Goal: Complete application form: Complete application form

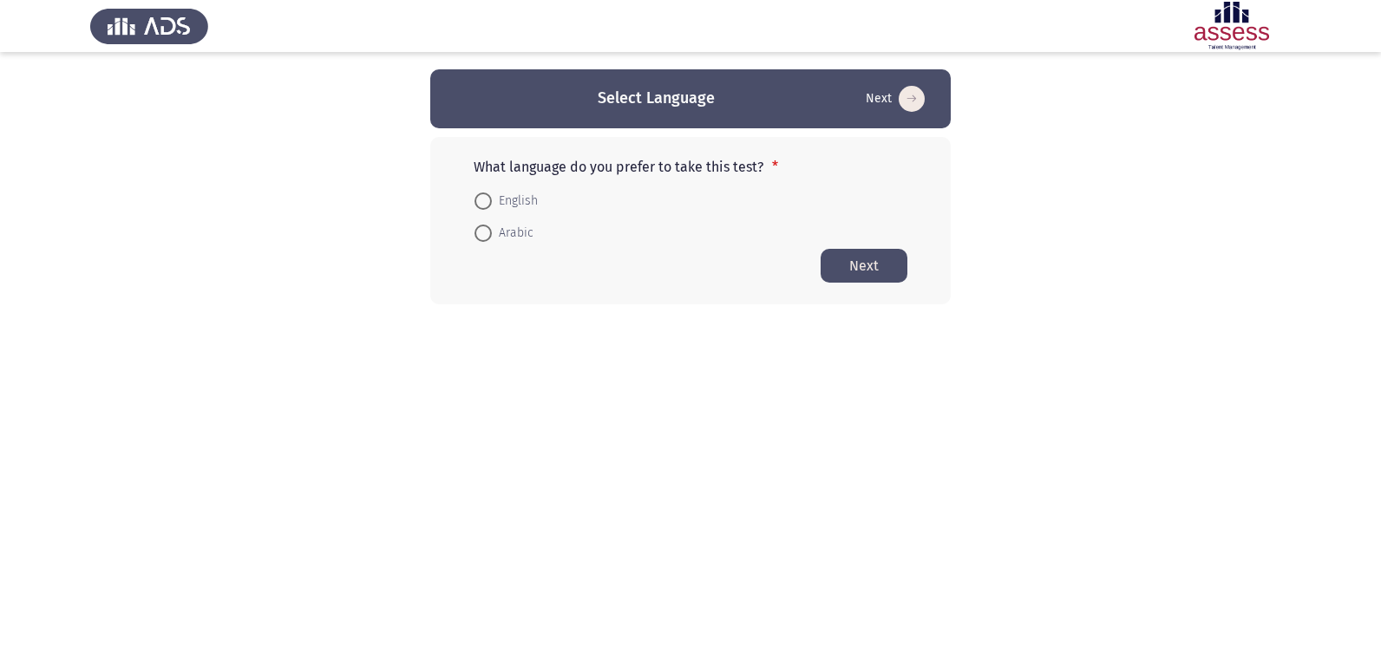
click at [490, 225] on span at bounding box center [482, 233] width 17 height 17
click at [490, 225] on input "Arabic" at bounding box center [482, 233] width 17 height 17
radio input "true"
click at [854, 258] on button "Next" at bounding box center [864, 265] width 87 height 34
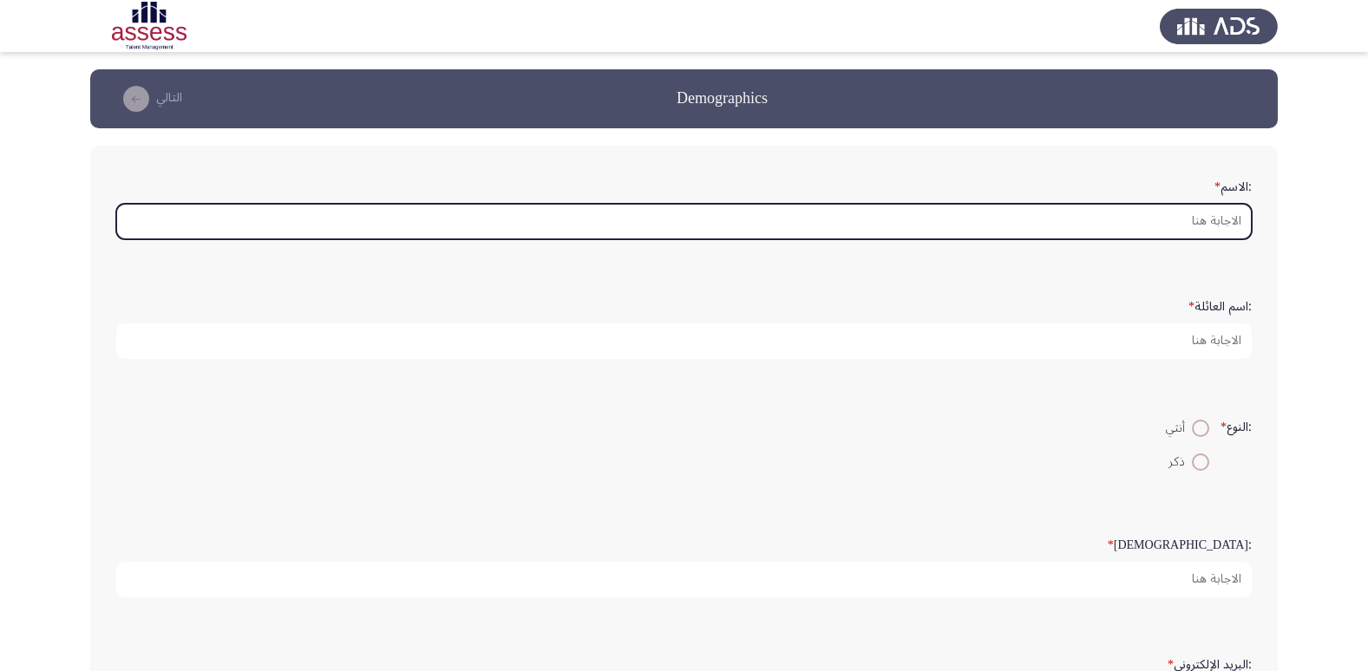
click at [1230, 227] on input ":الاسم *" at bounding box center [683, 222] width 1135 height 36
type input "h"
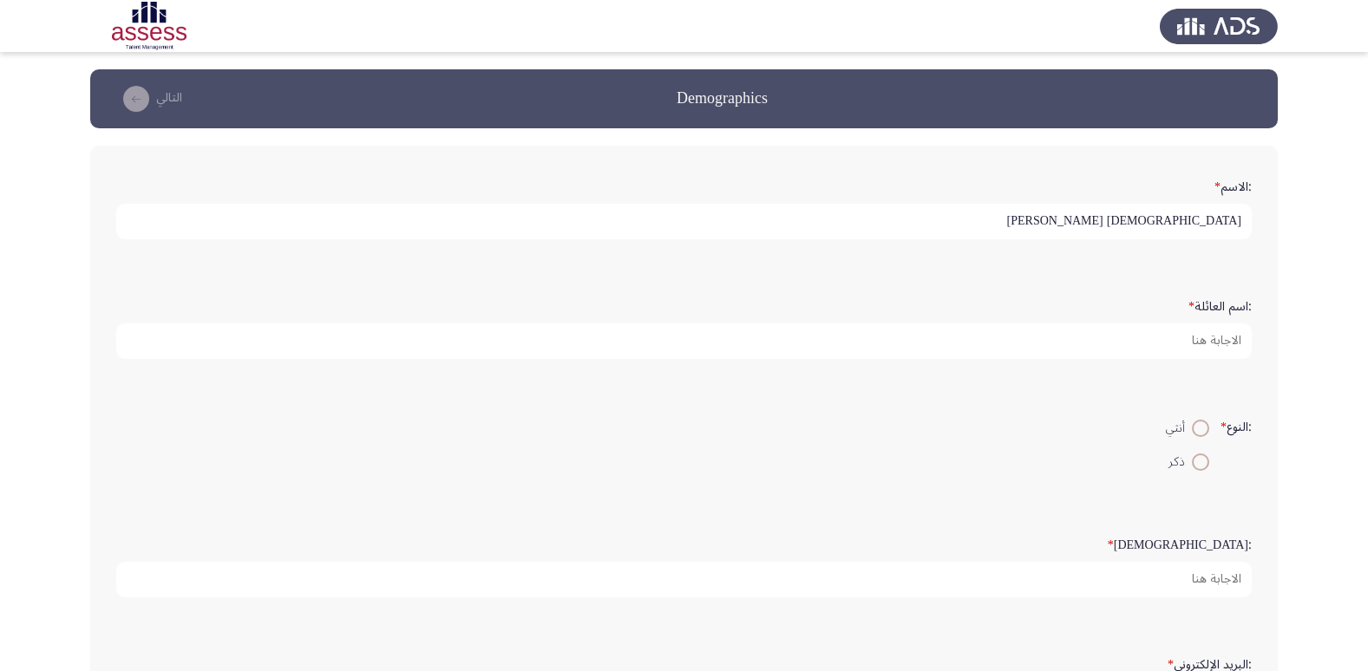
type input "[DEMOGRAPHIC_DATA] [PERSON_NAME]"
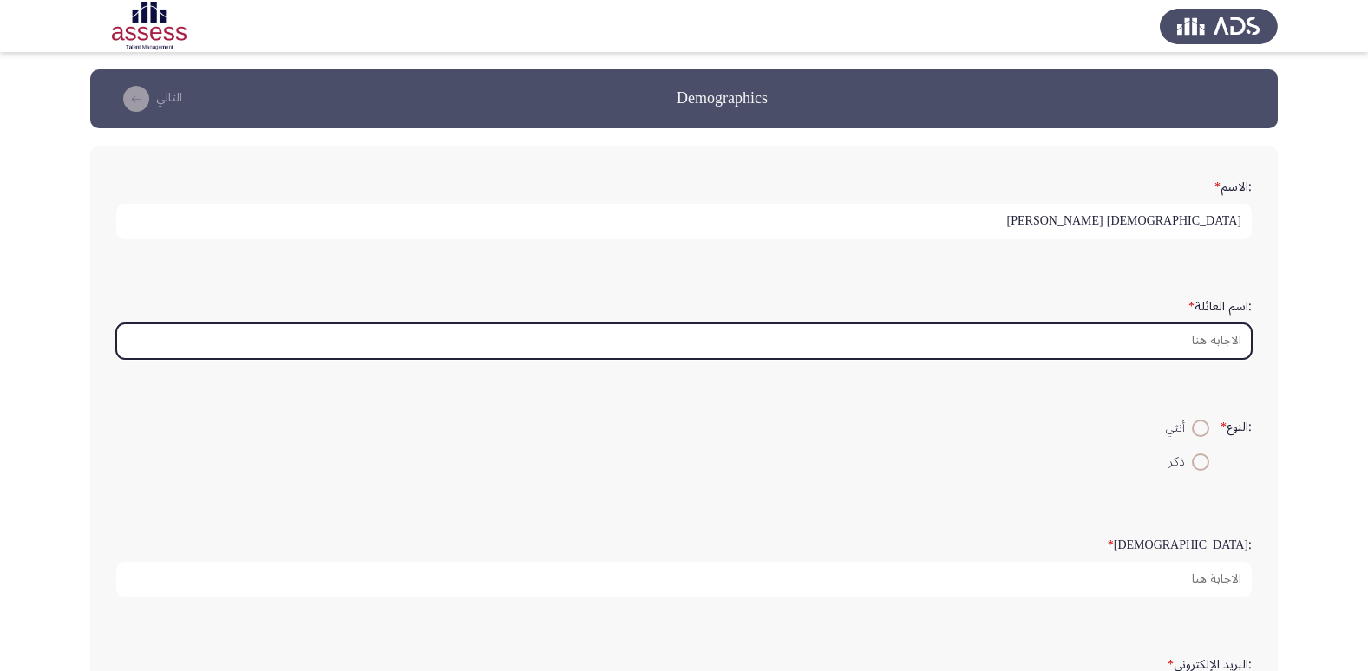
click at [1239, 337] on input ":اسم العائلة *" at bounding box center [683, 342] width 1135 height 36
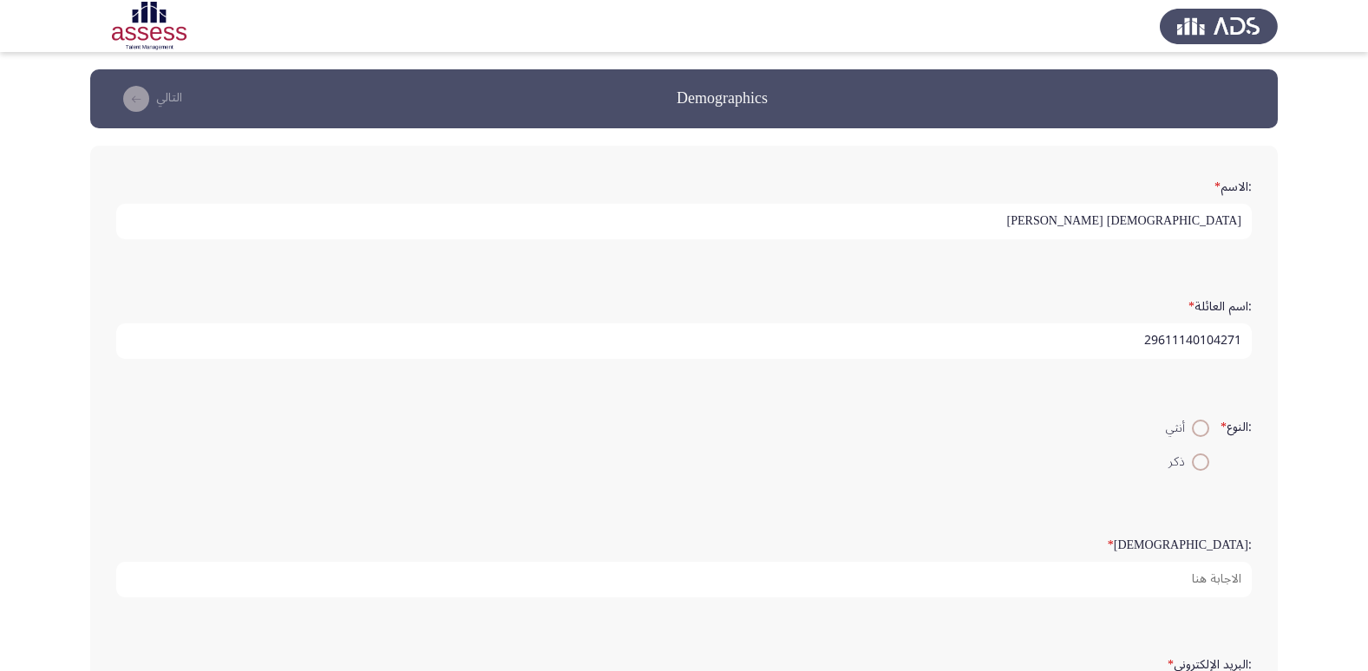
type input "29611140104271"
click at [1197, 454] on span at bounding box center [1200, 462] width 17 height 17
click at [1197, 454] on input "ذكر" at bounding box center [1200, 462] width 17 height 17
radio input "true"
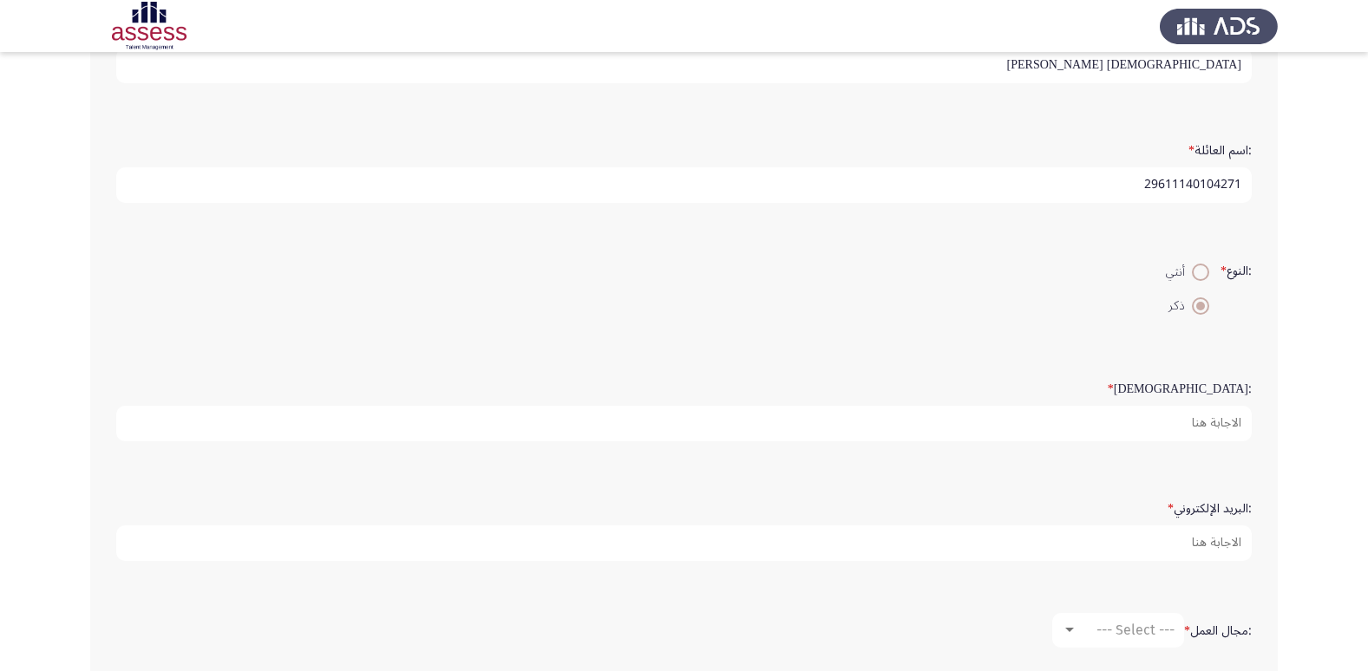
scroll to position [173, 0]
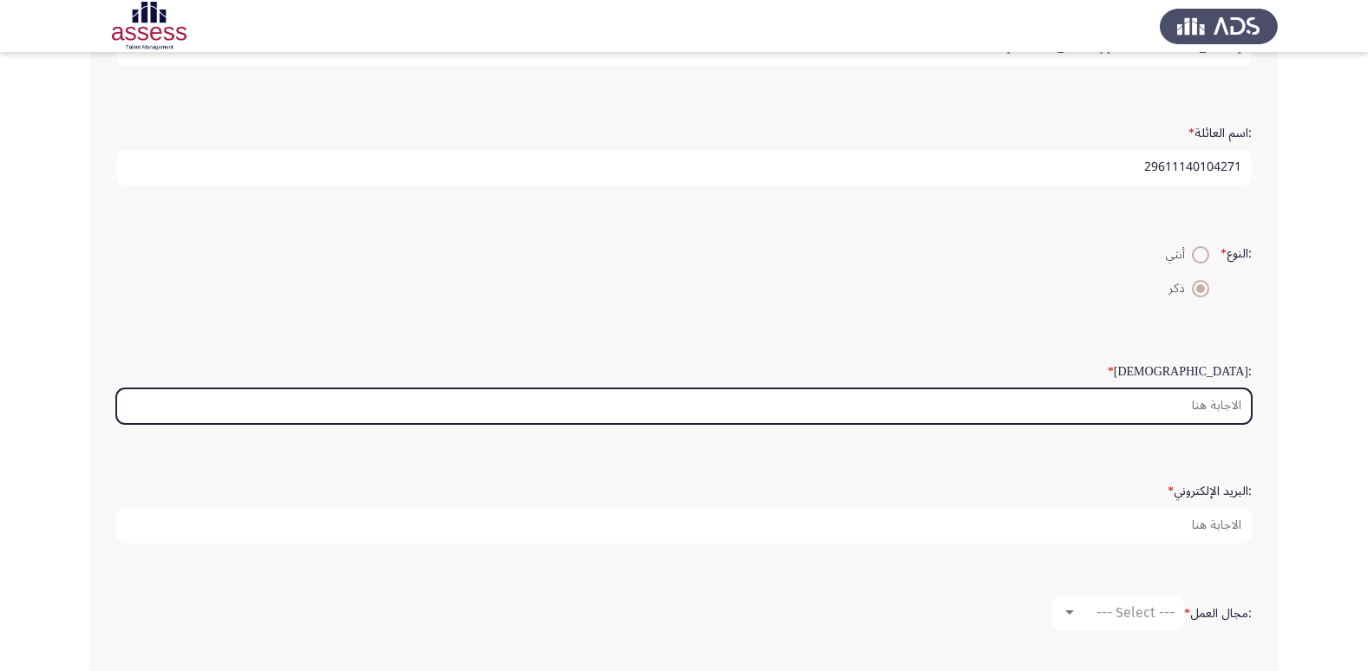
click at [1231, 408] on input ":السن *" at bounding box center [683, 407] width 1135 height 36
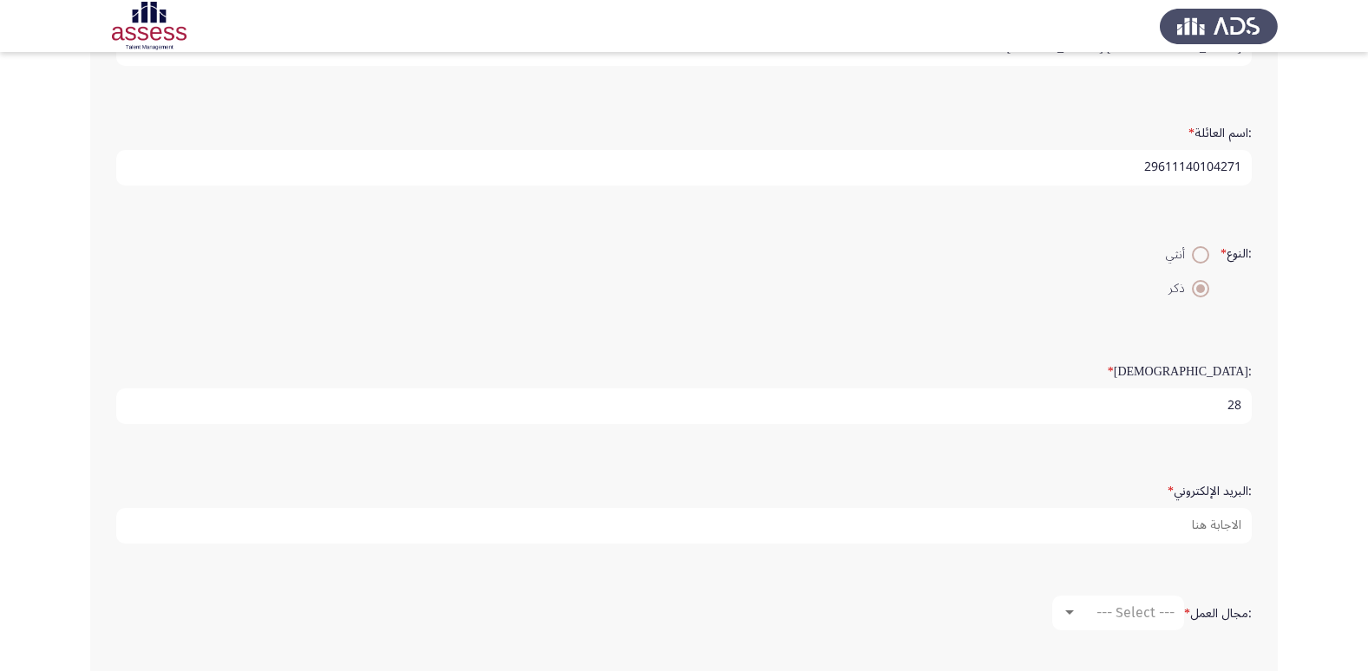
type input "28"
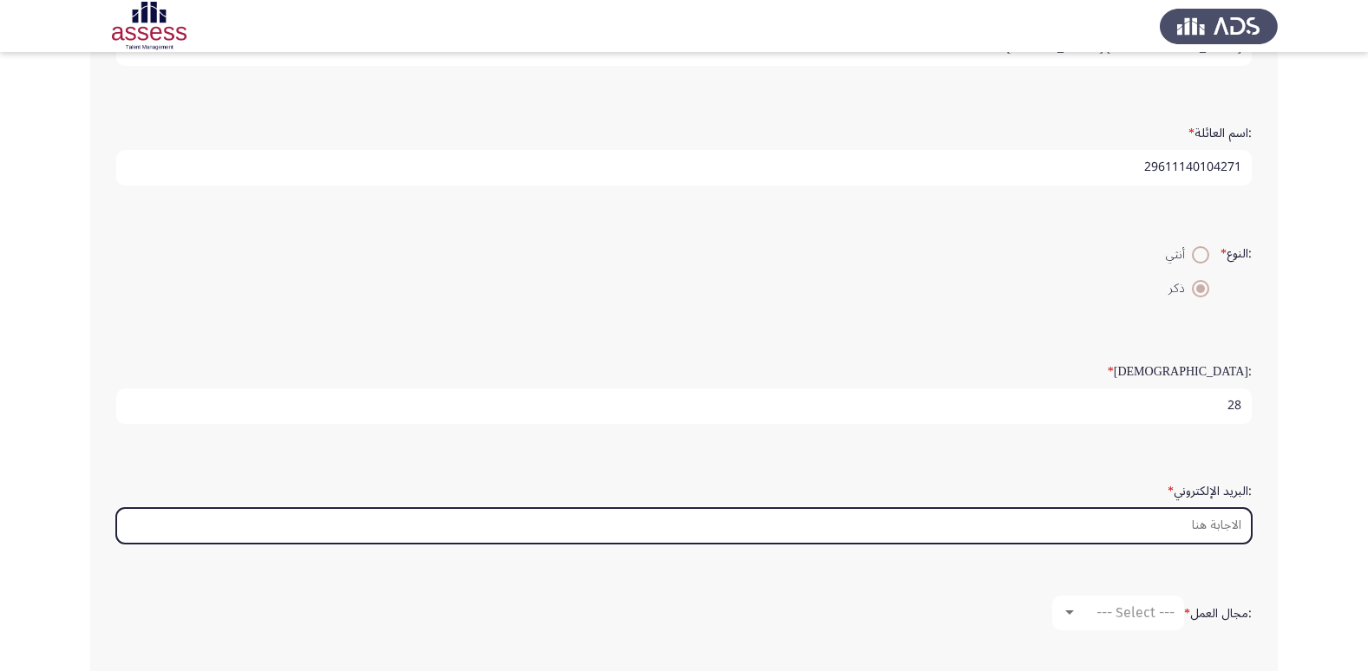
click at [1200, 518] on input ":البريد الإلكتروني *" at bounding box center [683, 526] width 1135 height 36
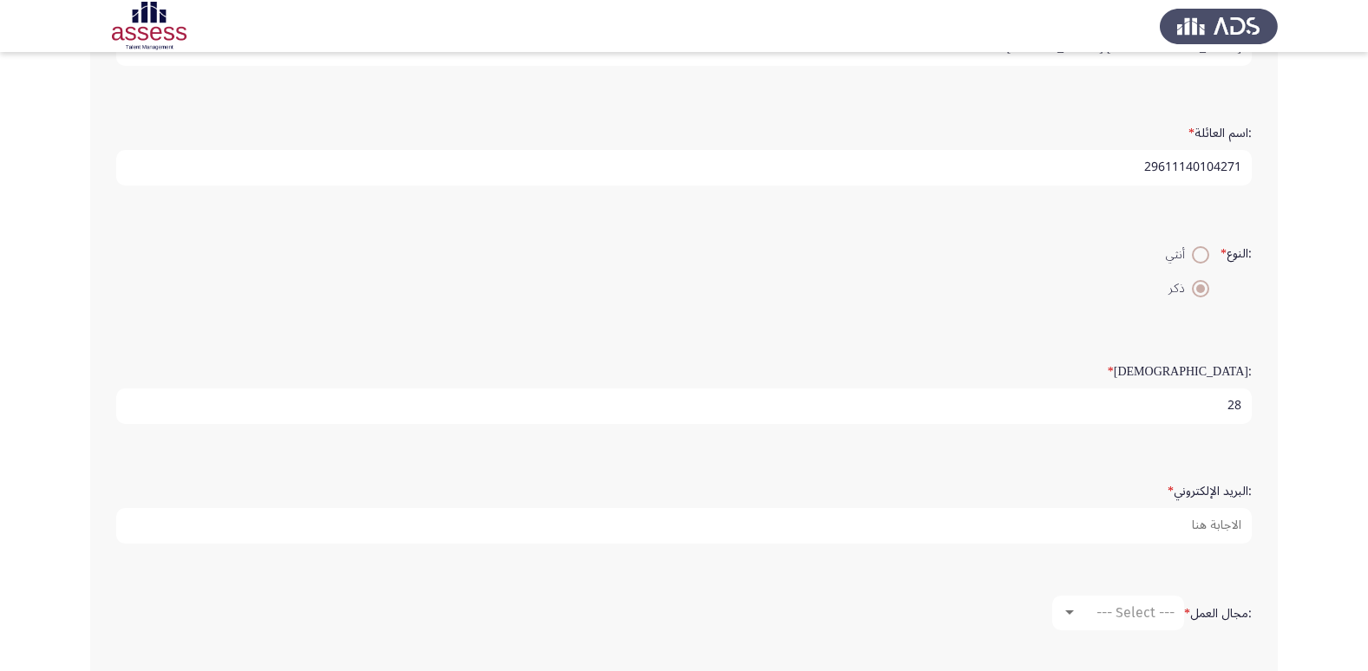
click at [1323, 535] on app-assessment-container "Demographics التالي :الاسم * [PERSON_NAME] :اسم العائلة * 29611140104271 :النوع…" at bounding box center [684, 345] width 1368 height 898
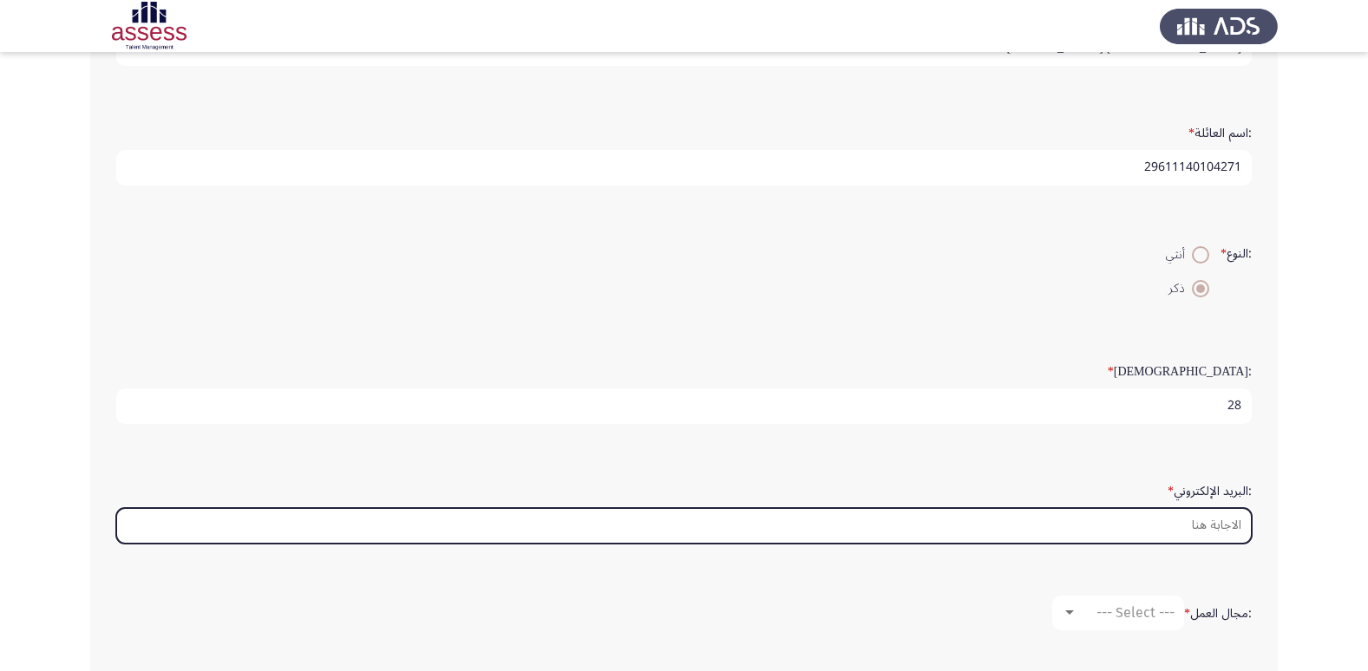
click at [1214, 531] on input ":البريد الإلكتروني *" at bounding box center [683, 526] width 1135 height 36
type input "ش"
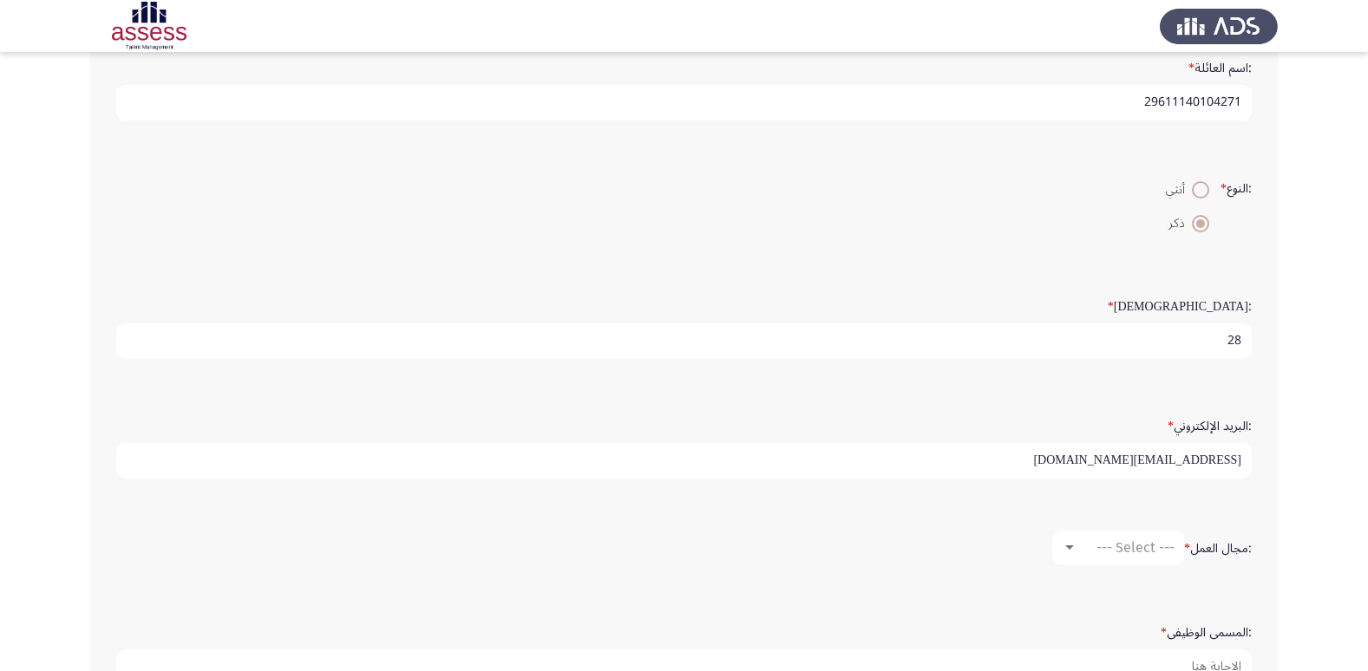
scroll to position [365, 0]
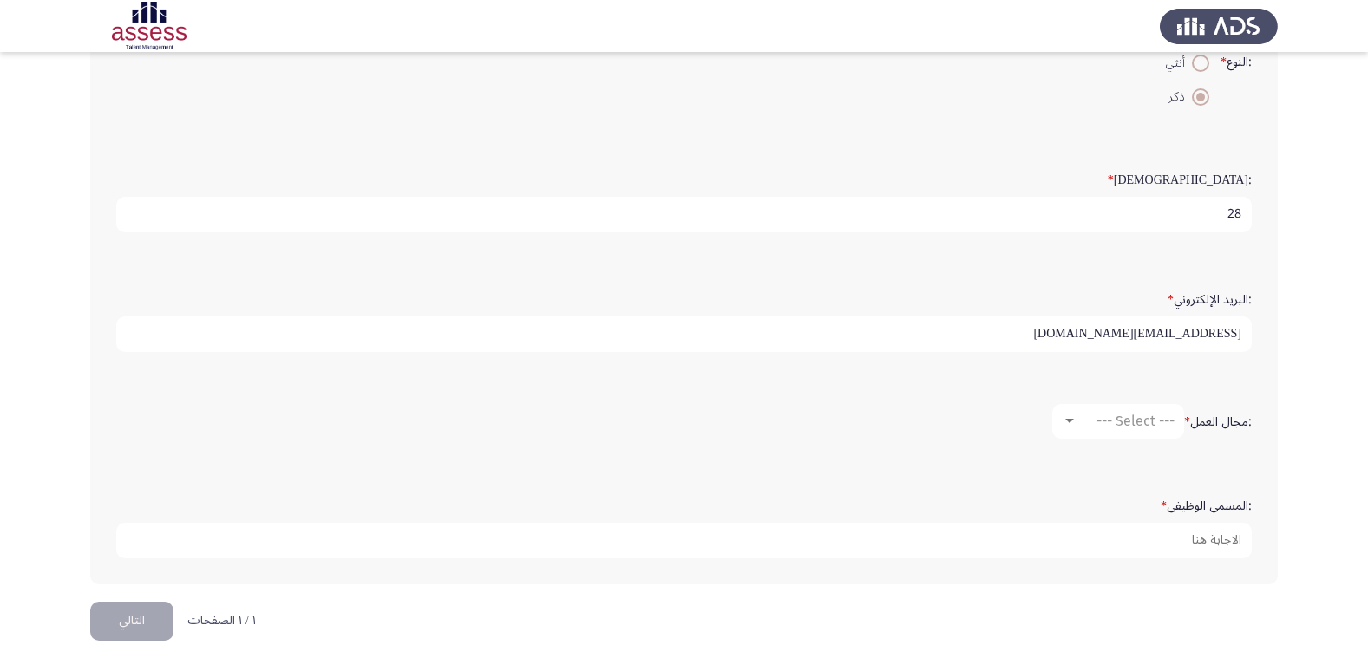
type input "[EMAIL_ADDRESS][DOMAIN_NAME]"
click at [1079, 423] on div "--- Select ---" at bounding box center [1125, 421] width 97 height 16
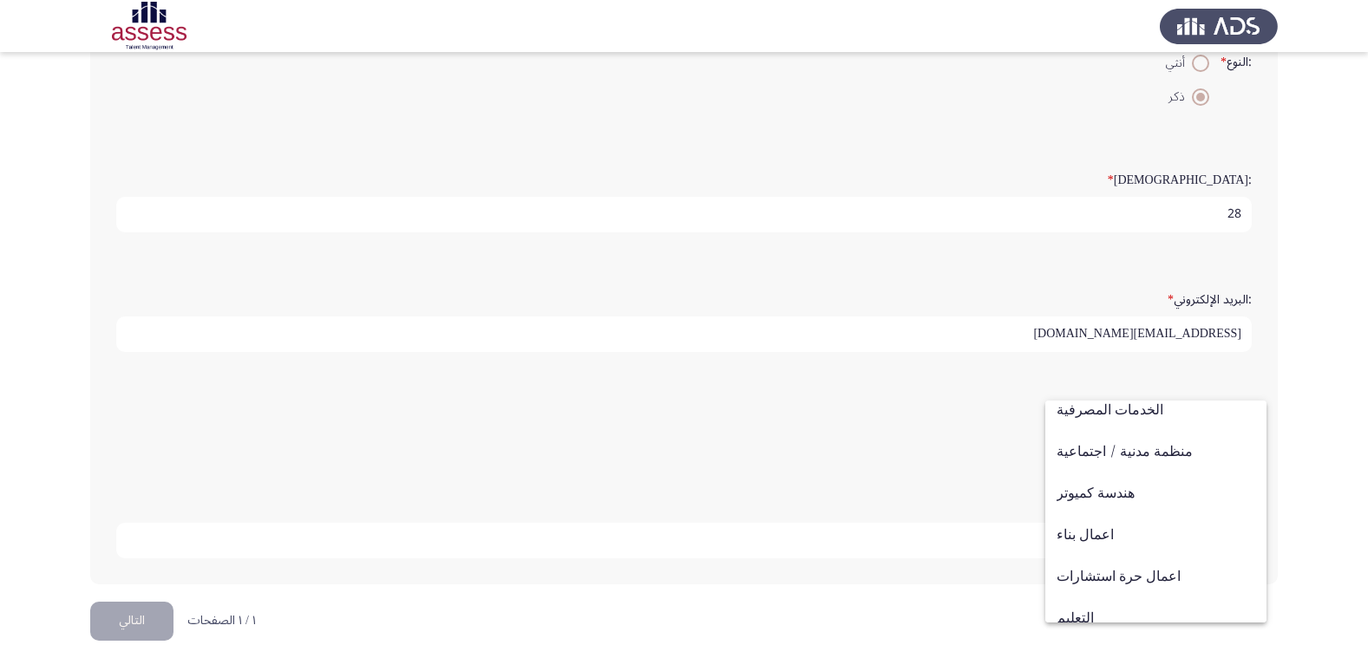
scroll to position [87, 0]
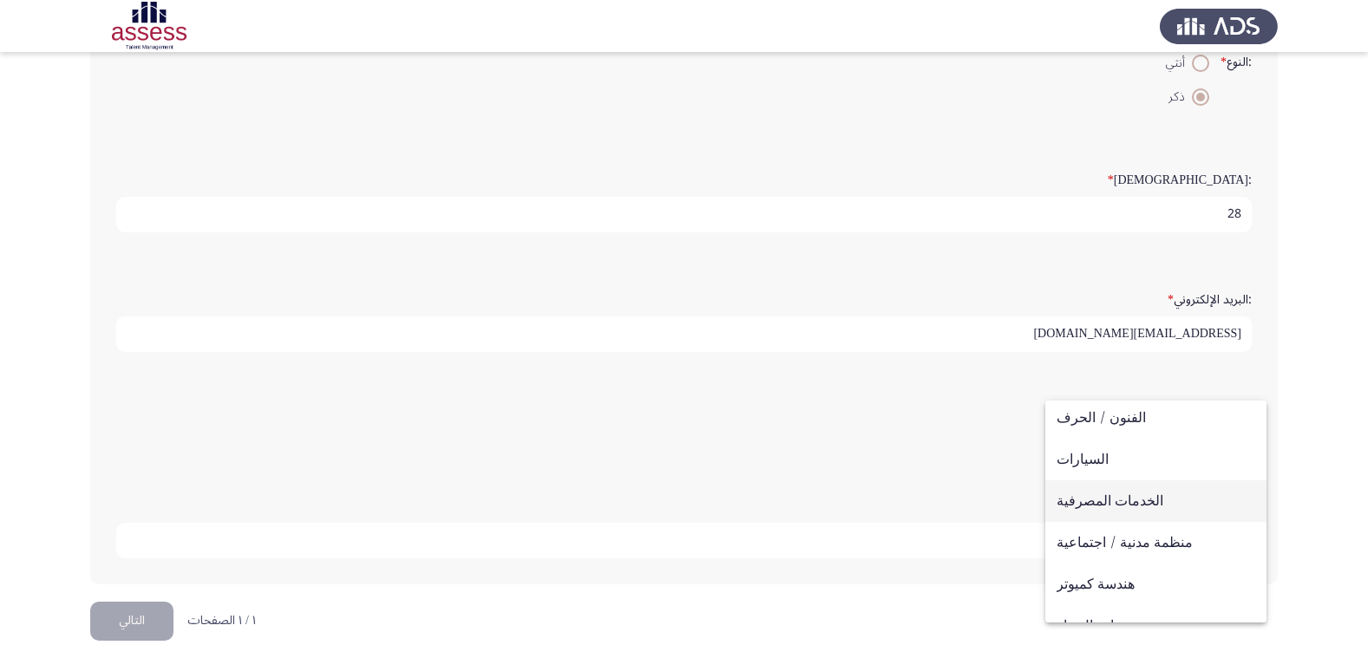
click at [1163, 506] on span "الخدمات المصرفية" at bounding box center [1156, 502] width 199 height 42
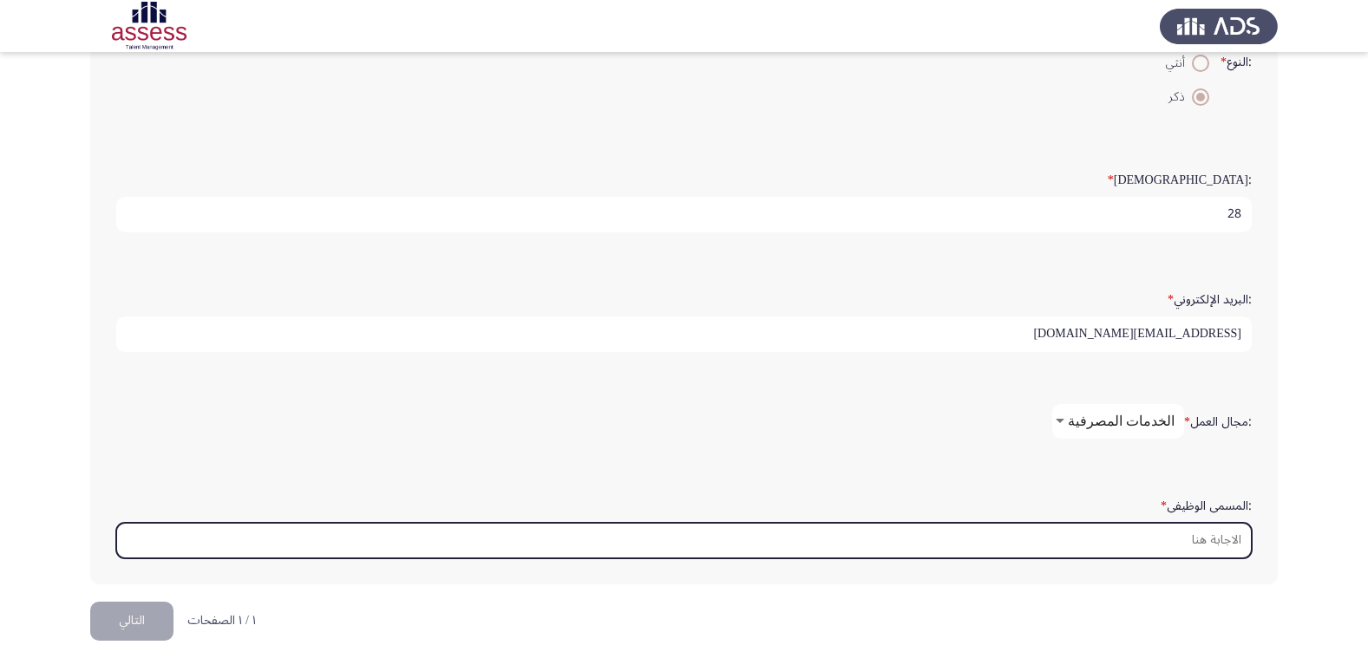
click at [1201, 534] on input ":المسمى الوظيفى *" at bounding box center [683, 541] width 1135 height 36
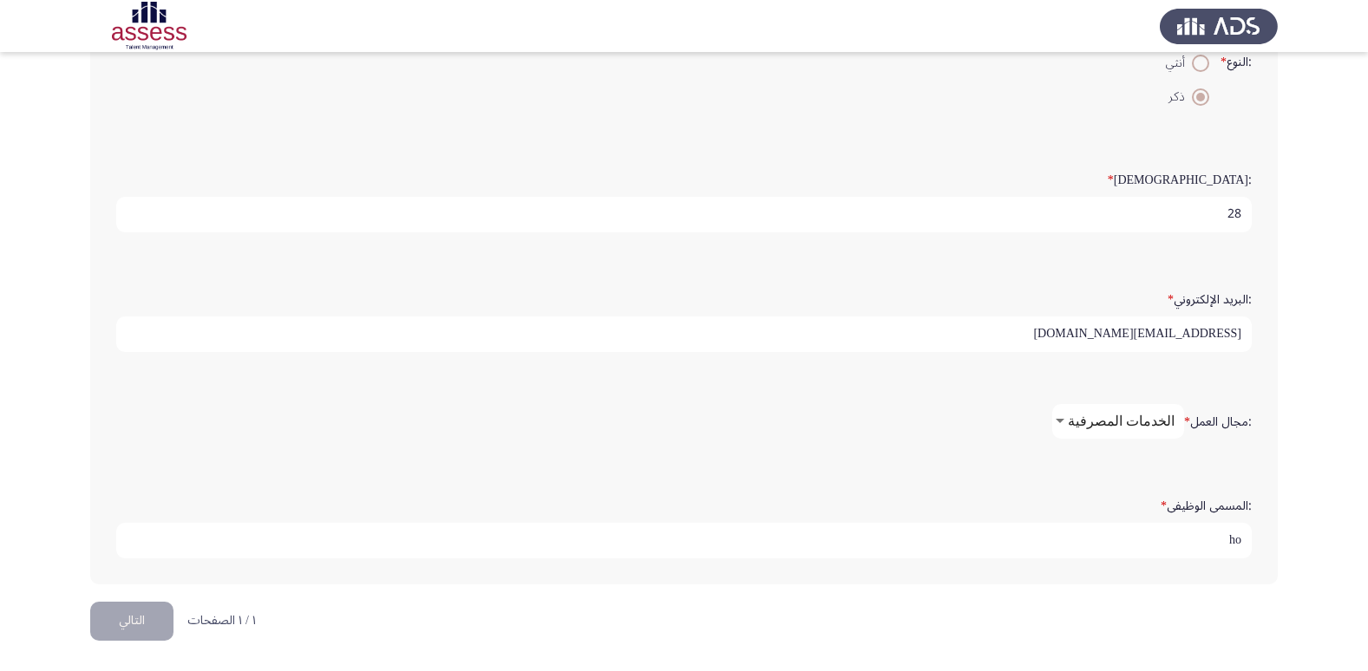
type input "h"
type input "اخصائي بمركز النقد الالى"
click at [127, 628] on button "التالي" at bounding box center [131, 621] width 83 height 39
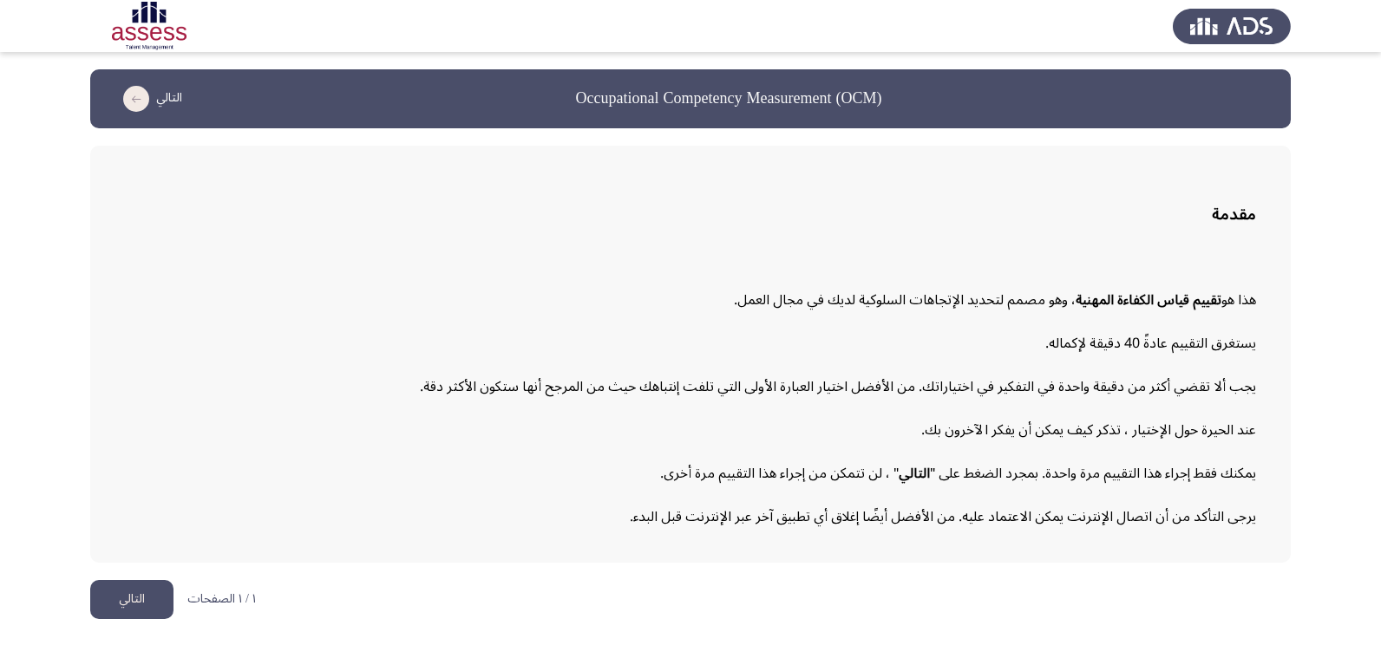
click at [121, 592] on button "التالي" at bounding box center [131, 599] width 83 height 39
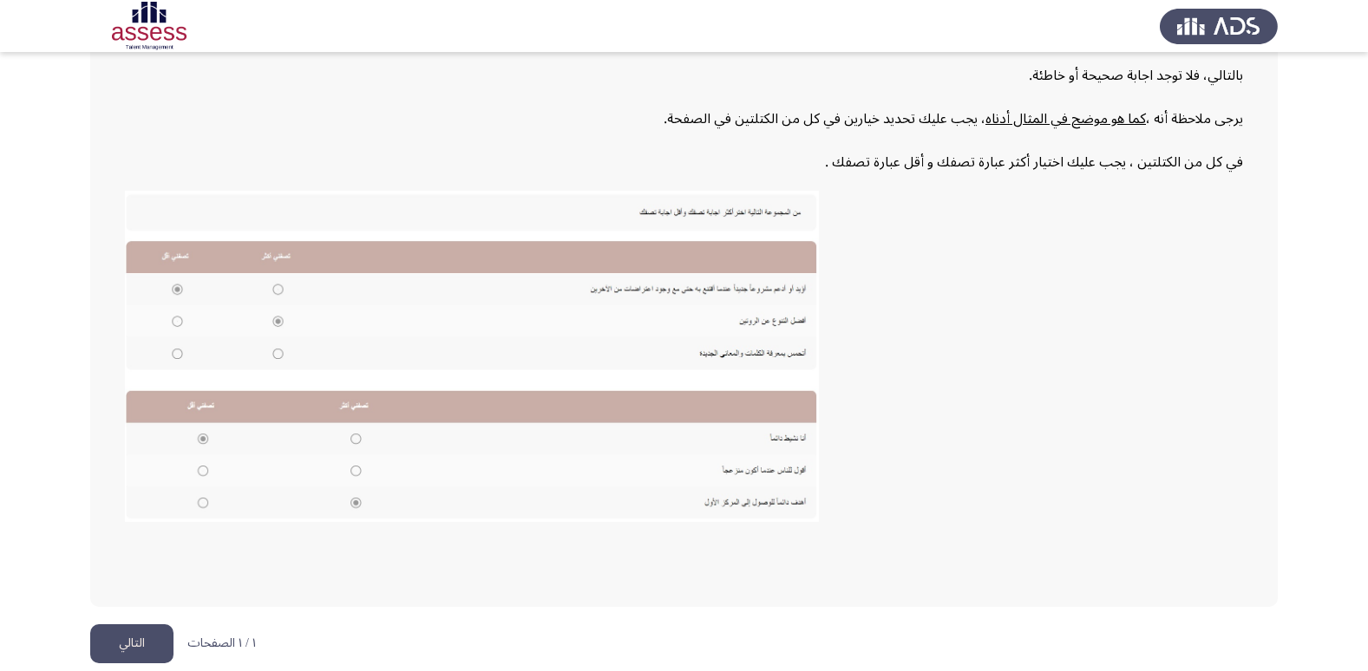
scroll to position [262, 0]
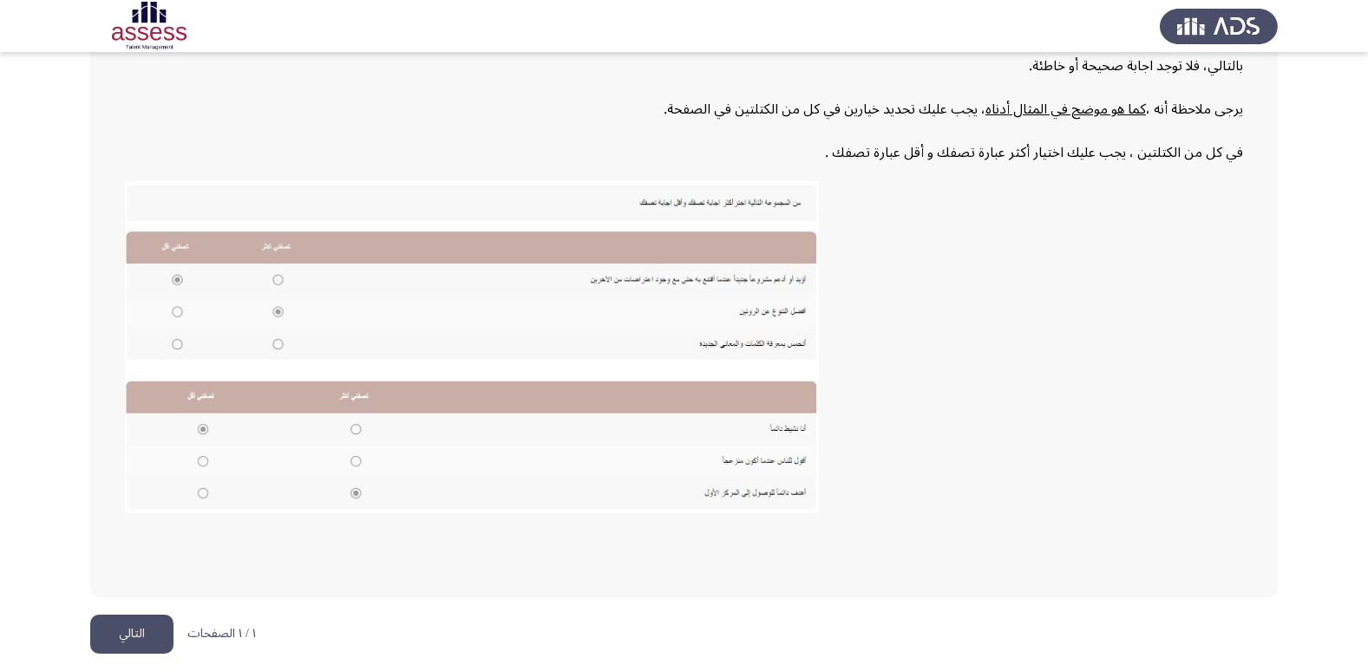
click at [149, 641] on button "التالي" at bounding box center [131, 634] width 83 height 39
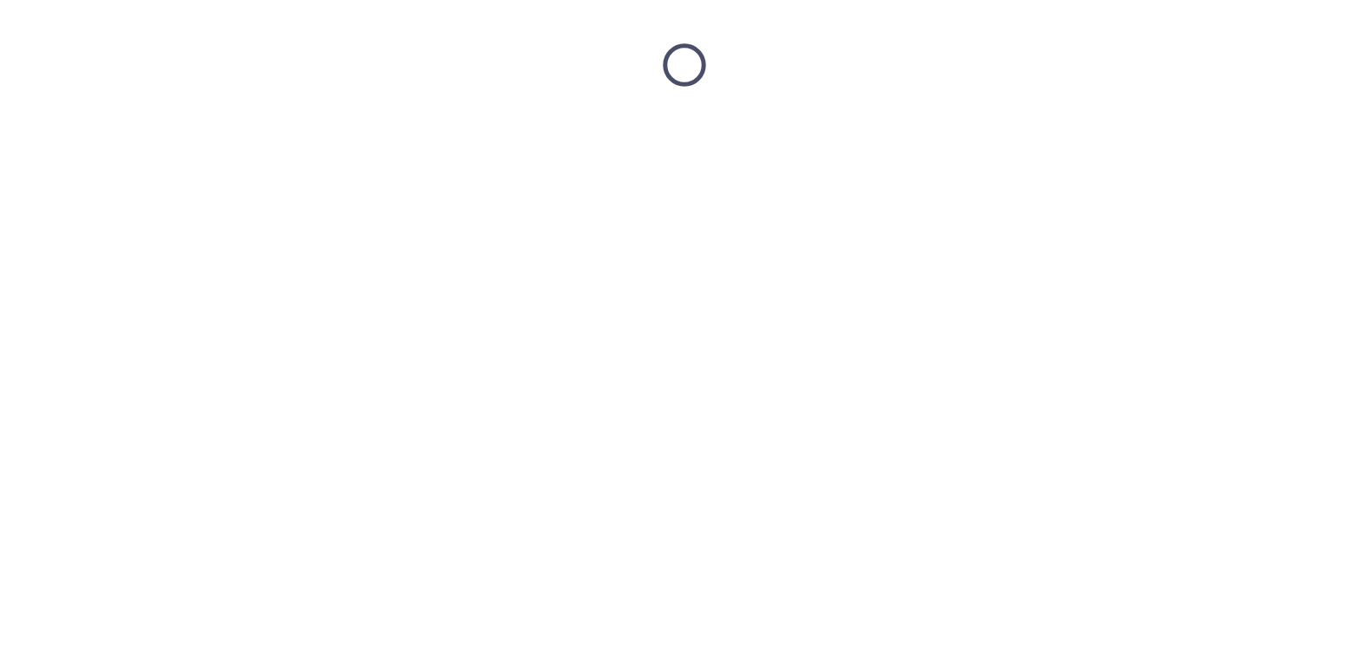
scroll to position [0, 0]
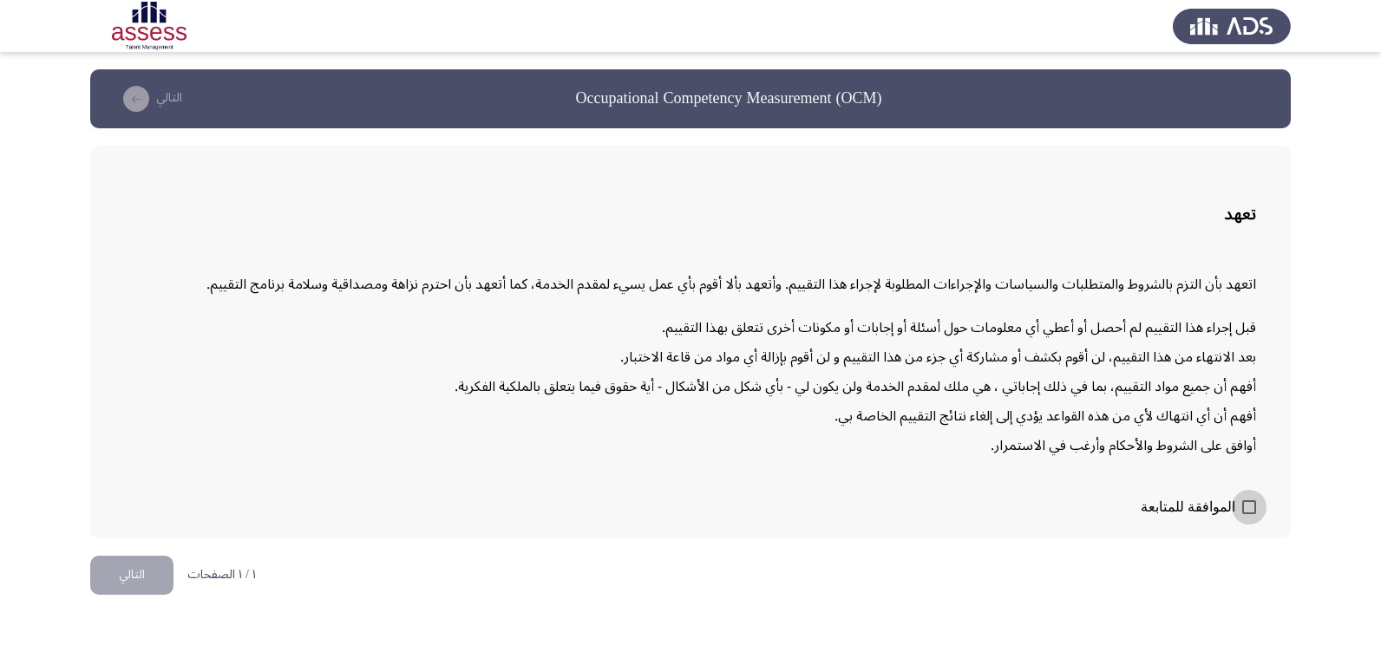
click at [1238, 513] on label "الموافقة للمتابعة" at bounding box center [1198, 507] width 115 height 21
click at [1248, 514] on input "الموافقة للمتابعة" at bounding box center [1248, 514] width 1 height 1
checkbox input "true"
click at [110, 568] on button "التالي" at bounding box center [131, 575] width 83 height 39
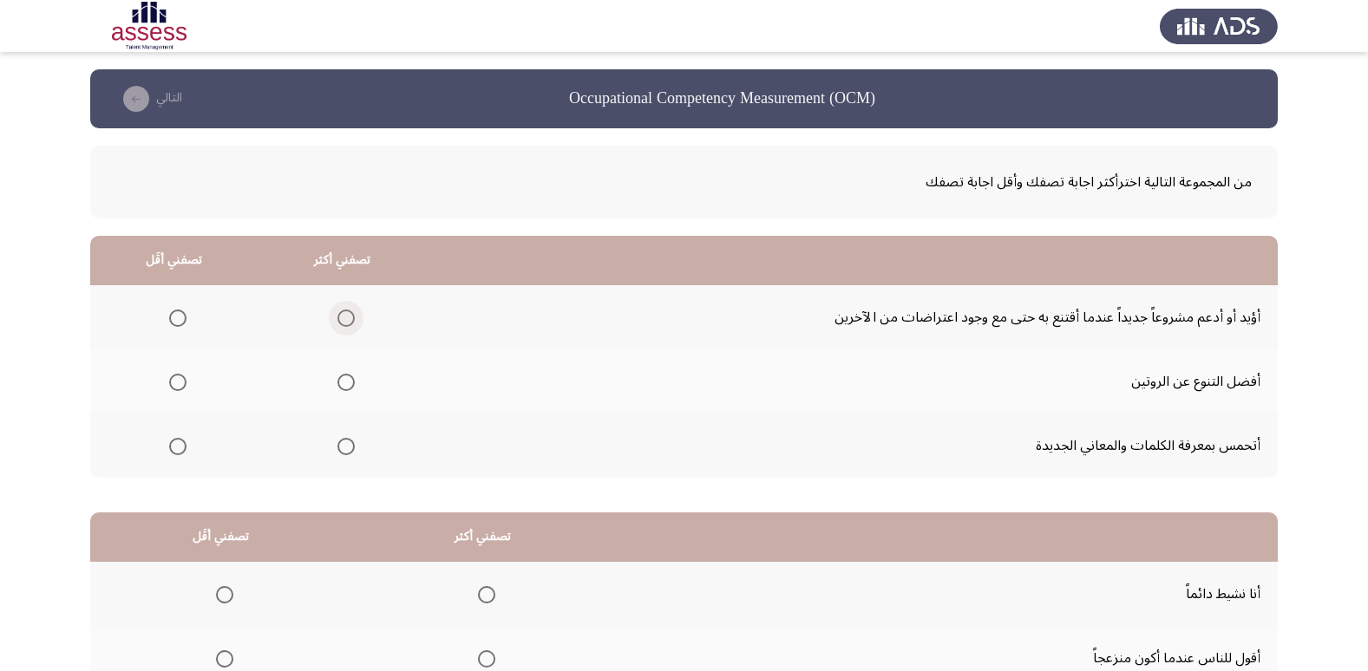
click at [339, 319] on span "Select an option" at bounding box center [345, 318] width 17 height 17
click at [339, 319] on input "Select an option" at bounding box center [345, 318] width 17 height 17
click at [182, 442] on span "Select an option" at bounding box center [177, 446] width 17 height 17
click at [182, 442] on input "Select an option" at bounding box center [177, 446] width 17 height 17
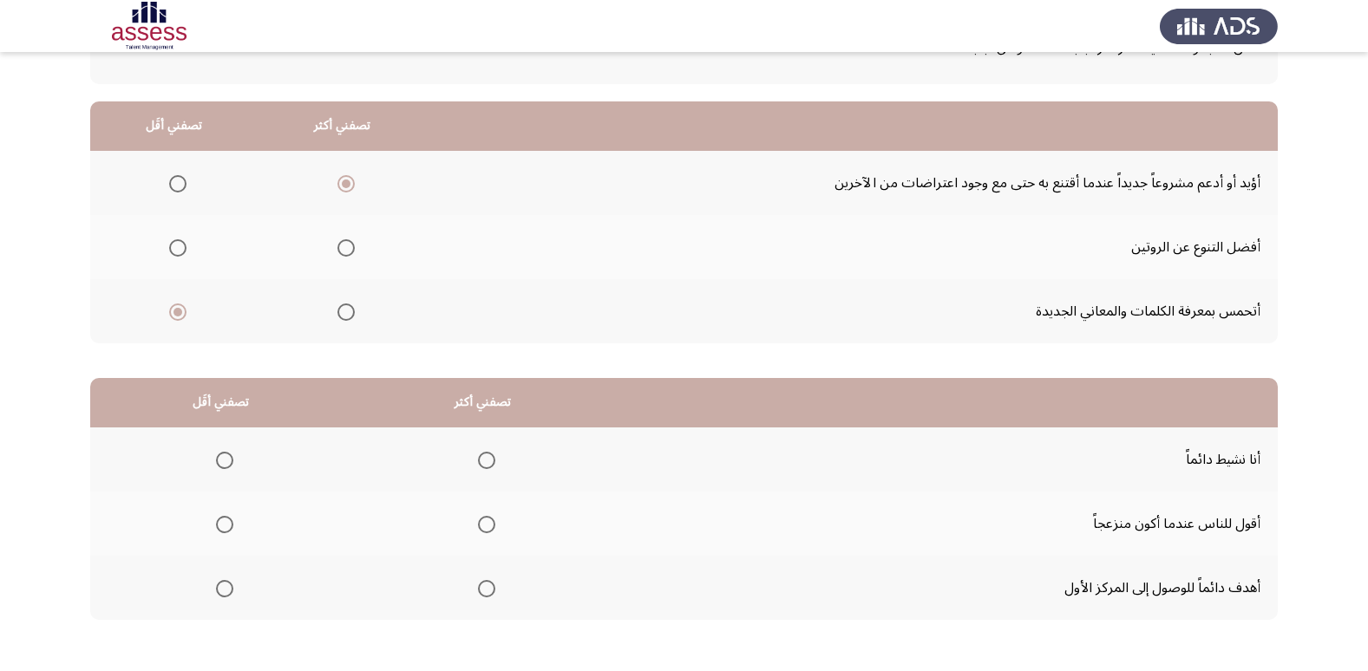
scroll to position [173, 0]
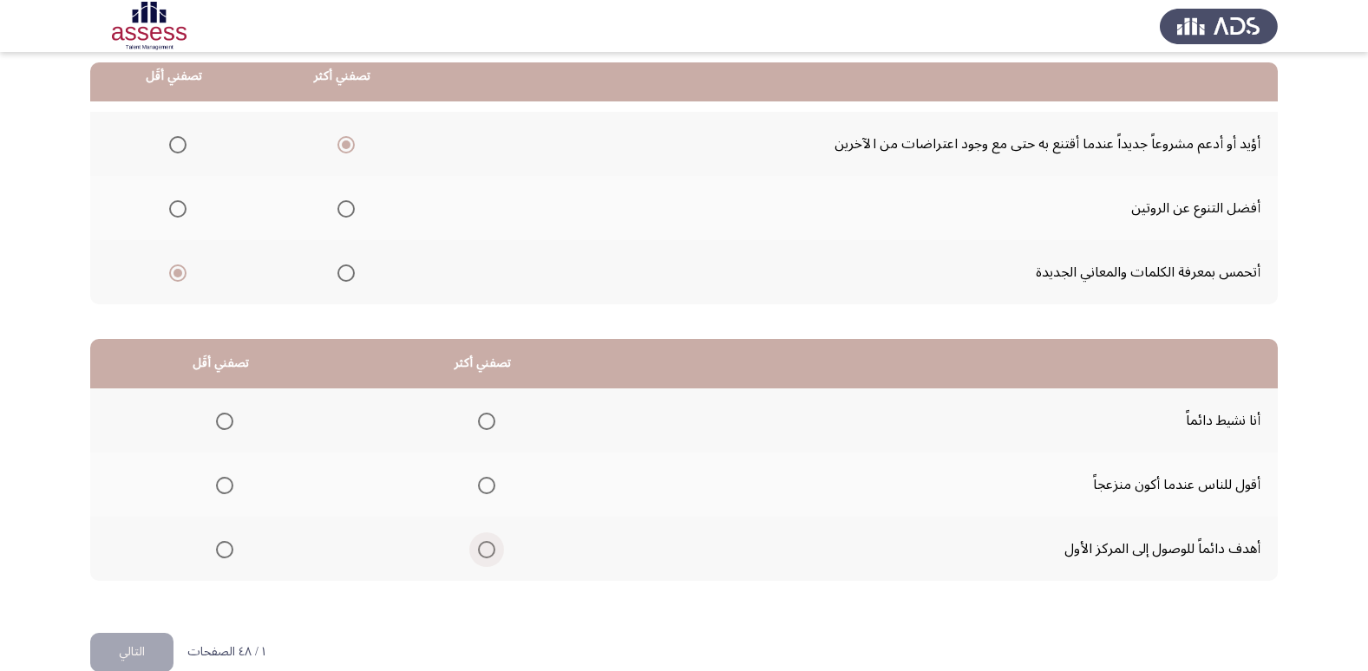
click at [478, 549] on span "Select an option" at bounding box center [486, 549] width 17 height 17
click at [478, 549] on input "Select an option" at bounding box center [486, 549] width 17 height 17
click at [230, 491] on span "Select an option" at bounding box center [224, 485] width 17 height 17
click at [230, 491] on input "Select an option" at bounding box center [224, 485] width 17 height 17
click at [132, 645] on button "التالي" at bounding box center [131, 652] width 83 height 39
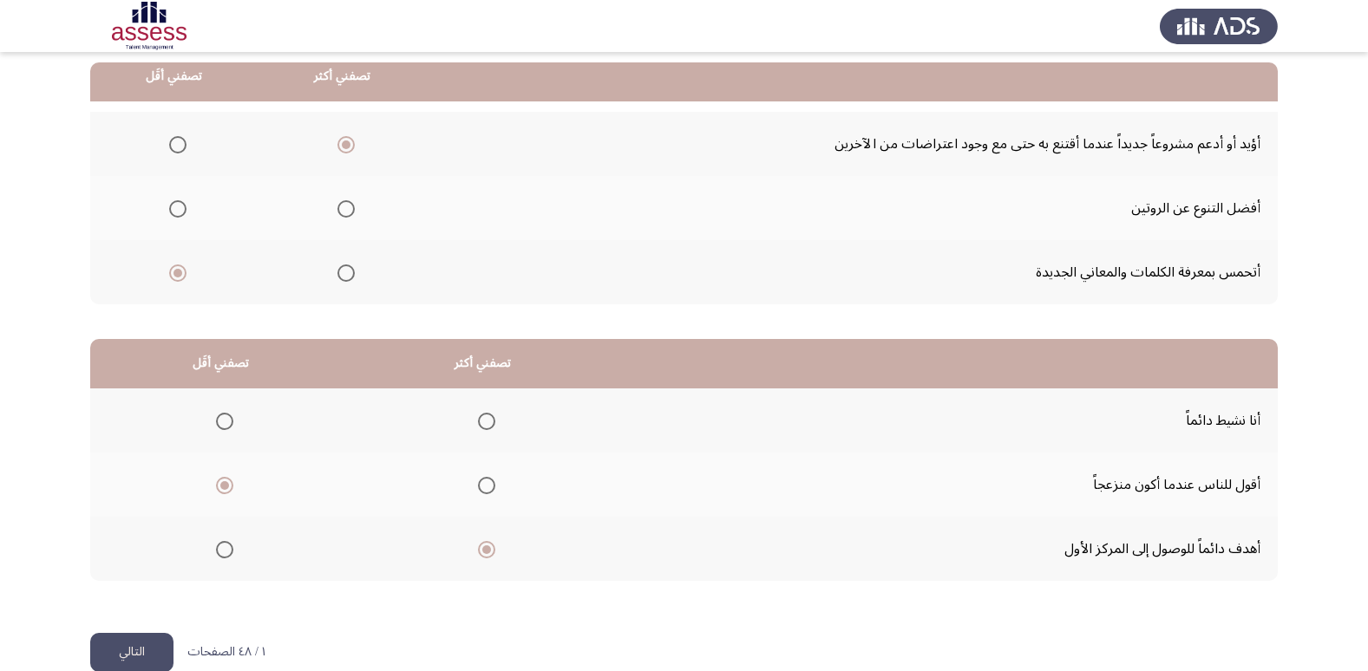
scroll to position [0, 0]
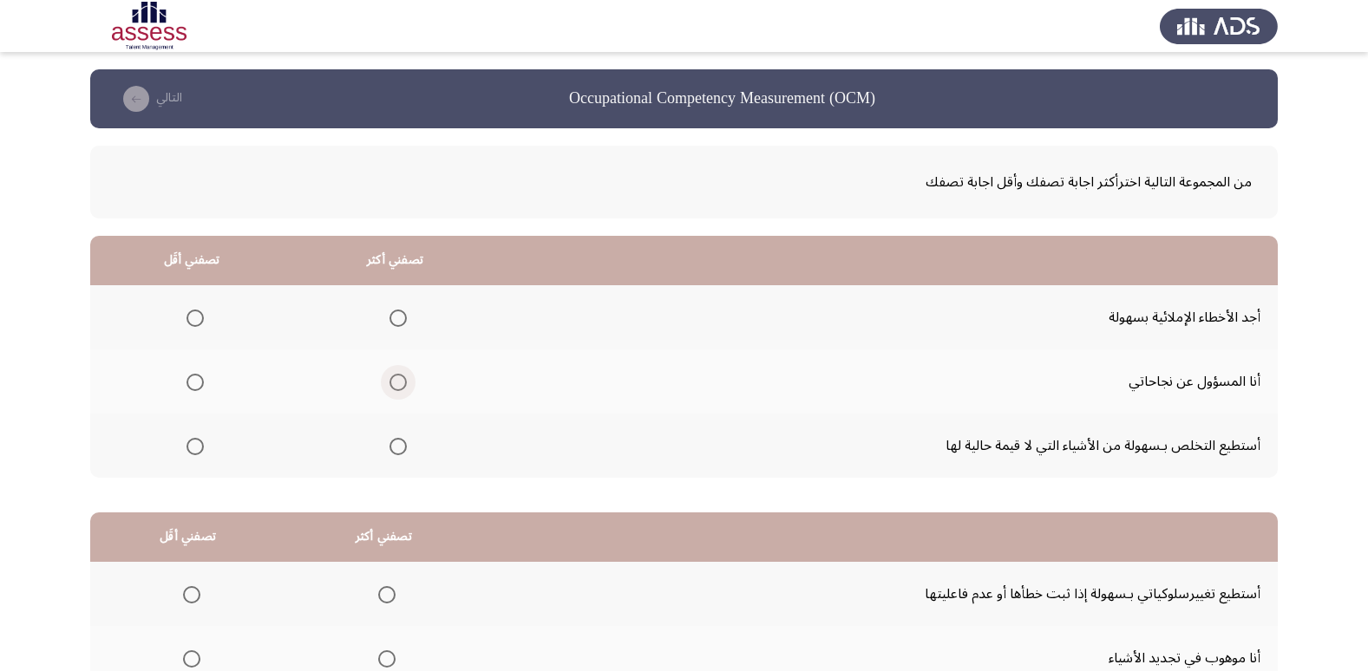
click at [389, 384] on span "Select an option" at bounding box center [397, 382] width 17 height 17
click at [389, 384] on input "Select an option" at bounding box center [397, 382] width 17 height 17
click at [198, 322] on span "Select an option" at bounding box center [194, 318] width 17 height 17
click at [198, 322] on input "Select an option" at bounding box center [194, 318] width 17 height 17
click at [189, 452] on span "Select an option" at bounding box center [194, 446] width 17 height 17
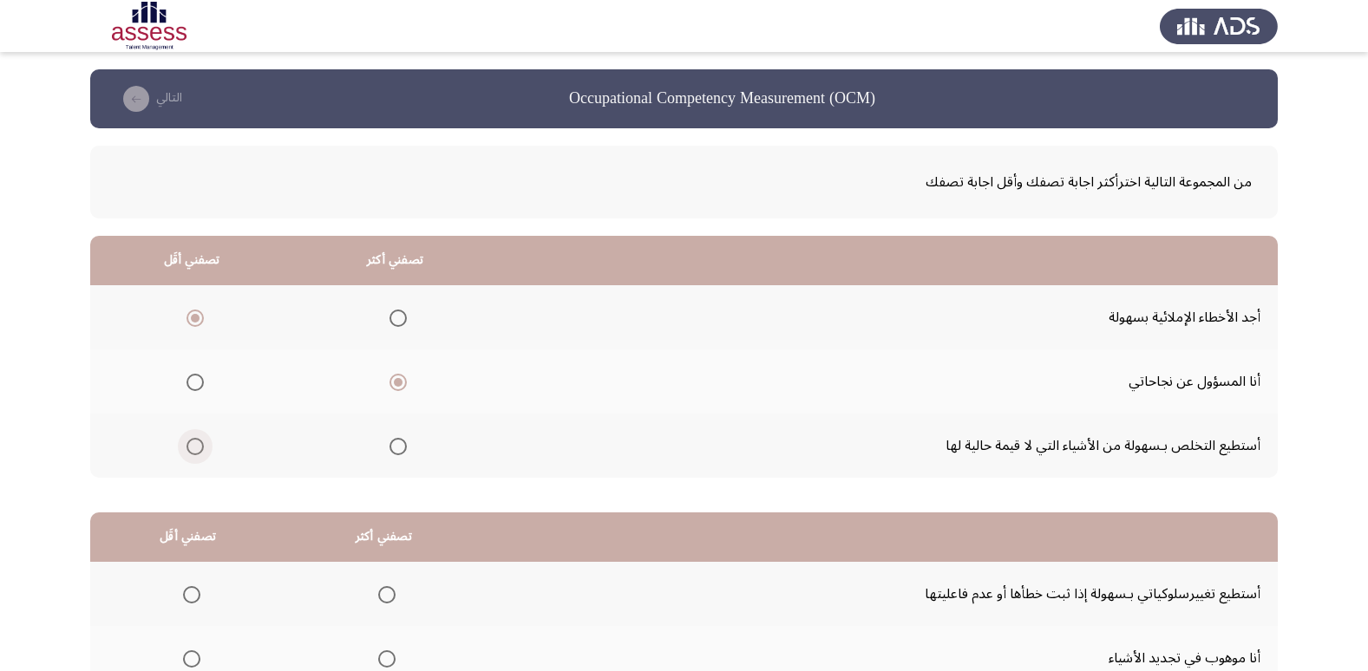
click at [189, 452] on input "Select an option" at bounding box center [194, 446] width 17 height 17
click at [396, 448] on span "Select an option" at bounding box center [397, 446] width 17 height 17
click at [396, 448] on input "Select an option" at bounding box center [397, 446] width 17 height 17
click at [196, 325] on span "Select an option" at bounding box center [194, 318] width 17 height 17
click at [196, 325] on input "Select an option" at bounding box center [194, 318] width 17 height 17
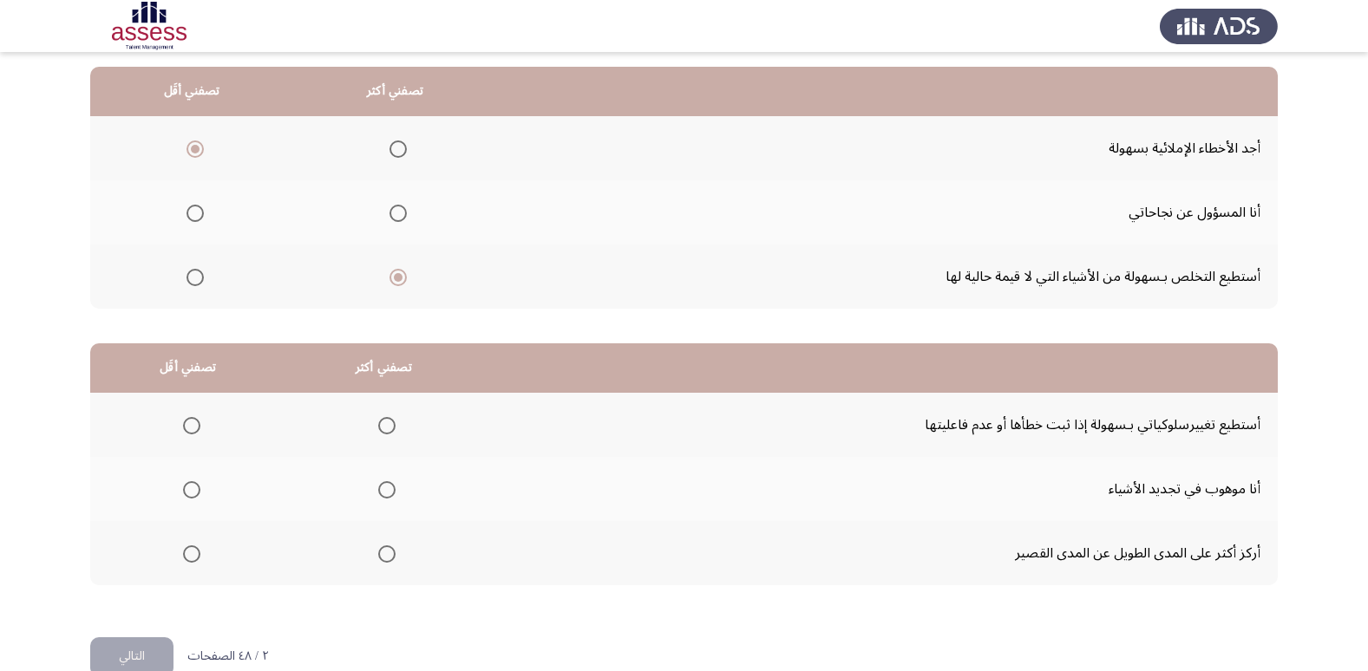
scroll to position [205, 0]
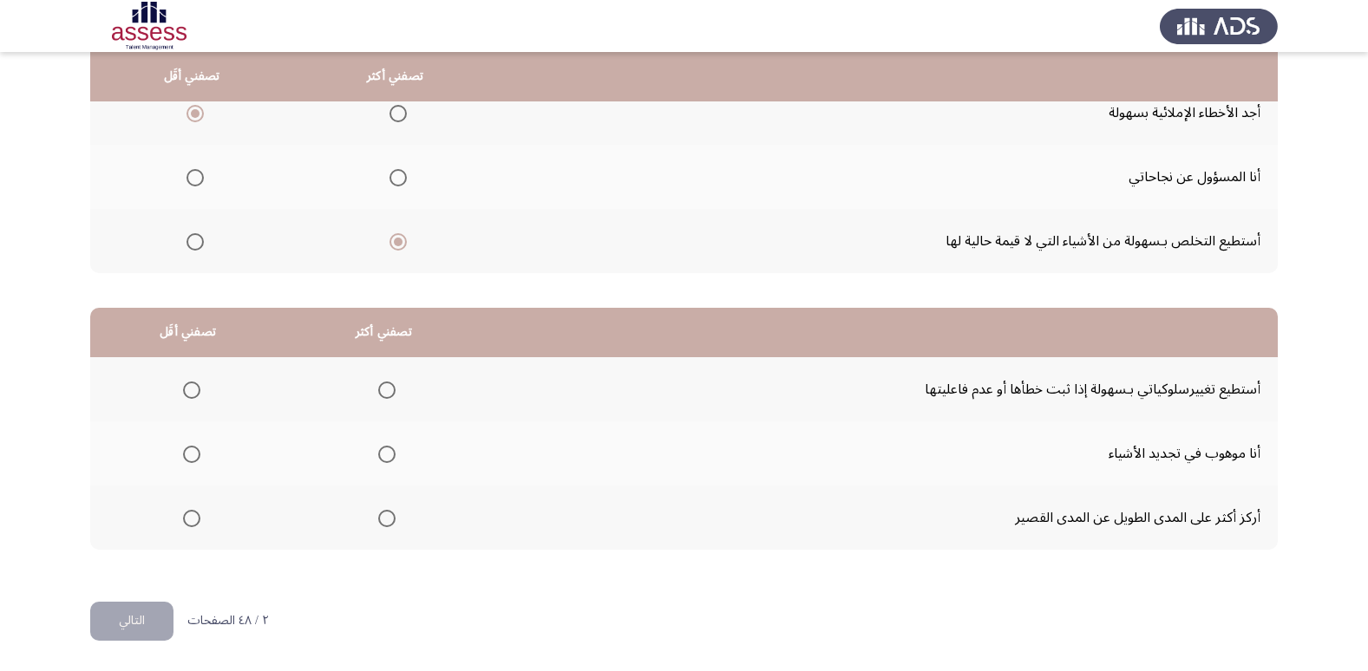
click at [378, 516] on span "Select an option" at bounding box center [386, 518] width 17 height 17
click at [378, 516] on input "Select an option" at bounding box center [386, 518] width 17 height 17
click at [196, 395] on span "Select an option" at bounding box center [191, 390] width 17 height 17
click at [196, 395] on input "Select an option" at bounding box center [191, 390] width 17 height 17
click at [138, 626] on button "التالي" at bounding box center [131, 621] width 83 height 39
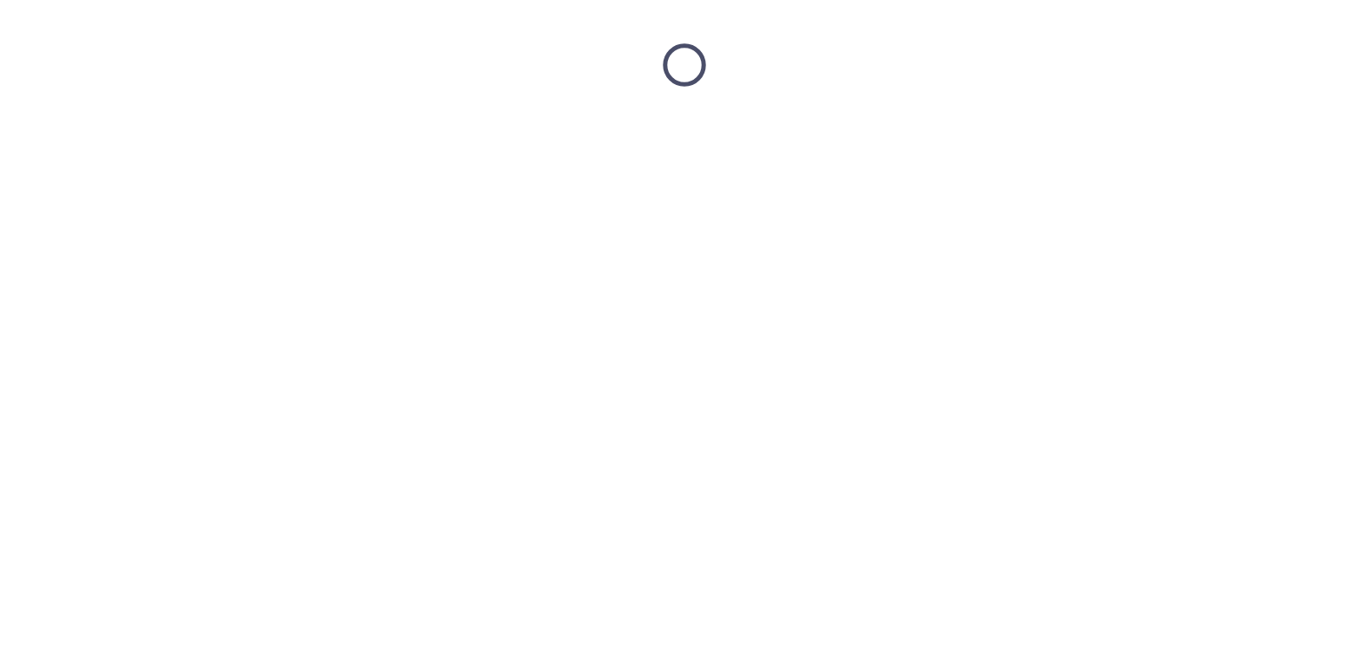
scroll to position [0, 0]
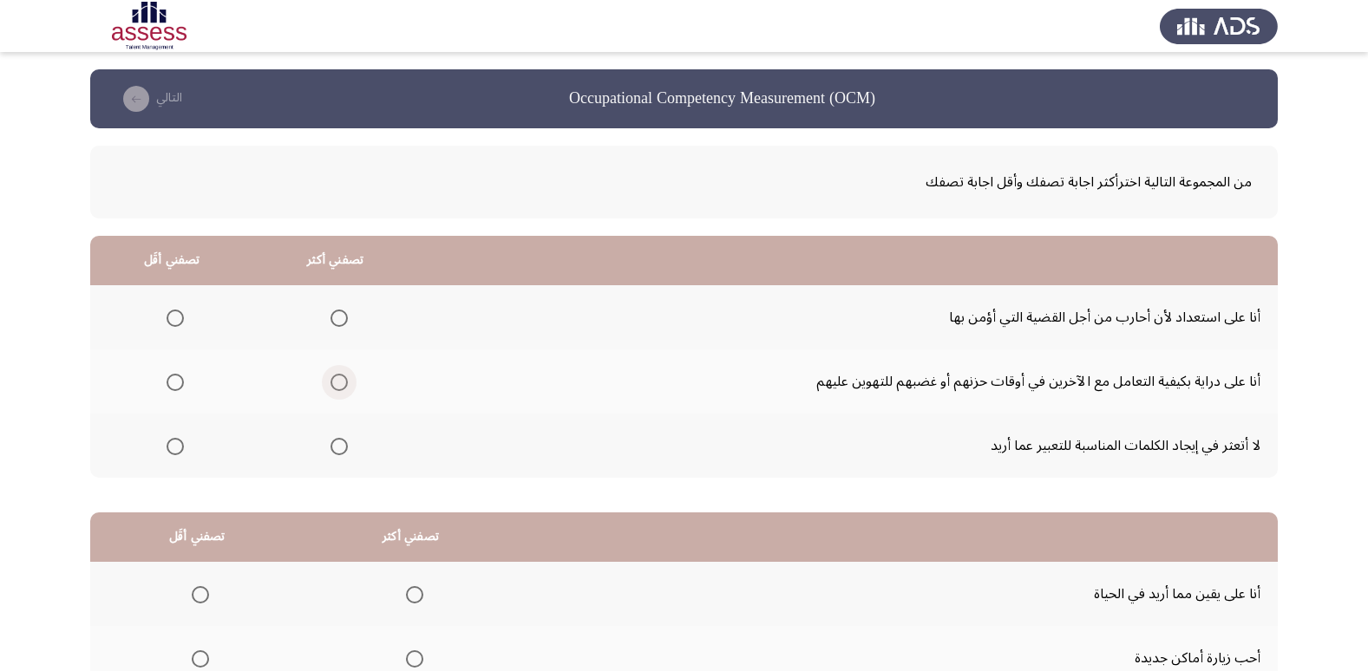
click at [338, 384] on span "Select an option" at bounding box center [338, 382] width 17 height 17
click at [338, 384] on input "Select an option" at bounding box center [338, 382] width 17 height 17
click at [171, 446] on span "Select an option" at bounding box center [175, 446] width 17 height 17
click at [171, 446] on input "Select an option" at bounding box center [175, 446] width 17 height 17
click at [345, 311] on span "Select an option" at bounding box center [338, 318] width 17 height 17
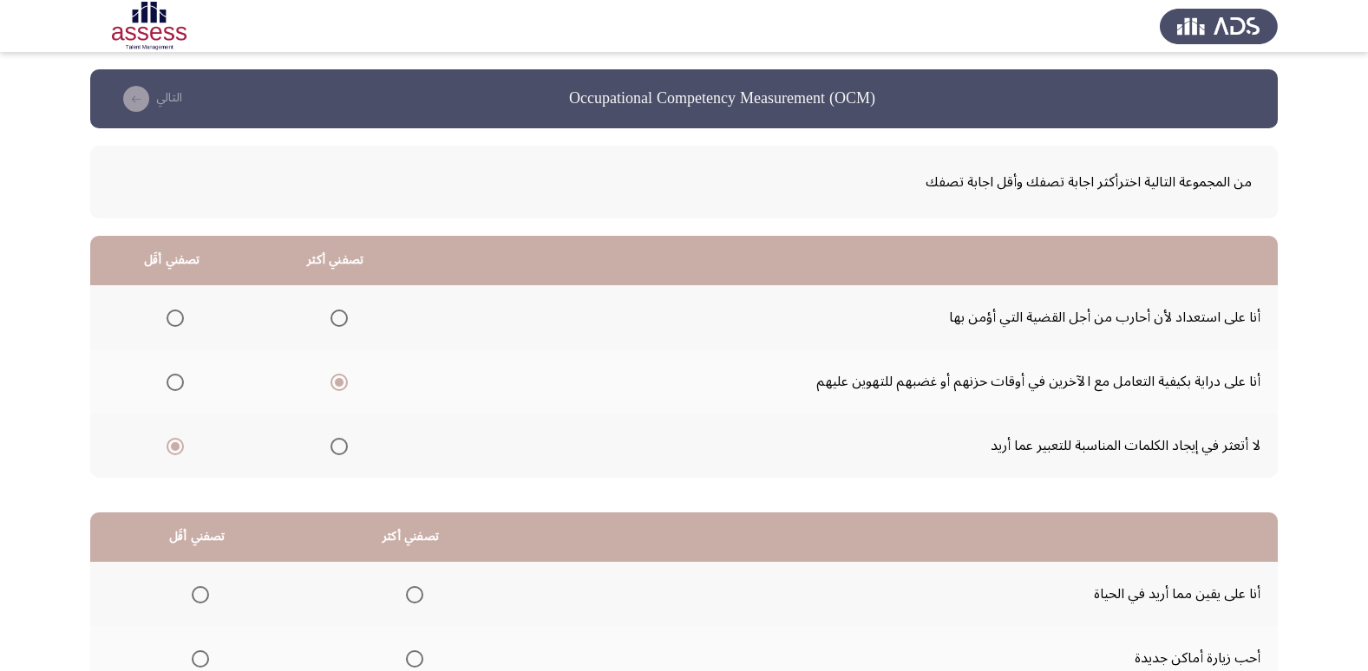
click at [345, 311] on input "Select an option" at bounding box center [338, 318] width 17 height 17
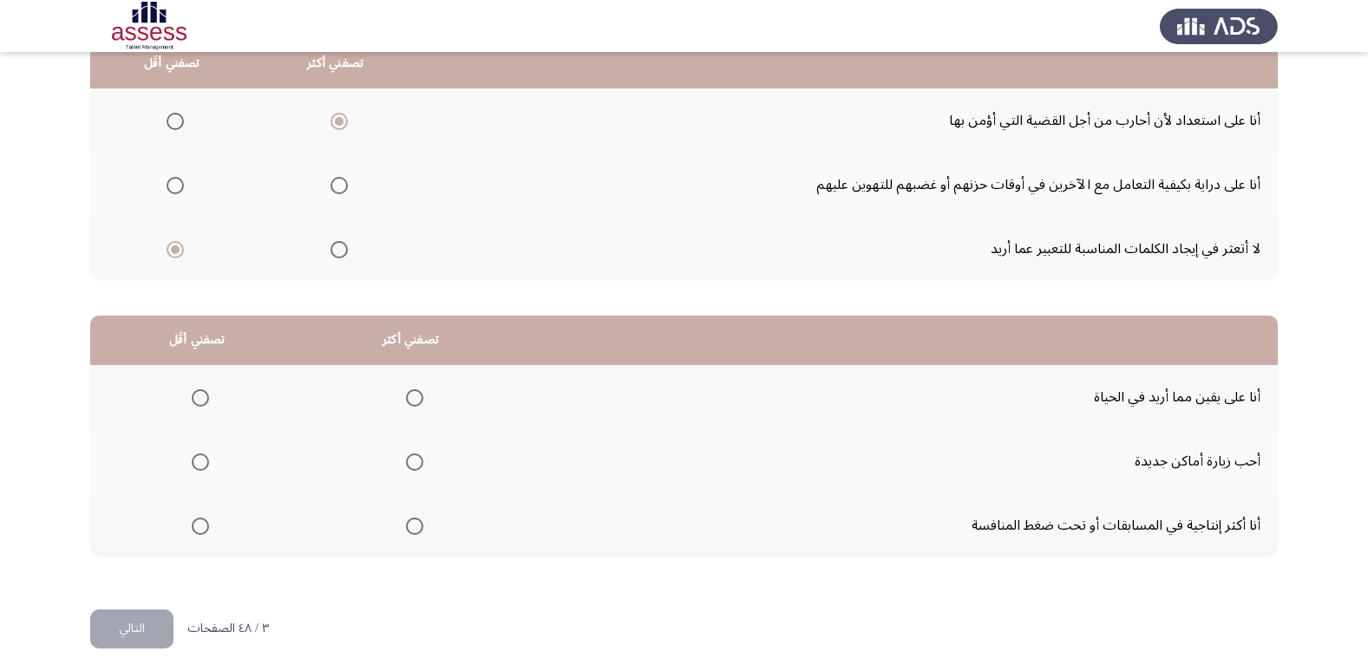
scroll to position [205, 0]
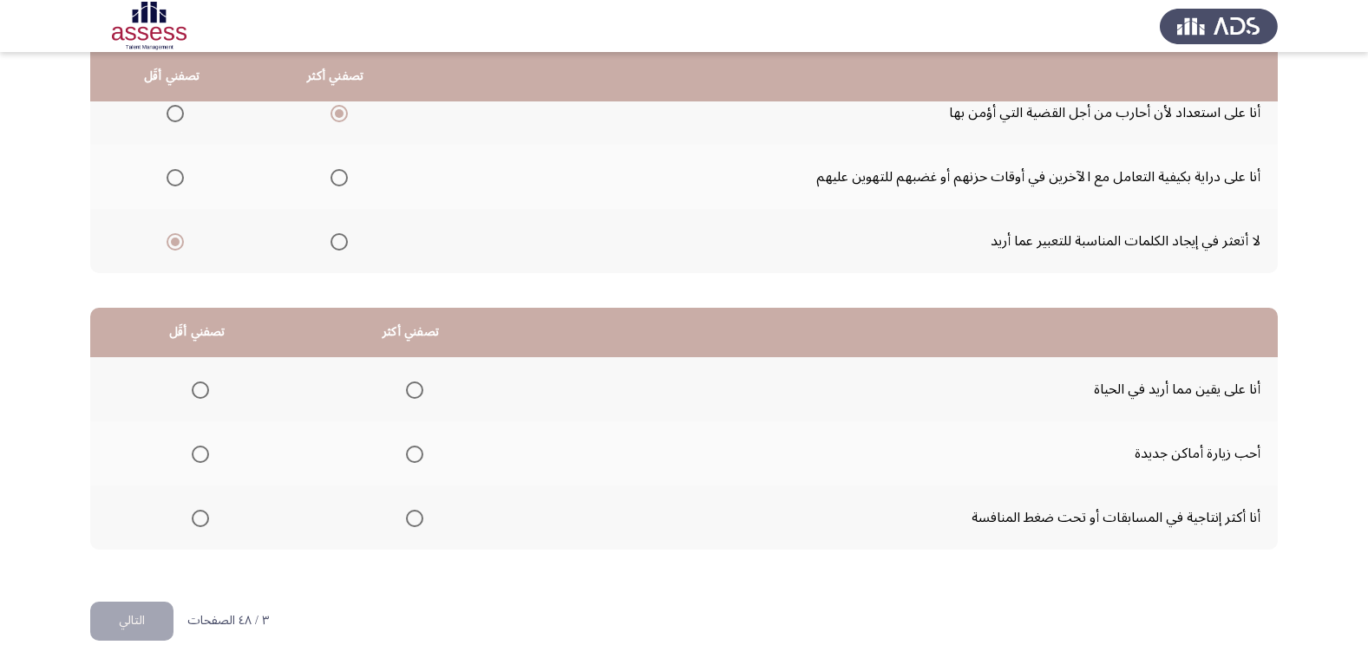
click at [409, 528] on mat-radio-group "Select an option" at bounding box center [411, 517] width 24 height 29
click at [409, 520] on span "Select an option" at bounding box center [414, 518] width 17 height 17
click at [409, 520] on input "Select an option" at bounding box center [414, 518] width 17 height 17
click at [201, 446] on span "Select an option" at bounding box center [200, 454] width 17 height 17
click at [201, 446] on input "Select an option" at bounding box center [200, 454] width 17 height 17
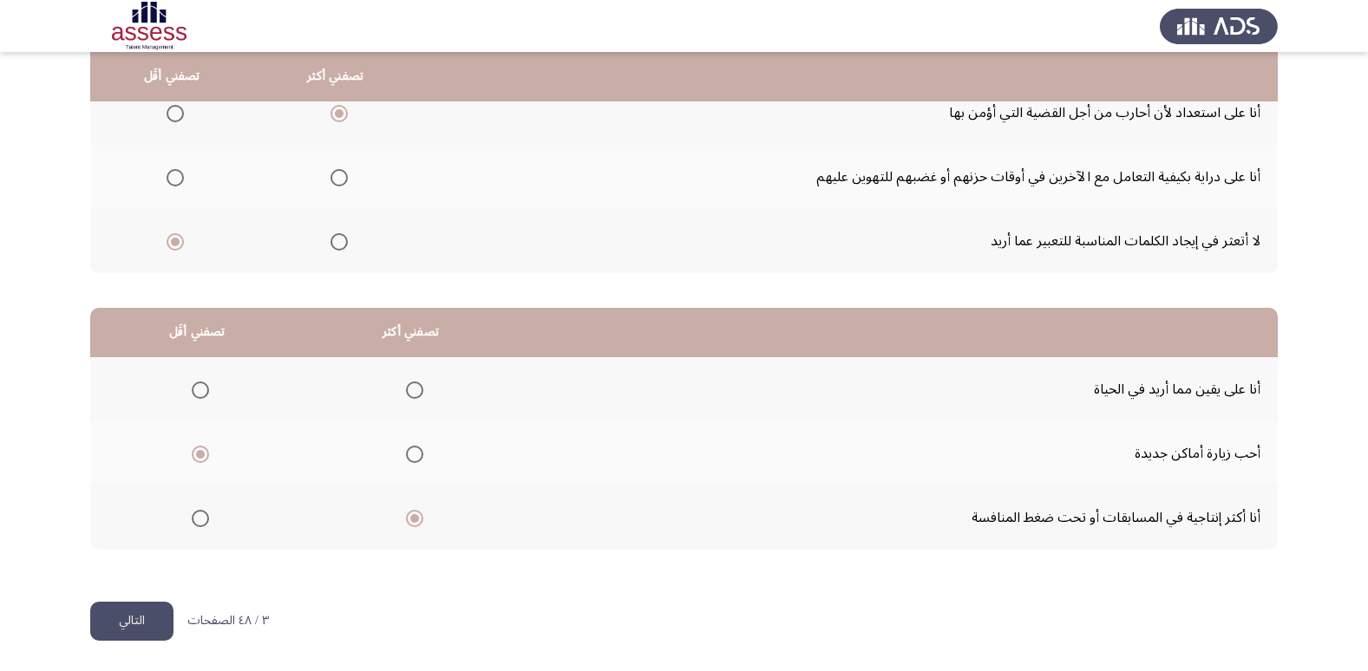
click at [137, 618] on button "التالي" at bounding box center [131, 621] width 83 height 39
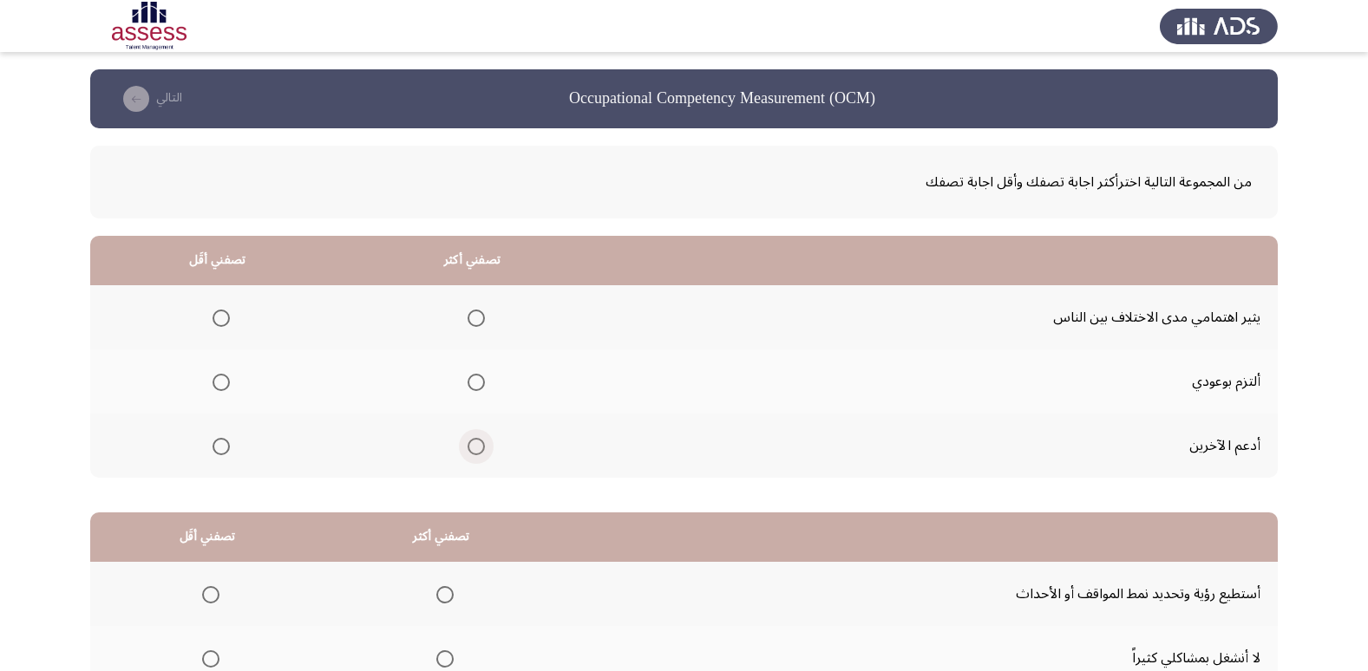
click at [478, 448] on span "Select an option" at bounding box center [476, 446] width 17 height 17
click at [478, 448] on input "Select an option" at bounding box center [476, 446] width 17 height 17
click at [219, 312] on span "Select an option" at bounding box center [221, 318] width 17 height 17
click at [219, 312] on input "Select an option" at bounding box center [221, 318] width 17 height 17
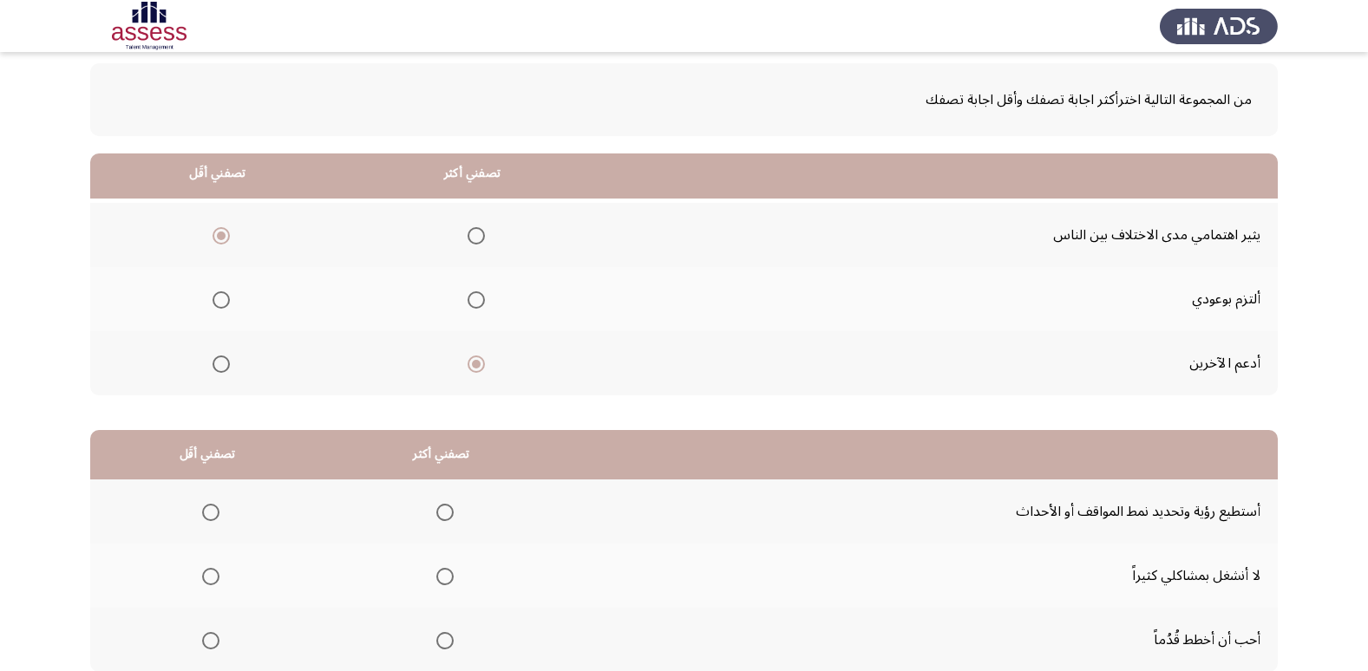
scroll to position [205, 0]
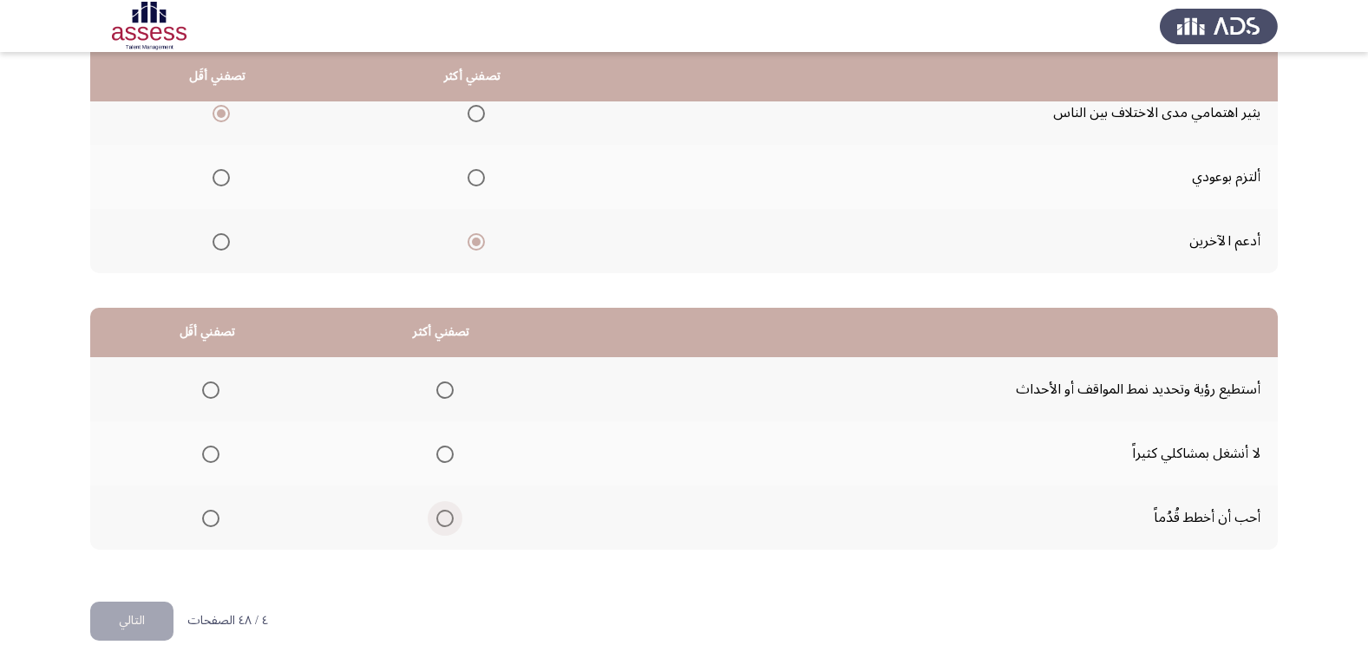
click at [439, 524] on span "Select an option" at bounding box center [444, 518] width 17 height 17
click at [439, 524] on input "Select an option" at bounding box center [444, 518] width 17 height 17
click at [212, 460] on span "Select an option" at bounding box center [210, 454] width 17 height 17
click at [212, 460] on input "Select an option" at bounding box center [210, 454] width 17 height 17
click at [141, 609] on button "التالي" at bounding box center [131, 621] width 83 height 39
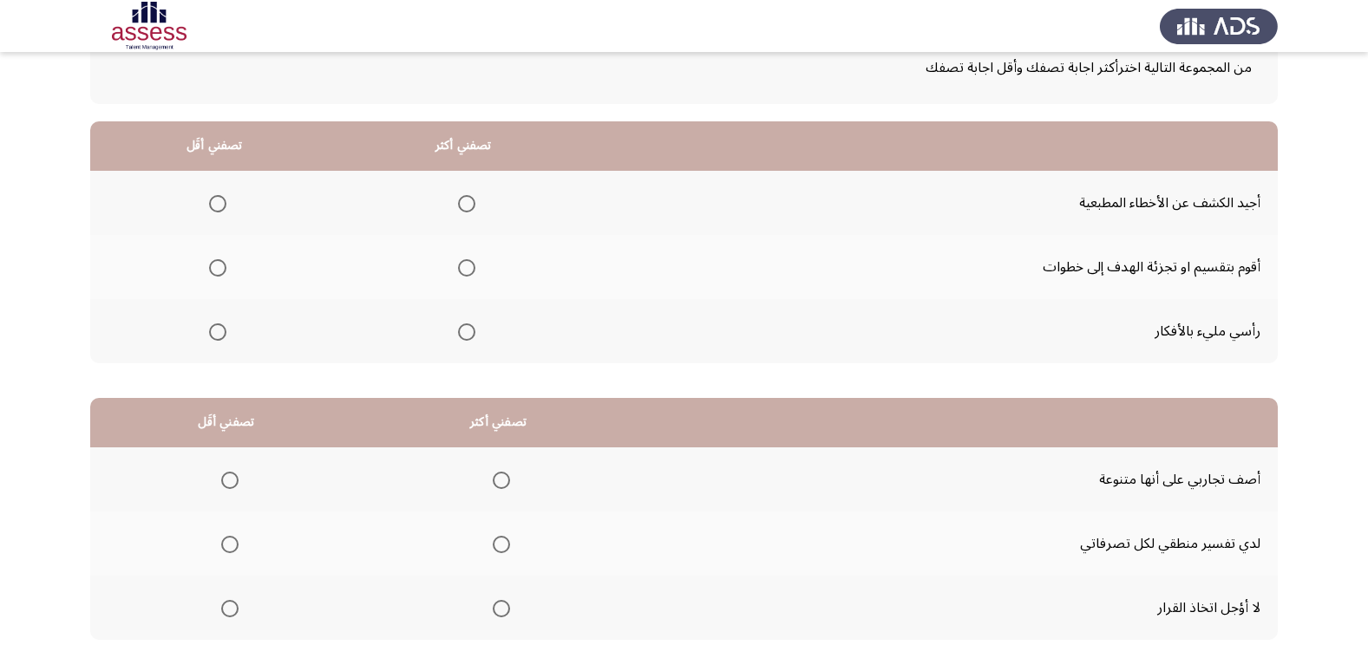
scroll to position [31, 0]
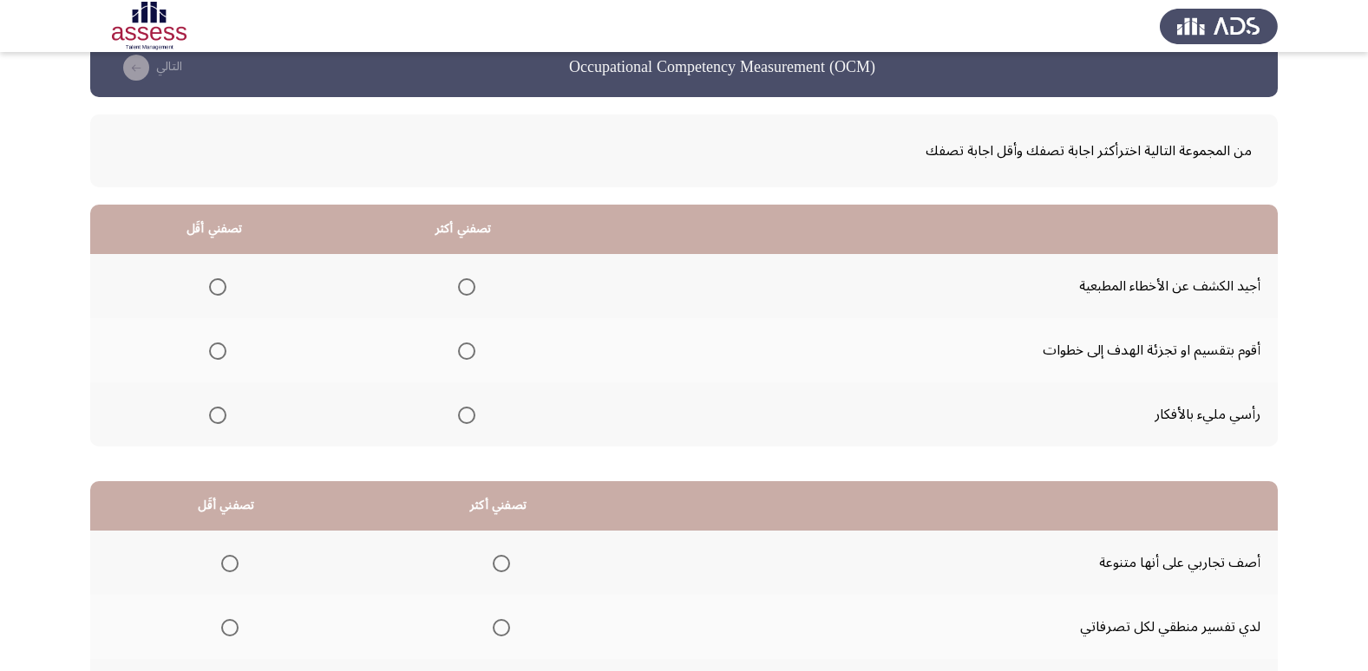
click at [461, 356] on span "Select an option" at bounding box center [466, 351] width 17 height 17
click at [461, 356] on input "Select an option" at bounding box center [466, 351] width 17 height 17
click at [212, 415] on span "Select an option" at bounding box center [217, 415] width 17 height 17
click at [212, 415] on input "Select an option" at bounding box center [217, 415] width 17 height 17
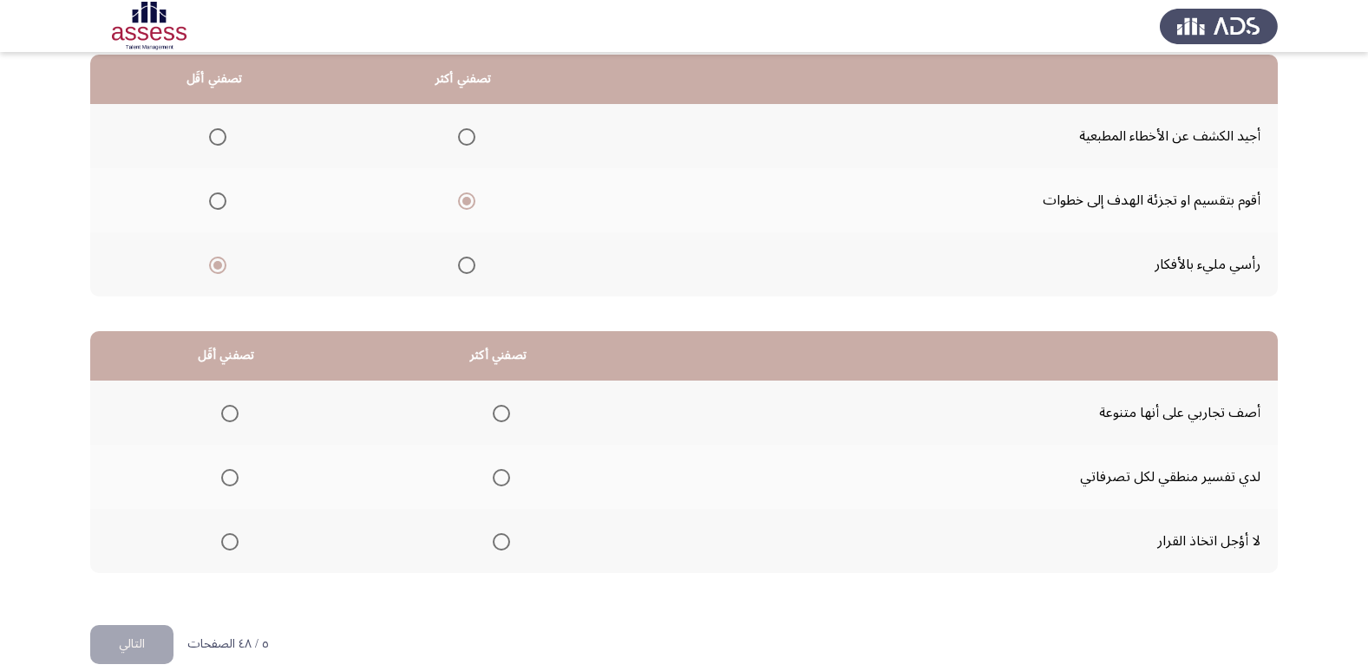
scroll to position [205, 0]
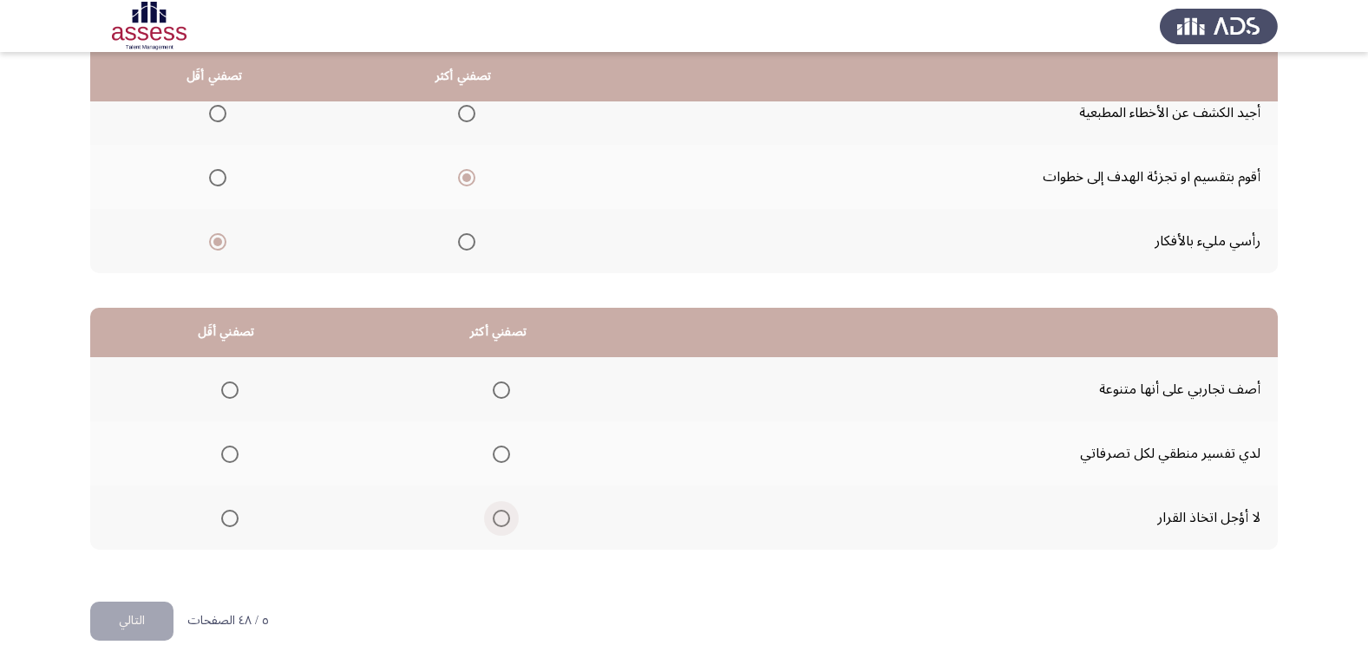
click at [502, 515] on span "Select an option" at bounding box center [501, 518] width 17 height 17
click at [502, 515] on input "Select an option" at bounding box center [501, 518] width 17 height 17
click at [228, 403] on mat-radio-group "Select an option" at bounding box center [226, 389] width 24 height 29
click at [230, 402] on mat-radio-group "Select an option" at bounding box center [226, 389] width 24 height 29
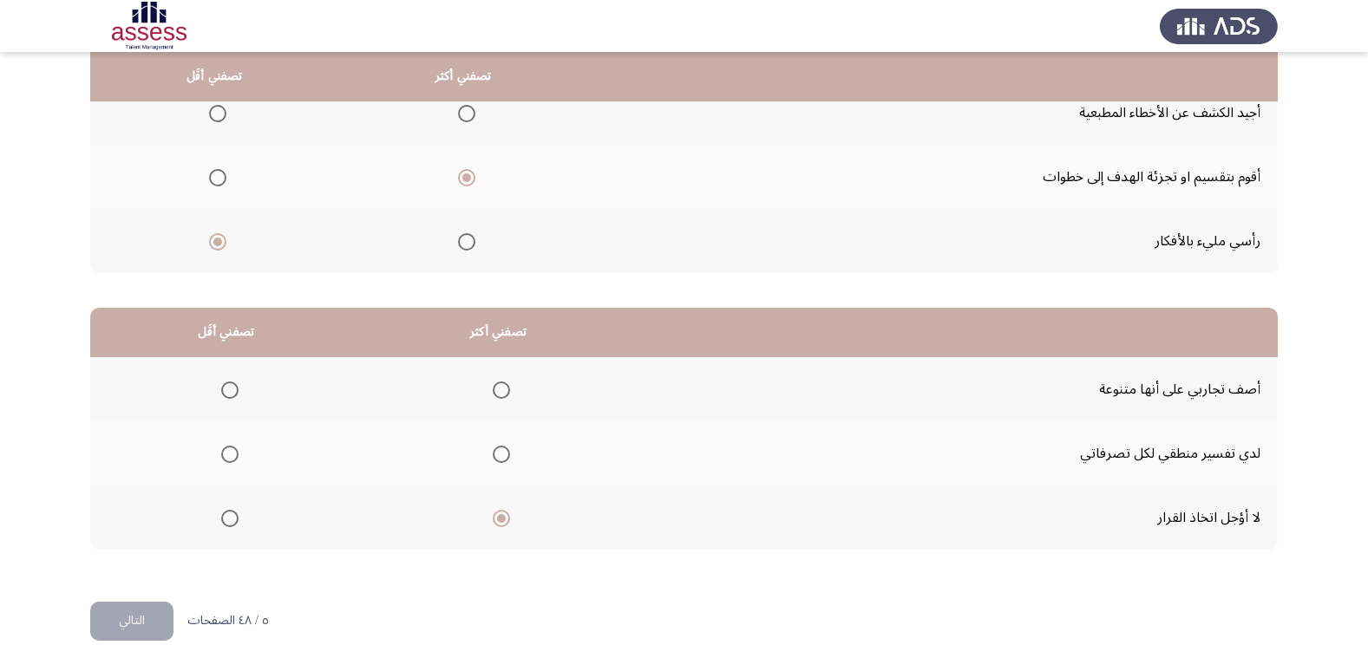
click at [239, 385] on th at bounding box center [226, 389] width 272 height 64
click at [234, 389] on span "Select an option" at bounding box center [229, 390] width 17 height 17
click at [234, 389] on input "Select an option" at bounding box center [229, 390] width 17 height 17
click at [135, 618] on button "التالي" at bounding box center [131, 621] width 83 height 39
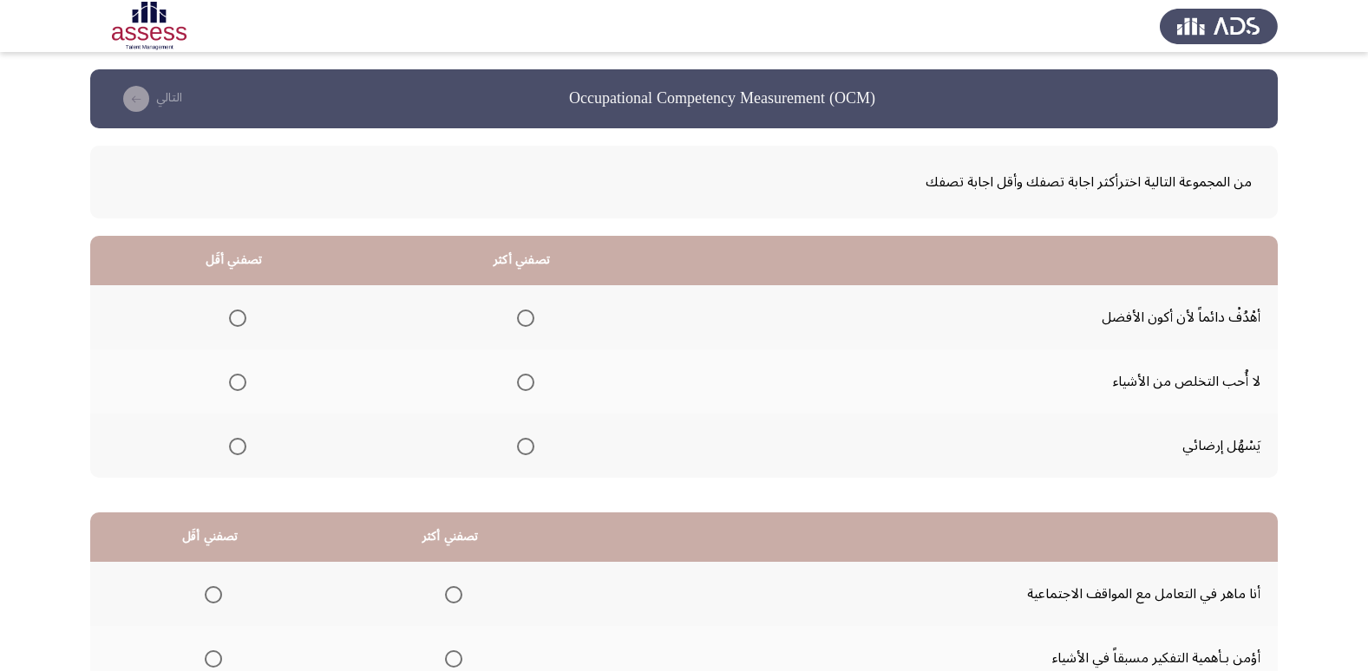
click at [525, 324] on span "Select an option" at bounding box center [525, 318] width 17 height 17
click at [525, 324] on input "Select an option" at bounding box center [525, 318] width 17 height 17
click at [230, 441] on span "Select an option" at bounding box center [237, 446] width 17 height 17
click at [230, 441] on input "Select an option" at bounding box center [237, 446] width 17 height 17
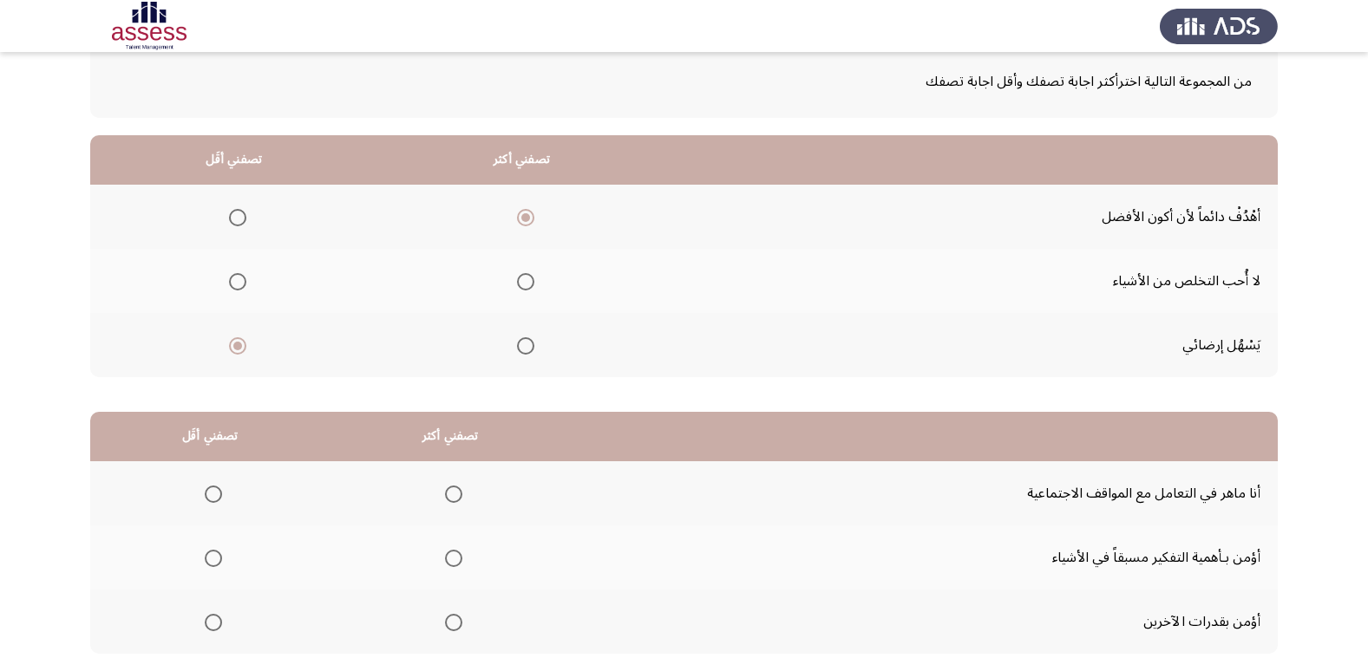
scroll to position [205, 0]
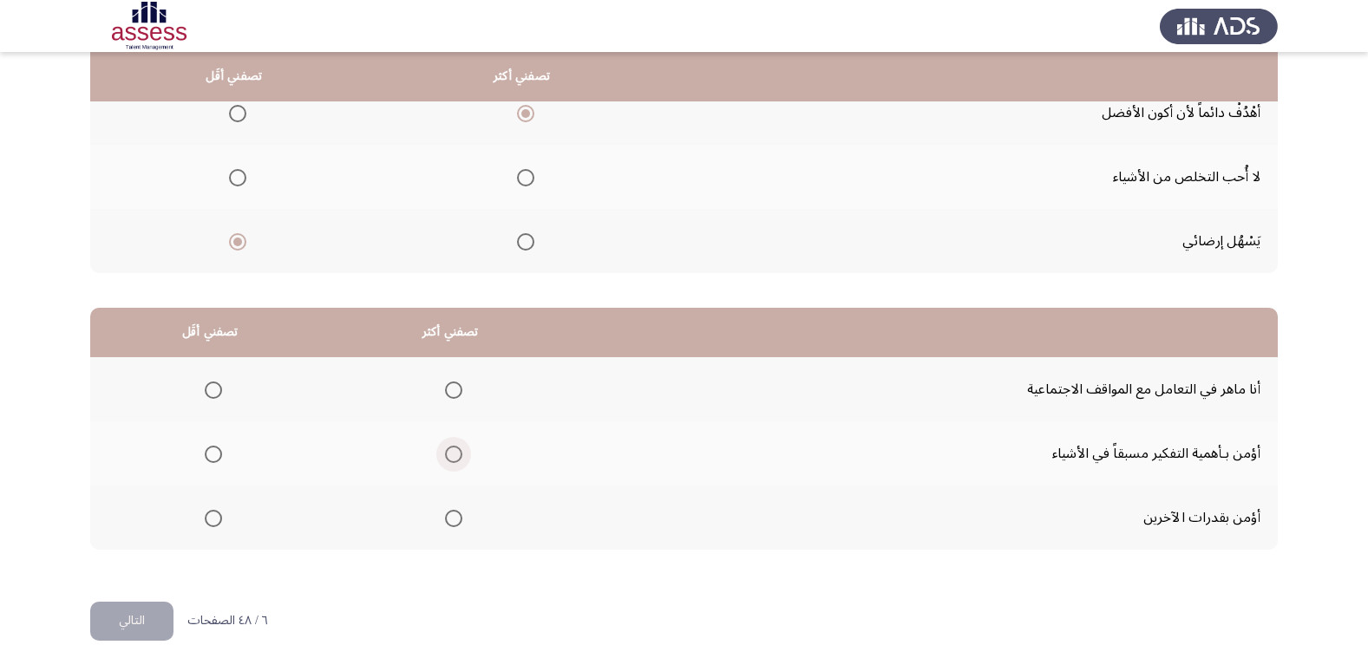
click at [447, 454] on span "Select an option" at bounding box center [453, 454] width 17 height 17
click at [447, 454] on input "Select an option" at bounding box center [453, 454] width 17 height 17
click at [448, 512] on span "Select an option" at bounding box center [453, 518] width 17 height 17
click at [448, 512] on input "Select an option" at bounding box center [453, 518] width 17 height 17
click at [207, 512] on span "Select an option" at bounding box center [213, 518] width 17 height 17
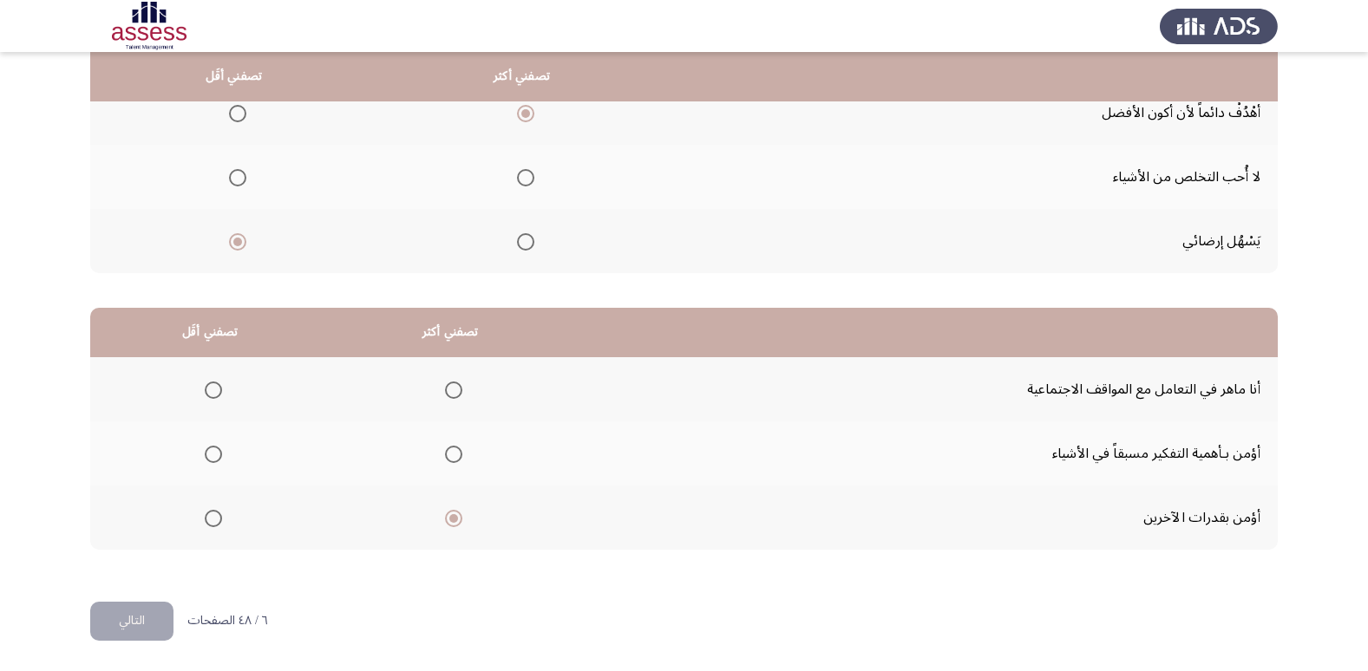
click at [207, 512] on input "Select an option" at bounding box center [213, 518] width 17 height 17
click at [451, 457] on span "Select an option" at bounding box center [453, 454] width 17 height 17
click at [451, 457] on input "Select an option" at bounding box center [453, 454] width 17 height 17
click at [115, 617] on button "التالي" at bounding box center [131, 621] width 83 height 39
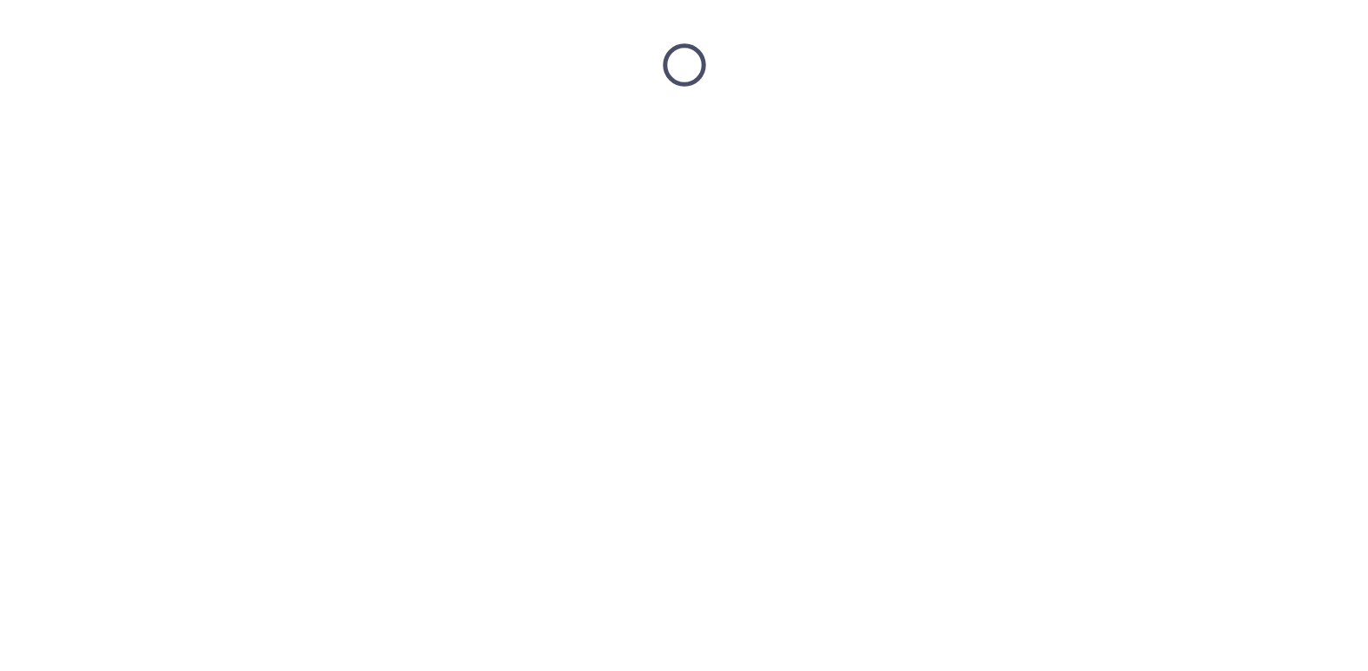
scroll to position [0, 0]
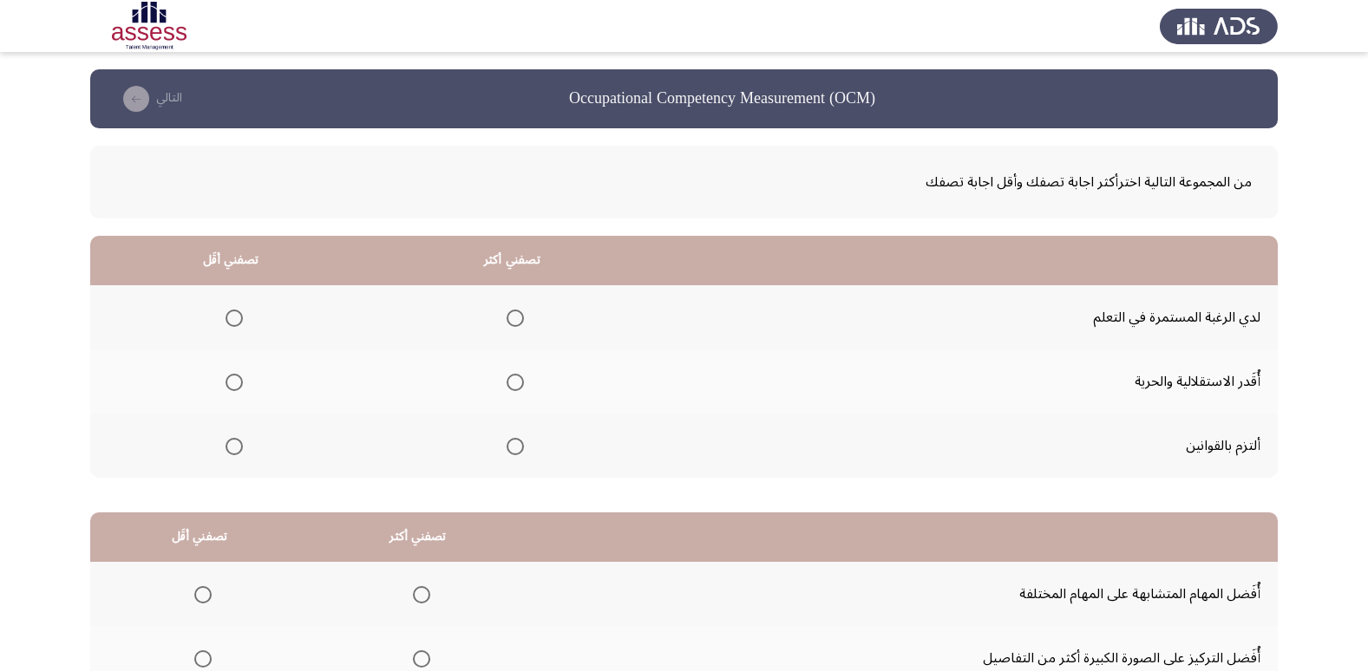
click at [508, 446] on span "Select an option" at bounding box center [515, 446] width 17 height 17
click at [508, 446] on input "Select an option" at bounding box center [515, 446] width 17 height 17
click at [235, 383] on span "Select an option" at bounding box center [234, 382] width 17 height 17
click at [235, 383] on input "Select an option" at bounding box center [234, 382] width 17 height 17
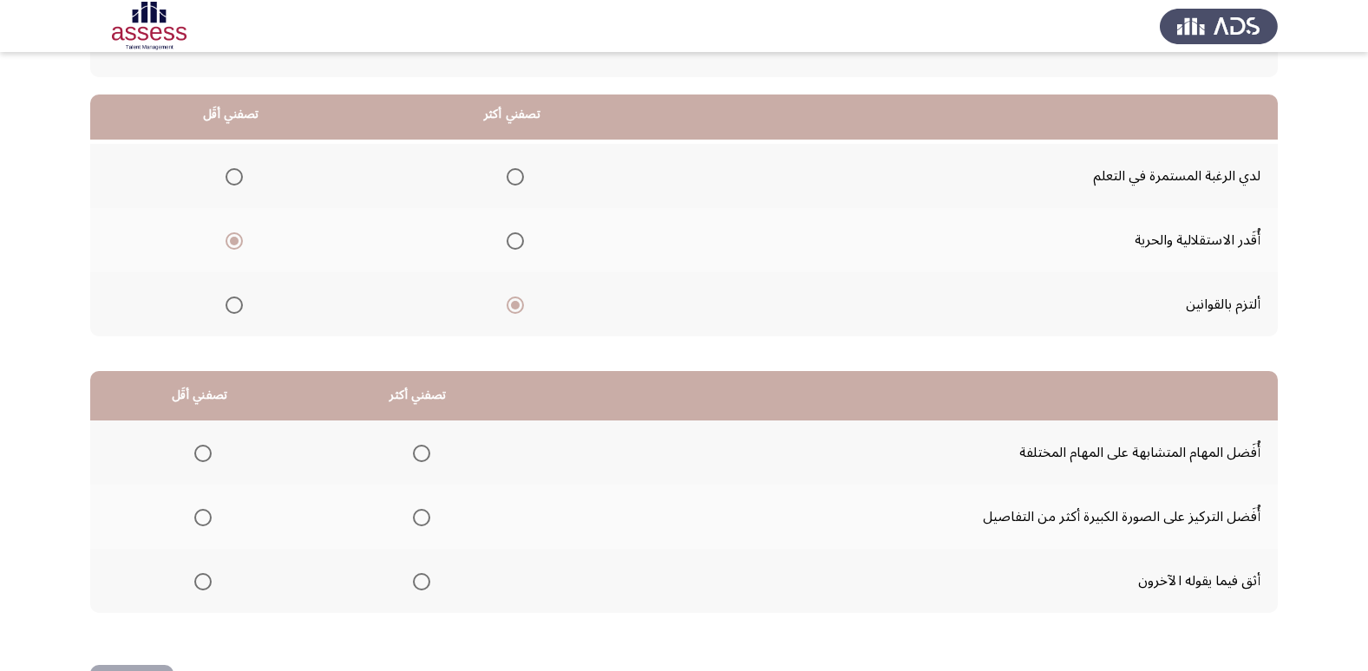
scroll to position [205, 0]
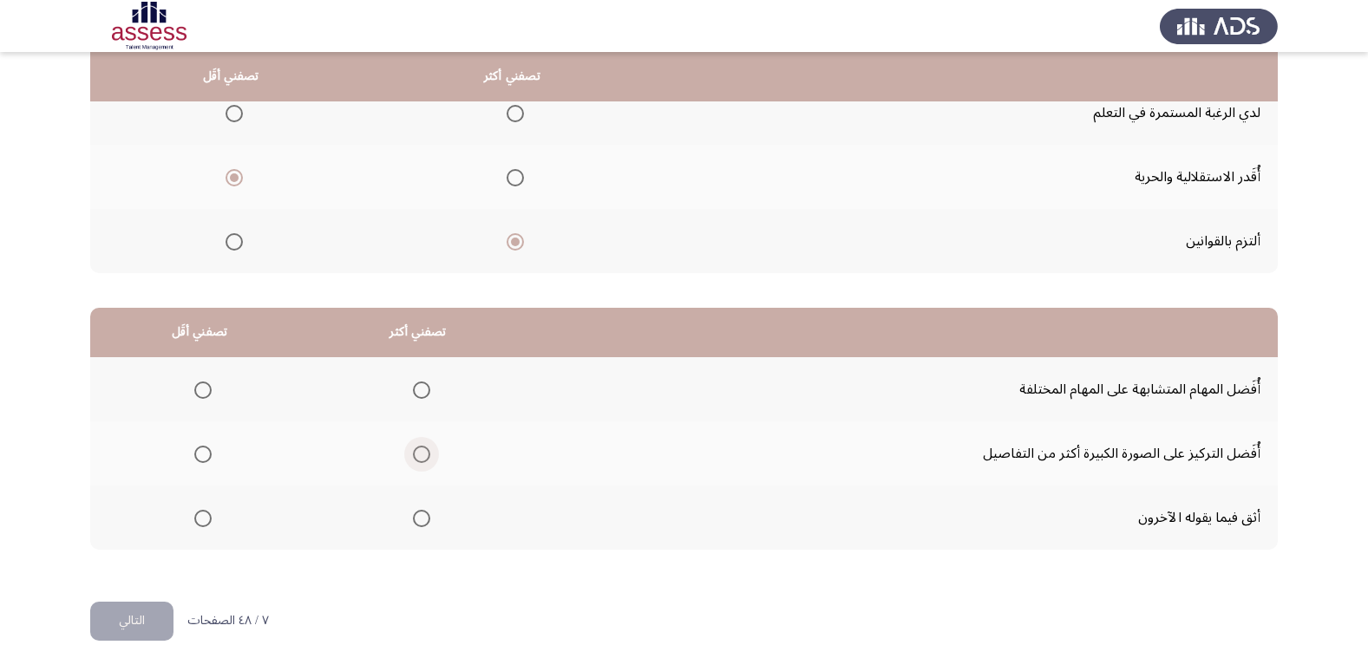
click at [424, 455] on span "Select an option" at bounding box center [421, 454] width 17 height 17
click at [424, 455] on input "Select an option" at bounding box center [421, 454] width 17 height 17
click at [204, 395] on span "Select an option" at bounding box center [202, 390] width 17 height 17
click at [204, 395] on input "Select an option" at bounding box center [202, 390] width 17 height 17
click at [143, 616] on button "التالي" at bounding box center [131, 621] width 83 height 39
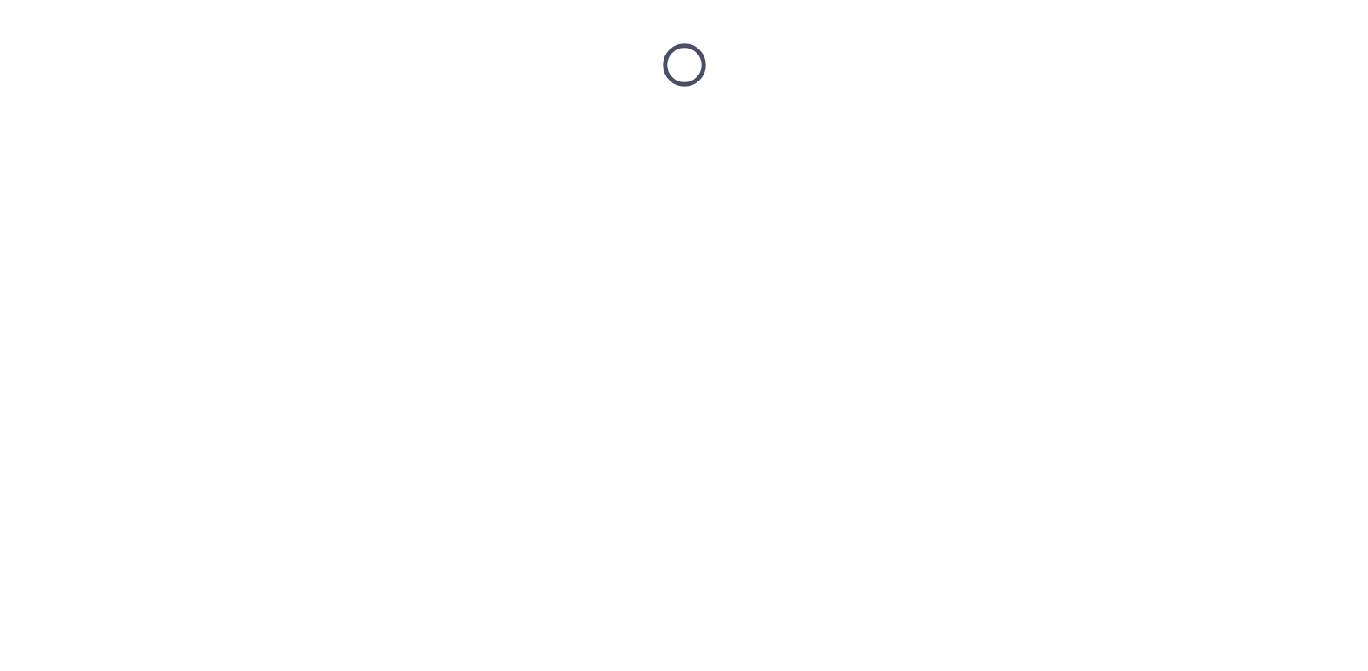
scroll to position [0, 0]
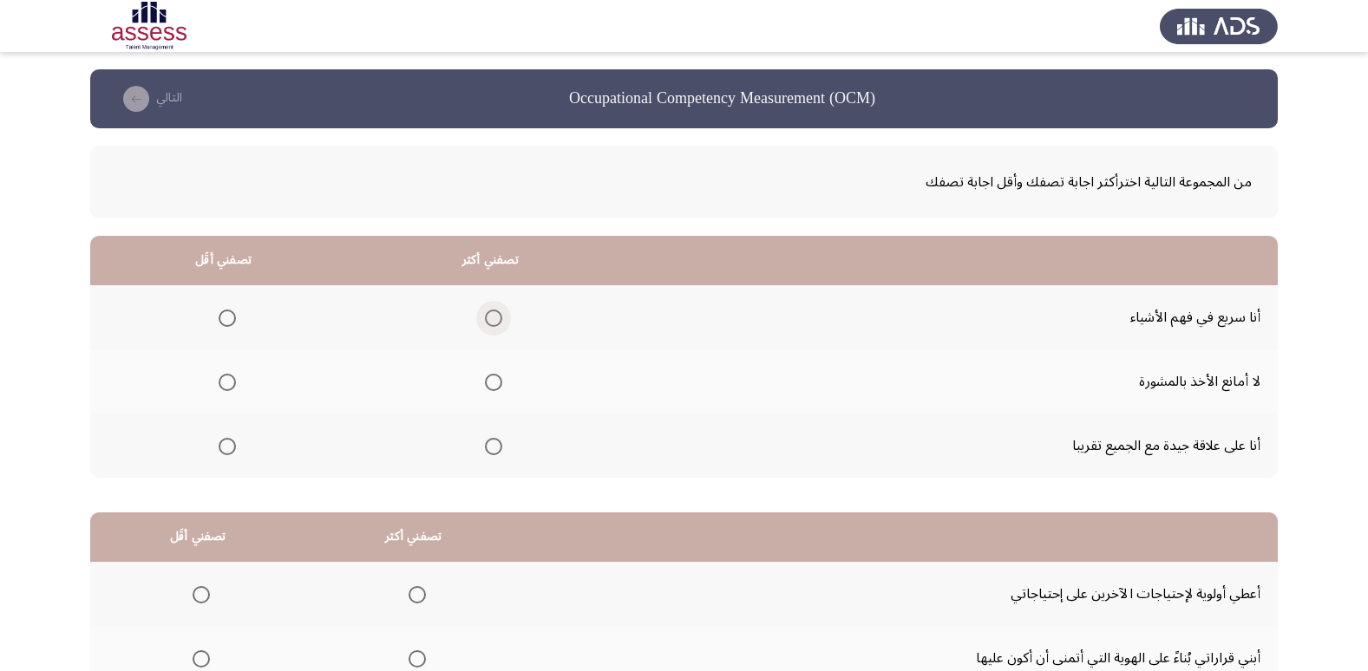
click at [496, 317] on span "Select an option" at bounding box center [493, 318] width 17 height 17
click at [496, 317] on input "Select an option" at bounding box center [493, 318] width 17 height 17
click at [220, 443] on span "Select an option" at bounding box center [227, 446] width 17 height 17
click at [220, 443] on input "Select an option" at bounding box center [227, 446] width 17 height 17
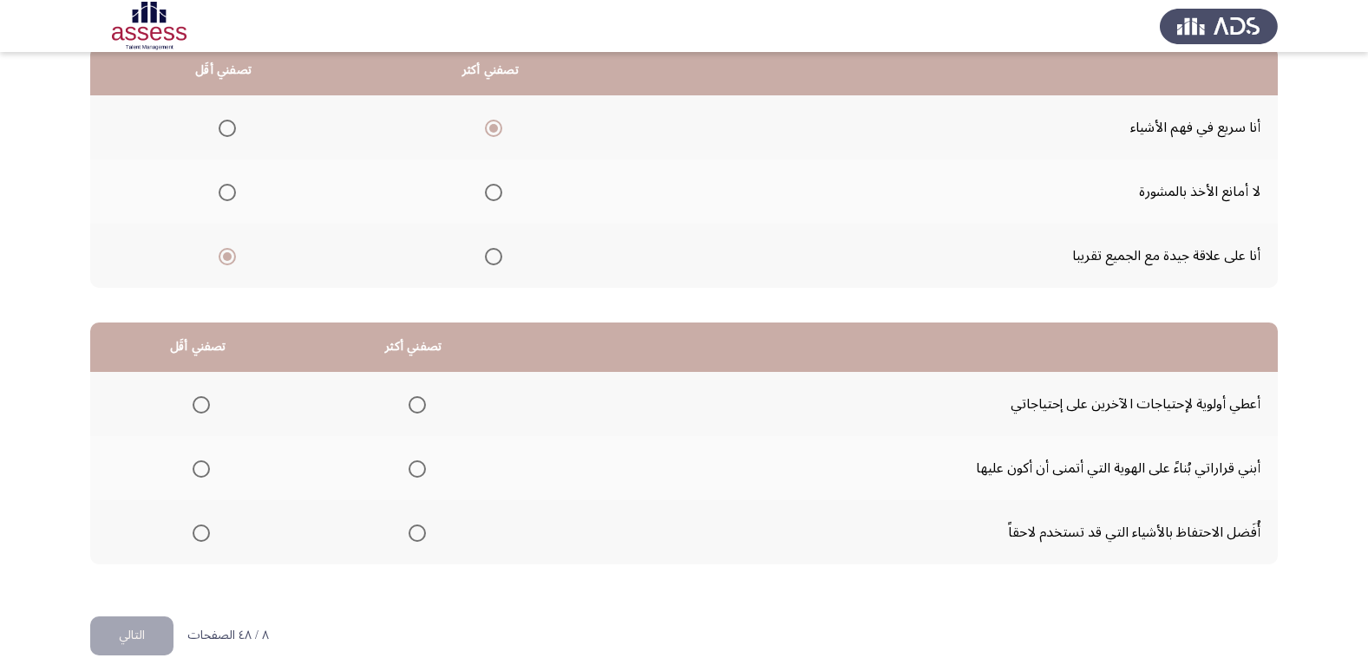
scroll to position [205, 0]
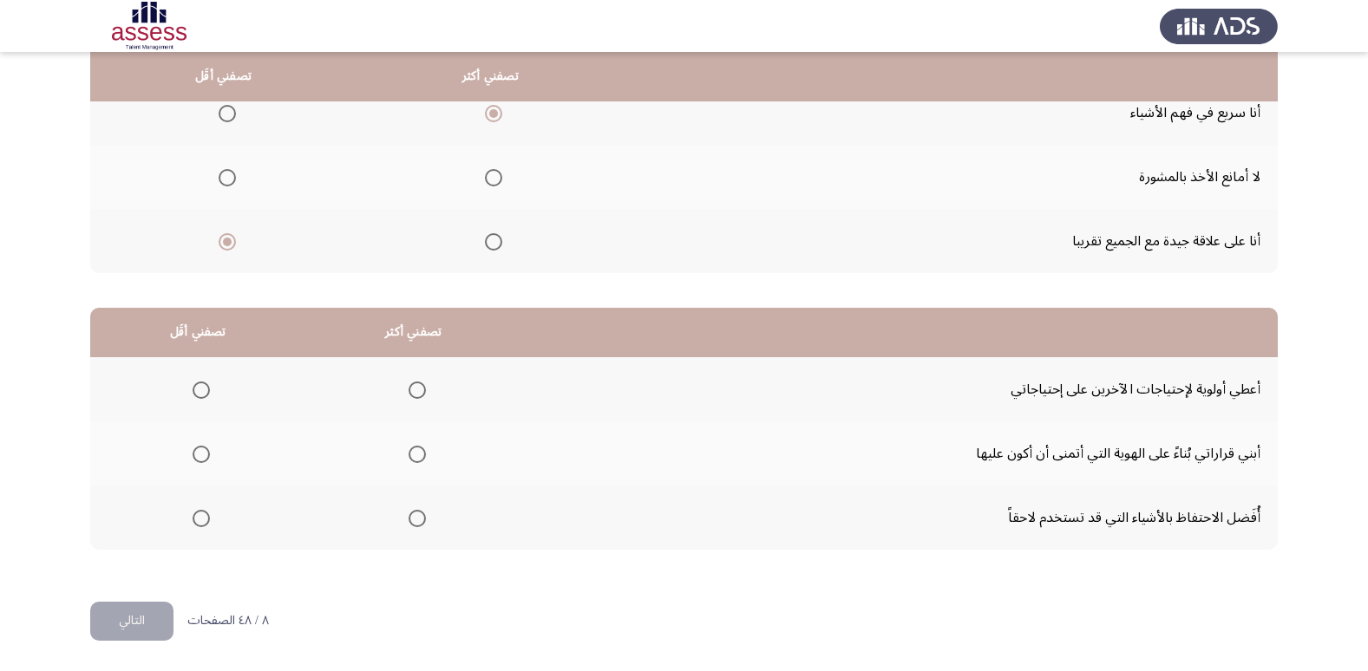
click at [416, 460] on span "Select an option" at bounding box center [417, 454] width 17 height 17
click at [416, 460] on input "Select an option" at bounding box center [417, 454] width 17 height 17
click at [206, 393] on span "Select an option" at bounding box center [201, 390] width 17 height 17
click at [206, 393] on input "Select an option" at bounding box center [201, 390] width 17 height 17
click at [155, 621] on button "التالي" at bounding box center [131, 621] width 83 height 39
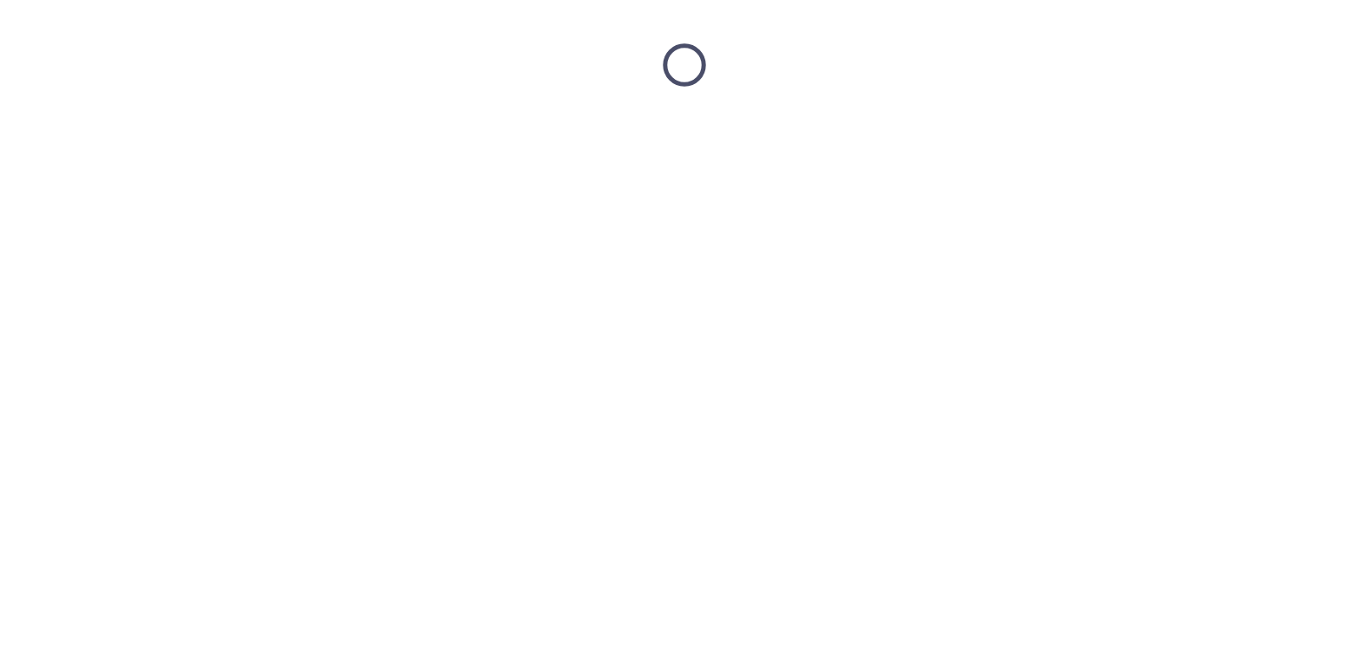
scroll to position [0, 0]
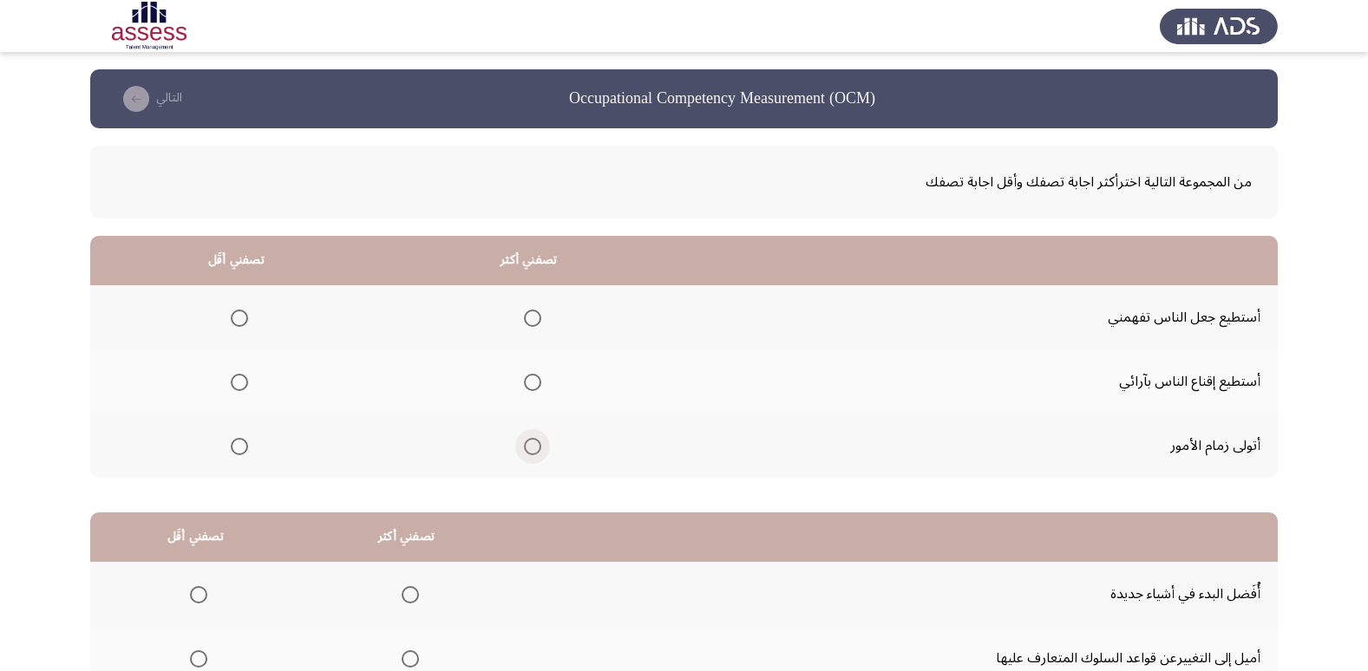
click at [517, 447] on label "Select an option" at bounding box center [529, 446] width 24 height 17
click at [524, 447] on input "Select an option" at bounding box center [532, 446] width 17 height 17
click at [237, 381] on span "Select an option" at bounding box center [239, 382] width 17 height 17
click at [237, 381] on input "Select an option" at bounding box center [239, 382] width 17 height 17
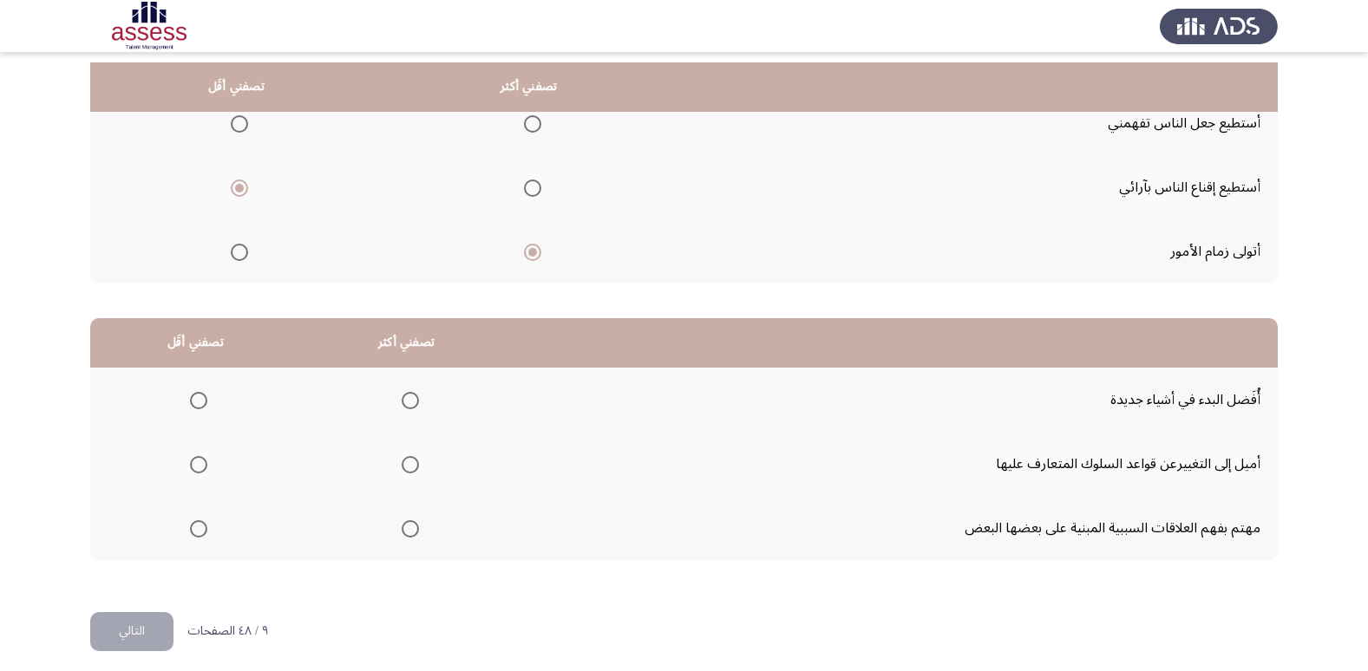
scroll to position [205, 0]
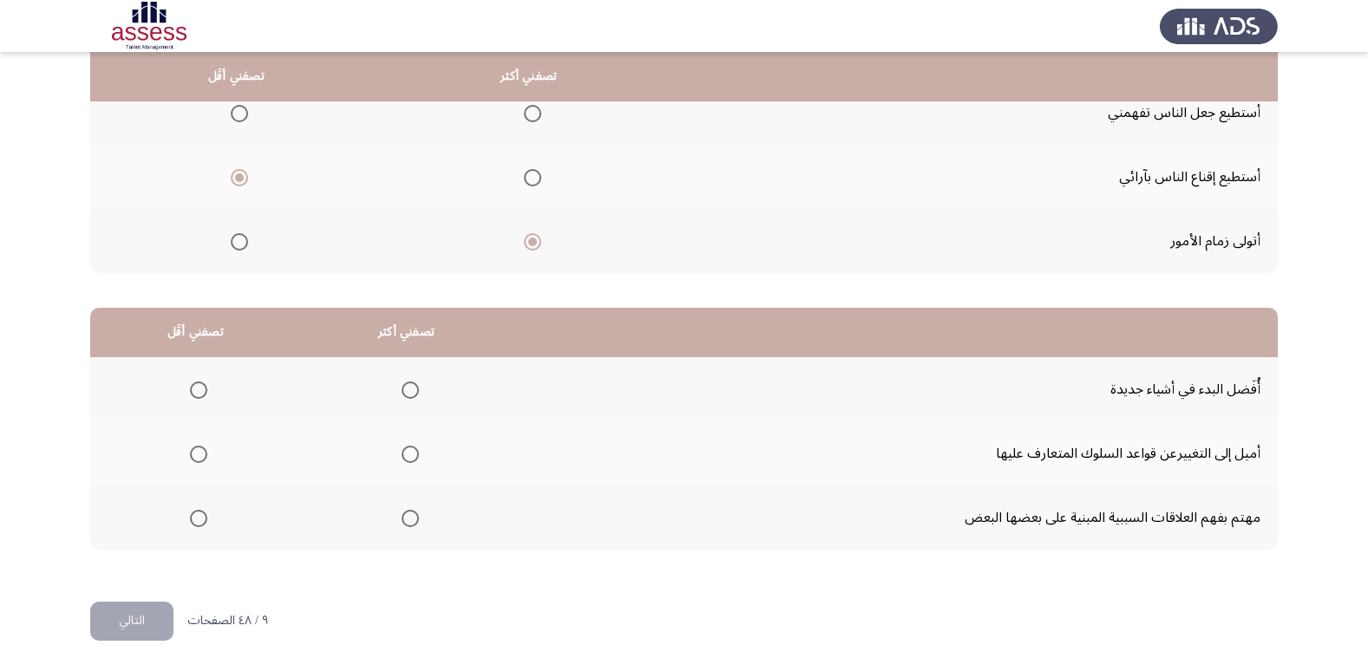
click at [405, 382] on span "Select an option" at bounding box center [410, 390] width 17 height 17
click at [405, 382] on input "Select an option" at bounding box center [410, 390] width 17 height 17
click at [194, 460] on span "Select an option" at bounding box center [198, 454] width 17 height 17
click at [194, 460] on input "Select an option" at bounding box center [198, 454] width 17 height 17
click at [139, 606] on button "التالي" at bounding box center [131, 621] width 83 height 39
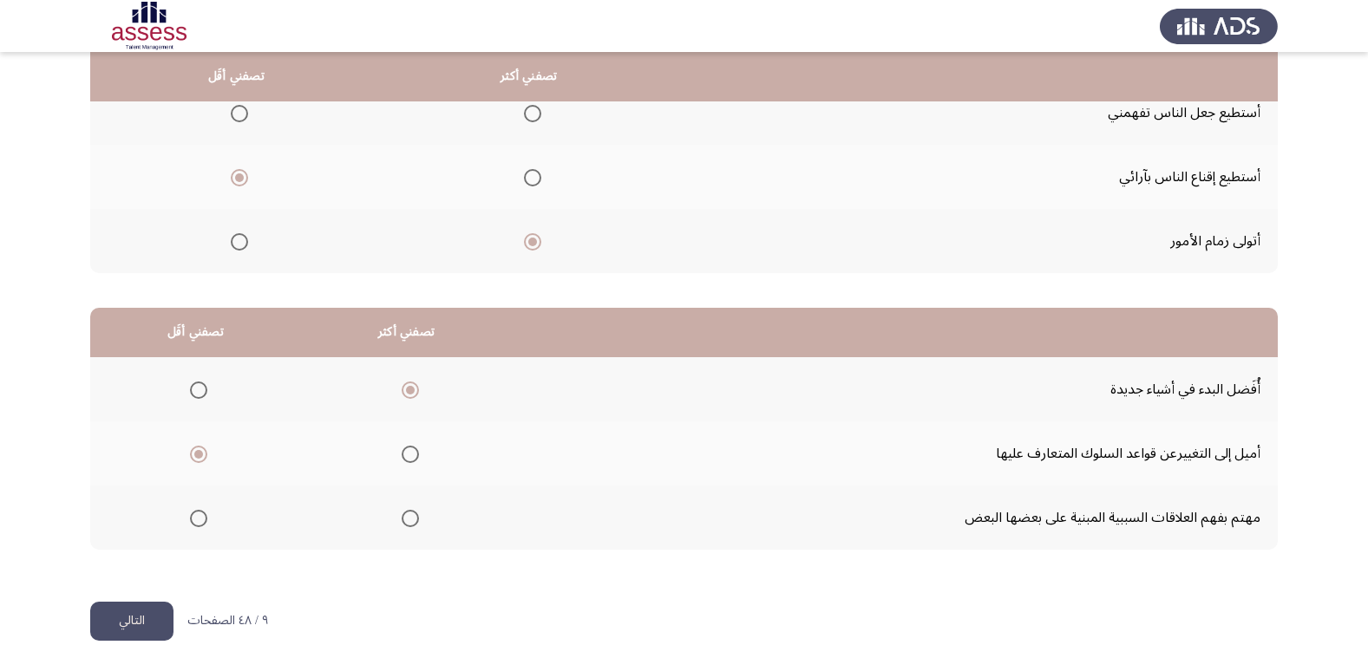
scroll to position [0, 0]
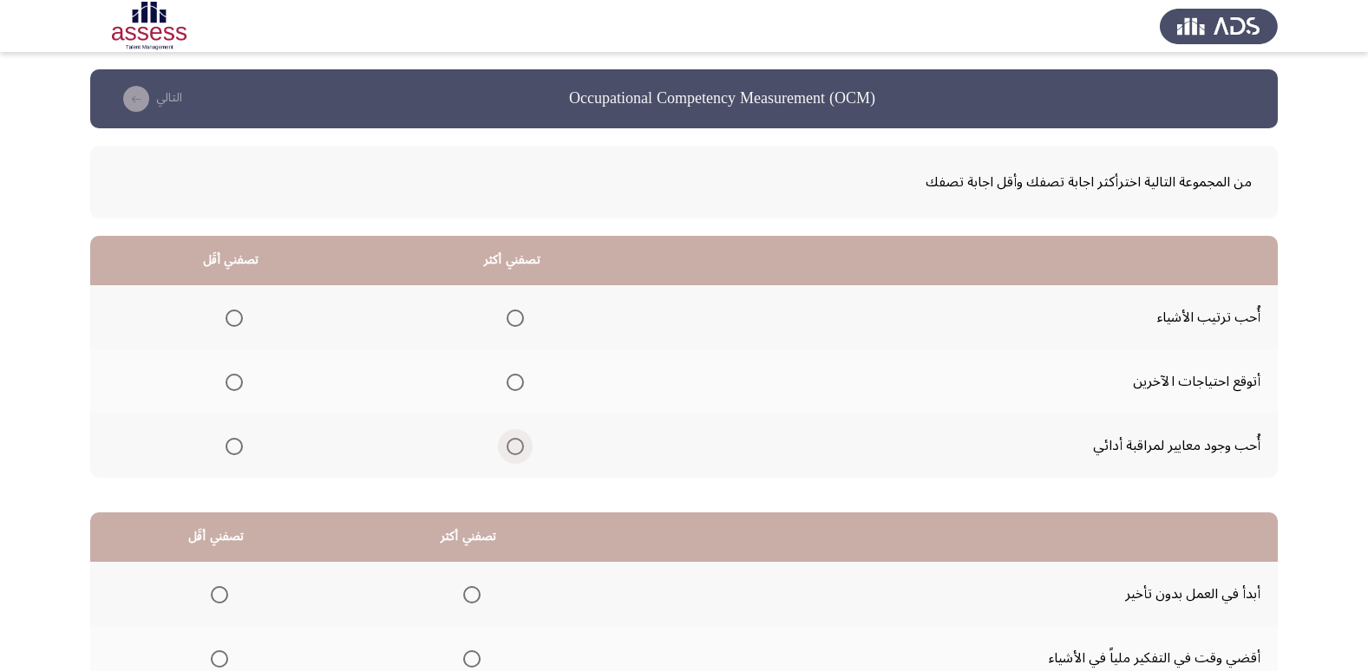
click at [507, 450] on span "Select an option" at bounding box center [515, 446] width 17 height 17
click at [507, 450] on input "Select an option" at bounding box center [515, 446] width 17 height 17
click at [231, 376] on span "Select an option" at bounding box center [234, 382] width 17 height 17
click at [231, 376] on input "Select an option" at bounding box center [234, 382] width 17 height 17
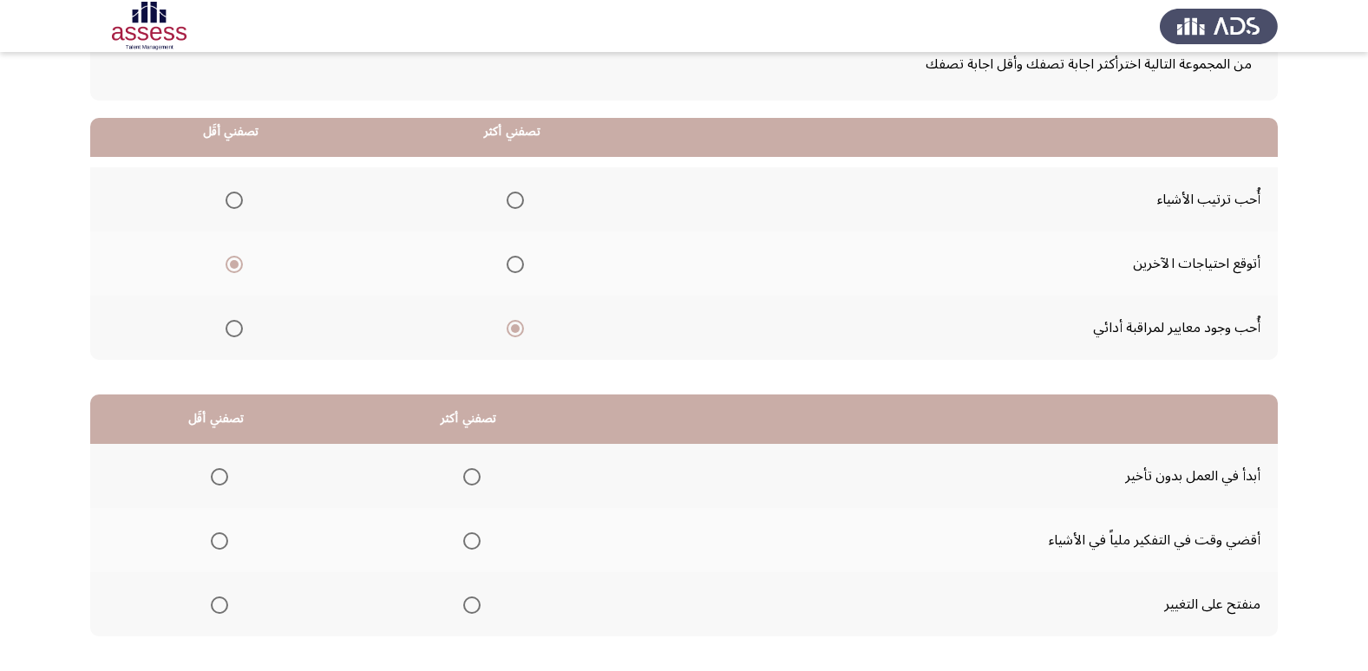
scroll to position [173, 0]
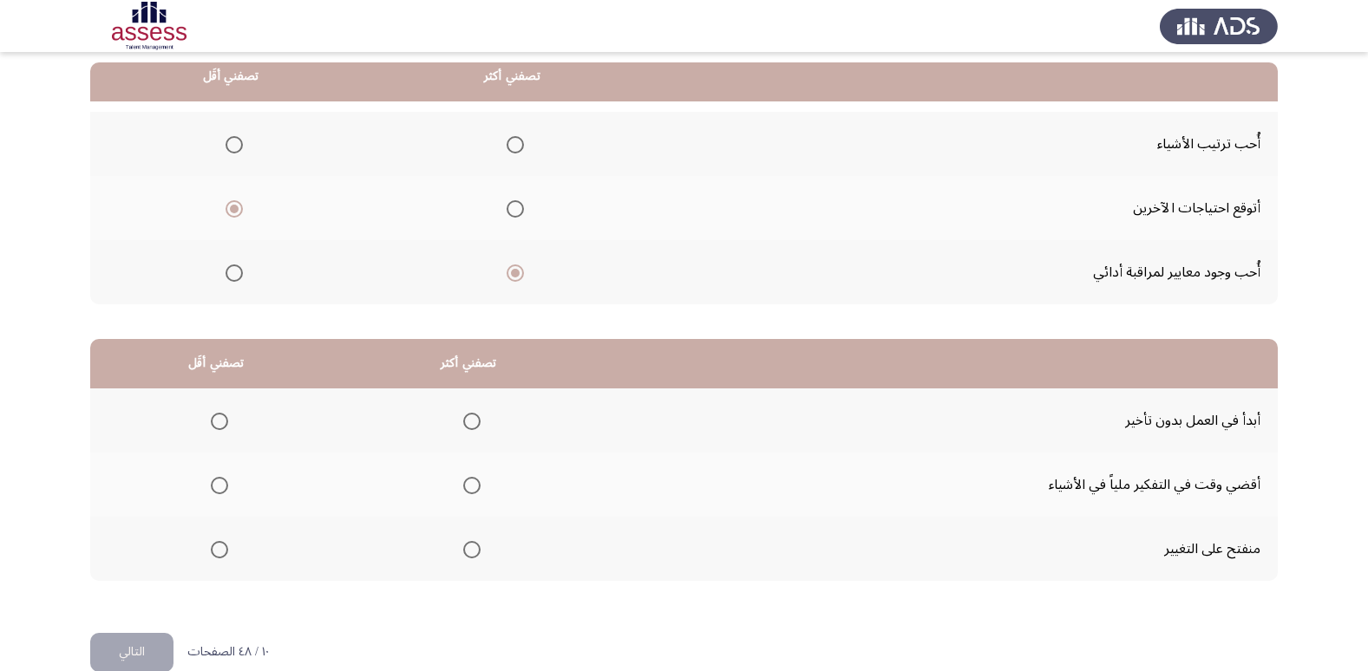
click at [475, 417] on span "Select an option" at bounding box center [471, 421] width 17 height 17
click at [475, 417] on input "Select an option" at bounding box center [471, 421] width 17 height 17
click at [223, 487] on span "Select an option" at bounding box center [219, 485] width 17 height 17
click at [223, 487] on input "Select an option" at bounding box center [219, 485] width 17 height 17
click at [112, 645] on button "التالي" at bounding box center [131, 652] width 83 height 39
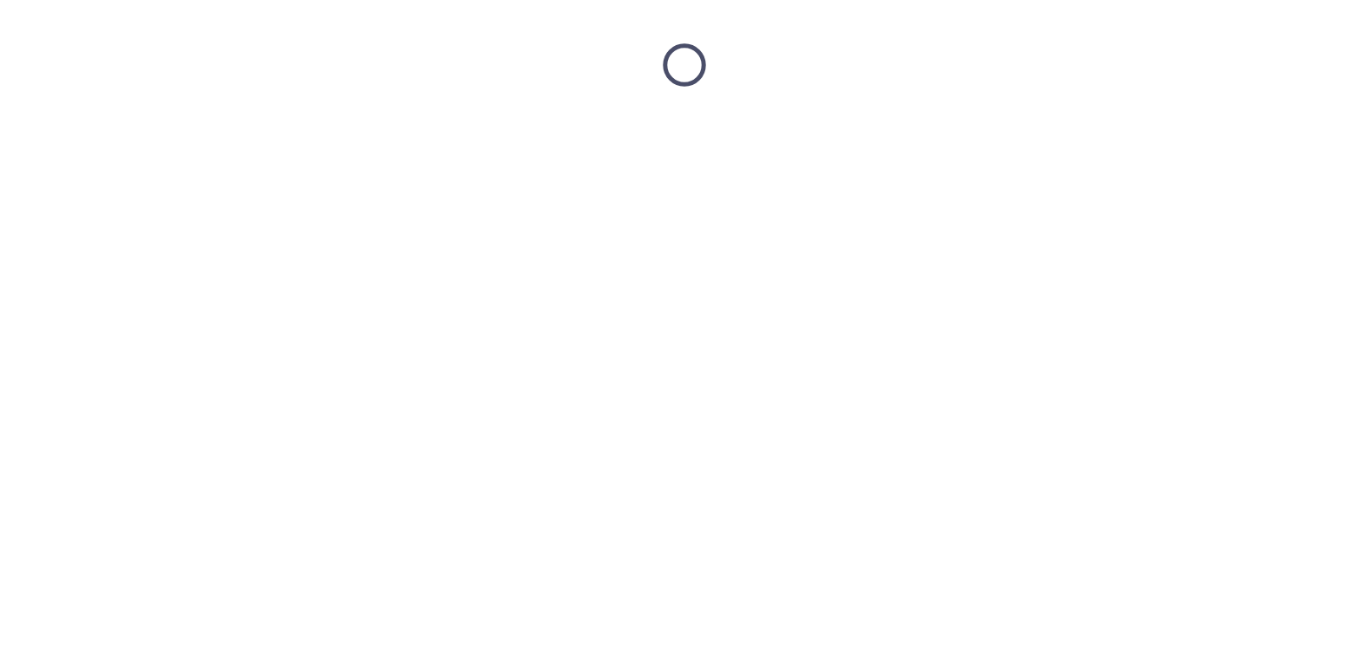
scroll to position [0, 0]
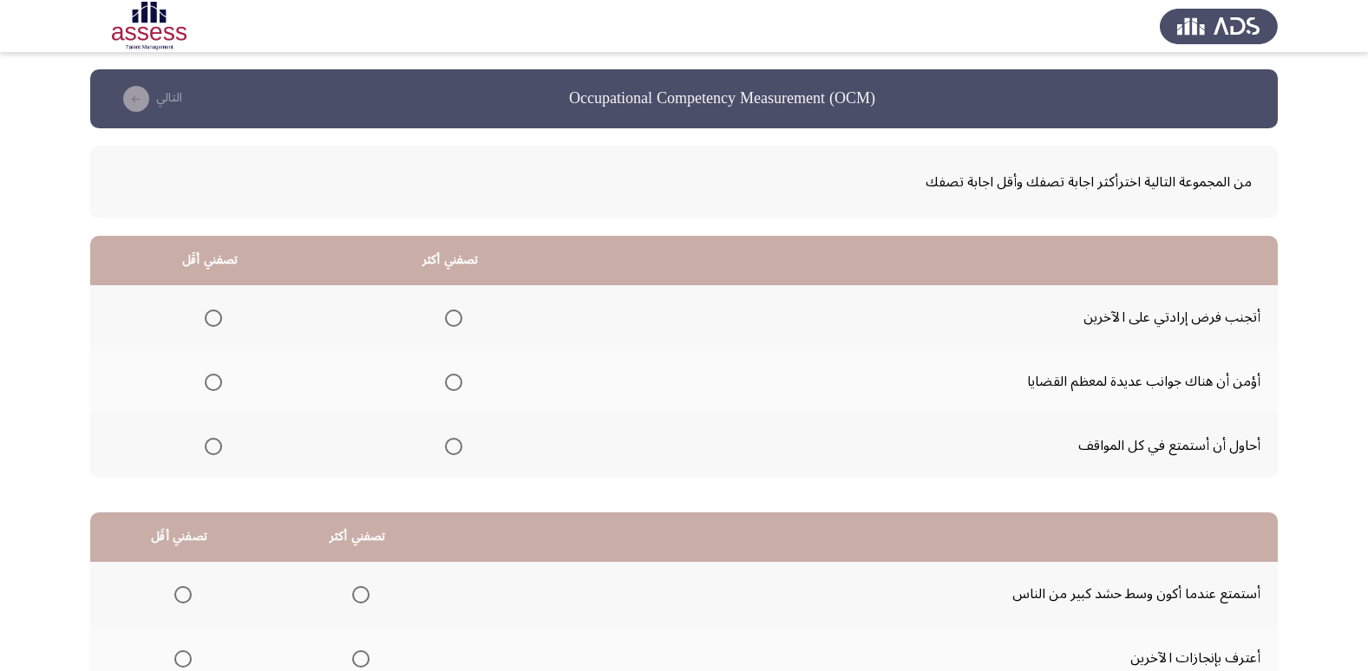
click at [450, 376] on span "Select an option" at bounding box center [453, 382] width 17 height 17
click at [450, 376] on input "Select an option" at bounding box center [453, 382] width 17 height 17
click at [205, 443] on span "Select an option" at bounding box center [213, 446] width 17 height 17
click at [205, 443] on input "Select an option" at bounding box center [213, 446] width 17 height 17
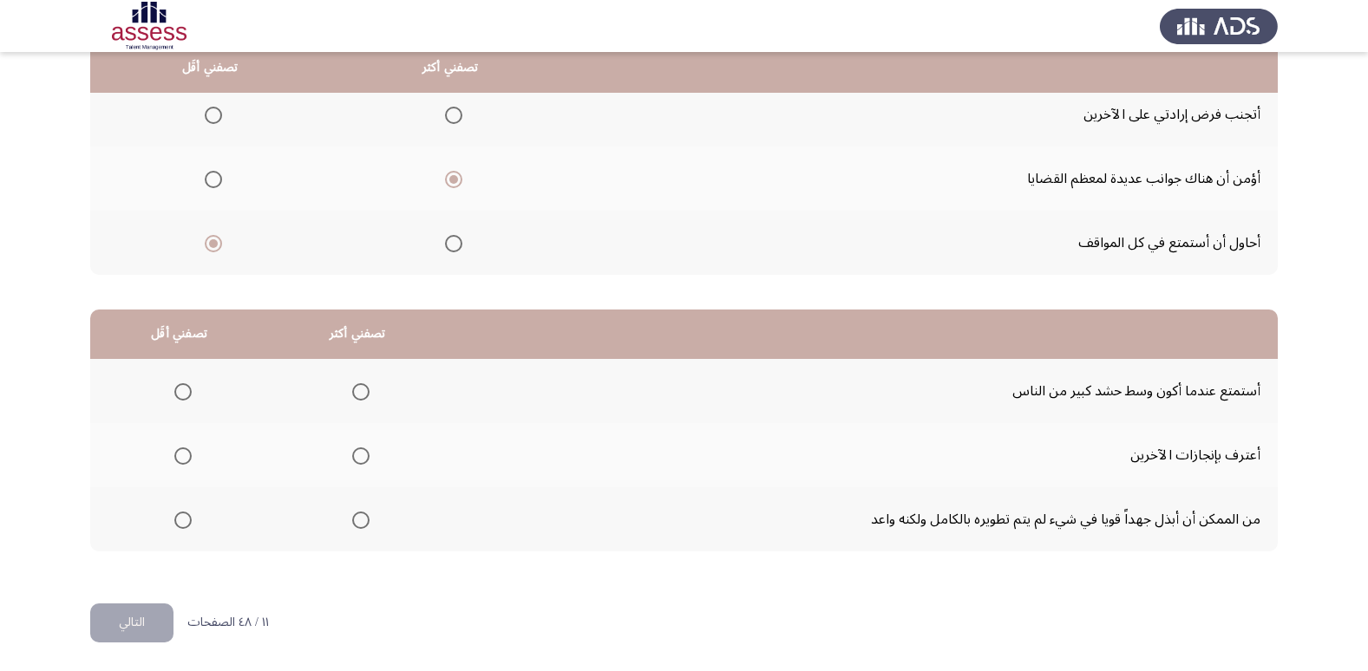
scroll to position [205, 0]
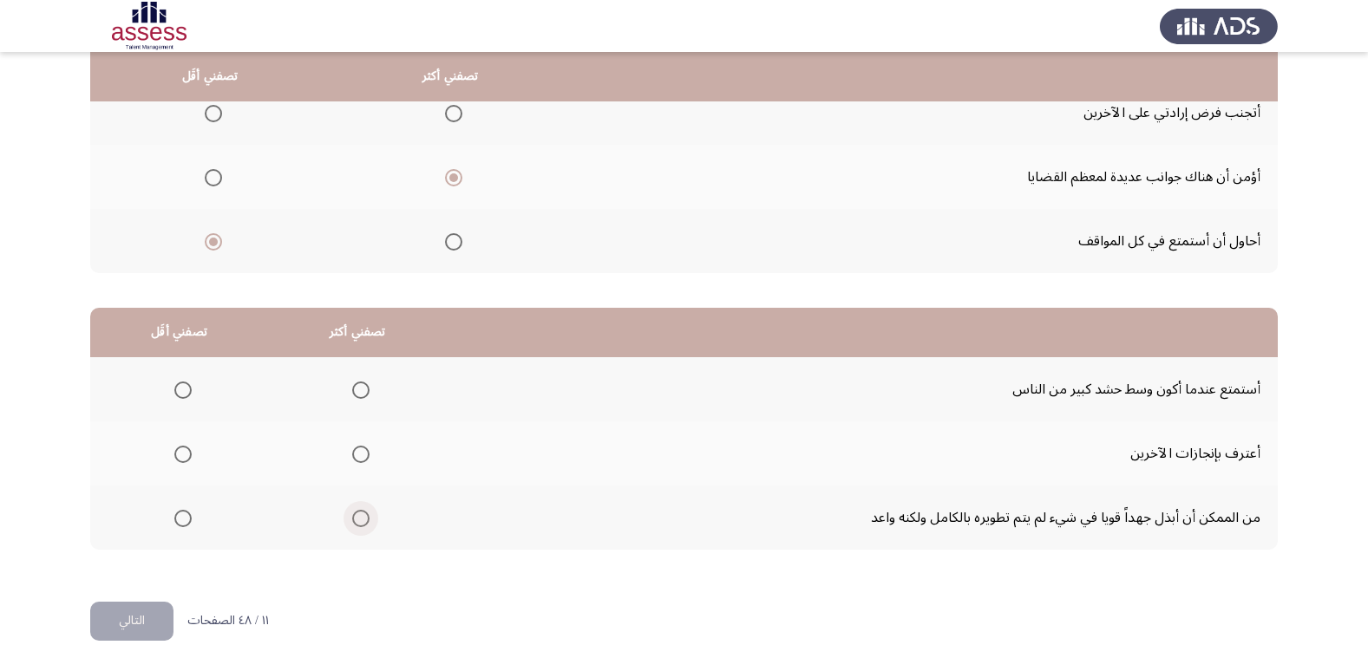
click at [362, 517] on span "Select an option" at bounding box center [360, 518] width 17 height 17
click at [362, 517] on input "Select an option" at bounding box center [360, 518] width 17 height 17
click at [180, 446] on span "Select an option" at bounding box center [182, 454] width 17 height 17
click at [180, 446] on input "Select an option" at bounding box center [182, 454] width 17 height 17
click at [180, 396] on span "Select an option" at bounding box center [182, 390] width 17 height 17
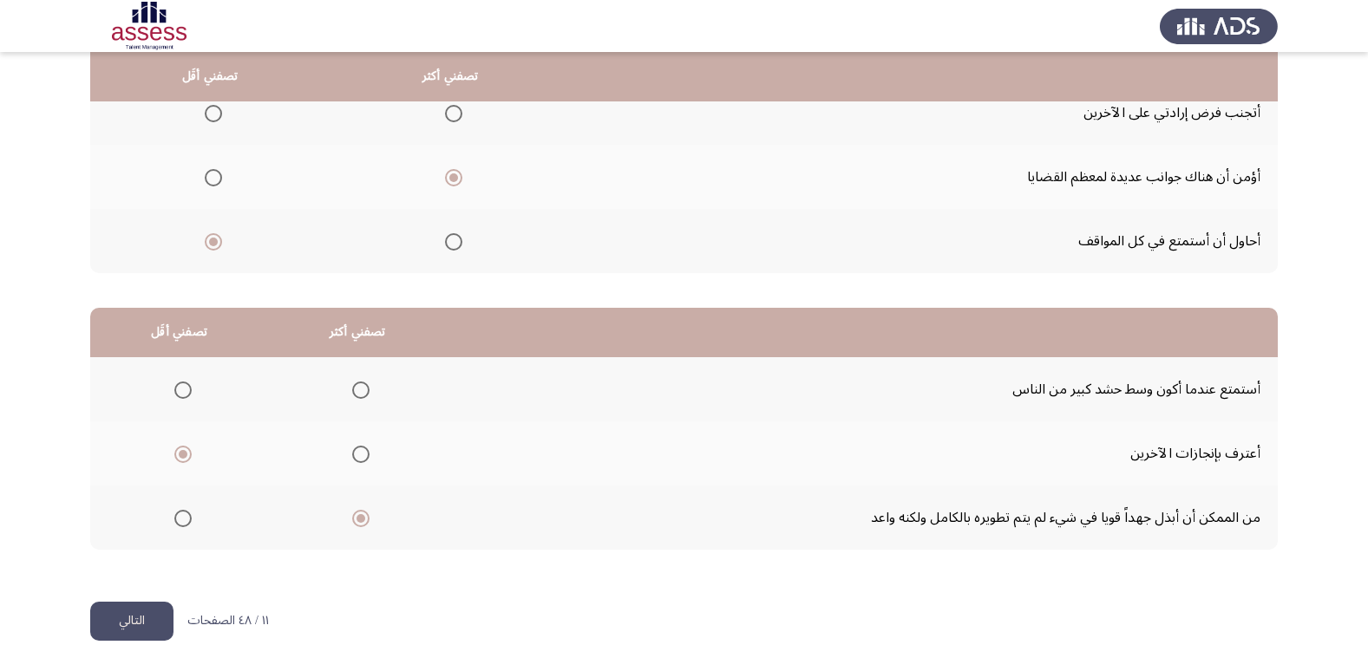
click at [180, 396] on input "Select an option" at bounding box center [182, 390] width 17 height 17
click at [155, 609] on button "التالي" at bounding box center [131, 621] width 83 height 39
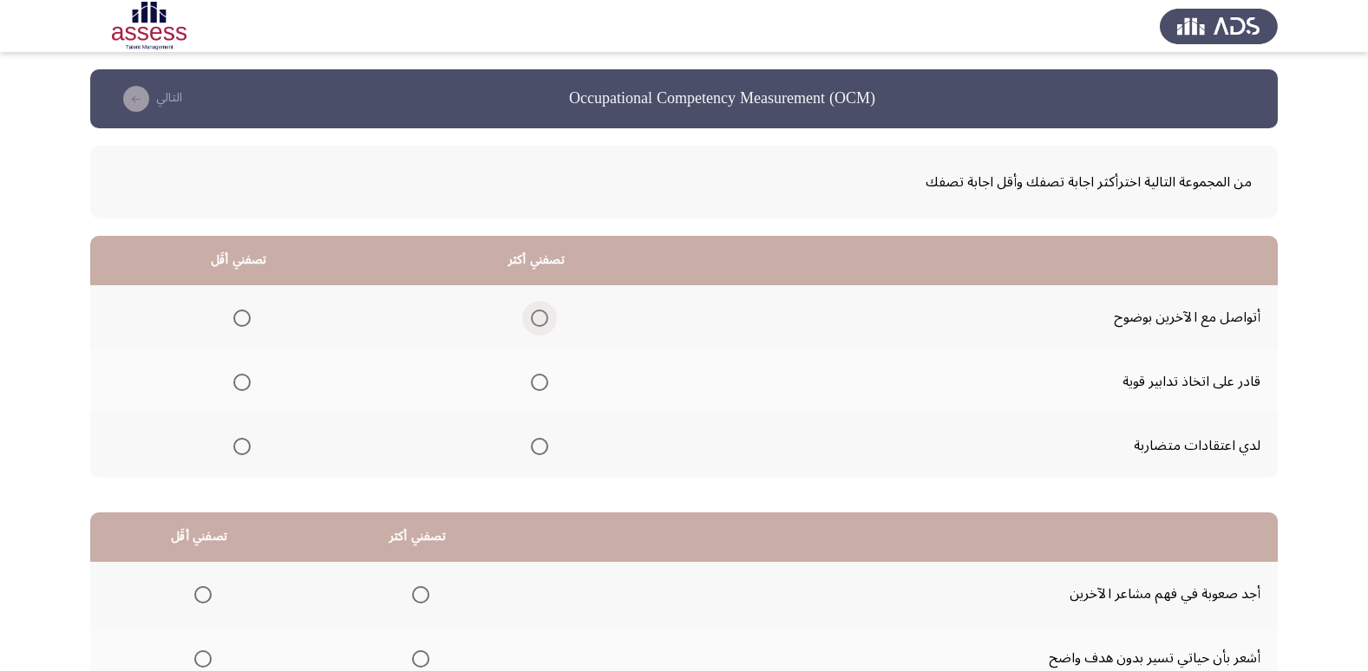
click at [533, 313] on span "Select an option" at bounding box center [539, 318] width 17 height 17
click at [533, 313] on input "Select an option" at bounding box center [539, 318] width 17 height 17
click at [243, 448] on span "Select an option" at bounding box center [241, 446] width 17 height 17
click at [243, 448] on input "Select an option" at bounding box center [241, 446] width 17 height 17
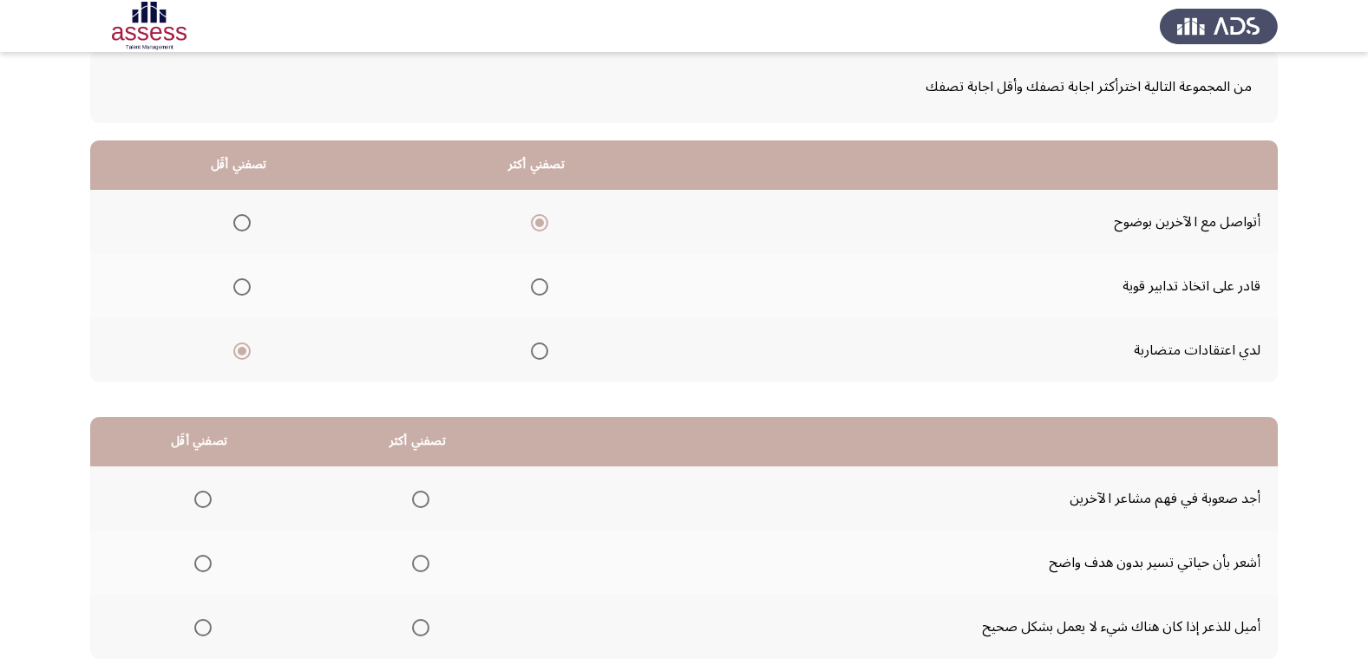
scroll to position [173, 0]
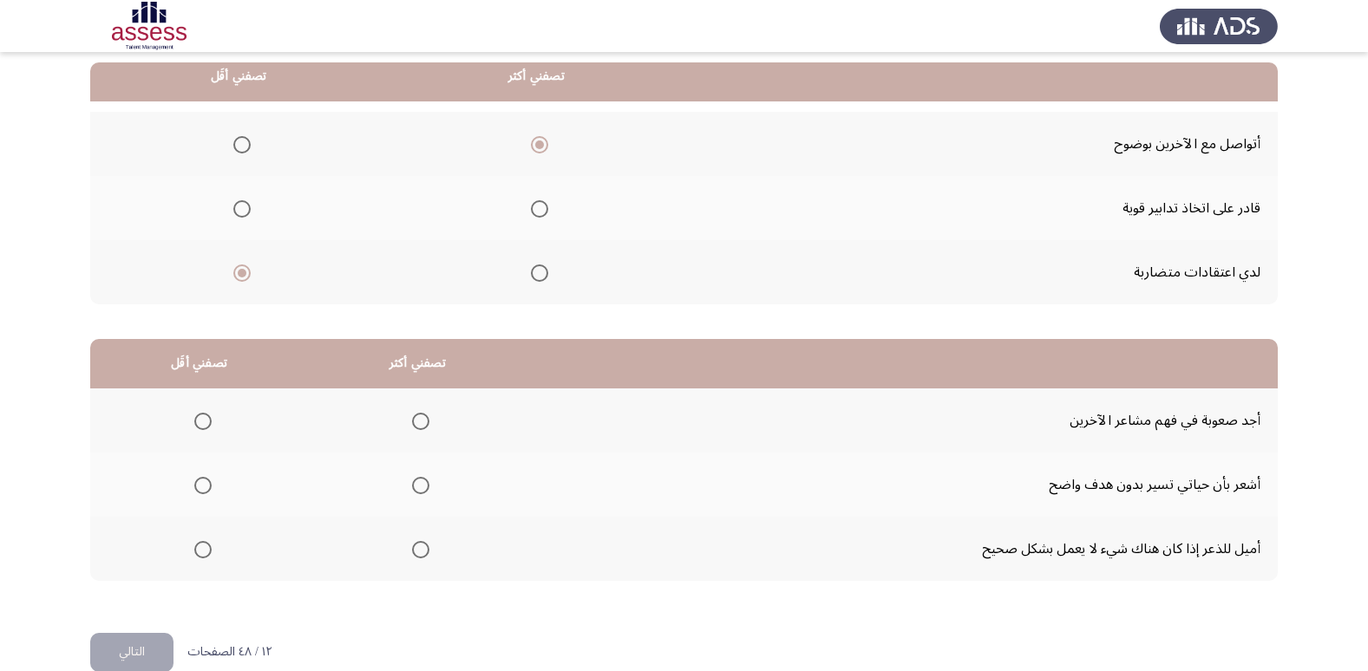
click at [412, 487] on span "Select an option" at bounding box center [420, 485] width 17 height 17
click at [412, 487] on input "Select an option" at bounding box center [420, 485] width 17 height 17
click at [194, 544] on span "Select an option" at bounding box center [202, 549] width 17 height 17
click at [194, 544] on input "Select an option" at bounding box center [202, 549] width 17 height 17
click at [143, 641] on button "التالي" at bounding box center [131, 652] width 83 height 39
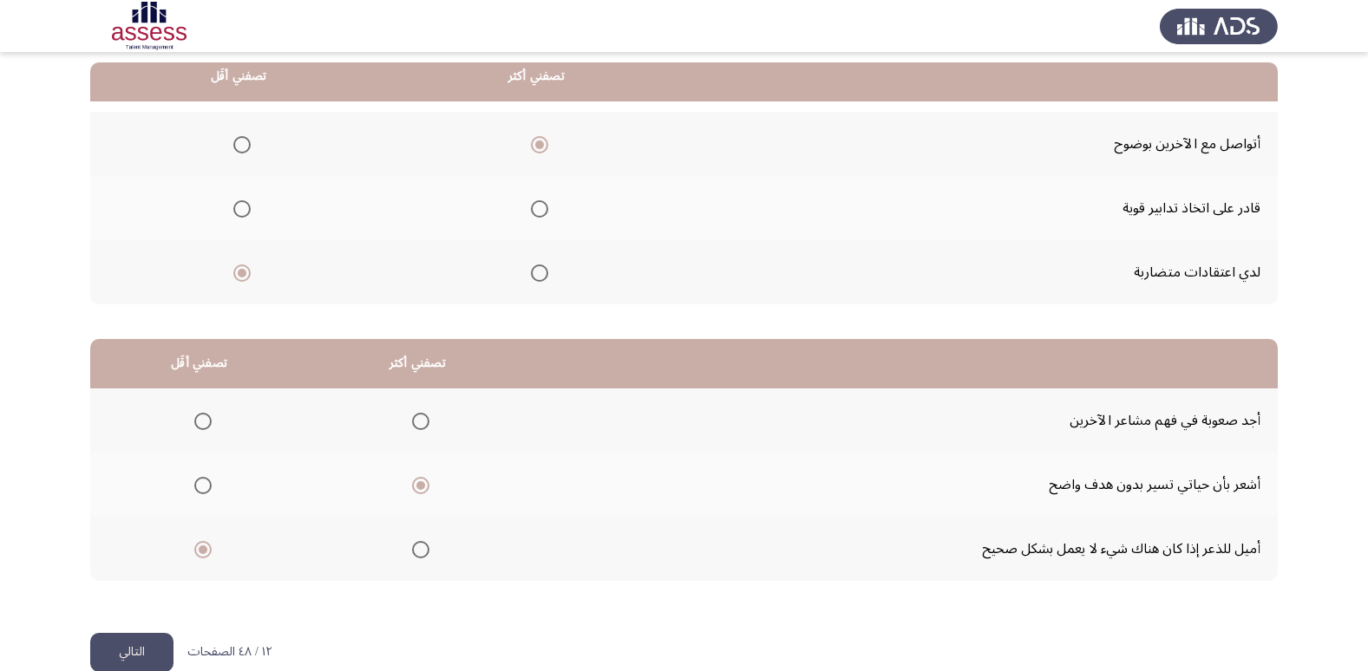
scroll to position [0, 0]
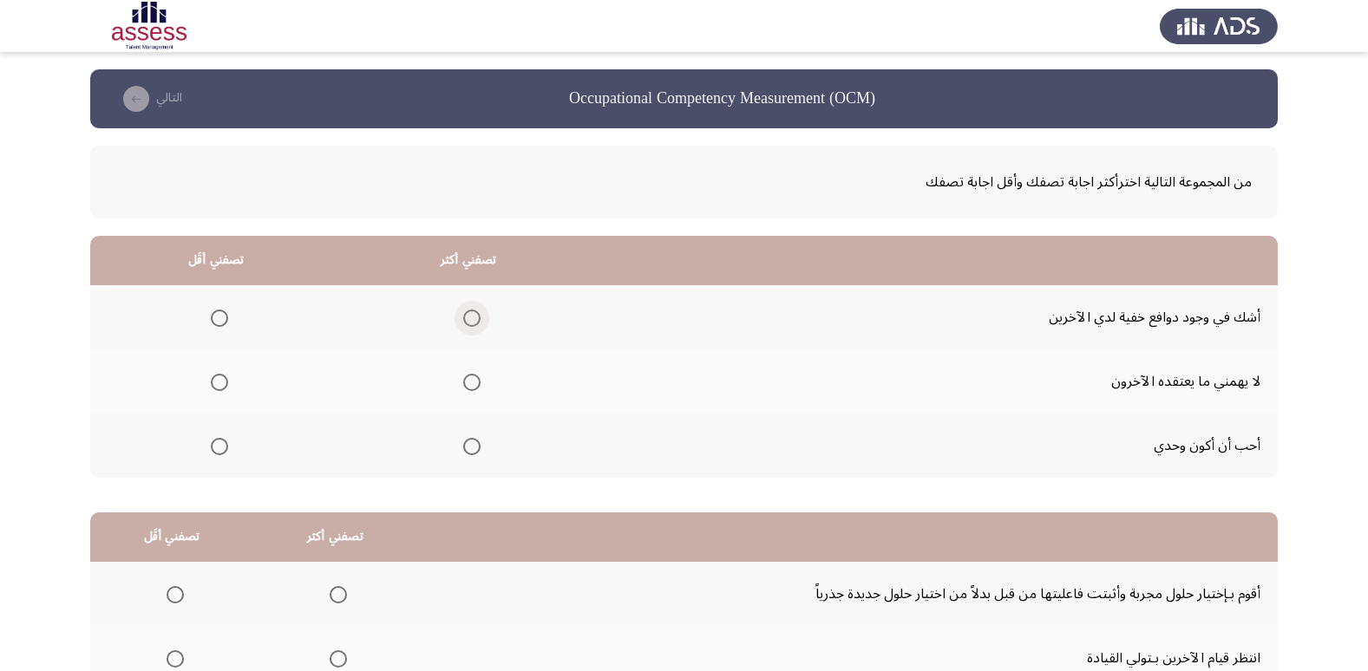
click at [468, 325] on span "Select an option" at bounding box center [471, 318] width 17 height 17
click at [468, 325] on input "Select an option" at bounding box center [471, 318] width 17 height 17
click at [225, 377] on span "Select an option" at bounding box center [219, 382] width 17 height 17
click at [225, 377] on input "Select an option" at bounding box center [219, 382] width 17 height 17
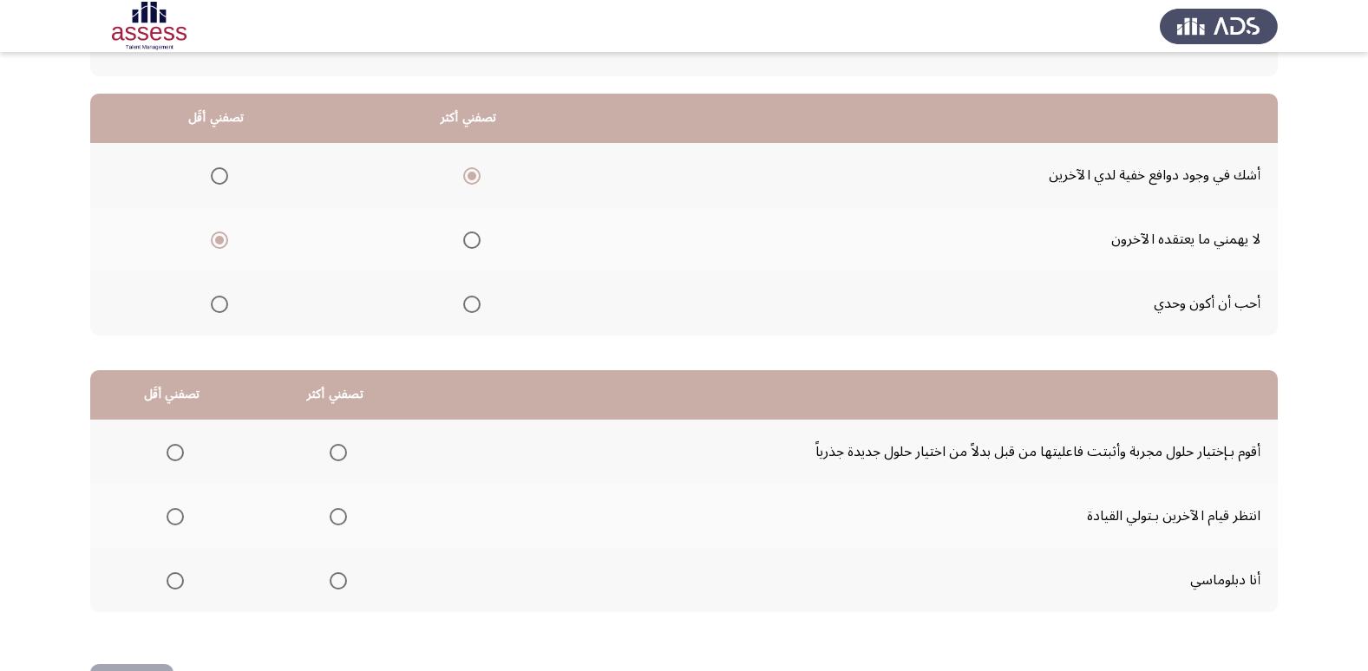
scroll to position [173, 0]
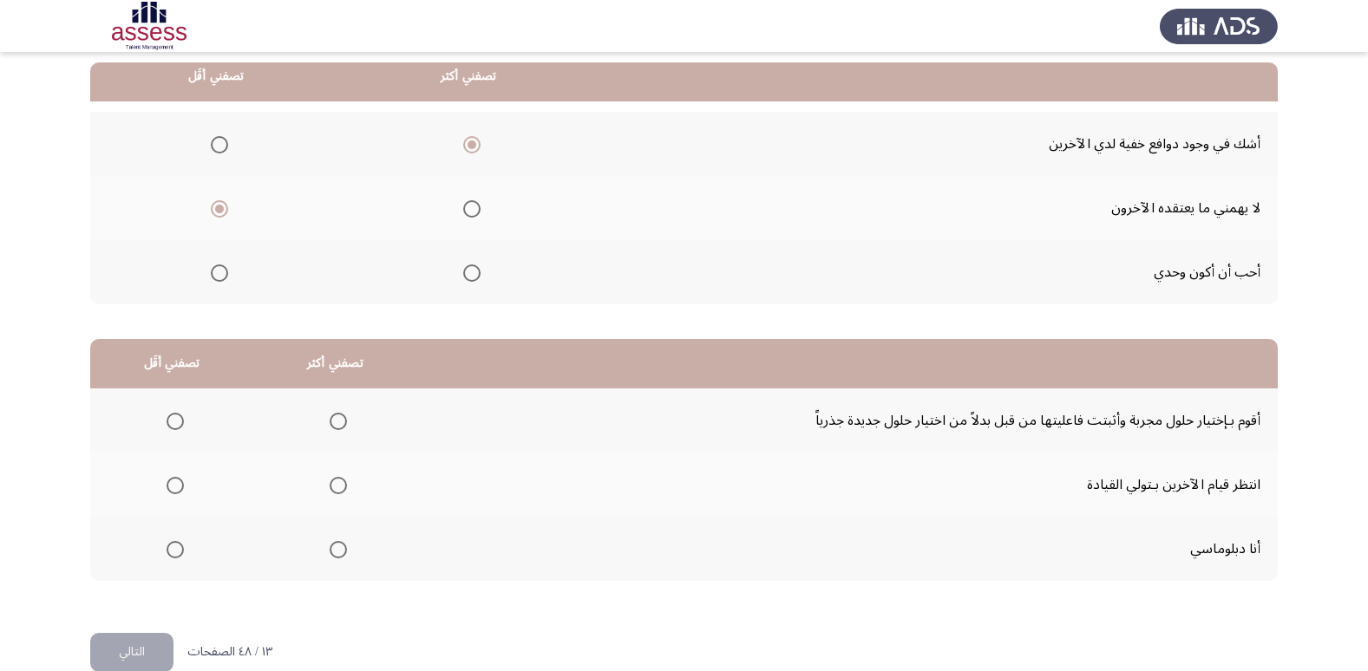
click at [331, 543] on span "Select an option" at bounding box center [338, 549] width 17 height 17
click at [331, 543] on input "Select an option" at bounding box center [338, 549] width 17 height 17
click at [173, 477] on span "Select an option" at bounding box center [175, 485] width 17 height 17
click at [173, 477] on input "Select an option" at bounding box center [175, 485] width 17 height 17
click at [145, 640] on button "التالي" at bounding box center [131, 652] width 83 height 39
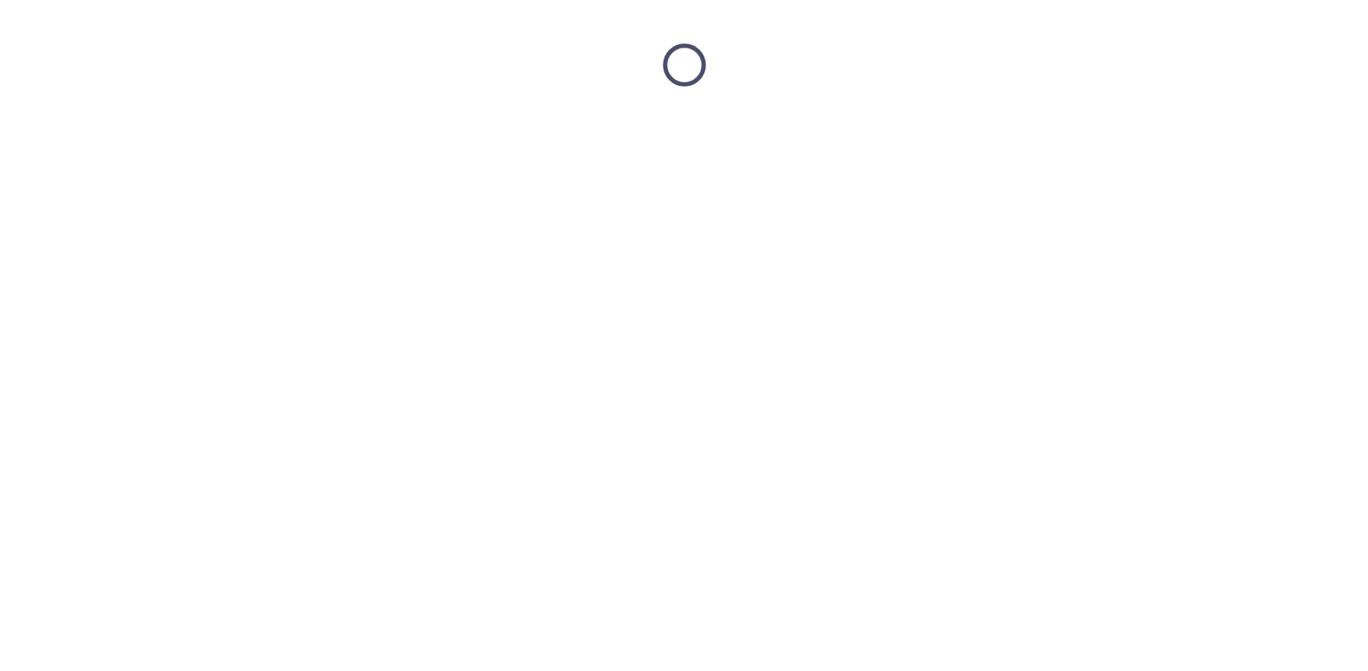
scroll to position [0, 0]
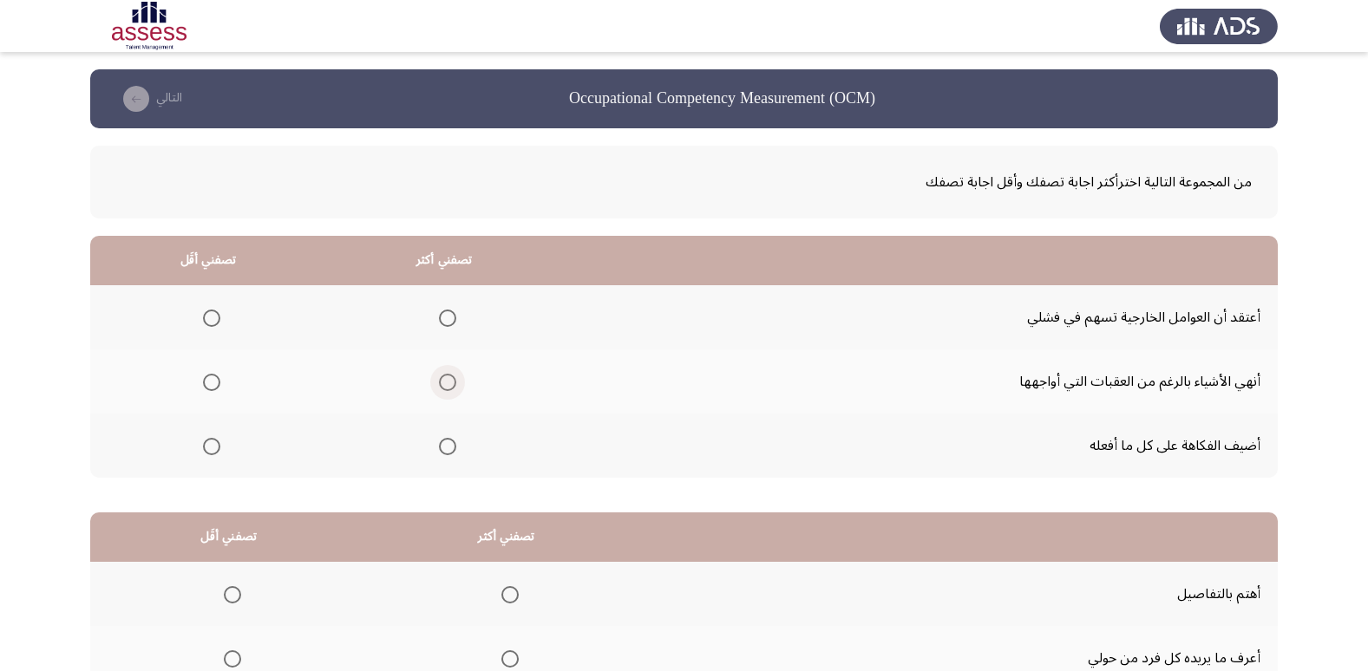
click at [448, 385] on span "Select an option" at bounding box center [447, 382] width 17 height 17
click at [448, 385] on input "Select an option" at bounding box center [447, 382] width 17 height 17
click at [214, 438] on span "Select an option" at bounding box center [211, 446] width 17 height 17
click at [214, 438] on input "Select an option" at bounding box center [211, 446] width 17 height 17
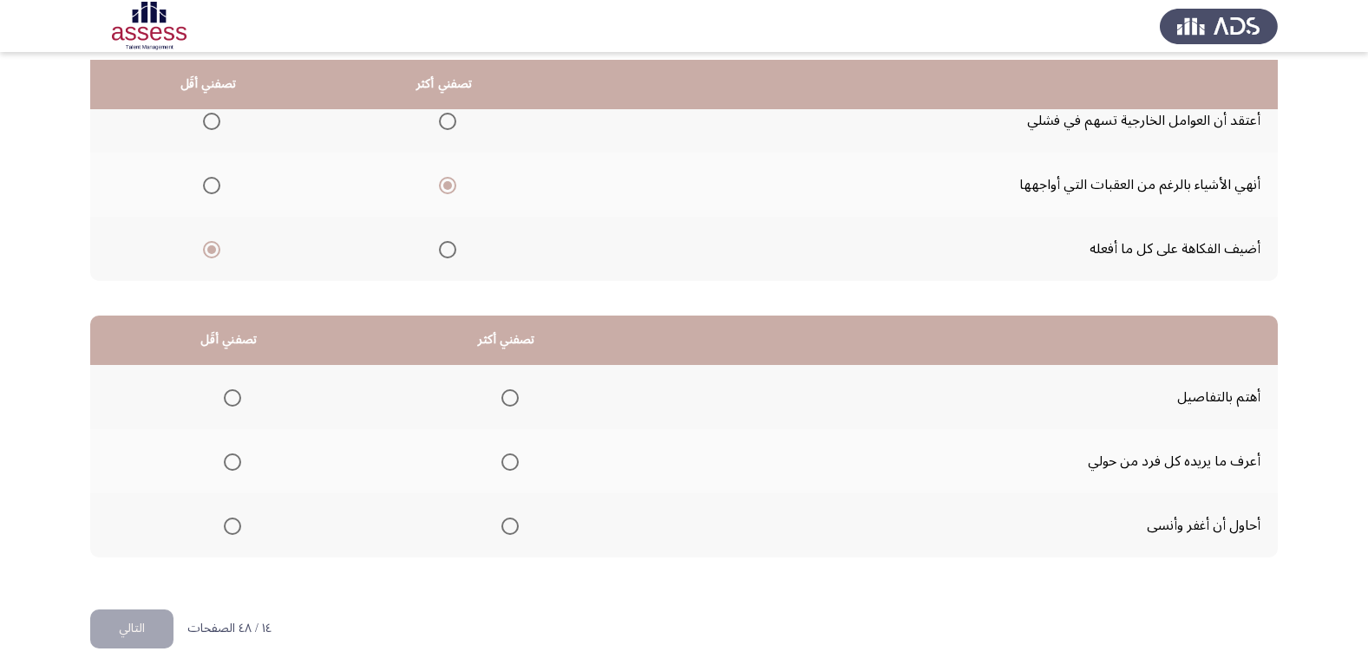
scroll to position [205, 0]
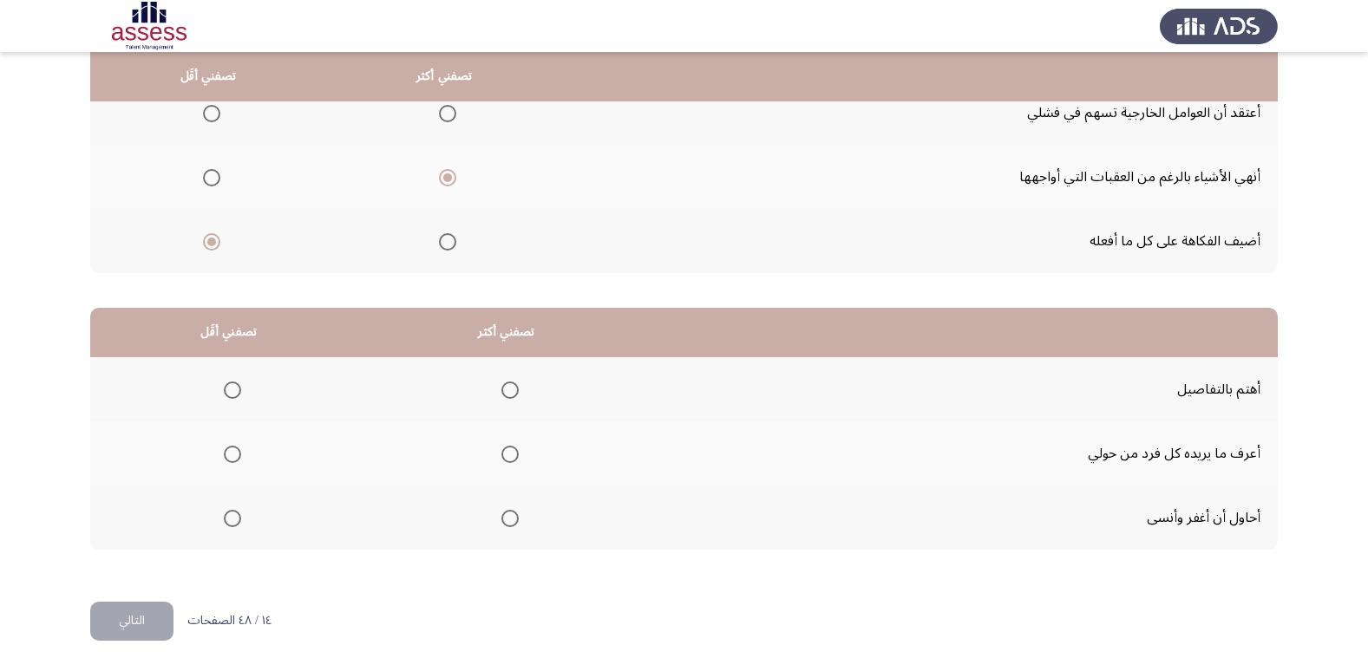
click at [513, 456] on span "Select an option" at bounding box center [509, 454] width 17 height 17
click at [513, 456] on input "Select an option" at bounding box center [509, 454] width 17 height 17
click at [502, 397] on span "Select an option" at bounding box center [509, 390] width 17 height 17
click at [502, 397] on input "Select an option" at bounding box center [509, 390] width 17 height 17
click at [217, 452] on label "Select an option" at bounding box center [229, 454] width 24 height 17
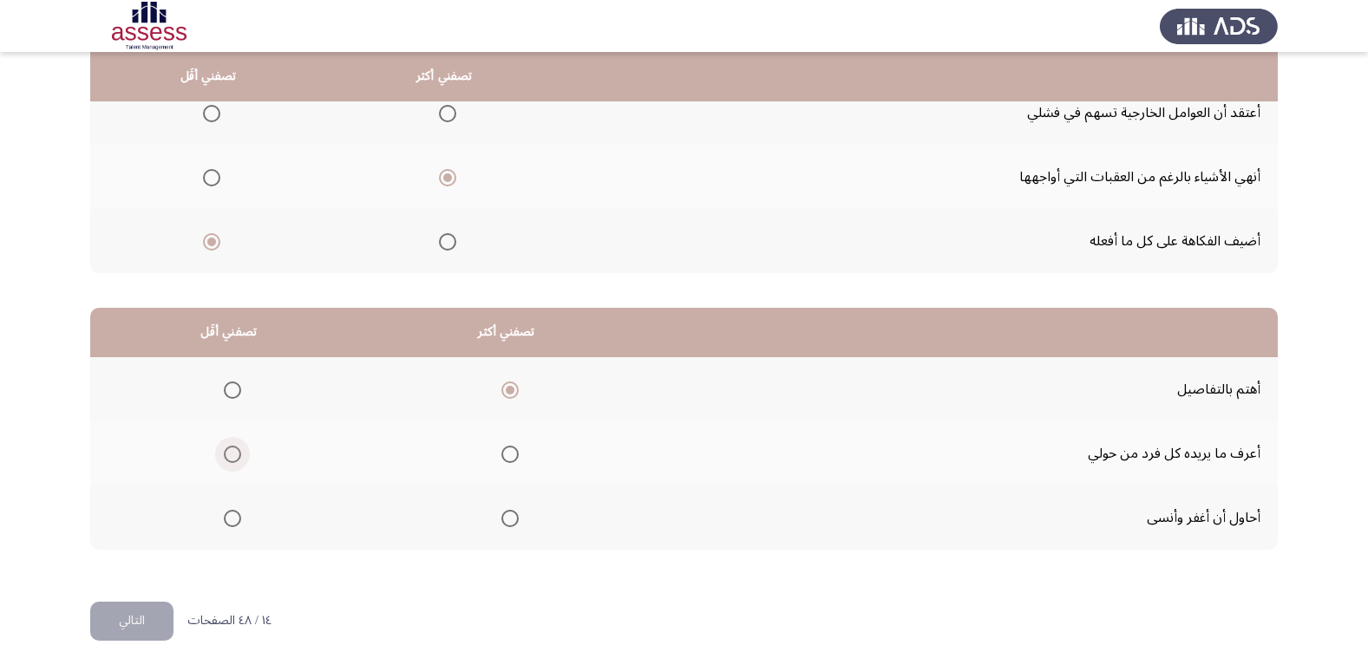
click at [224, 452] on input "Select an option" at bounding box center [232, 454] width 17 height 17
click at [122, 625] on button "التالي" at bounding box center [131, 621] width 83 height 39
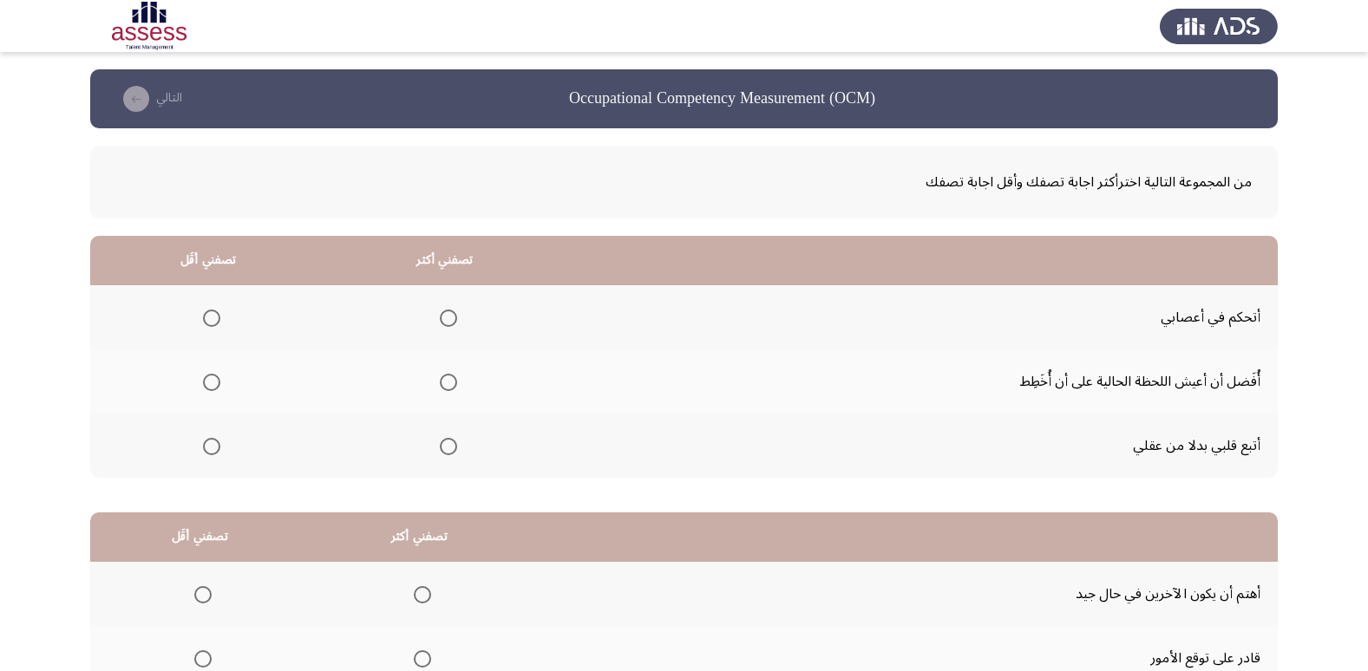
click at [440, 321] on span "Select an option" at bounding box center [448, 318] width 17 height 17
click at [440, 321] on input "Select an option" at bounding box center [448, 318] width 17 height 17
click at [212, 383] on span "Select an option" at bounding box center [211, 382] width 17 height 17
click at [212, 383] on input "Select an option" at bounding box center [211, 382] width 17 height 17
click at [213, 451] on span "Select an option" at bounding box center [211, 446] width 17 height 17
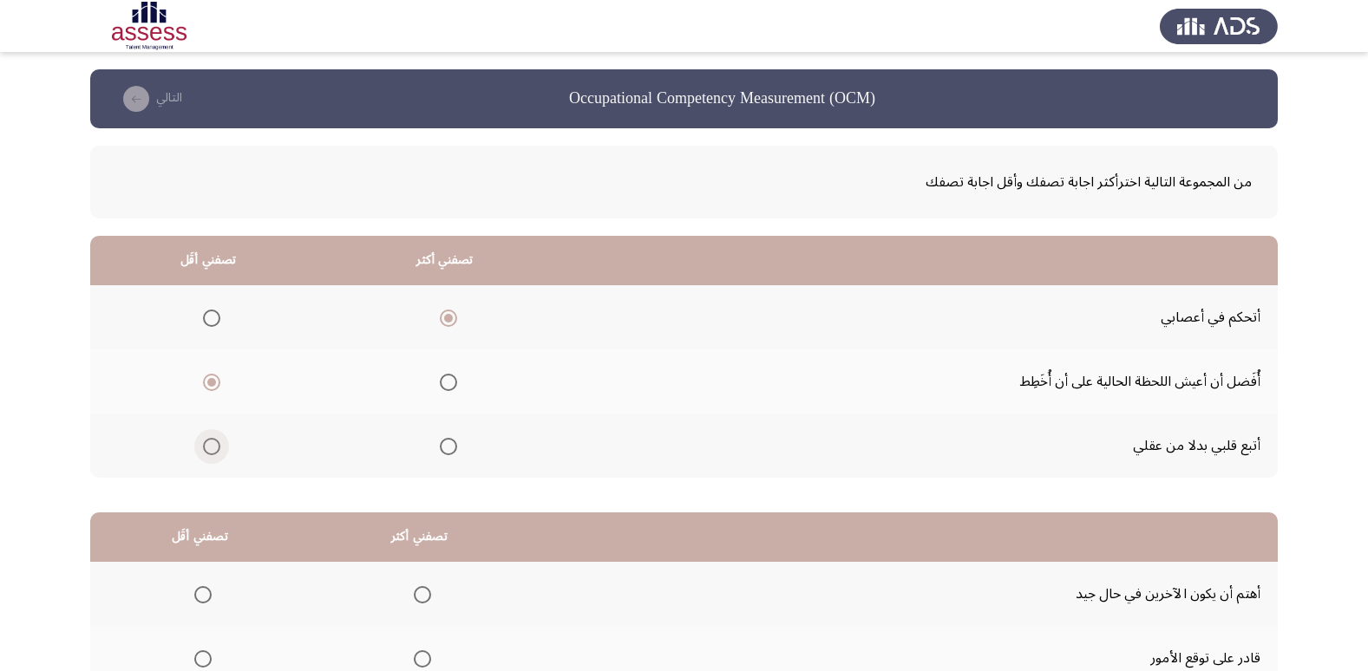
click at [213, 451] on input "Select an option" at bounding box center [211, 446] width 17 height 17
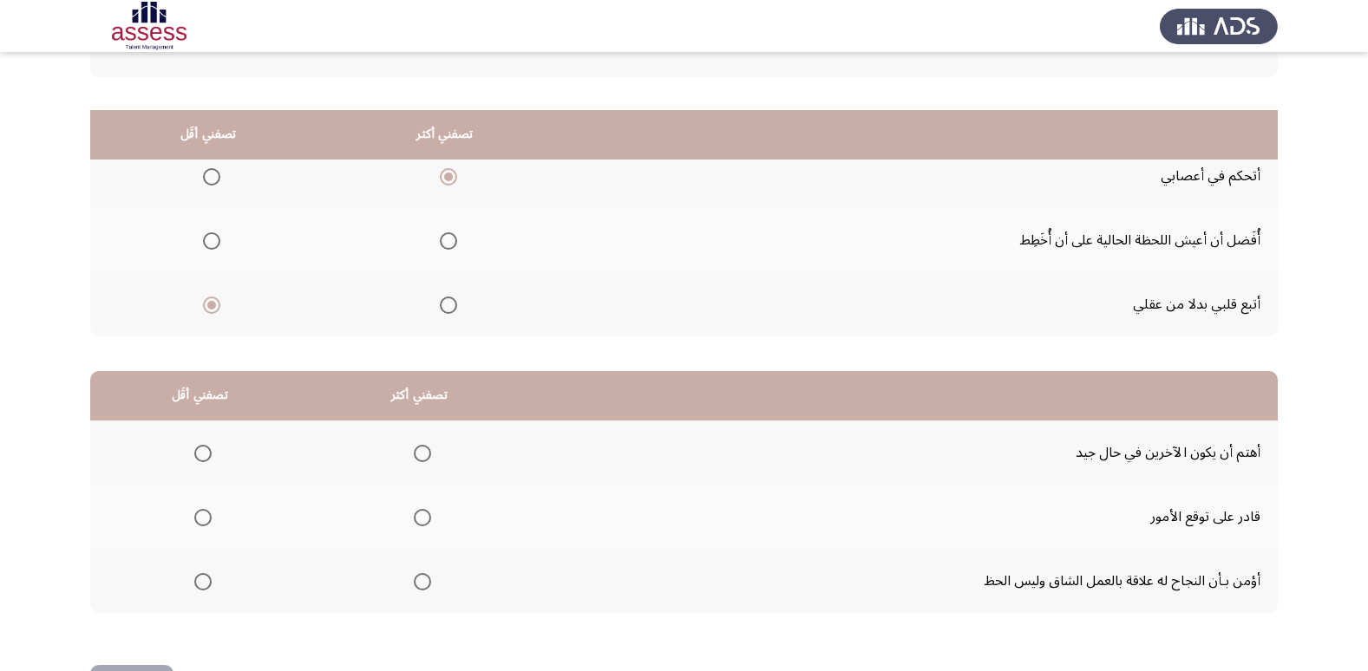
scroll to position [205, 0]
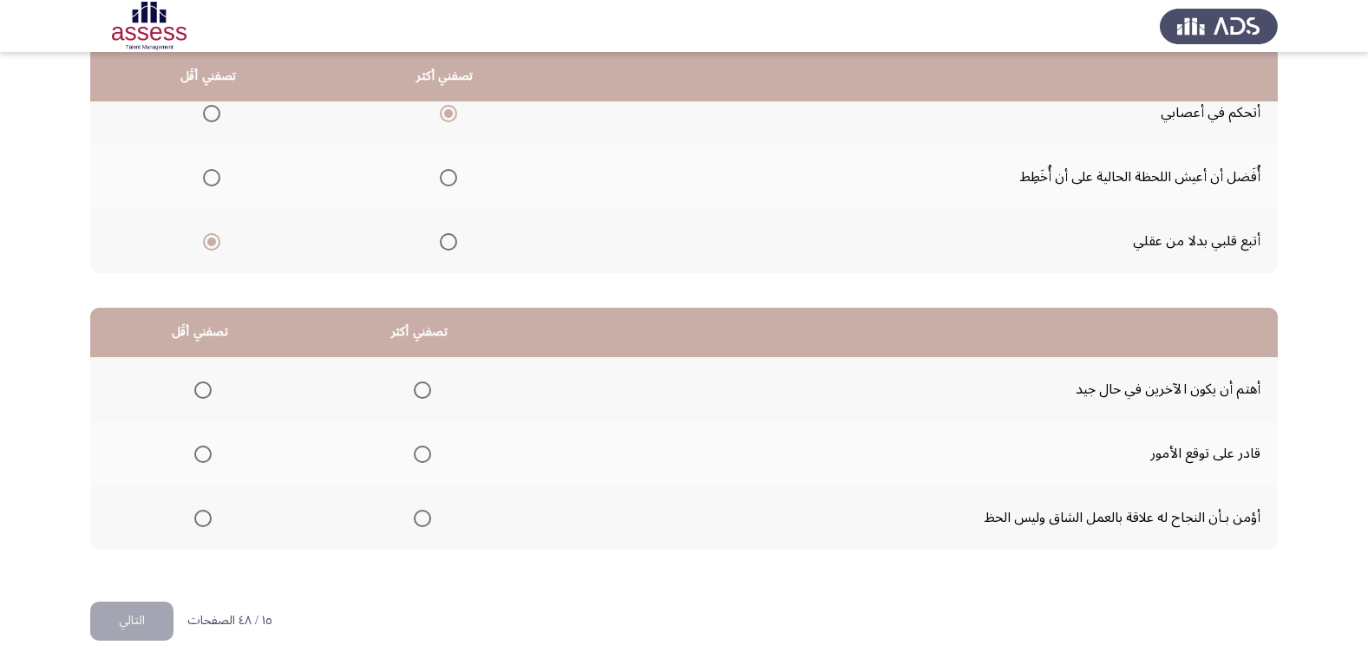
click at [416, 514] on span "Select an option" at bounding box center [422, 518] width 17 height 17
click at [416, 514] on input "Select an option" at bounding box center [422, 518] width 17 height 17
click at [204, 382] on span "Select an option" at bounding box center [202, 390] width 17 height 17
click at [204, 382] on input "Select an option" at bounding box center [202, 390] width 17 height 17
click at [140, 614] on button "التالي" at bounding box center [131, 621] width 83 height 39
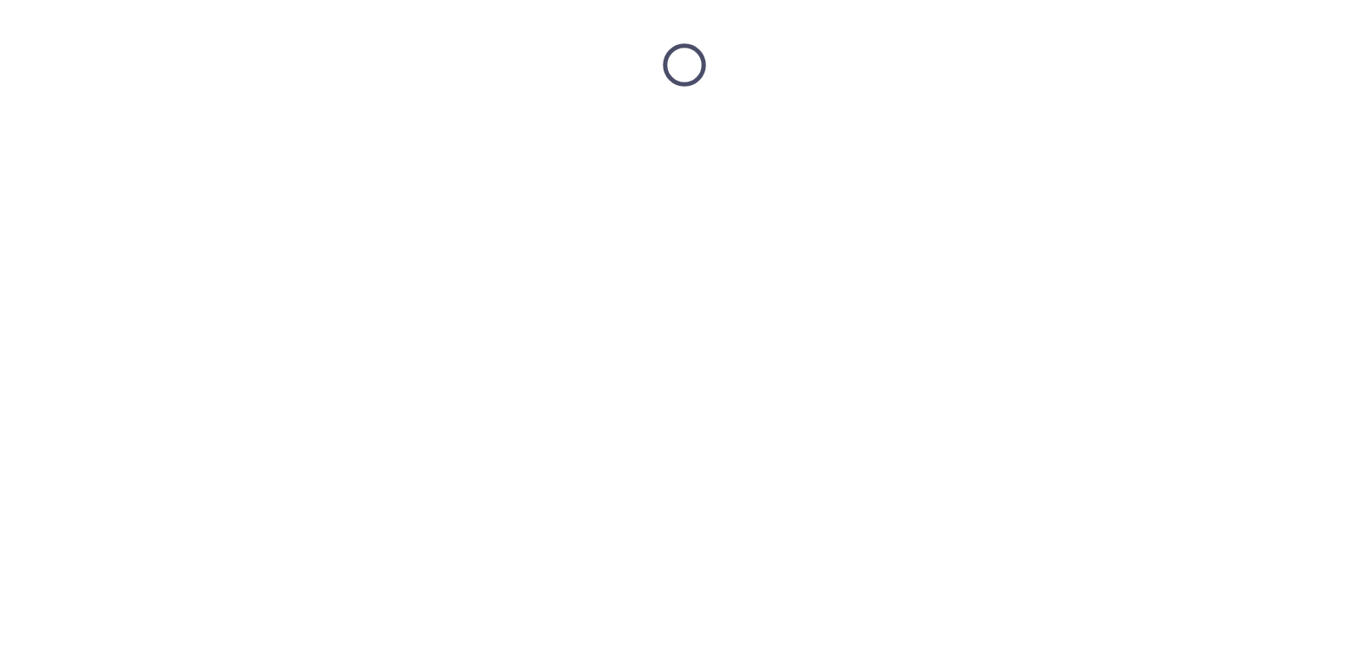
scroll to position [0, 0]
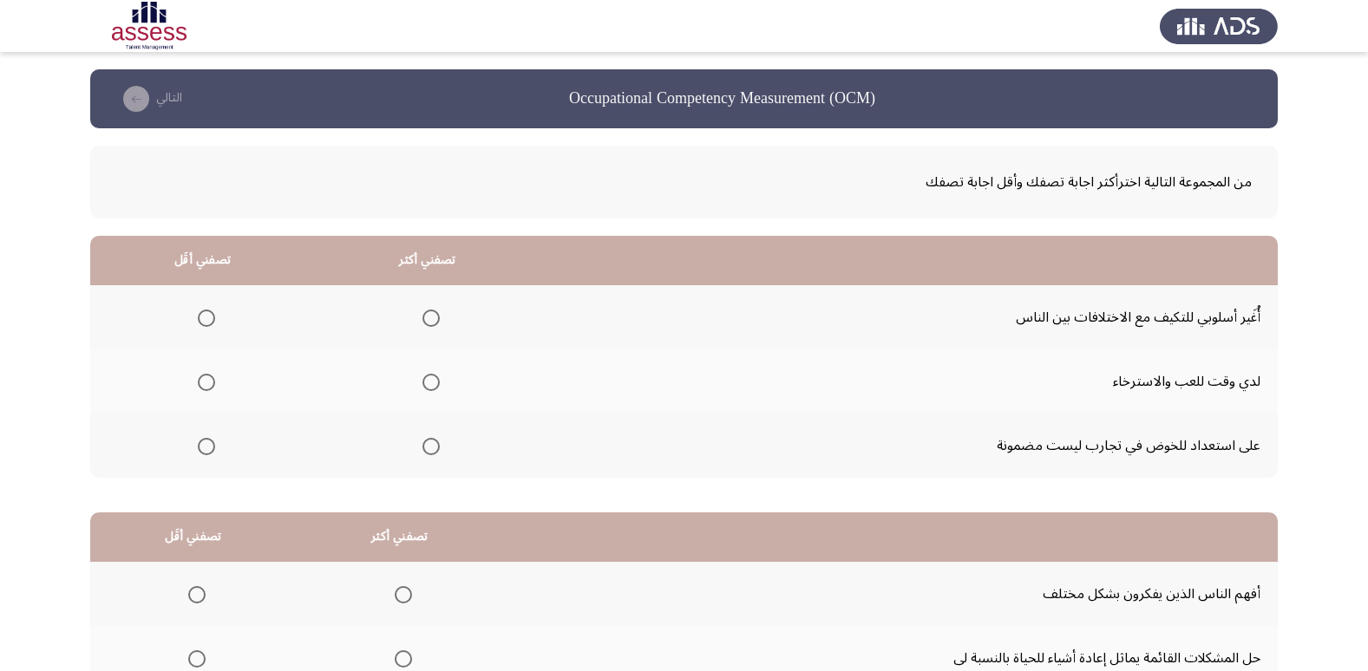
click at [422, 443] on span "Select an option" at bounding box center [430, 446] width 17 height 17
click at [422, 443] on input "Select an option" at bounding box center [430, 446] width 17 height 17
click at [199, 311] on span "Select an option" at bounding box center [206, 318] width 17 height 17
click at [199, 311] on input "Select an option" at bounding box center [206, 318] width 17 height 17
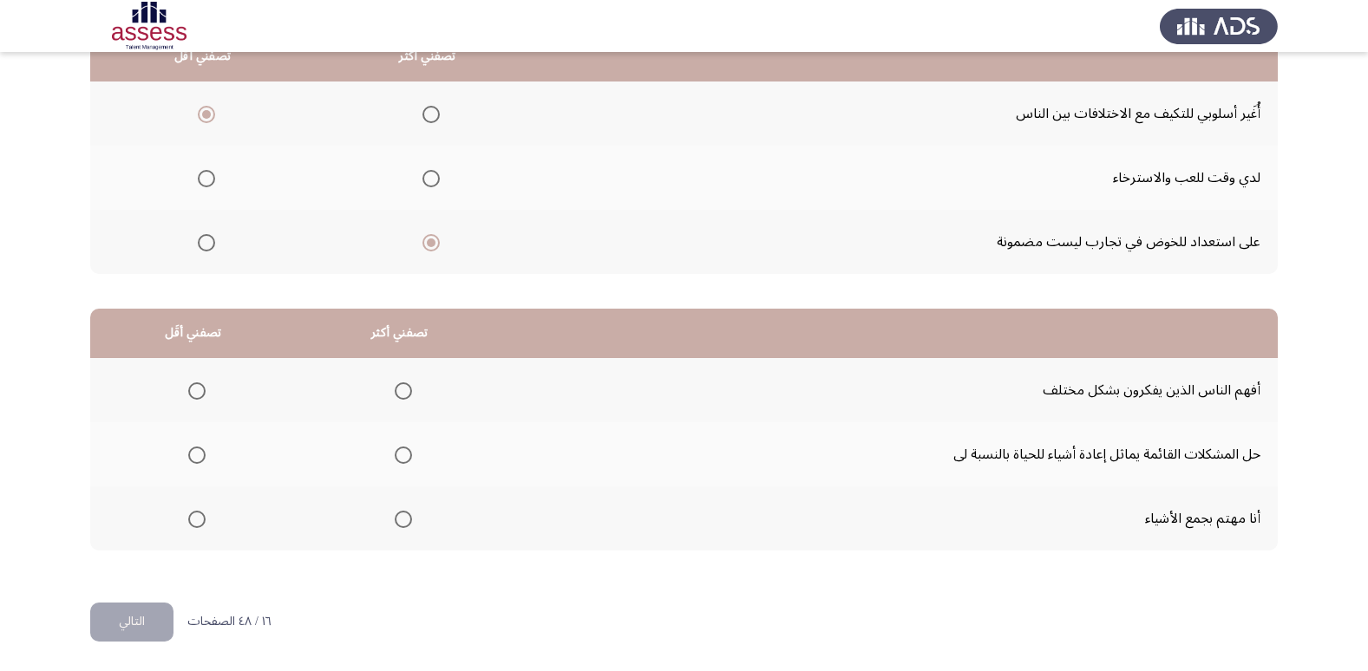
scroll to position [205, 0]
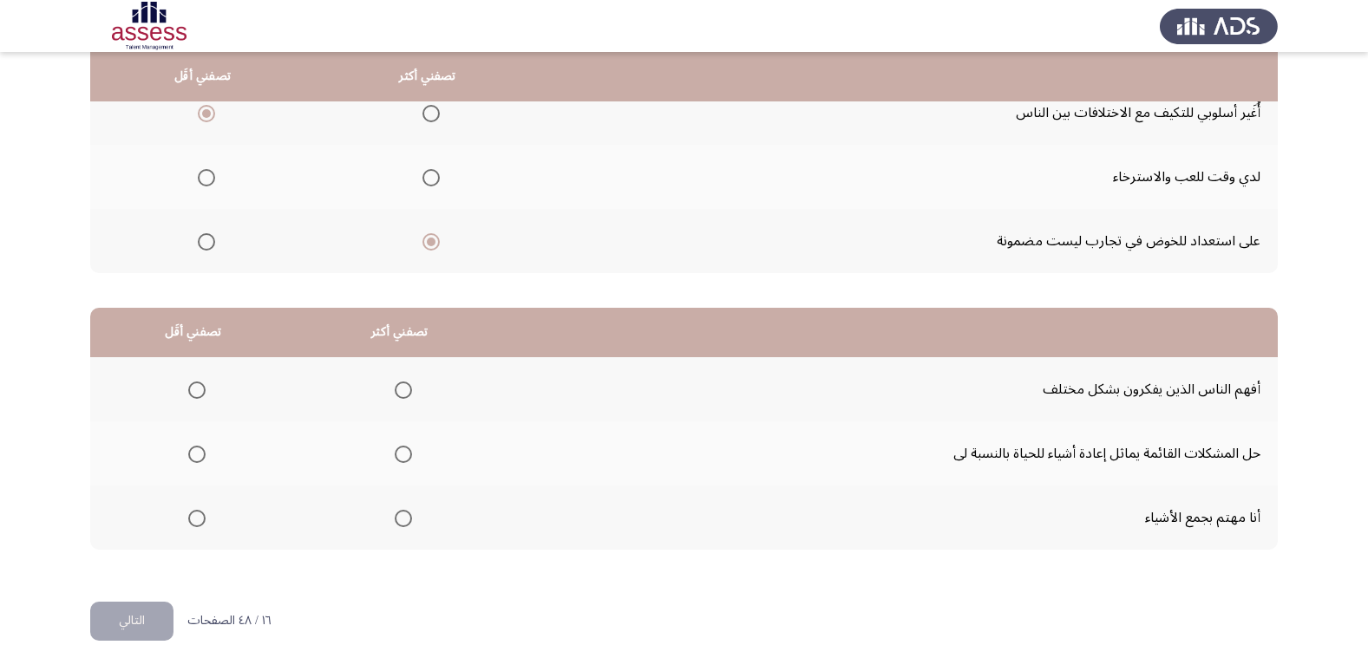
click at [396, 393] on span "Select an option" at bounding box center [403, 390] width 17 height 17
click at [396, 393] on input "Select an option" at bounding box center [403, 390] width 17 height 17
click at [197, 509] on mat-radio-button "Select an option" at bounding box center [193, 518] width 24 height 18
click at [197, 525] on span "Select an option" at bounding box center [196, 518] width 17 height 17
click at [197, 525] on input "Select an option" at bounding box center [196, 518] width 17 height 17
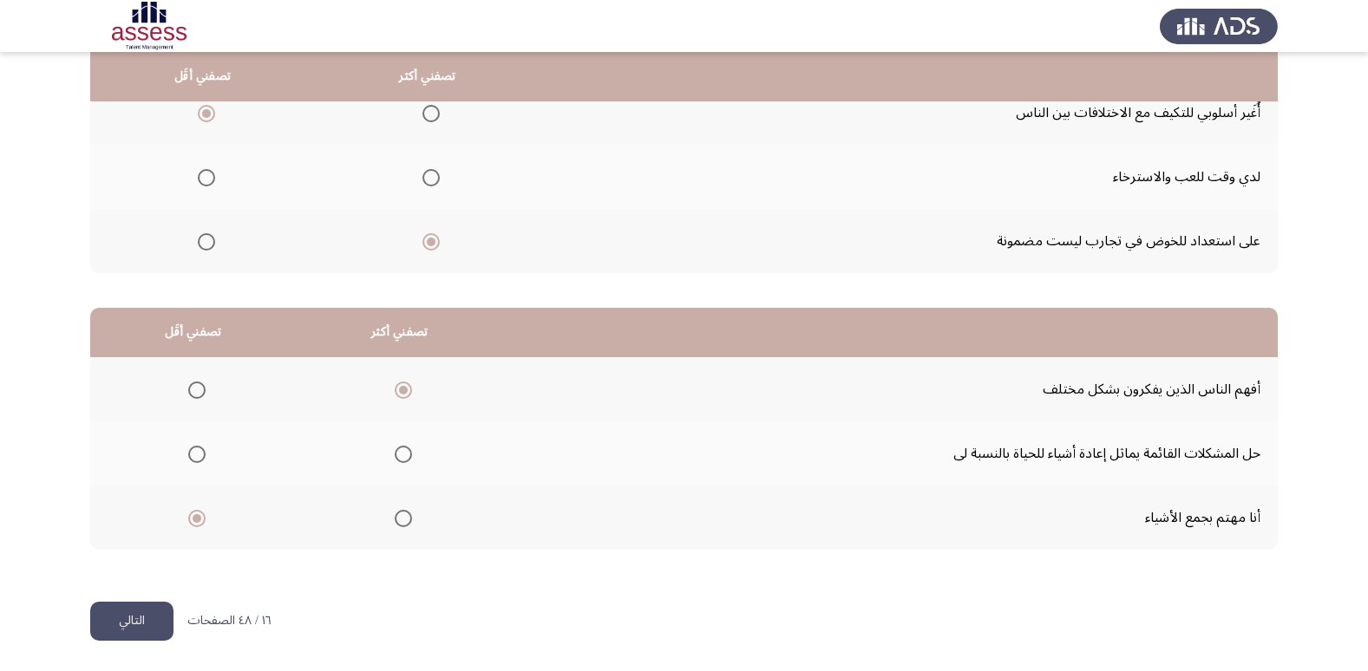
click at [120, 638] on button "التالي" at bounding box center [131, 621] width 83 height 39
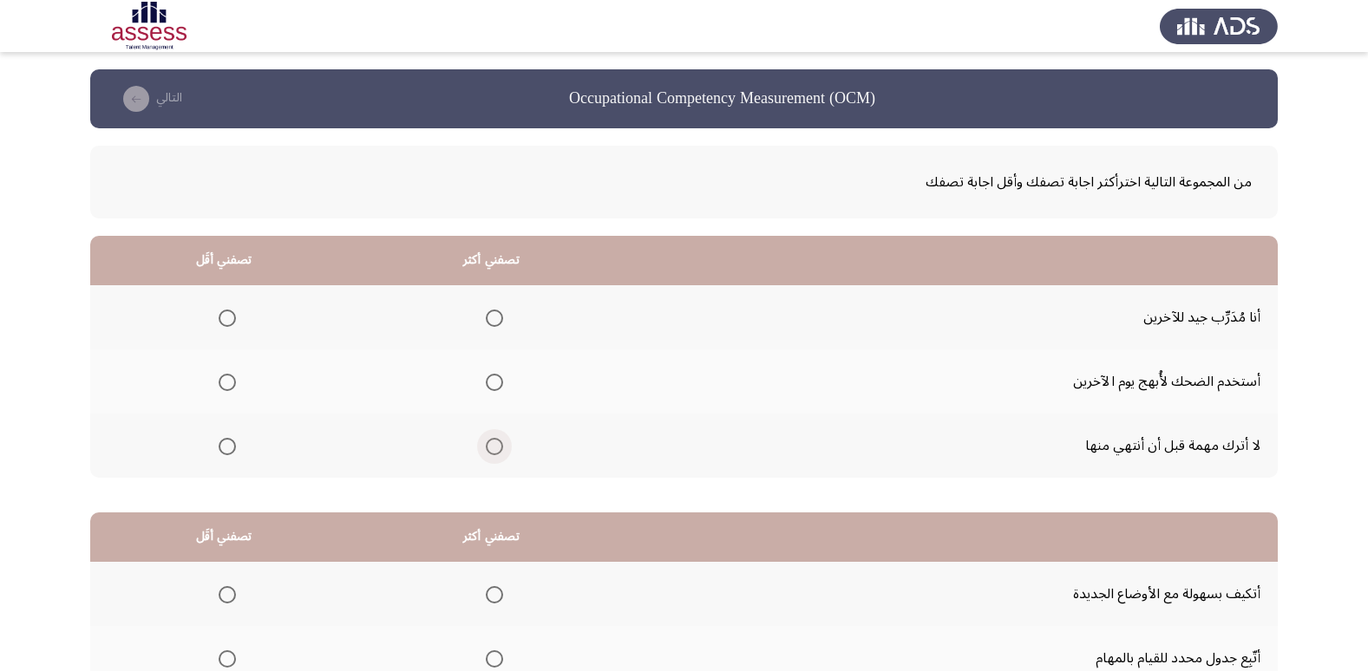
click at [494, 438] on span "Select an option" at bounding box center [494, 446] width 17 height 17
click at [494, 438] on input "Select an option" at bounding box center [494, 446] width 17 height 17
click at [230, 394] on mat-radio-group "Select an option" at bounding box center [224, 381] width 24 height 29
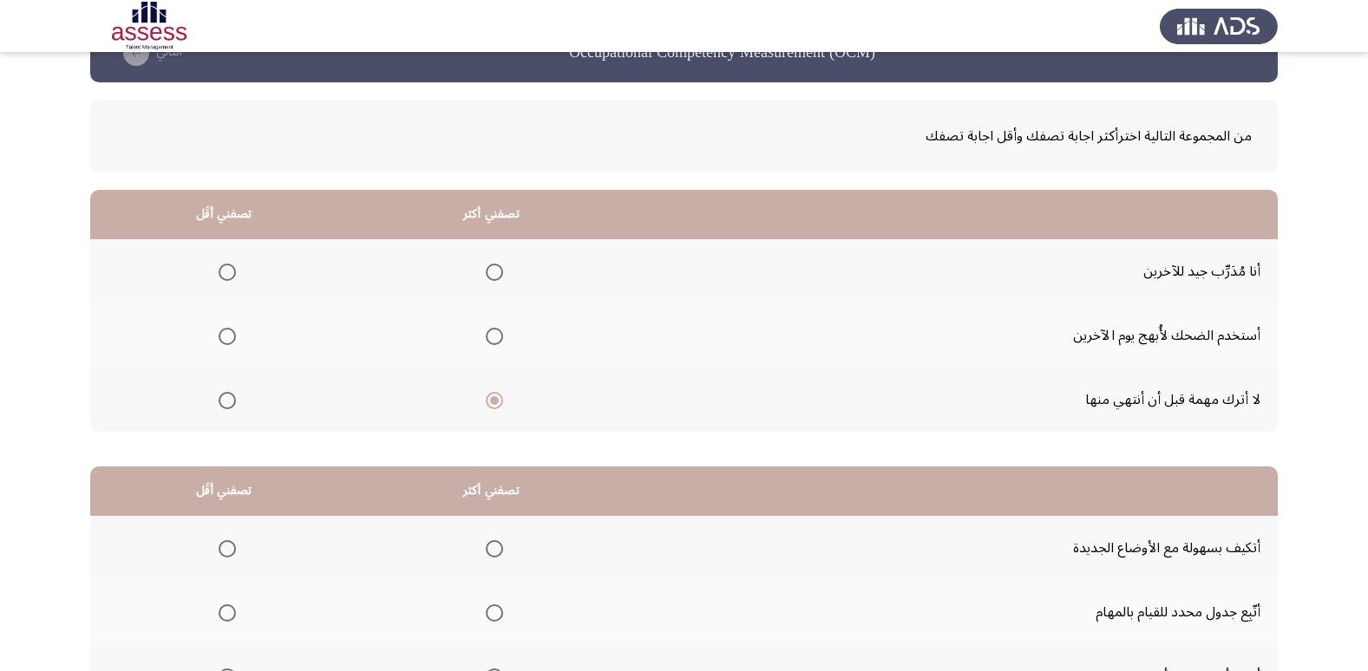
scroll to position [205, 0]
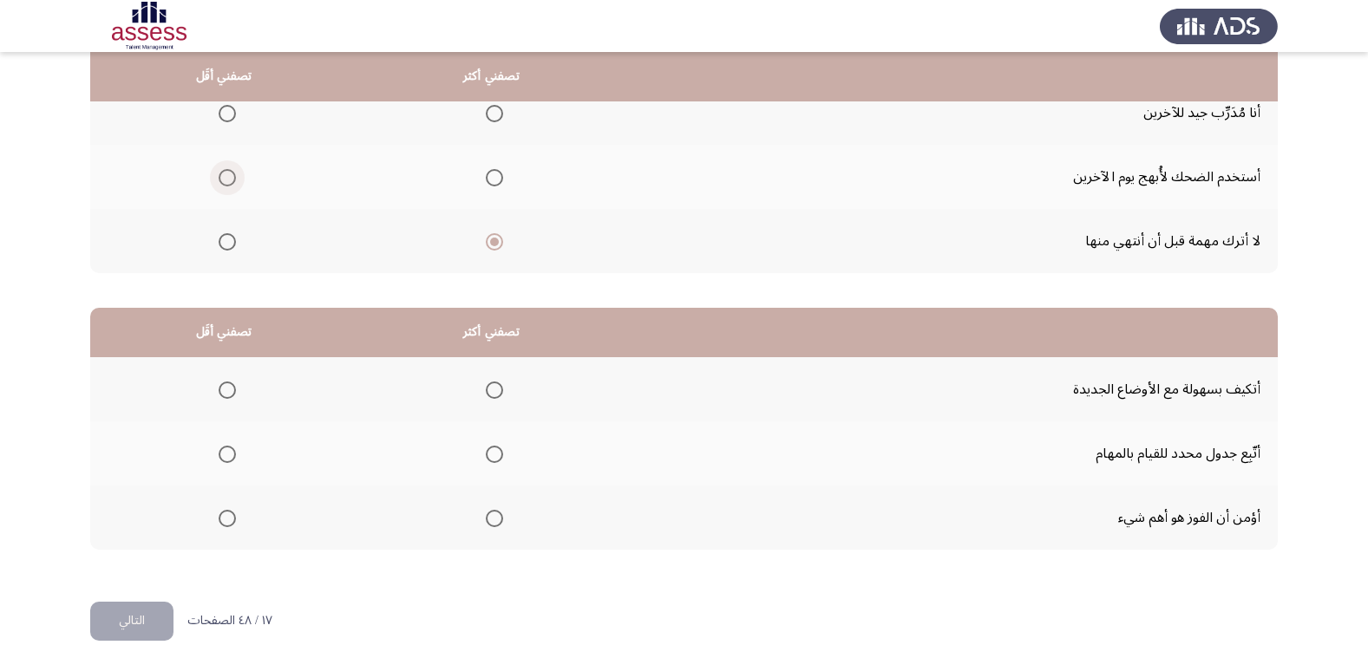
click at [229, 179] on span "Select an option" at bounding box center [227, 177] width 17 height 17
click at [229, 179] on input "Select an option" at bounding box center [227, 177] width 17 height 17
click at [489, 450] on span "Select an option" at bounding box center [494, 454] width 17 height 17
click at [489, 450] on input "Select an option" at bounding box center [494, 454] width 17 height 17
click at [223, 524] on span "Select an option" at bounding box center [227, 518] width 17 height 17
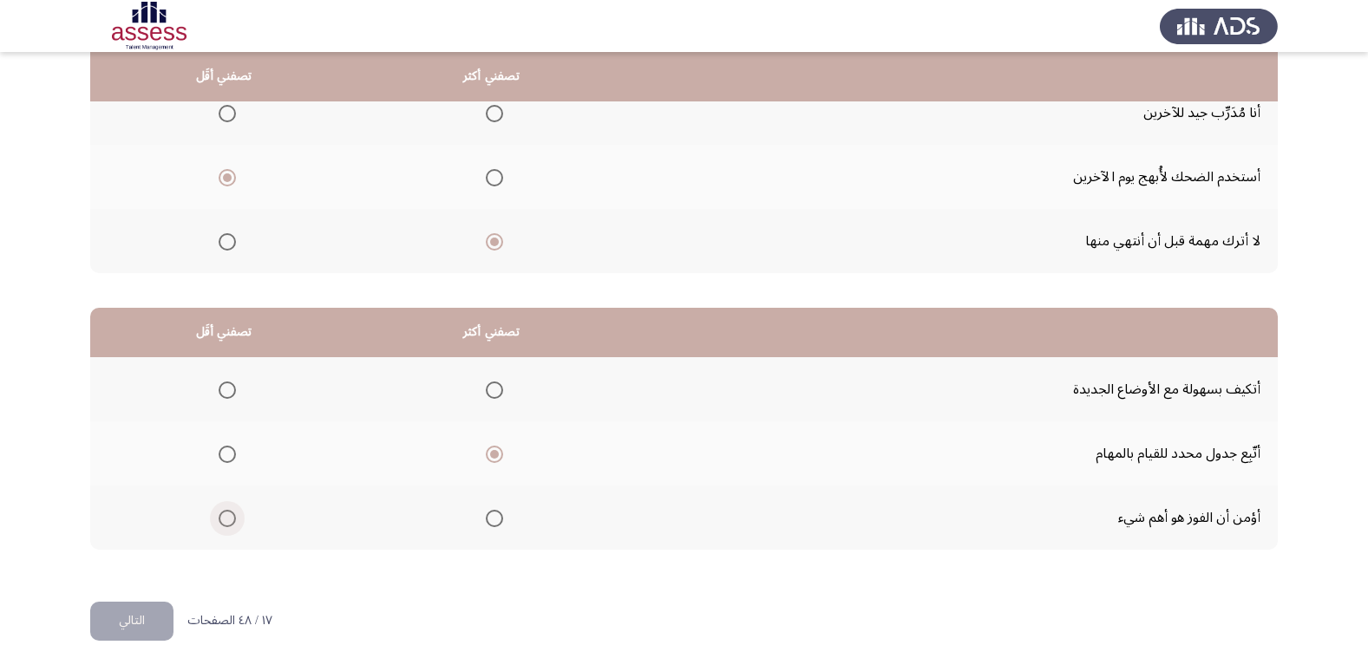
click at [223, 524] on input "Select an option" at bounding box center [227, 518] width 17 height 17
click at [133, 631] on button "التالي" at bounding box center [131, 621] width 83 height 39
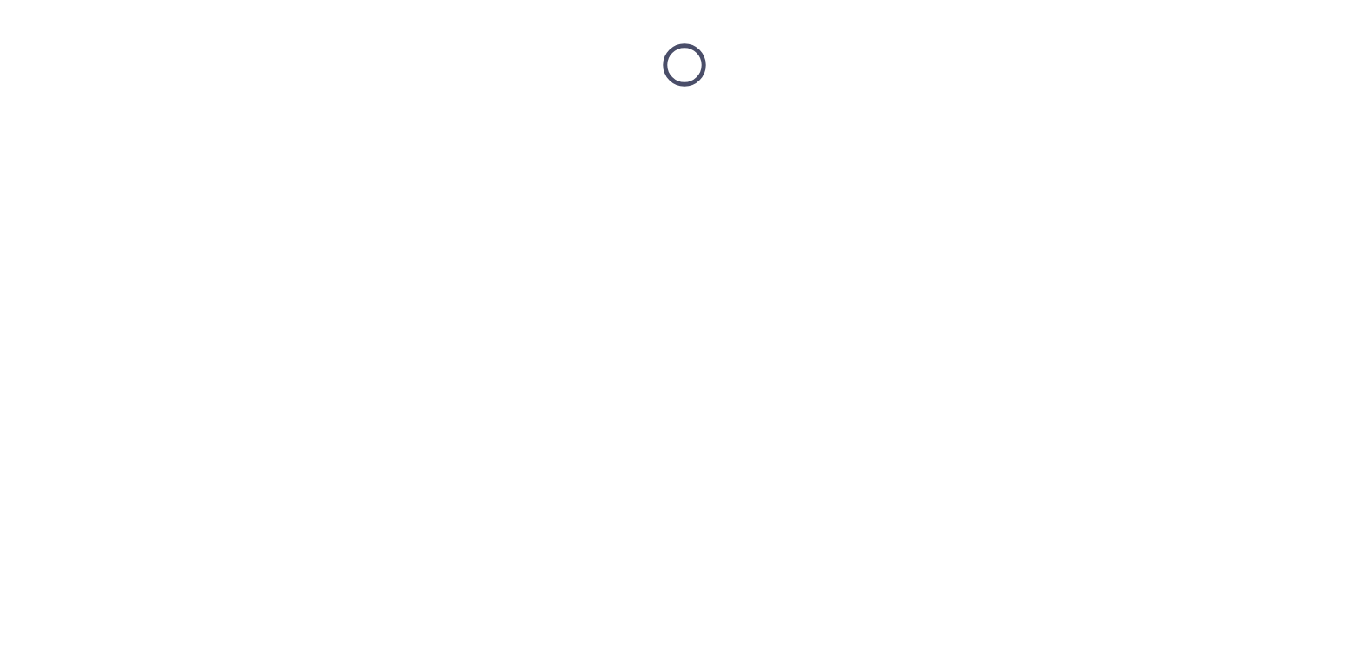
scroll to position [0, 0]
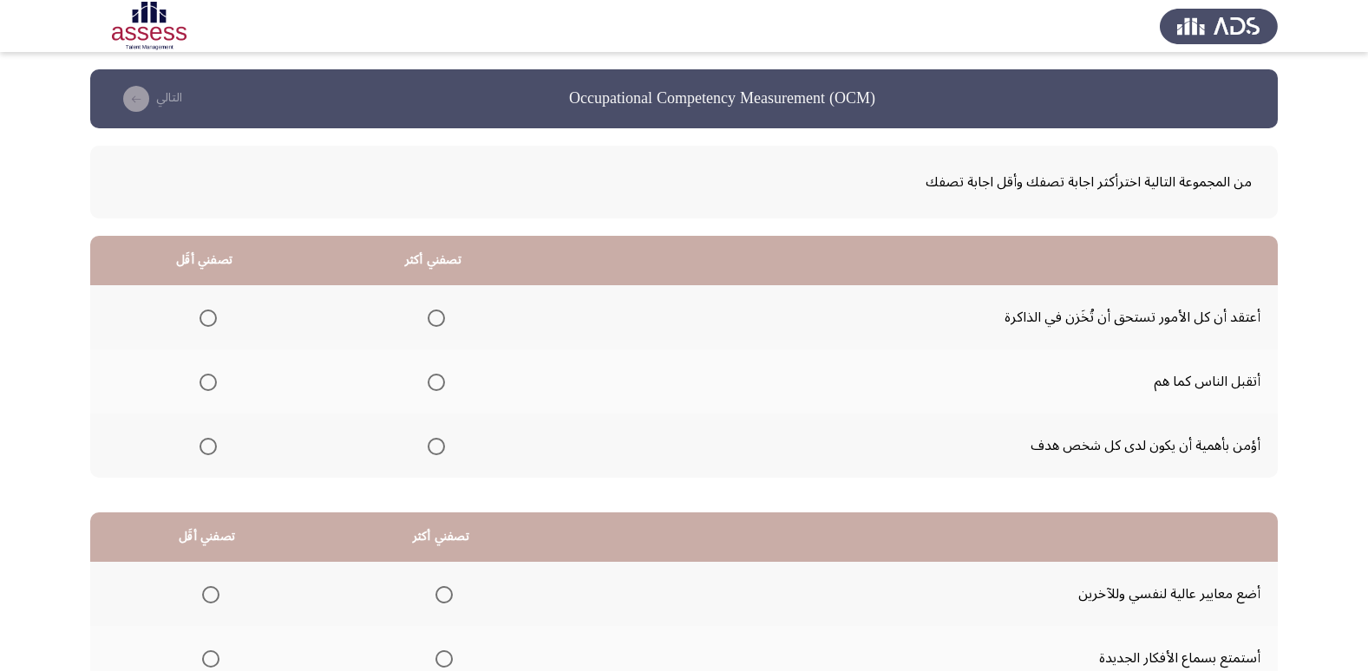
click at [441, 313] on span "Select an option" at bounding box center [436, 318] width 17 height 17
click at [441, 313] on input "Select an option" at bounding box center [436, 318] width 17 height 17
click at [213, 389] on span "Select an option" at bounding box center [208, 382] width 17 height 17
click at [213, 389] on input "Select an option" at bounding box center [208, 382] width 17 height 17
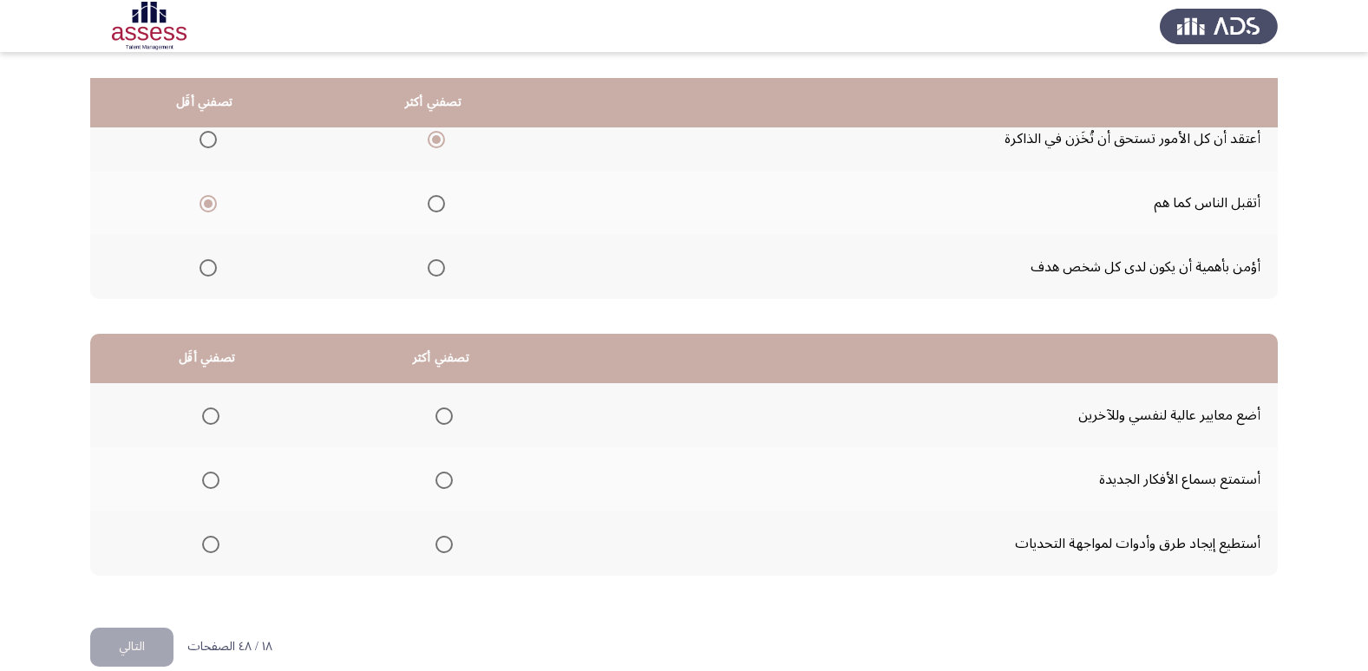
scroll to position [205, 0]
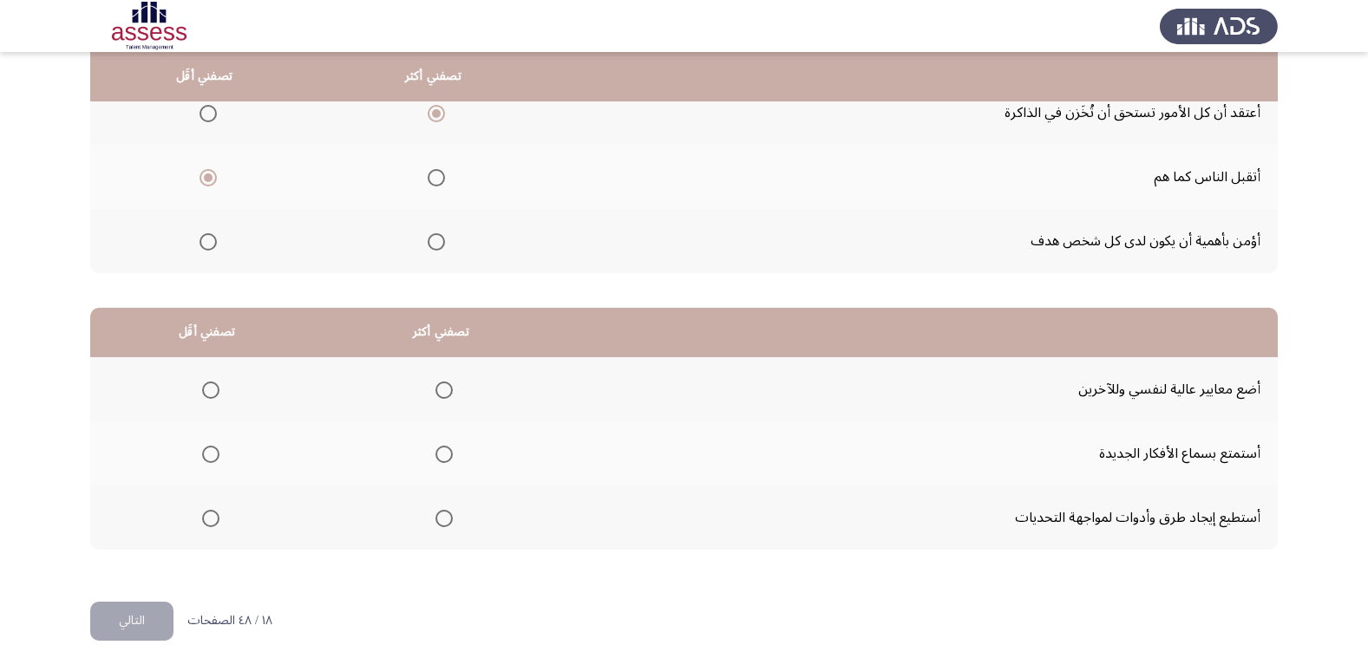
click at [443, 452] on span "Select an option" at bounding box center [443, 454] width 17 height 17
click at [443, 452] on input "Select an option" at bounding box center [443, 454] width 17 height 17
click at [202, 382] on span "Select an option" at bounding box center [210, 390] width 17 height 17
click at [202, 382] on input "Select an option" at bounding box center [210, 390] width 17 height 17
click at [154, 625] on button "التالي" at bounding box center [131, 621] width 83 height 39
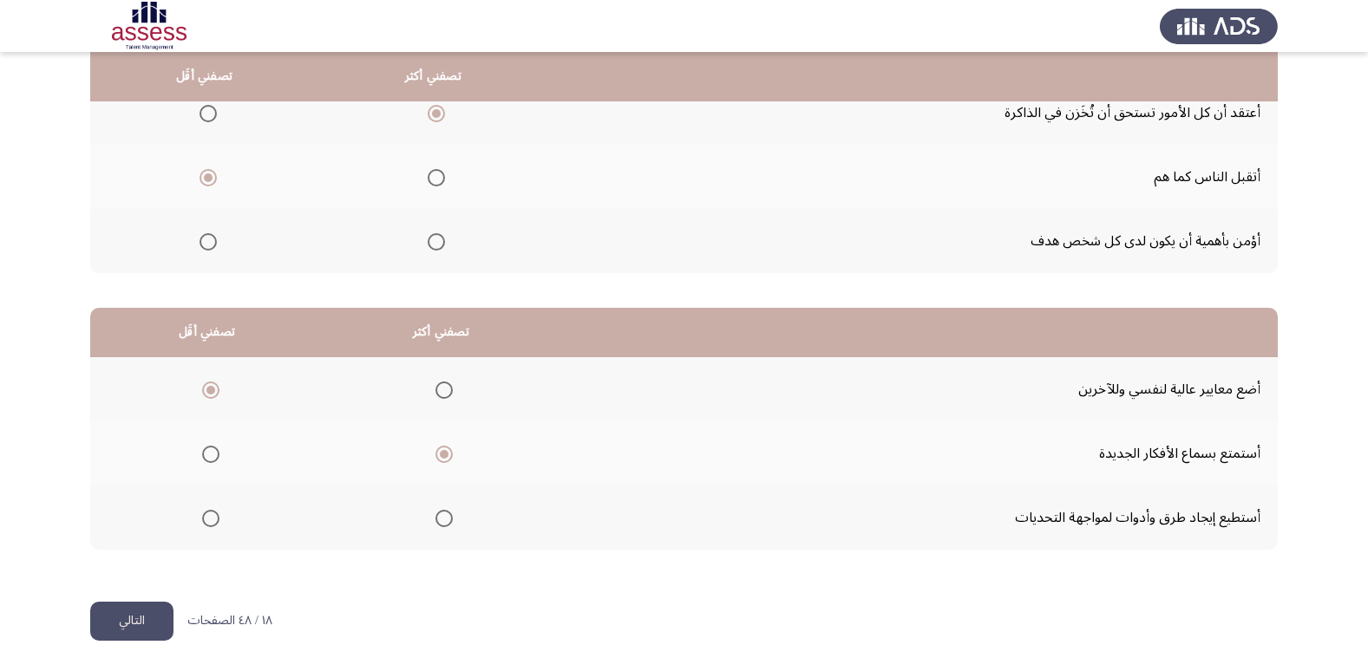
scroll to position [0, 0]
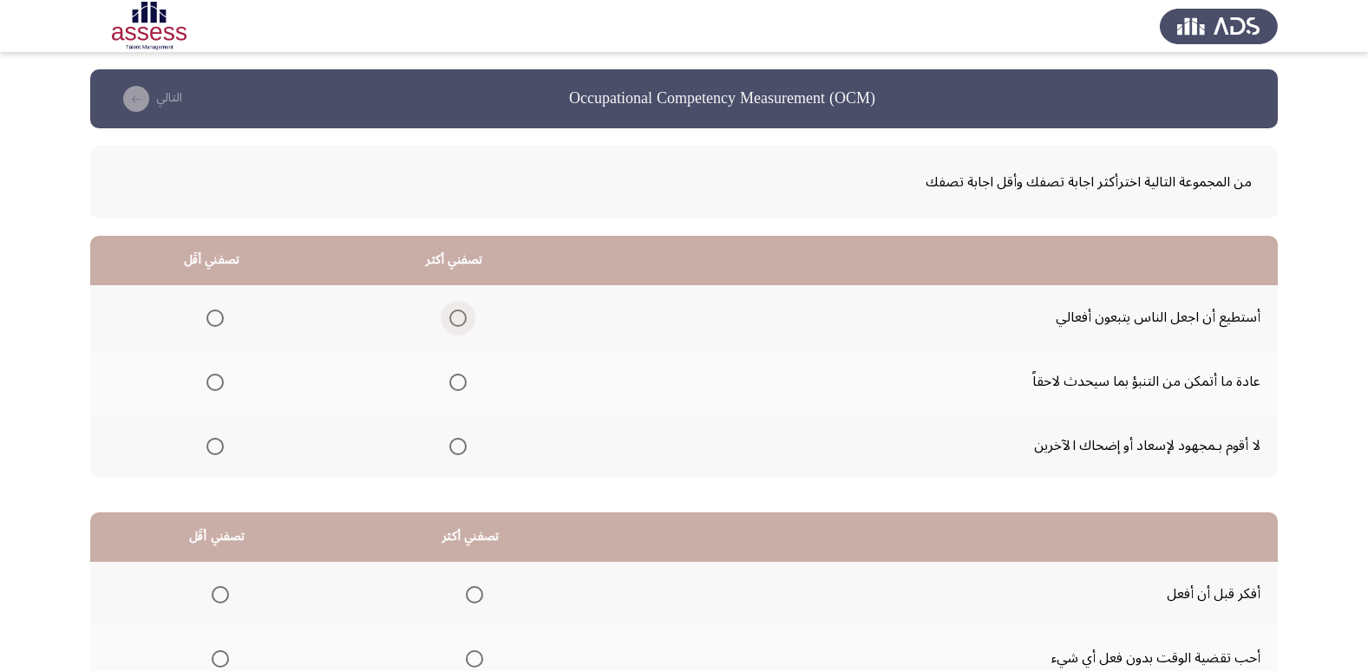
click at [458, 320] on span "Select an option" at bounding box center [457, 318] width 17 height 17
click at [458, 320] on input "Select an option" at bounding box center [457, 318] width 17 height 17
click at [221, 451] on span "Select an option" at bounding box center [214, 446] width 17 height 17
click at [221, 451] on input "Select an option" at bounding box center [214, 446] width 17 height 17
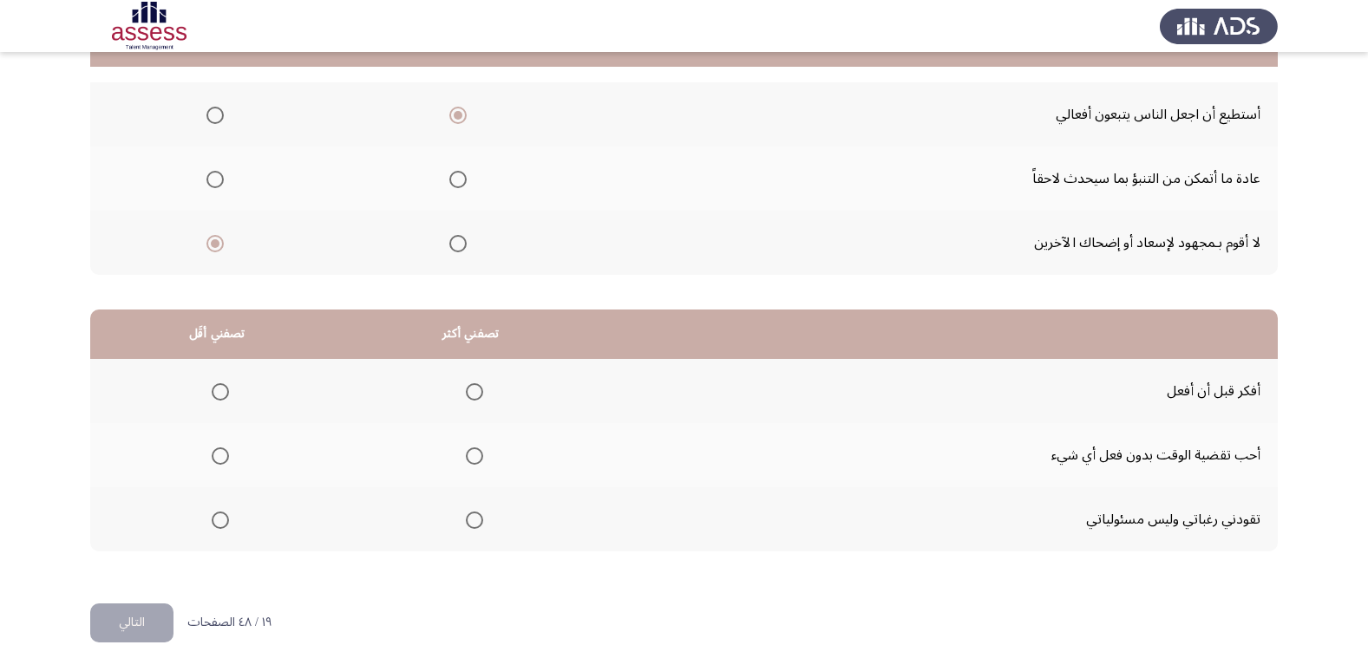
scroll to position [205, 0]
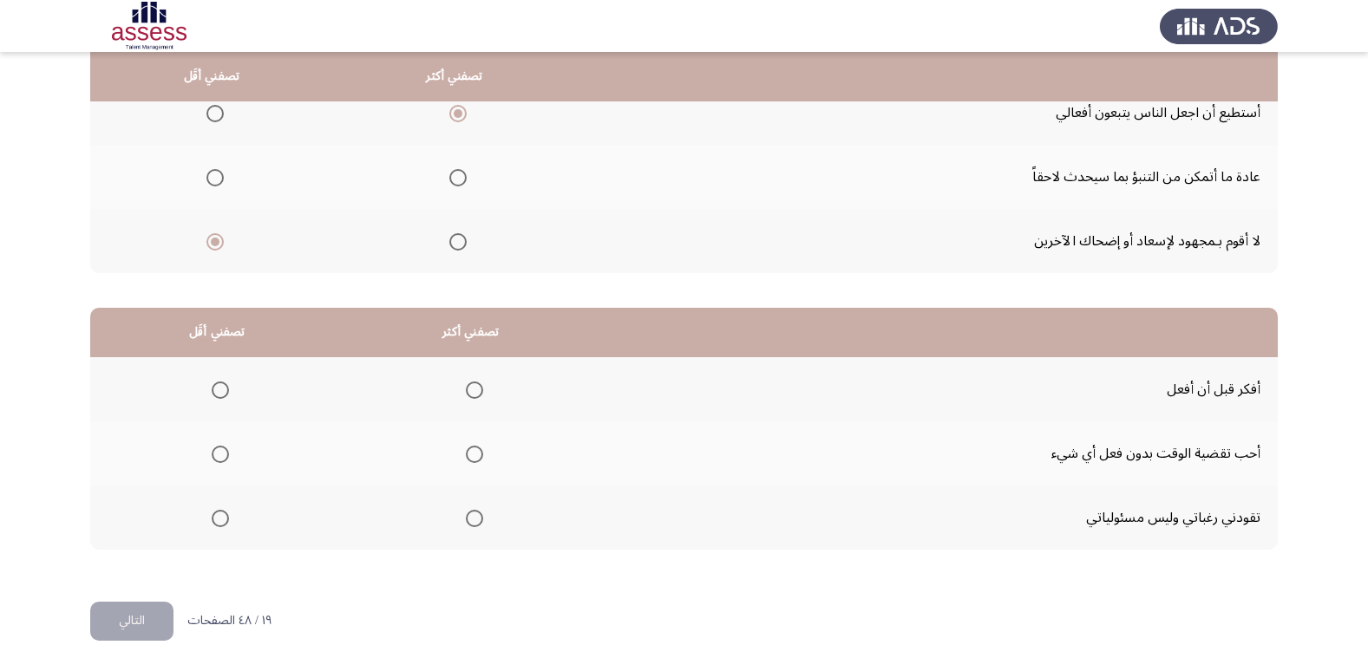
click at [221, 516] on span "Select an option" at bounding box center [220, 518] width 17 height 17
click at [221, 516] on input "Select an option" at bounding box center [220, 518] width 17 height 17
click at [472, 396] on span "Select an option" at bounding box center [474, 390] width 17 height 17
click at [472, 396] on input "Select an option" at bounding box center [474, 390] width 17 height 17
click at [126, 627] on button "التالي" at bounding box center [131, 621] width 83 height 39
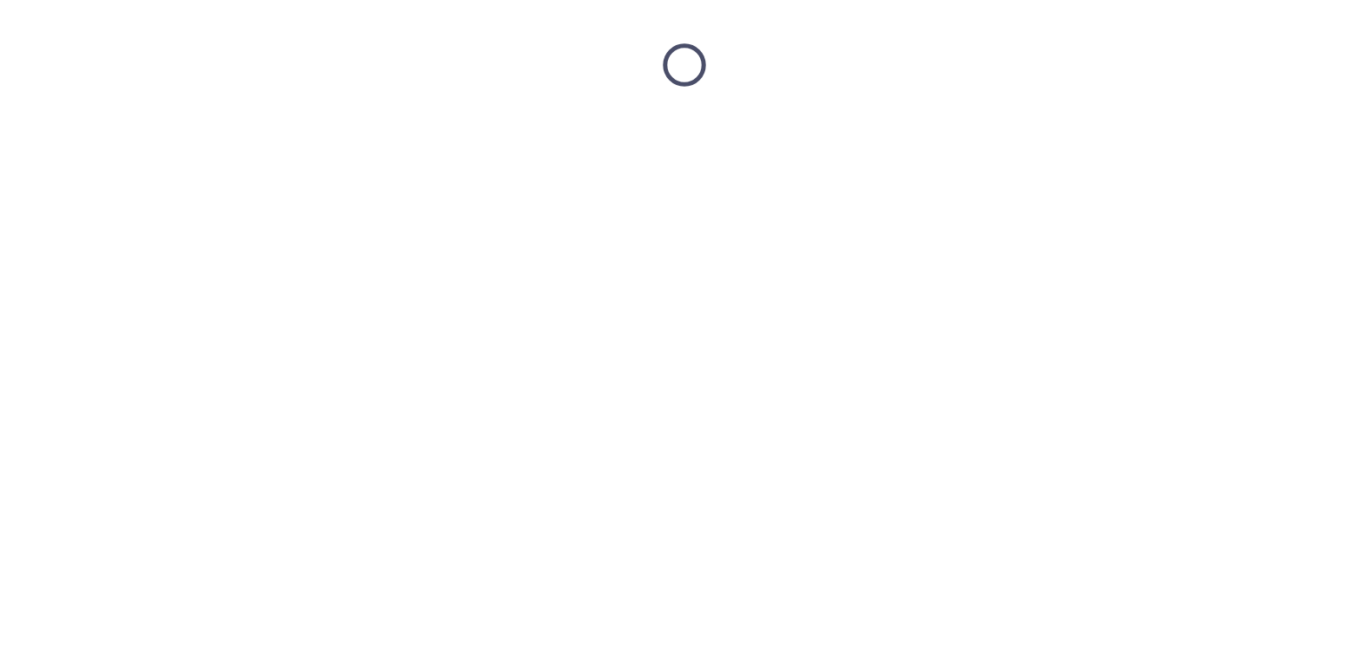
scroll to position [0, 0]
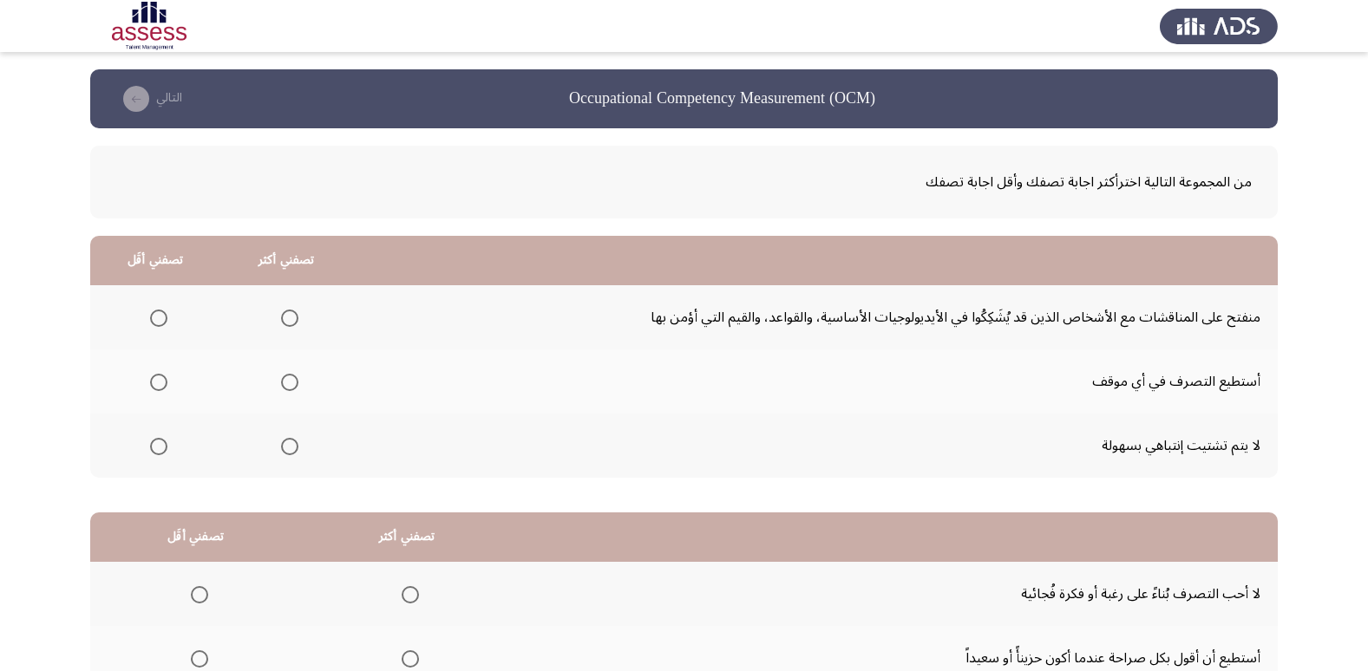
click at [161, 449] on span "Select an option" at bounding box center [158, 446] width 17 height 17
click at [161, 449] on input "Select an option" at bounding box center [158, 446] width 17 height 17
click at [281, 325] on span "Select an option" at bounding box center [289, 318] width 17 height 17
click at [281, 325] on input "Select an option" at bounding box center [289, 318] width 17 height 17
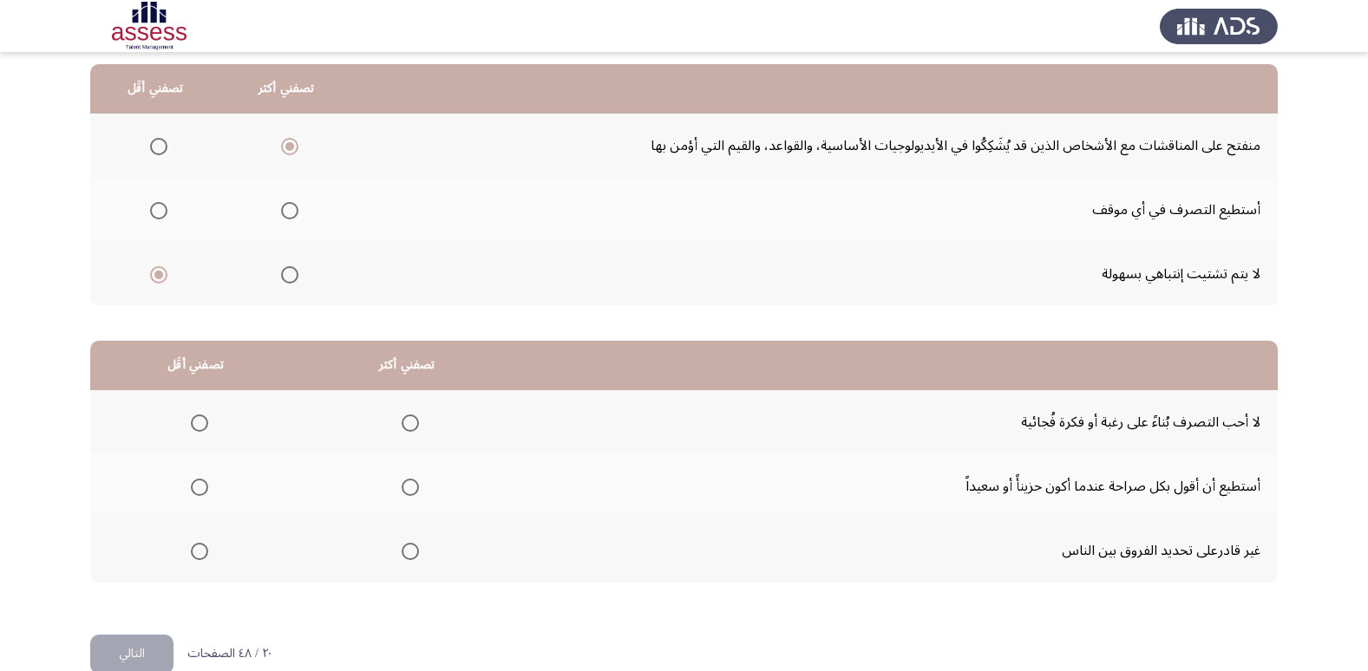
scroll to position [205, 0]
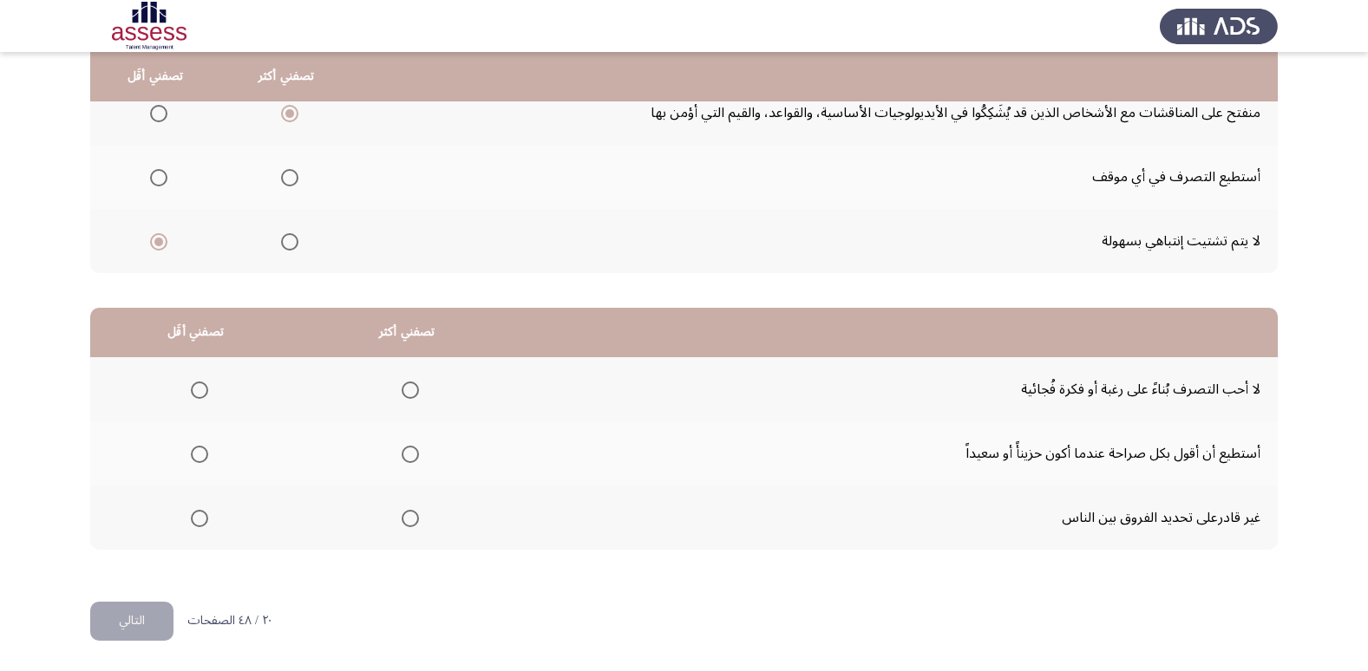
click at [200, 516] on span "Select an option" at bounding box center [199, 518] width 17 height 17
click at [200, 516] on input "Select an option" at bounding box center [199, 518] width 17 height 17
click at [409, 398] on span "Select an option" at bounding box center [410, 390] width 17 height 17
click at [409, 398] on input "Select an option" at bounding box center [410, 390] width 17 height 17
click at [110, 616] on button "التالي" at bounding box center [131, 621] width 83 height 39
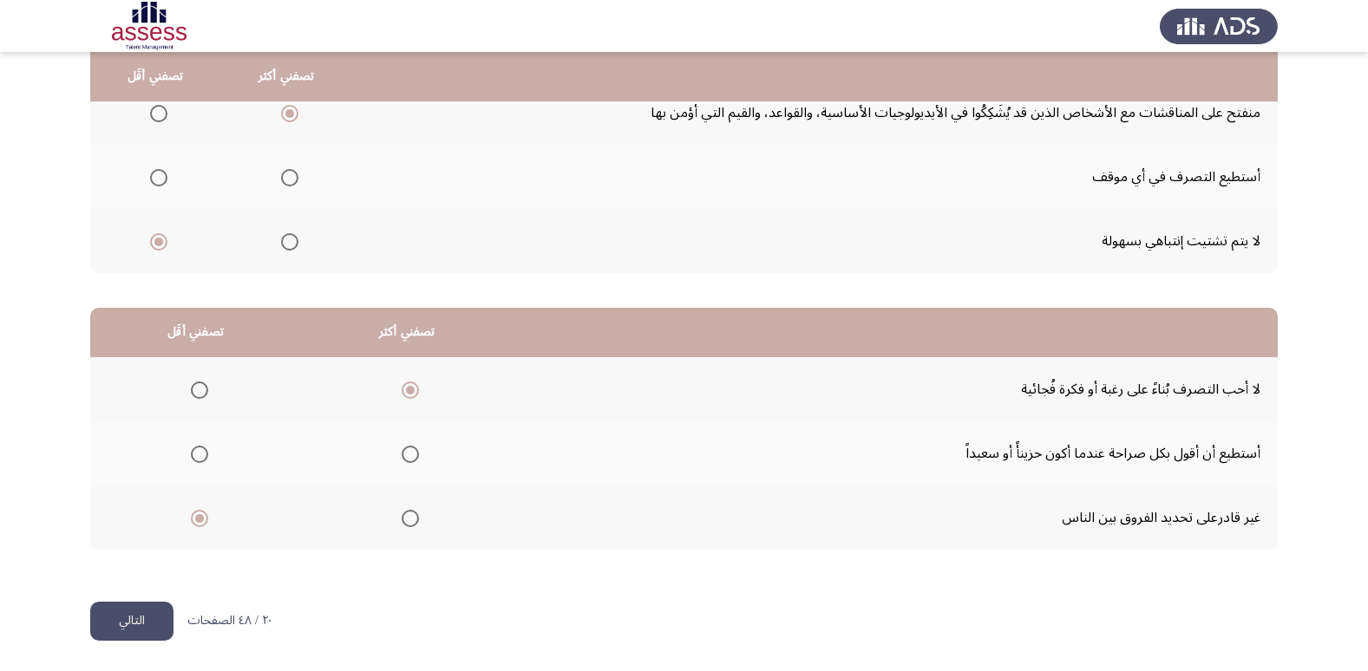
scroll to position [0, 0]
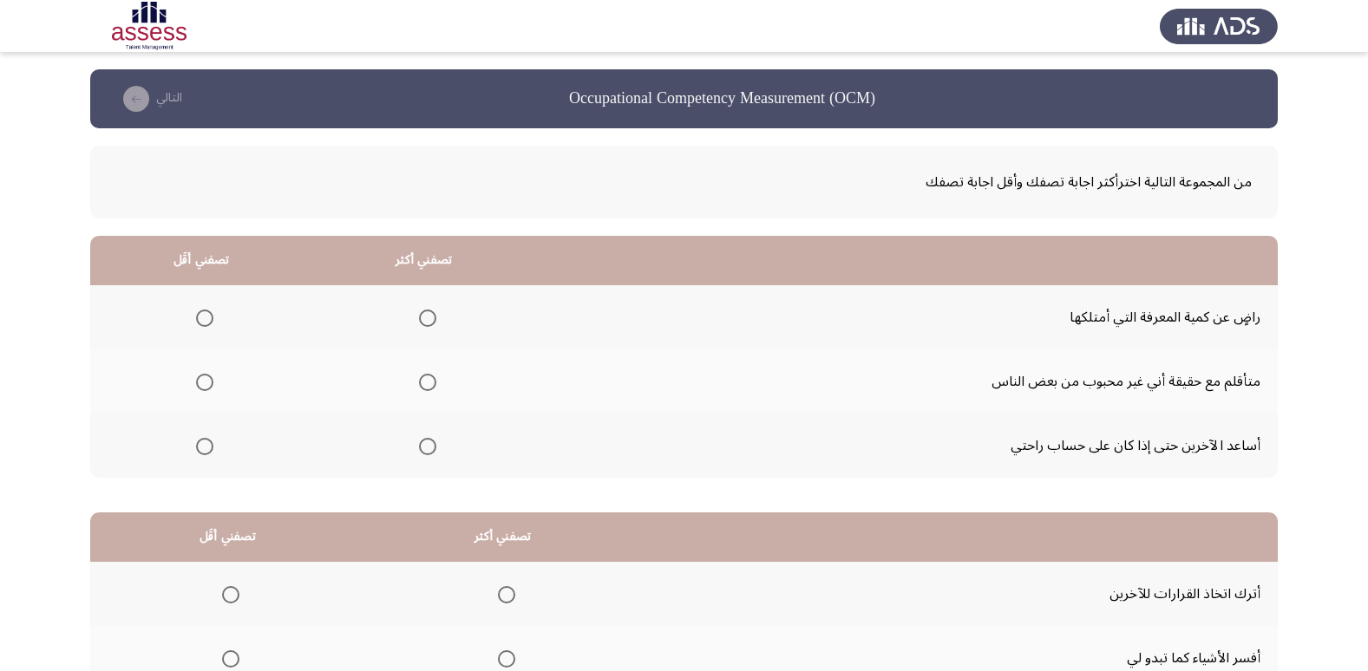
click at [429, 455] on mat-radio-group "Select an option" at bounding box center [424, 445] width 24 height 29
click at [429, 449] on span "Select an option" at bounding box center [427, 446] width 17 height 17
click at [429, 449] on input "Select an option" at bounding box center [427, 446] width 17 height 17
click at [208, 387] on span "Select an option" at bounding box center [204, 382] width 17 height 17
click at [208, 387] on input "Select an option" at bounding box center [204, 382] width 17 height 17
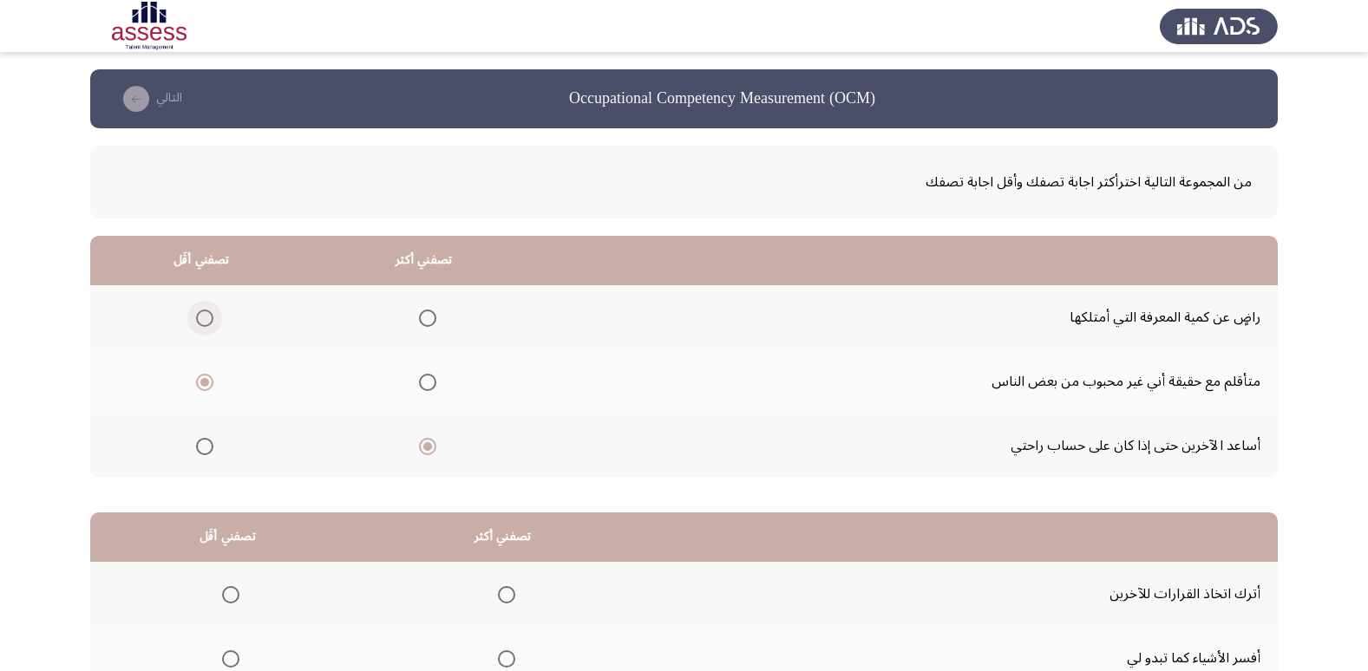
click at [202, 313] on span "Select an option" at bounding box center [204, 318] width 17 height 17
click at [202, 313] on input "Select an option" at bounding box center [204, 318] width 17 height 17
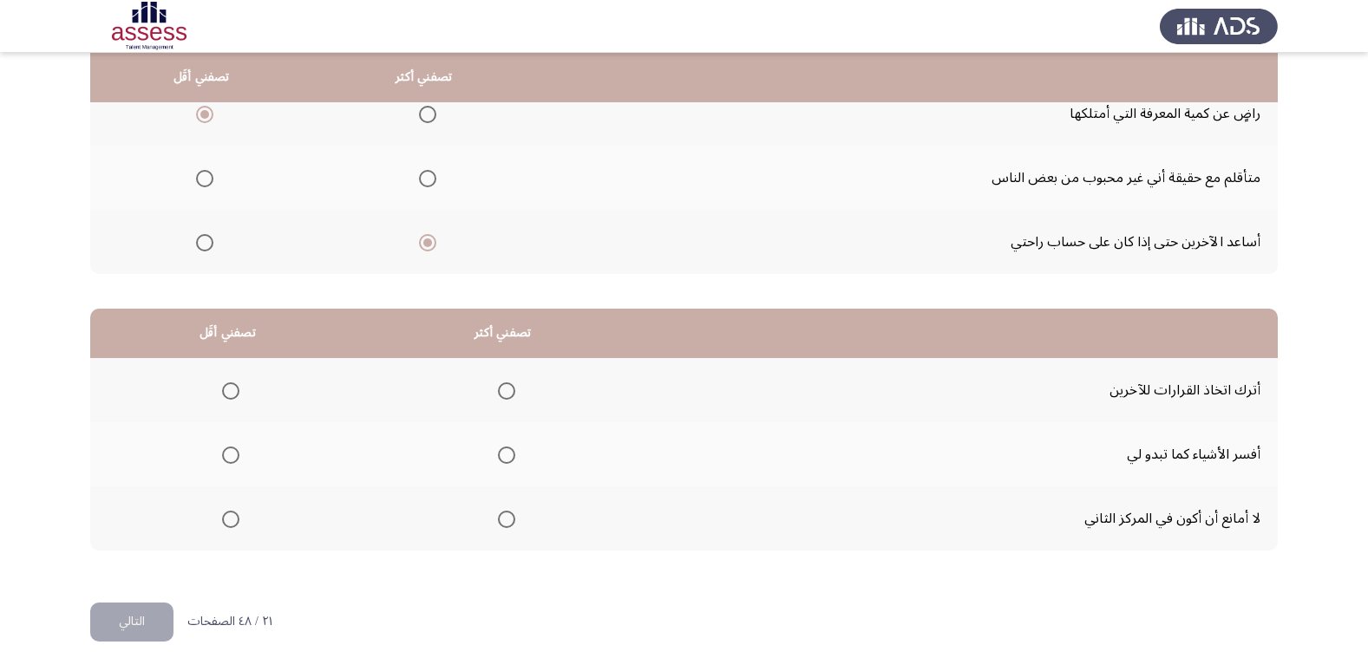
scroll to position [205, 0]
click at [504, 527] on mat-radio-group "Select an option" at bounding box center [503, 517] width 24 height 29
click at [512, 520] on span "Select an option" at bounding box center [506, 518] width 17 height 17
click at [512, 520] on input "Select an option" at bounding box center [506, 518] width 17 height 17
click at [232, 392] on span "Select an option" at bounding box center [230, 390] width 17 height 17
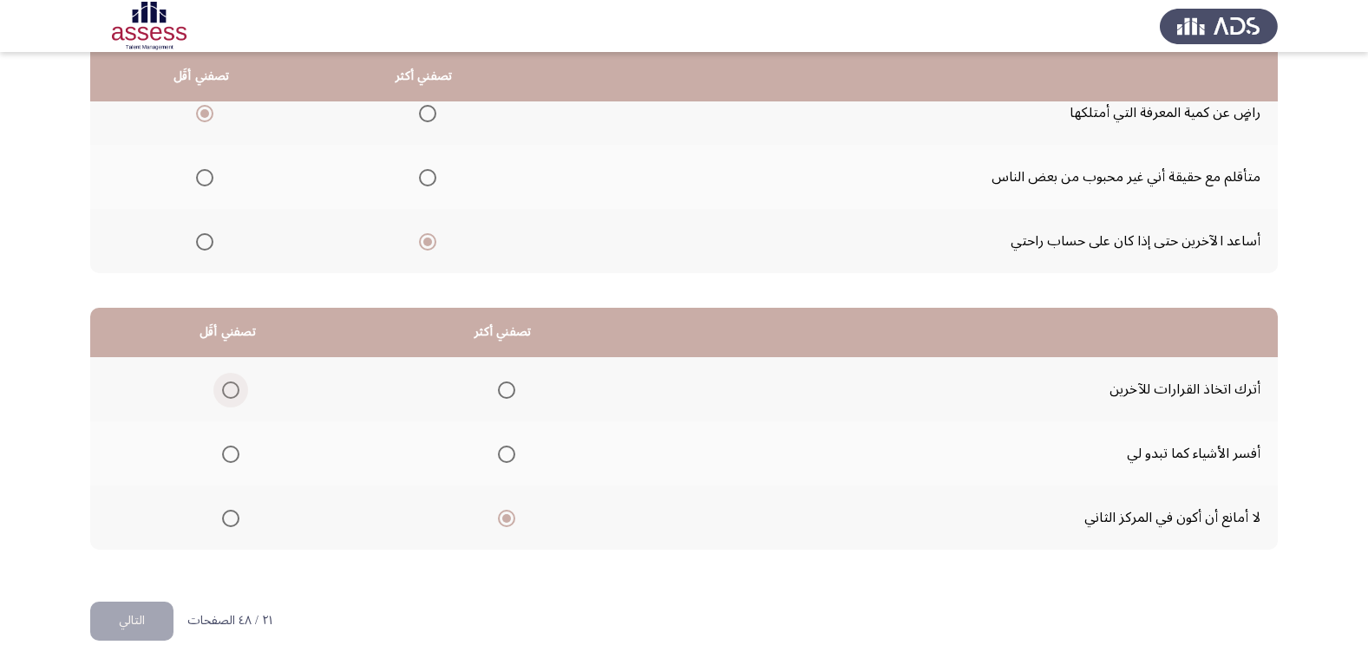
click at [232, 392] on input "Select an option" at bounding box center [230, 390] width 17 height 17
click at [163, 631] on button "التالي" at bounding box center [131, 621] width 83 height 39
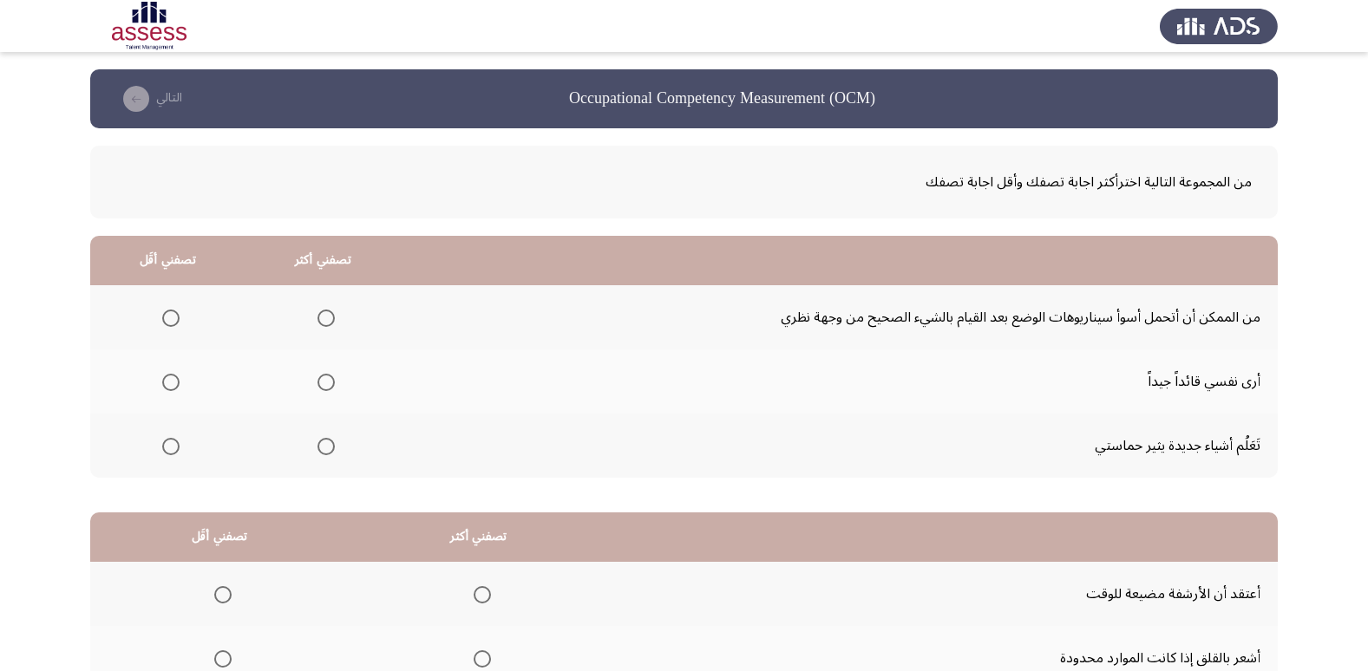
click at [317, 444] on span "Select an option" at bounding box center [325, 446] width 17 height 17
click at [317, 444] on input "Select an option" at bounding box center [325, 446] width 17 height 17
click at [164, 312] on span "Select an option" at bounding box center [170, 318] width 17 height 17
click at [164, 312] on input "Select an option" at bounding box center [170, 318] width 17 height 17
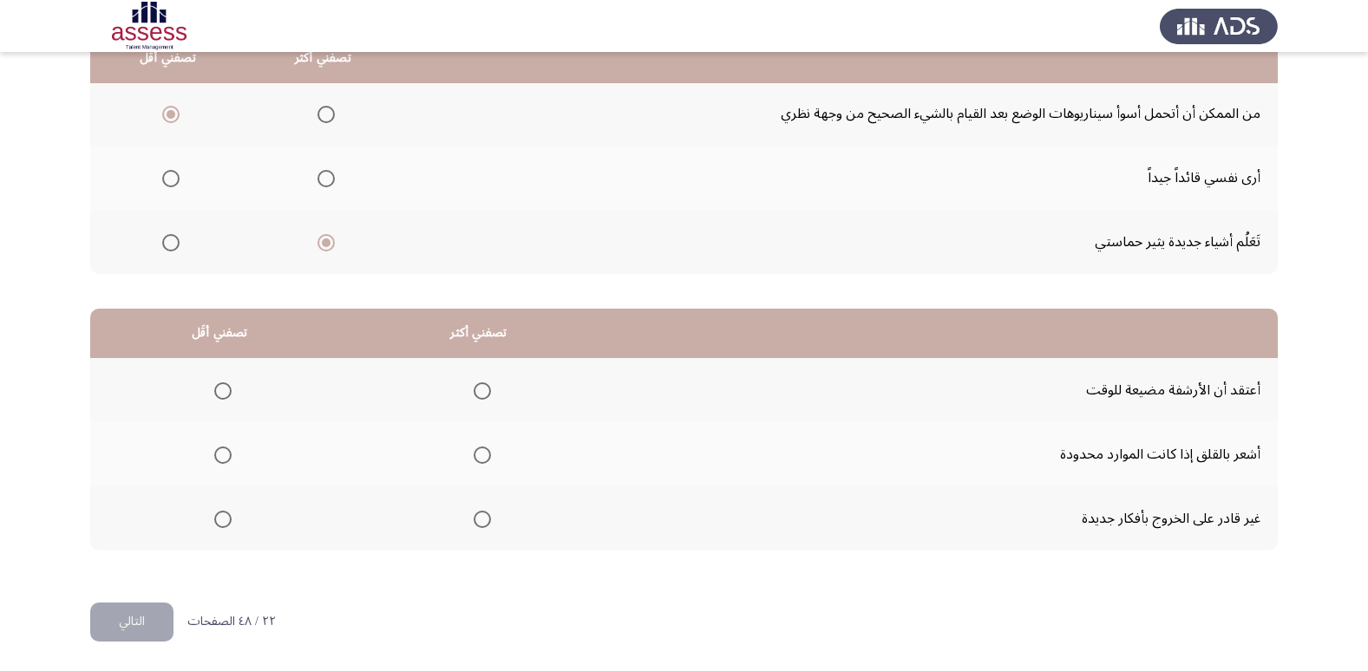
scroll to position [205, 0]
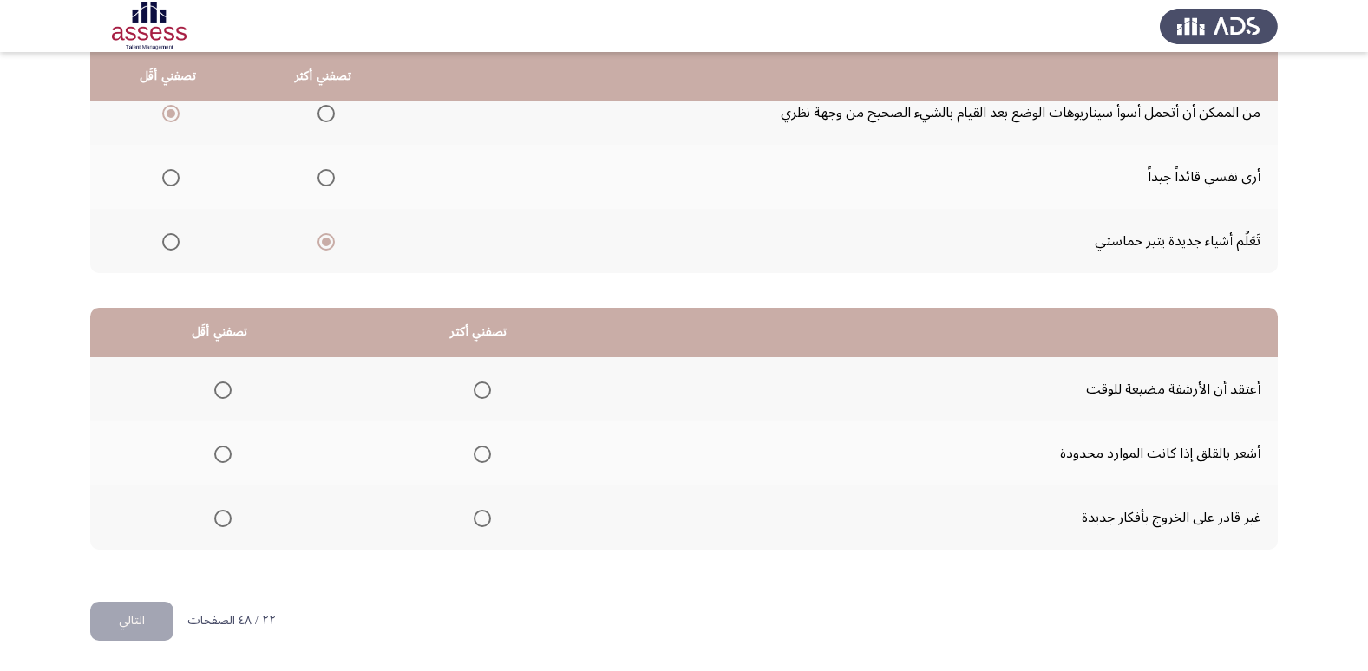
click at [212, 384] on label "Select an option" at bounding box center [219, 390] width 24 height 17
click at [214, 384] on input "Select an option" at bounding box center [222, 390] width 17 height 17
click at [484, 457] on span "Select an option" at bounding box center [482, 454] width 17 height 17
click at [484, 457] on input "Select an option" at bounding box center [482, 454] width 17 height 17
click at [142, 607] on button "التالي" at bounding box center [131, 621] width 83 height 39
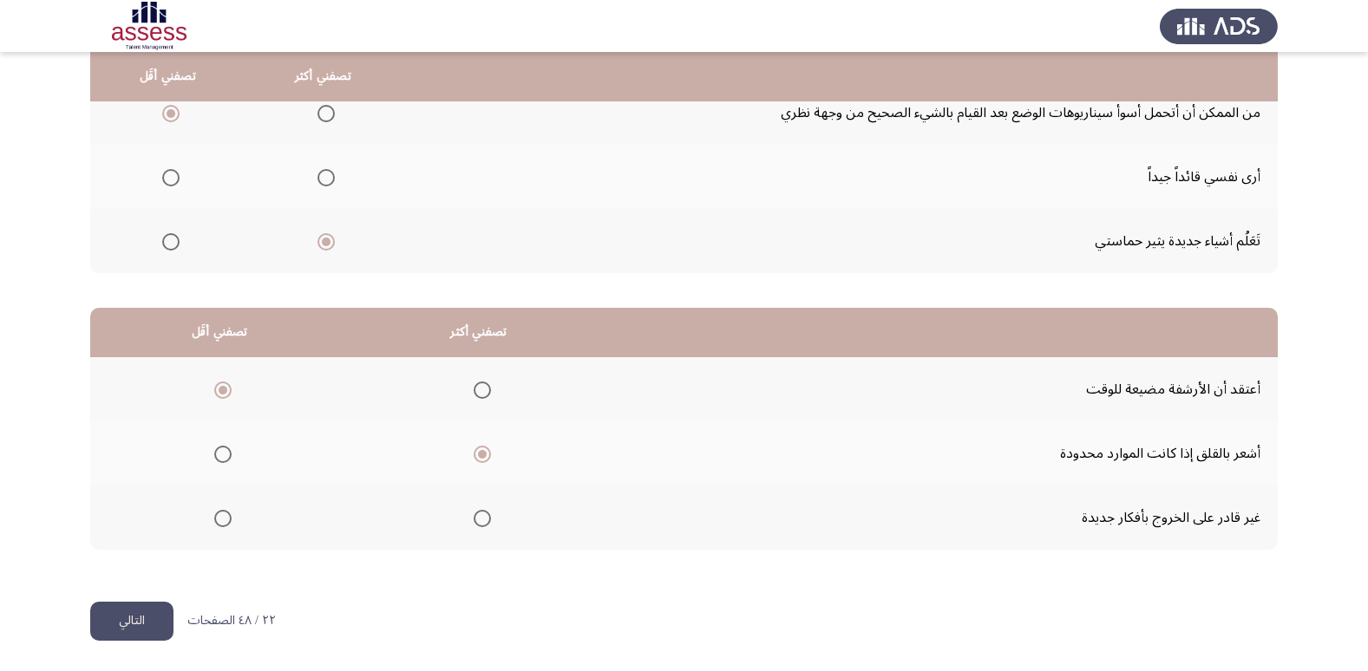
scroll to position [0, 0]
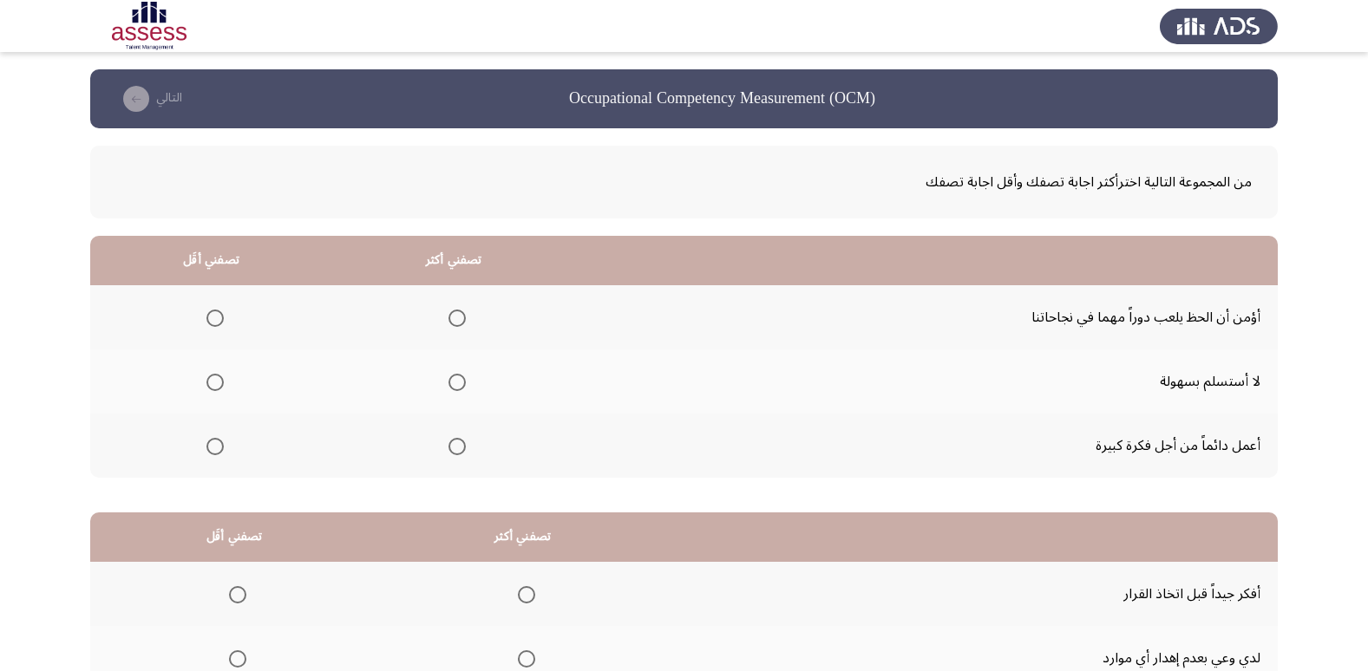
click at [443, 388] on label "Select an option" at bounding box center [454, 382] width 24 height 17
click at [448, 388] on input "Select an option" at bounding box center [456, 382] width 17 height 17
click at [200, 330] on mat-radio-group "Select an option" at bounding box center [212, 317] width 24 height 29
click at [218, 323] on span "Select an option" at bounding box center [214, 318] width 17 height 17
click at [218, 323] on input "Select an option" at bounding box center [214, 318] width 17 height 17
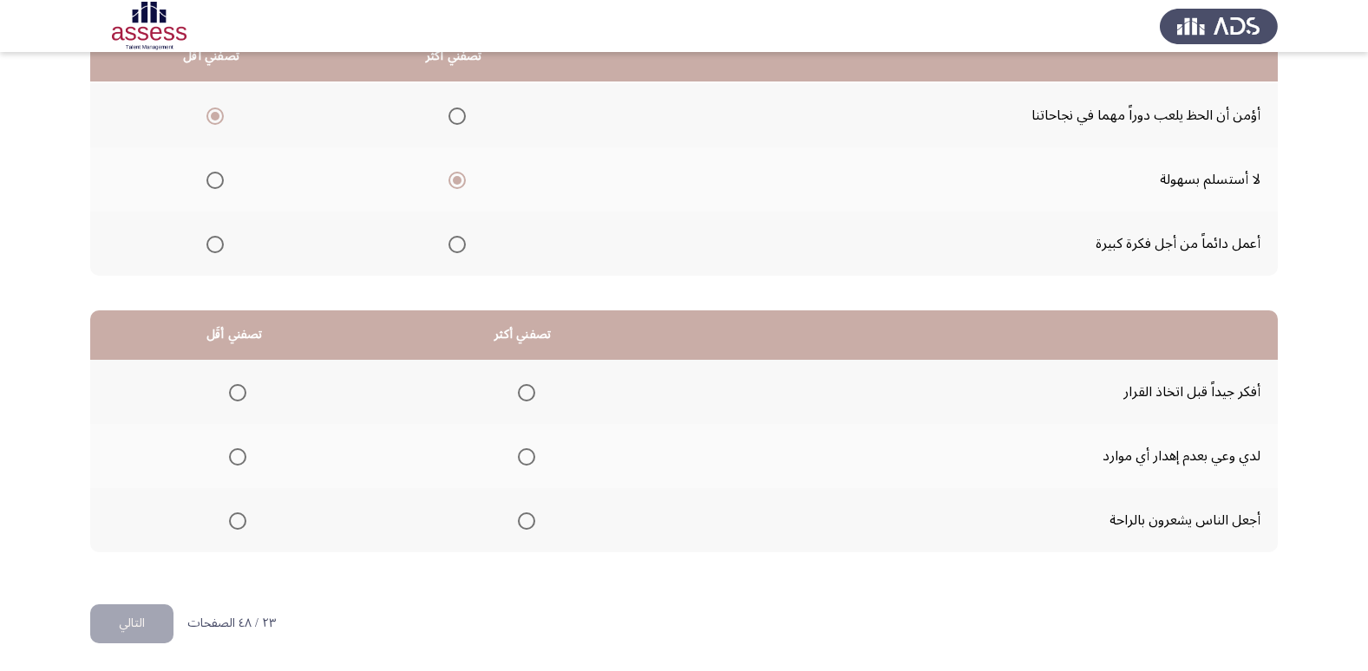
scroll to position [205, 0]
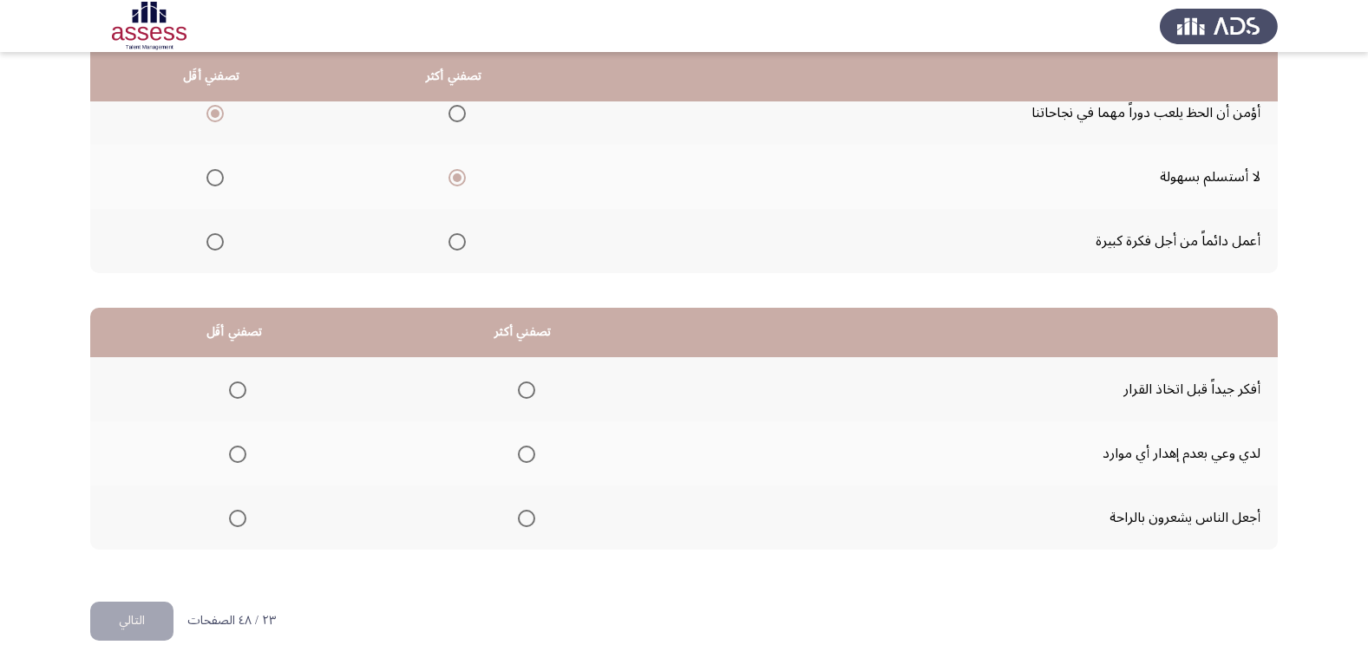
click at [527, 455] on span "Select an option" at bounding box center [526, 454] width 17 height 17
click at [527, 455] on input "Select an option" at bounding box center [526, 454] width 17 height 17
click at [239, 515] on span "Select an option" at bounding box center [237, 518] width 17 height 17
click at [239, 515] on input "Select an option" at bounding box center [237, 518] width 17 height 17
click at [156, 621] on button "التالي" at bounding box center [131, 621] width 83 height 39
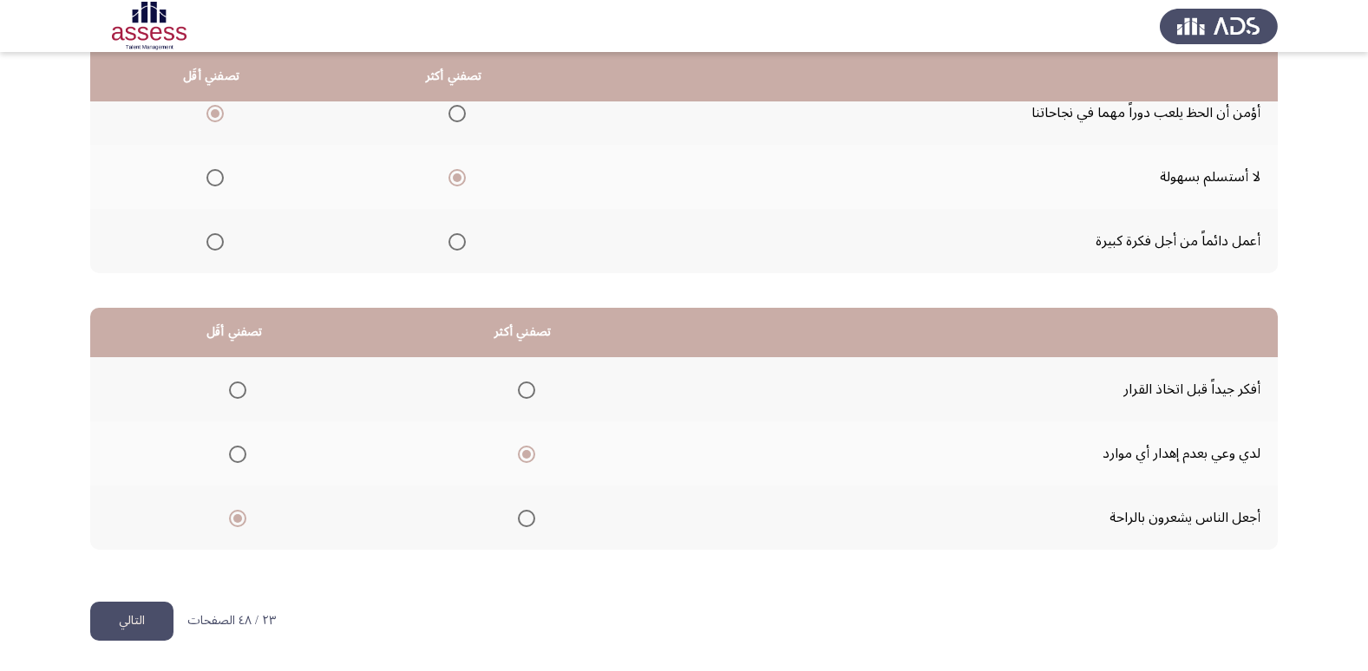
scroll to position [0, 0]
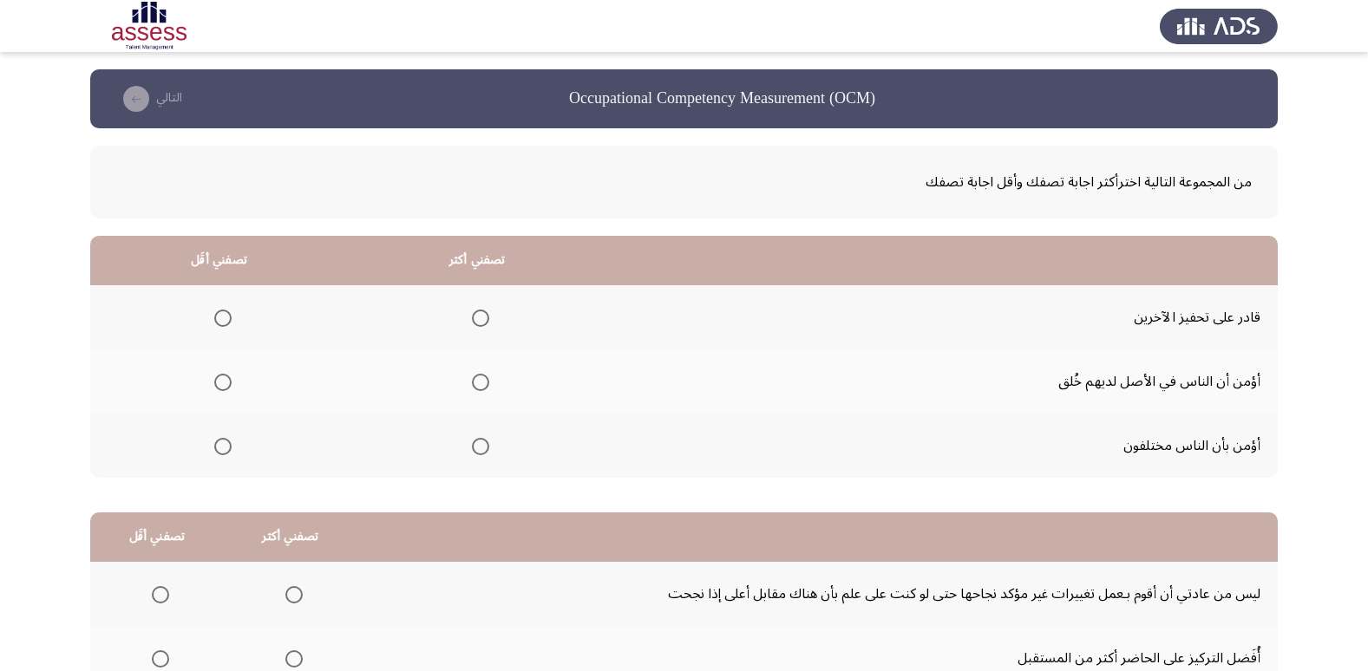
click at [477, 317] on span "Select an option" at bounding box center [480, 318] width 17 height 17
click at [477, 317] on input "Select an option" at bounding box center [480, 318] width 17 height 17
click at [212, 446] on label "Select an option" at bounding box center [219, 446] width 24 height 17
click at [214, 446] on input "Select an option" at bounding box center [222, 446] width 17 height 17
click at [222, 383] on span "Select an option" at bounding box center [222, 382] width 17 height 17
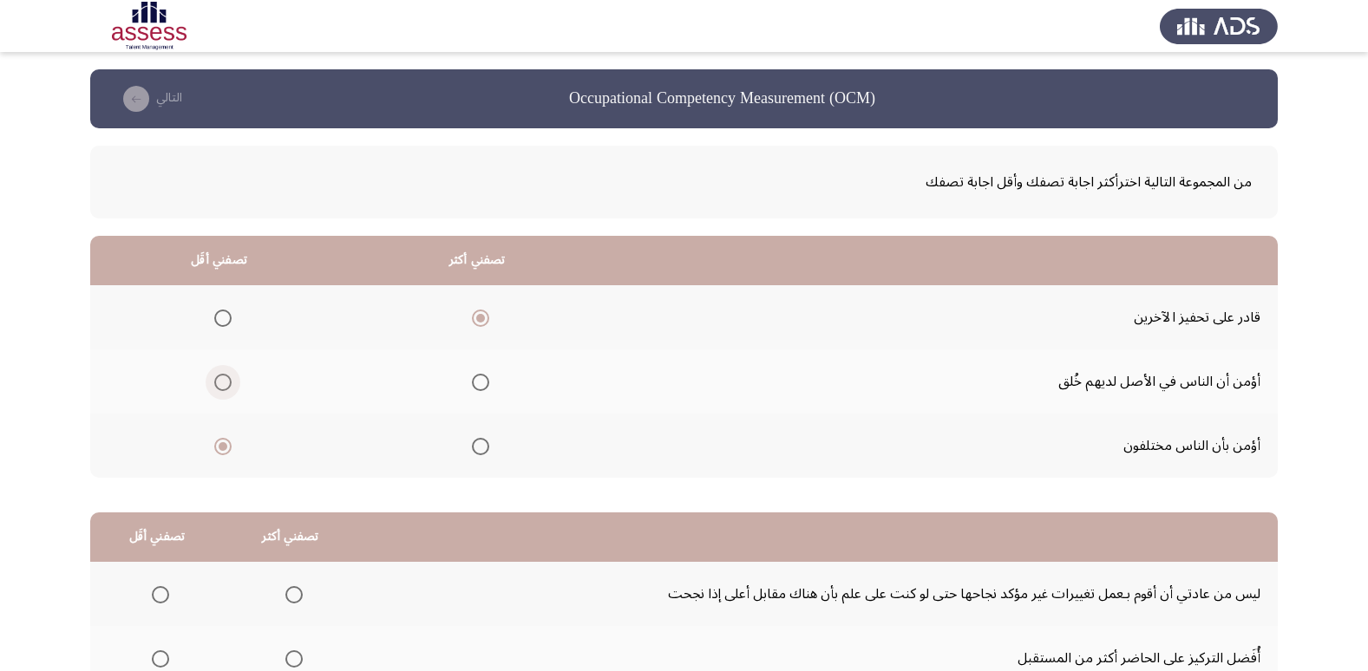
click at [222, 383] on input "Select an option" at bounding box center [222, 382] width 17 height 17
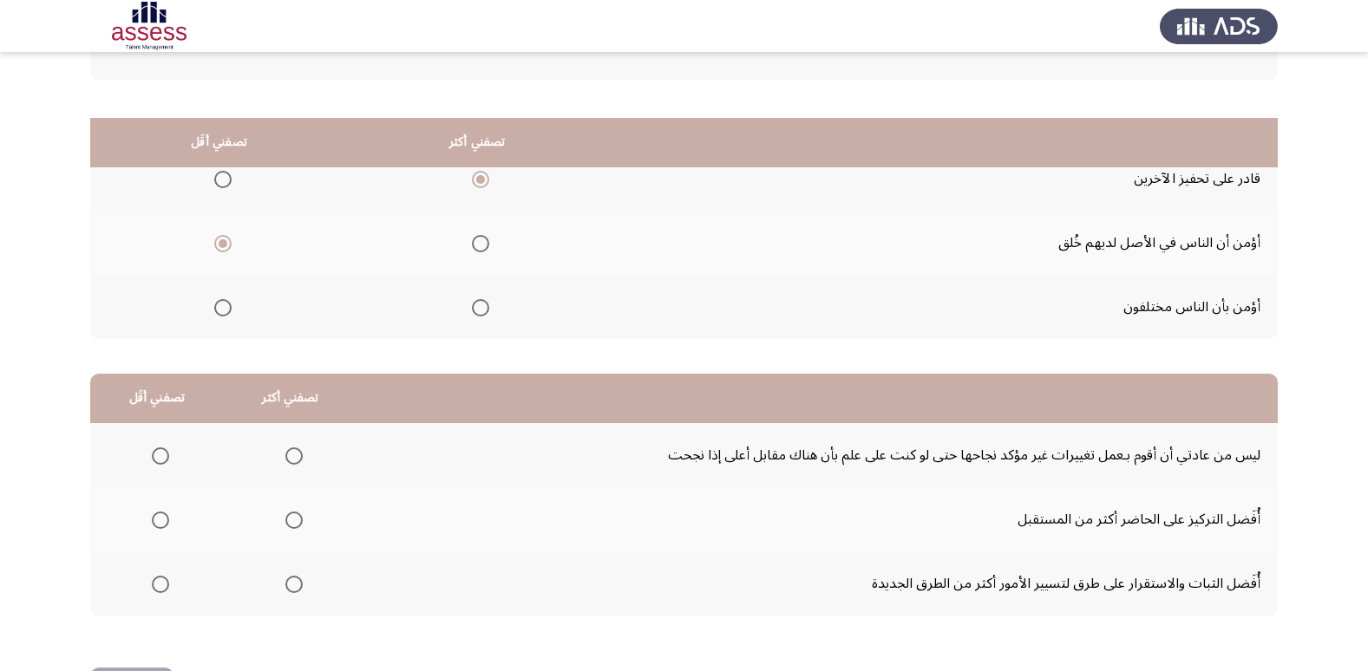
scroll to position [205, 0]
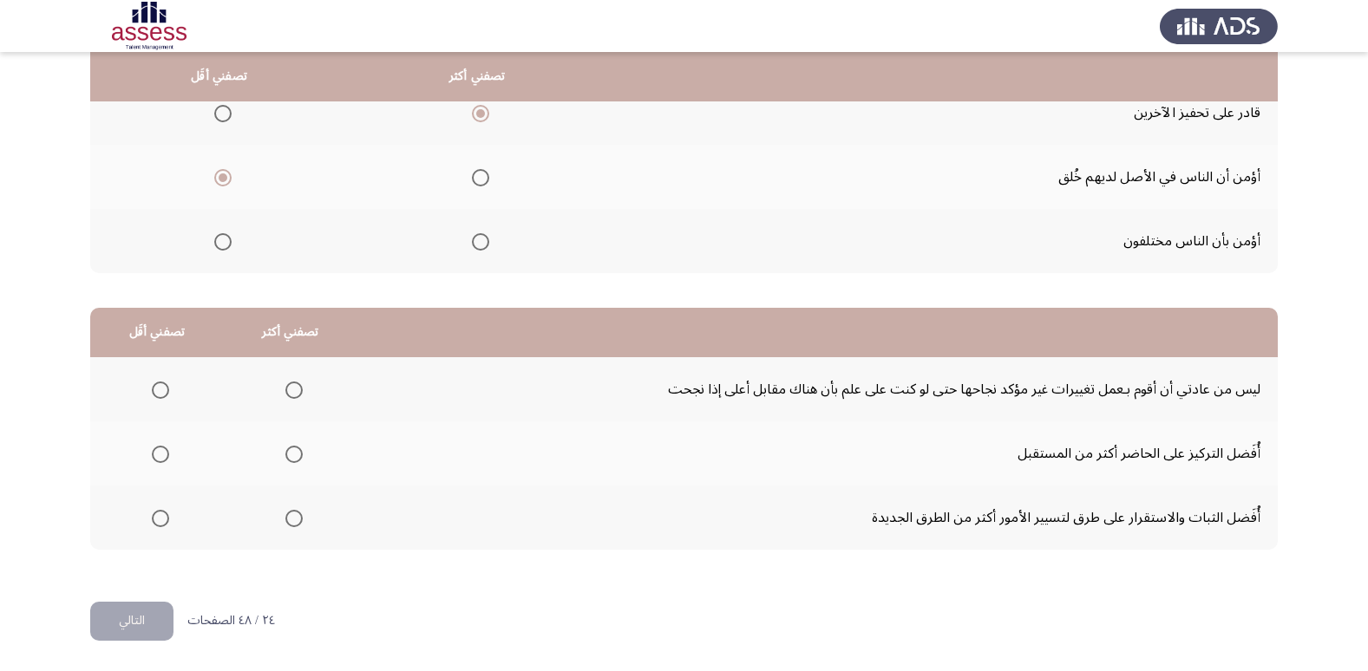
click at [285, 392] on span "Select an option" at bounding box center [293, 390] width 17 height 17
click at [285, 392] on input "Select an option" at bounding box center [293, 390] width 17 height 17
click at [152, 515] on span "Select an option" at bounding box center [160, 518] width 17 height 17
click at [152, 515] on input "Select an option" at bounding box center [160, 518] width 17 height 17
click at [133, 610] on button "التالي" at bounding box center [131, 621] width 83 height 39
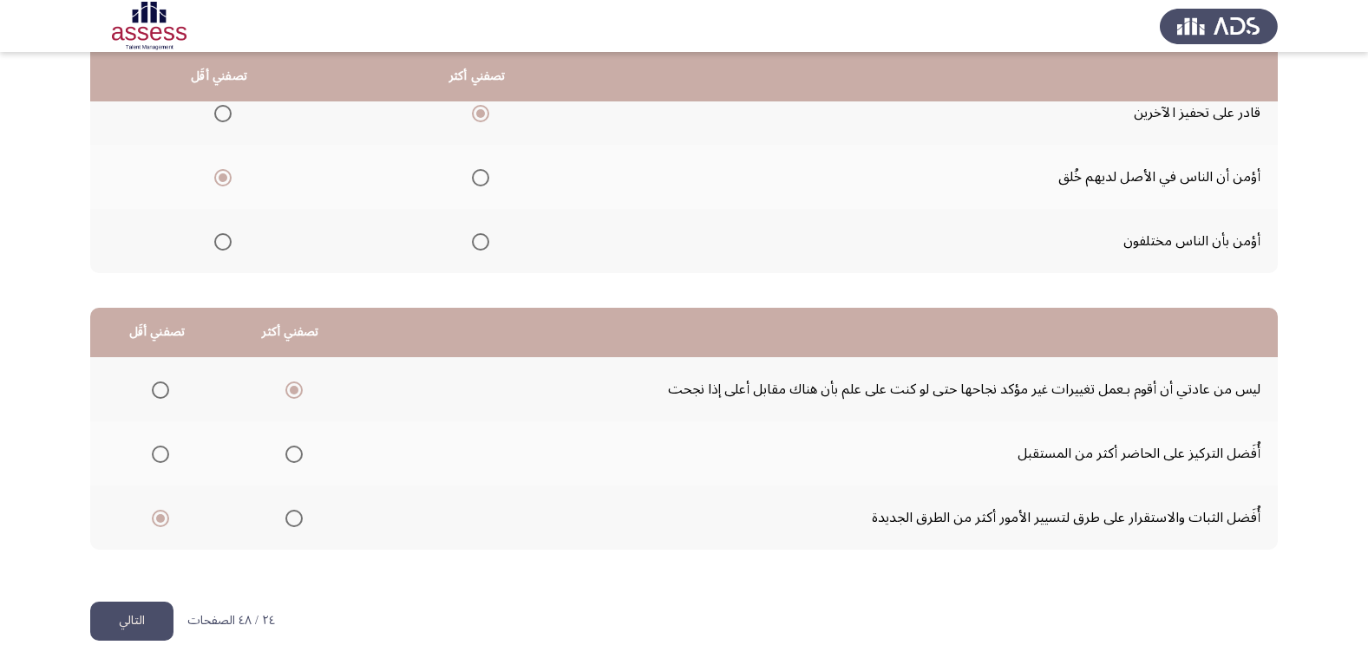
scroll to position [0, 0]
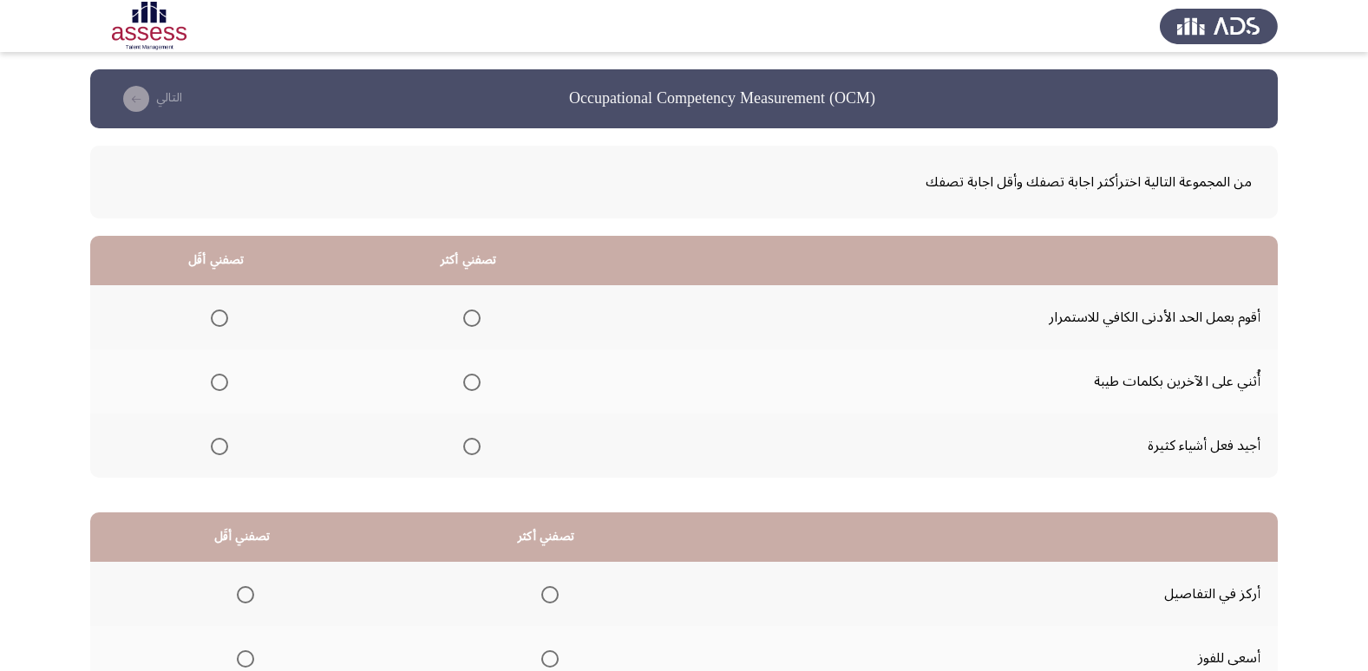
click at [468, 445] on span "Select an option" at bounding box center [471, 446] width 17 height 17
click at [468, 445] on input "Select an option" at bounding box center [471, 446] width 17 height 17
click at [227, 323] on th at bounding box center [216, 317] width 252 height 64
click at [226, 323] on span "Select an option" at bounding box center [219, 318] width 17 height 17
click at [226, 323] on input "Select an option" at bounding box center [219, 318] width 17 height 17
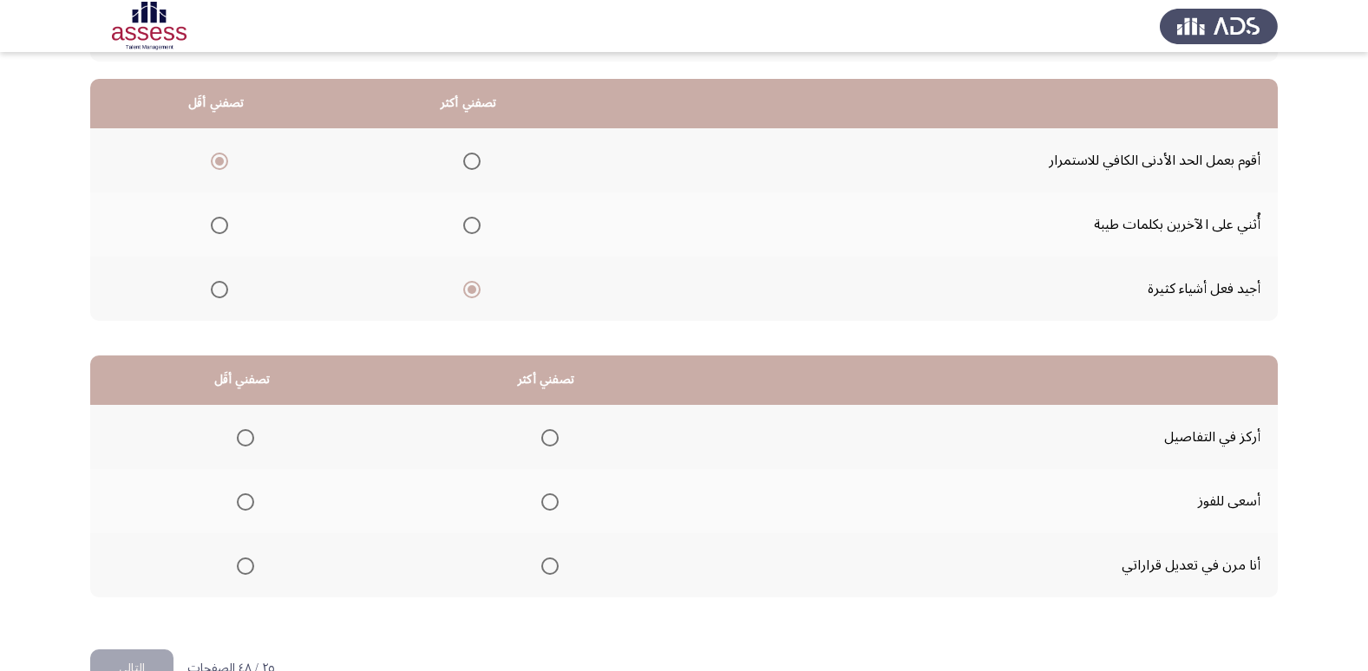
scroll to position [173, 0]
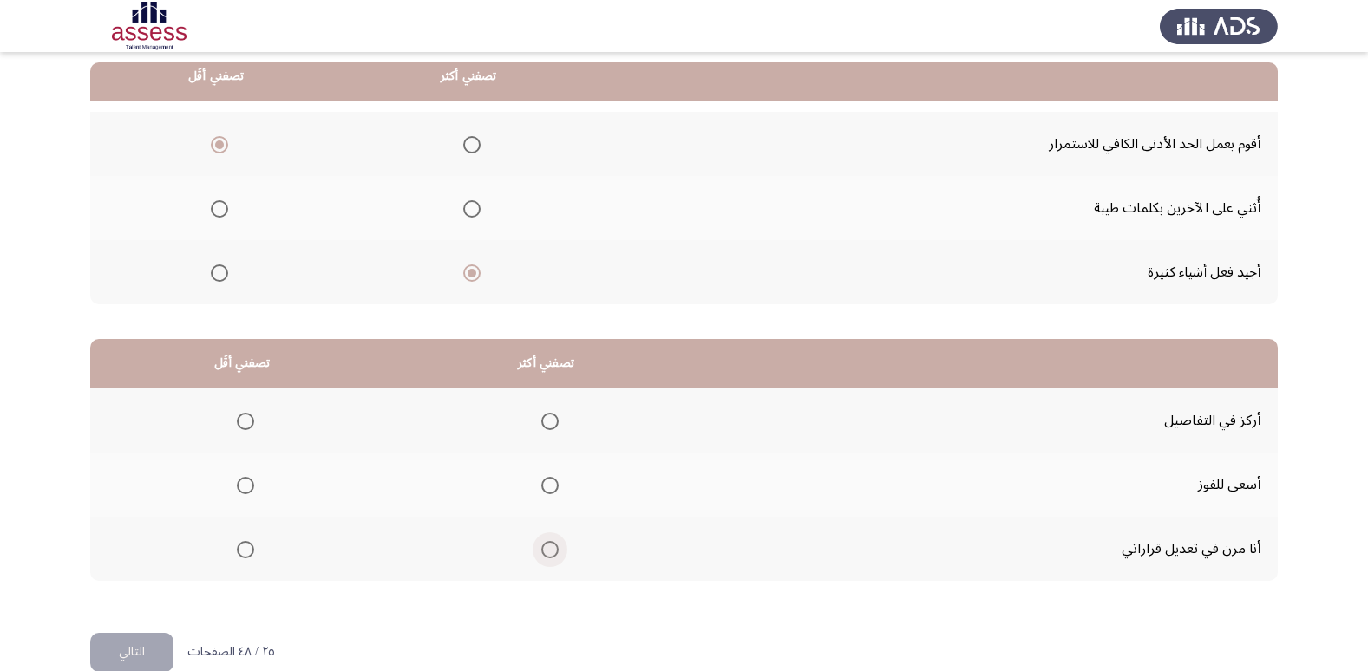
click at [553, 553] on span "Select an option" at bounding box center [549, 549] width 17 height 17
click at [553, 553] on input "Select an option" at bounding box center [549, 549] width 17 height 17
click at [240, 486] on span "Select an option" at bounding box center [245, 485] width 17 height 17
click at [240, 486] on input "Select an option" at bounding box center [245, 485] width 17 height 17
click at [153, 637] on button "التالي" at bounding box center [131, 652] width 83 height 39
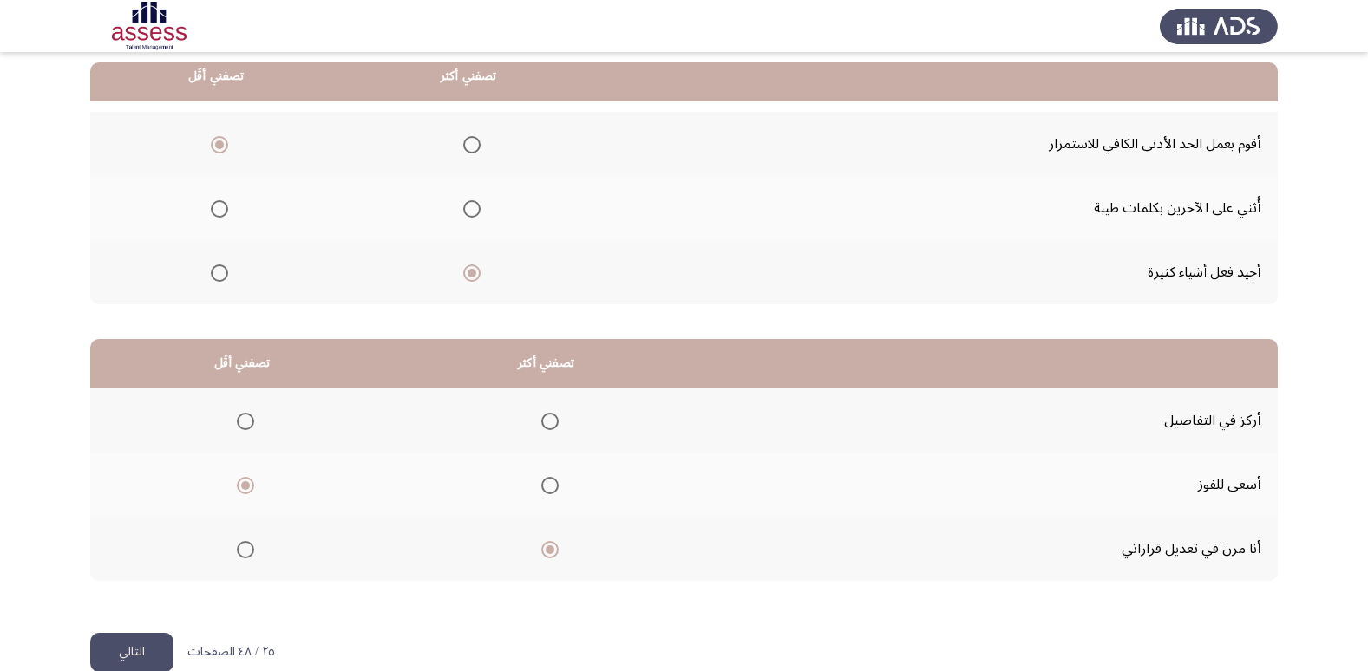
scroll to position [0, 0]
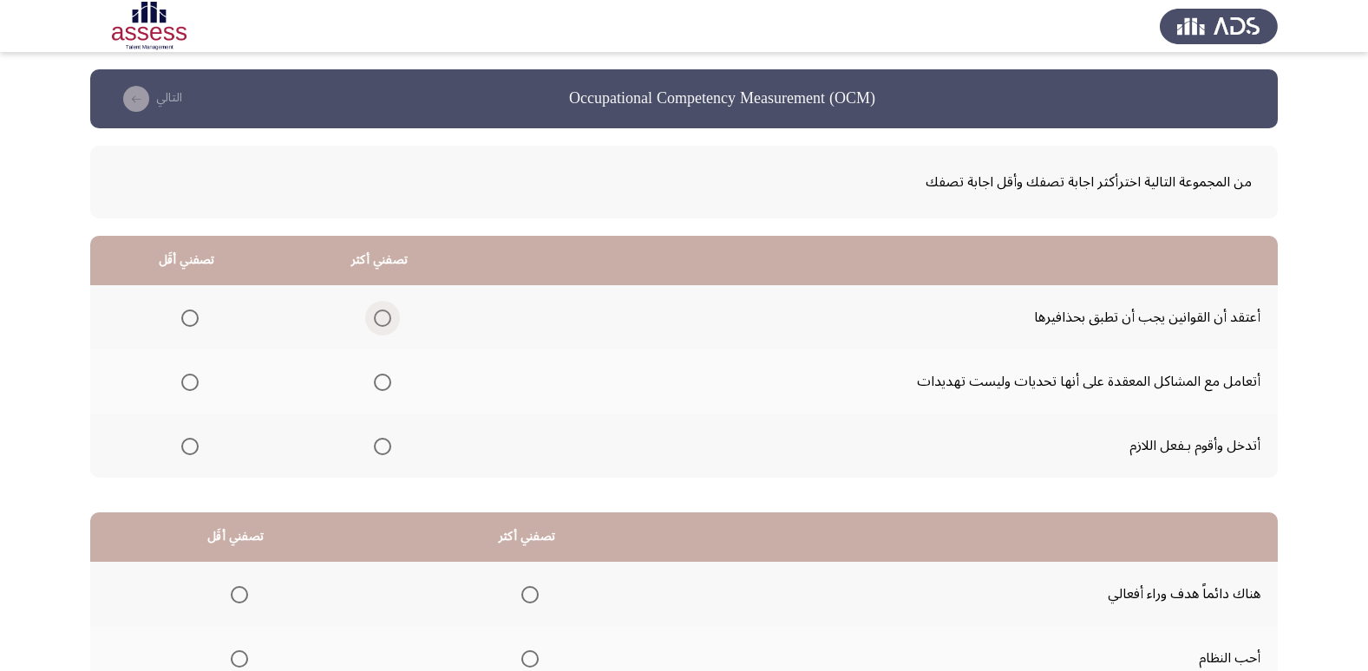
click at [370, 322] on label "Select an option" at bounding box center [379, 318] width 24 height 17
click at [374, 322] on input "Select an option" at bounding box center [382, 318] width 17 height 17
click at [383, 378] on span "Select an option" at bounding box center [382, 382] width 17 height 17
click at [383, 378] on input "Select an option" at bounding box center [382, 382] width 17 height 17
click at [181, 445] on span "Select an option" at bounding box center [189, 446] width 17 height 17
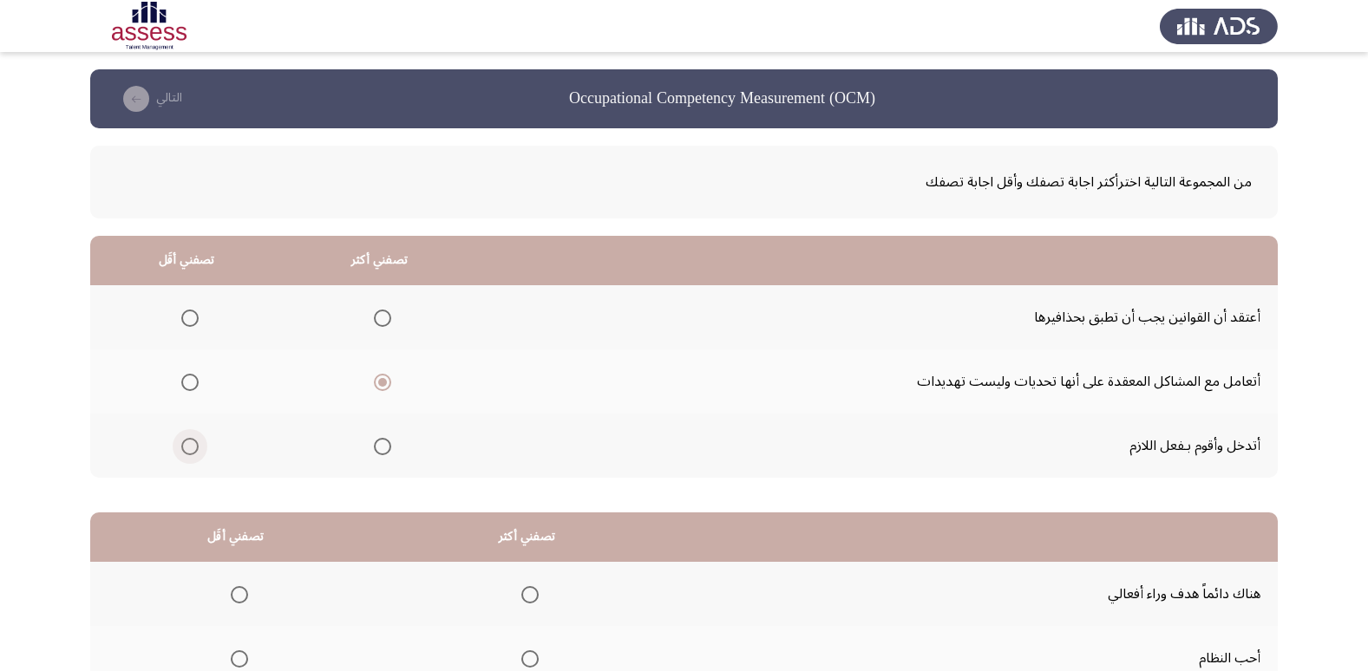
click at [181, 445] on input "Select an option" at bounding box center [189, 446] width 17 height 17
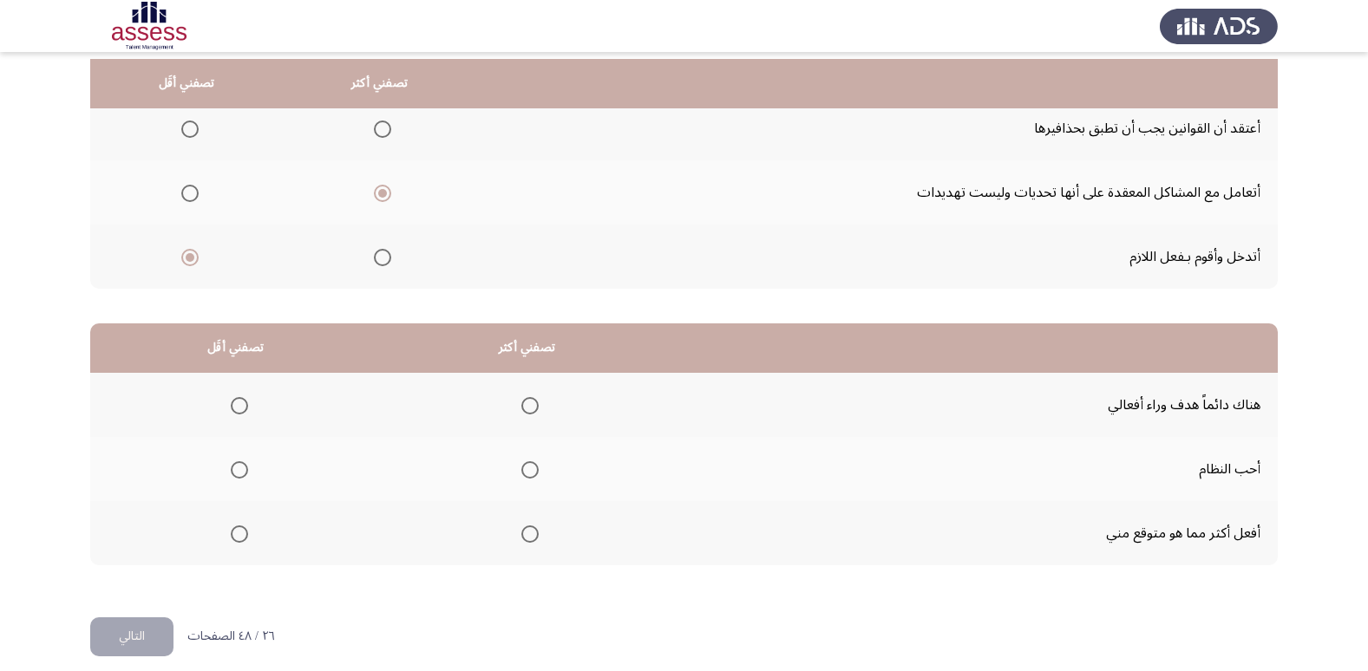
scroll to position [205, 0]
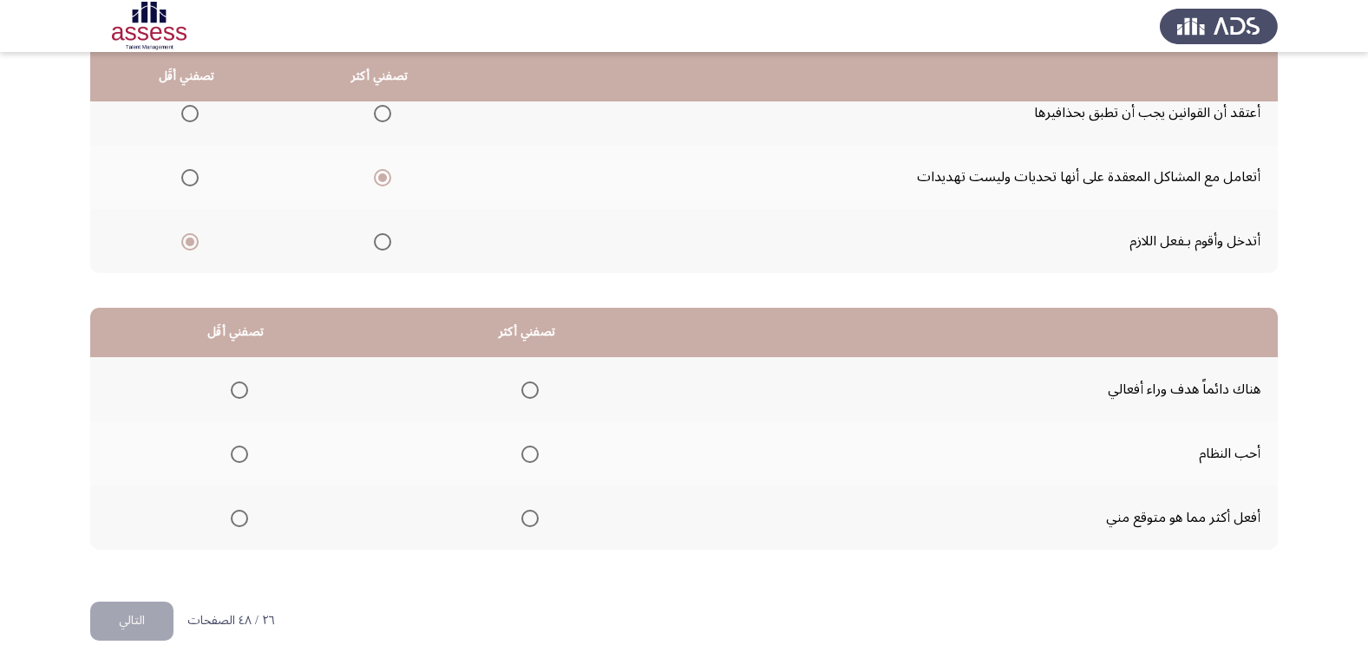
click at [533, 453] on span "Select an option" at bounding box center [529, 454] width 17 height 17
click at [533, 453] on input "Select an option" at bounding box center [529, 454] width 17 height 17
click at [535, 391] on span "Select an option" at bounding box center [529, 390] width 17 height 17
click at [535, 391] on input "Select an option" at bounding box center [529, 390] width 17 height 17
click at [242, 450] on span "Select an option" at bounding box center [239, 454] width 17 height 17
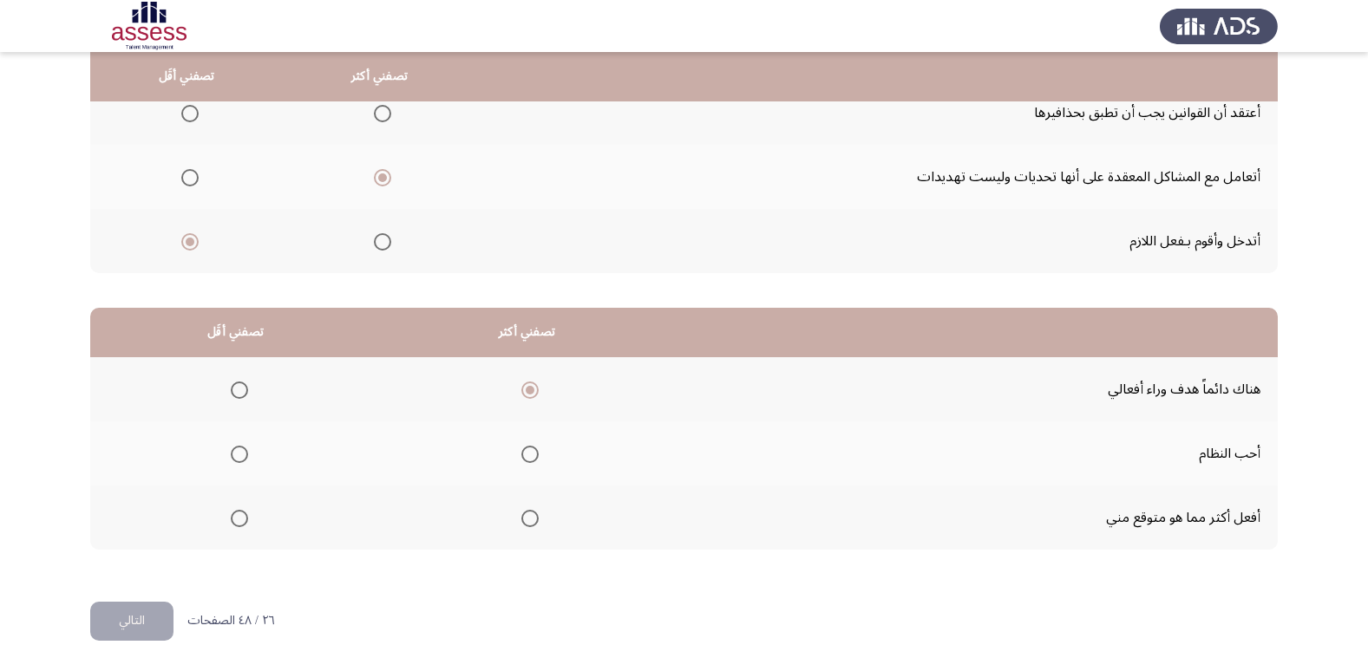
click at [242, 450] on input "Select an option" at bounding box center [239, 454] width 17 height 17
click at [121, 602] on button "التالي" at bounding box center [131, 621] width 83 height 39
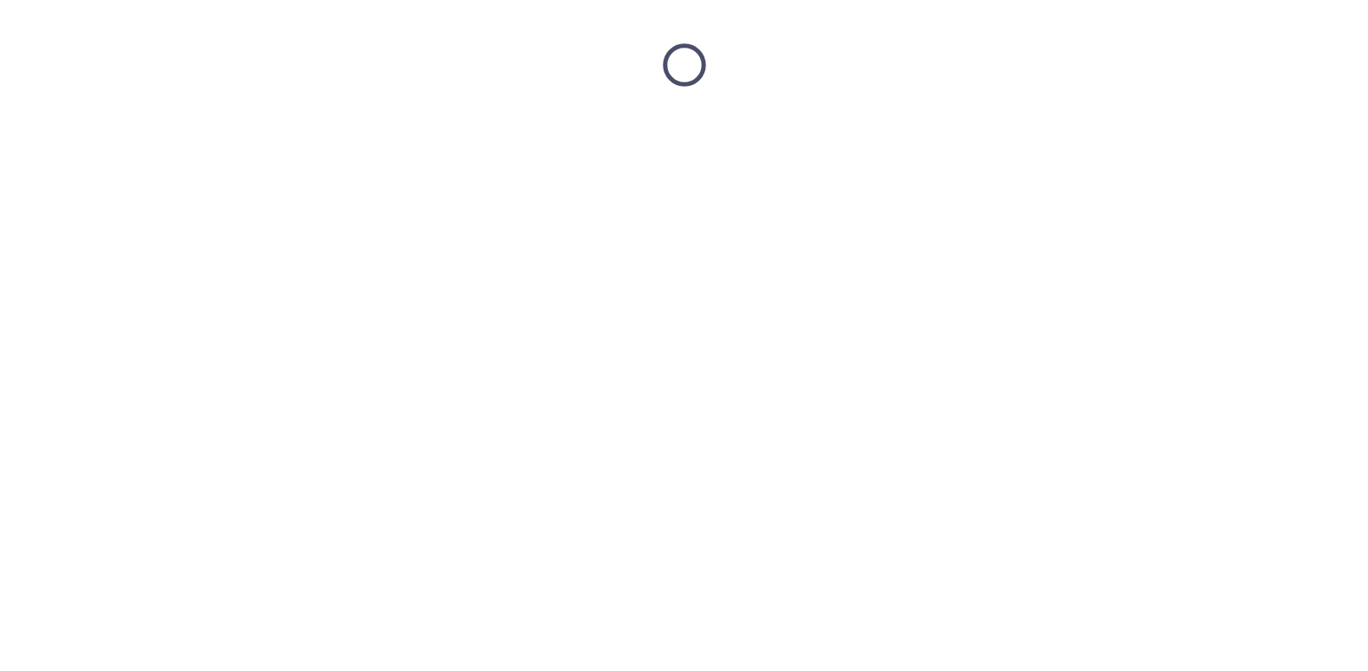
scroll to position [0, 0]
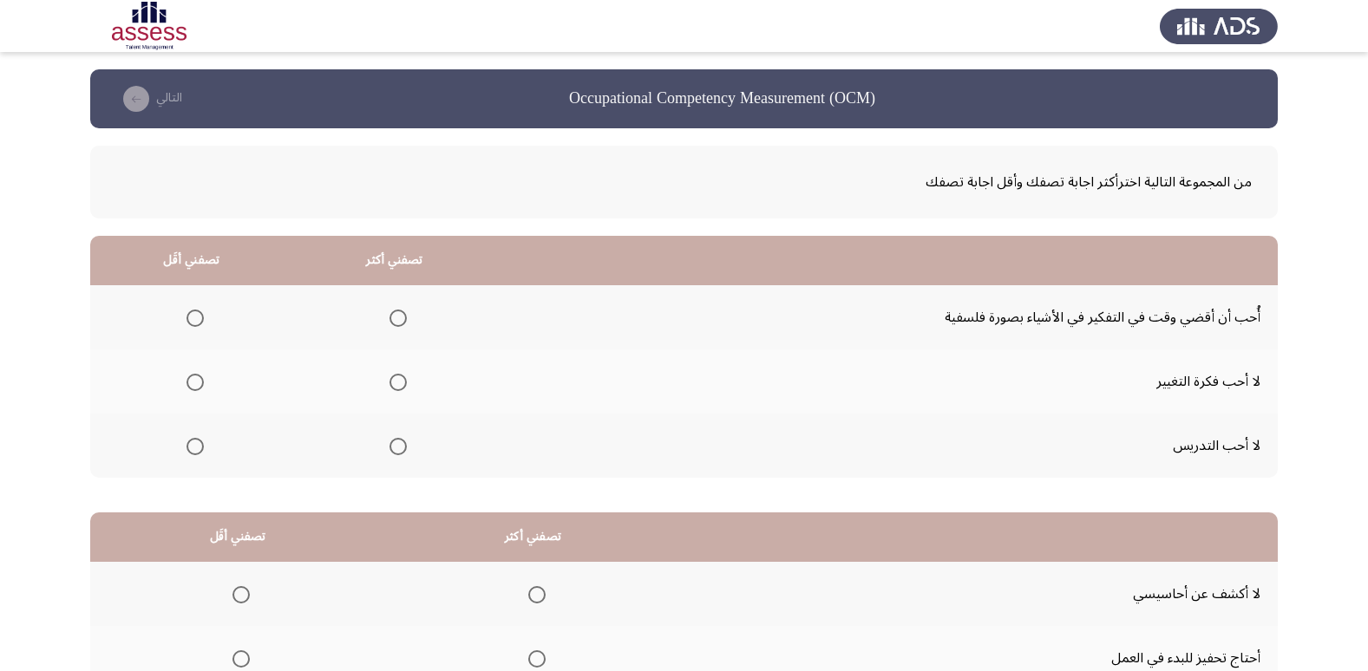
click at [396, 320] on span "Select an option" at bounding box center [397, 318] width 17 height 17
click at [396, 320] on input "Select an option" at bounding box center [397, 318] width 17 height 17
click at [186, 383] on span "Select an option" at bounding box center [194, 382] width 17 height 17
click at [186, 383] on input "Select an option" at bounding box center [194, 382] width 17 height 17
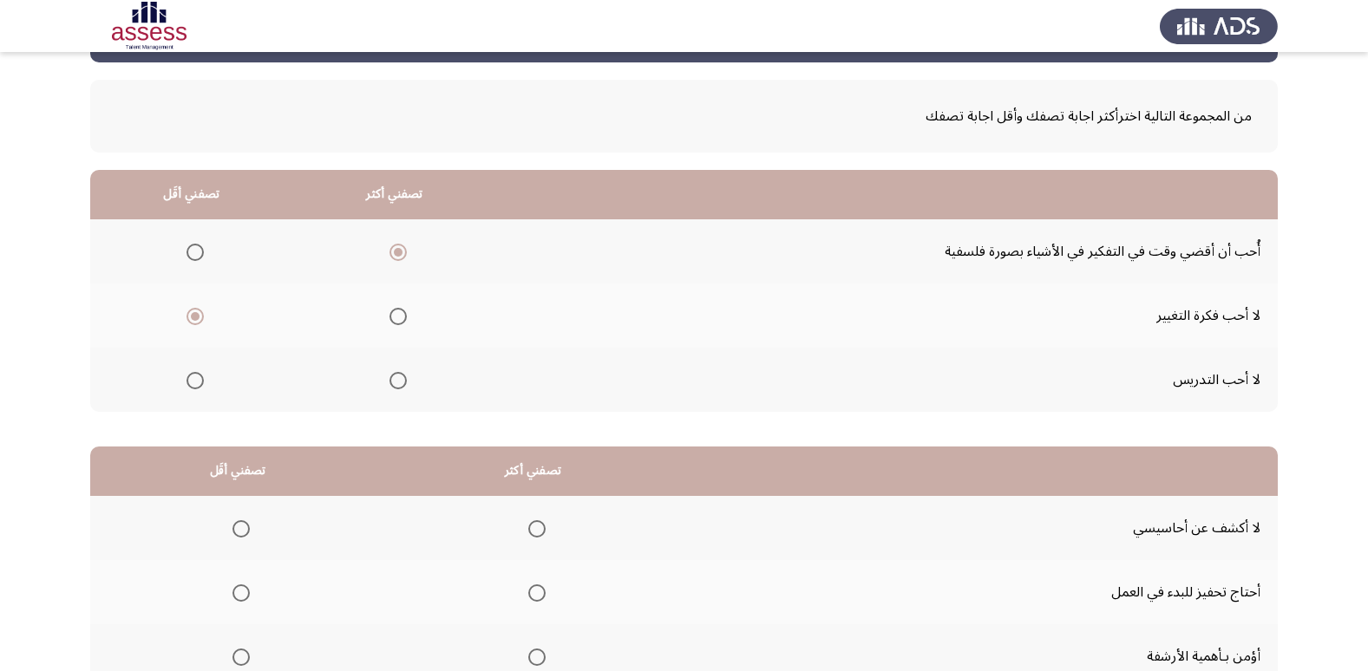
scroll to position [173, 0]
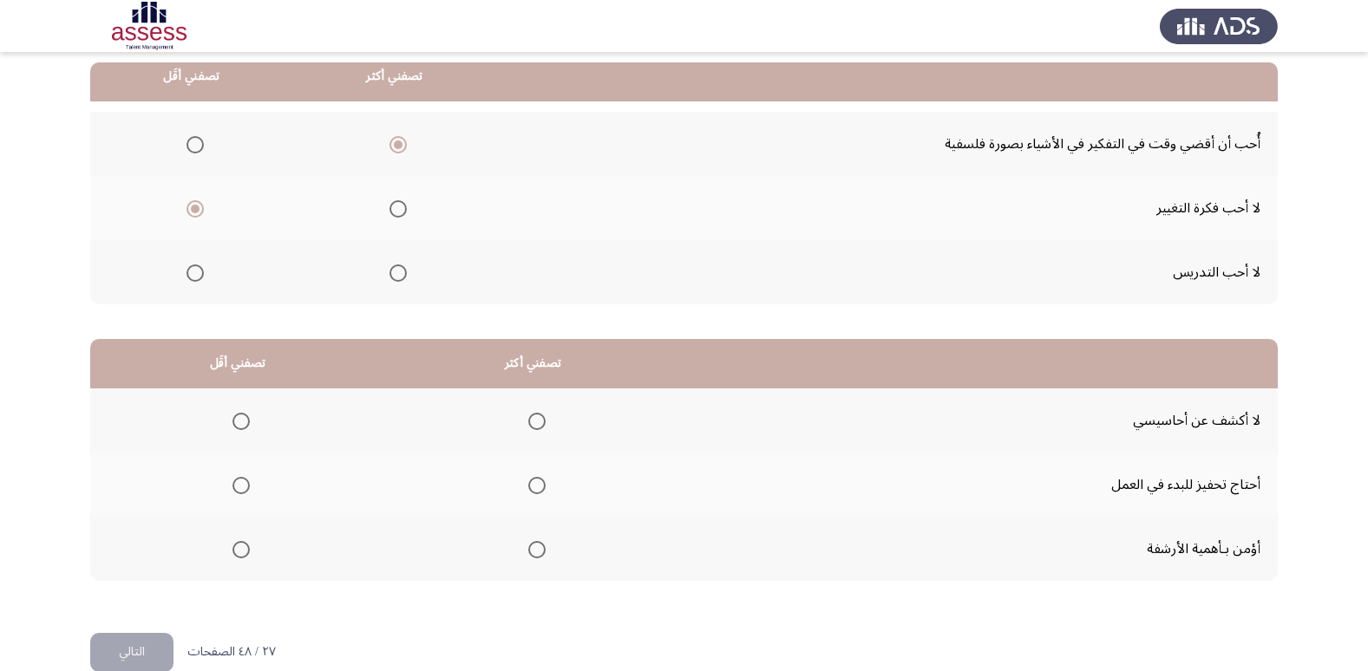
click at [528, 419] on span "Select an option" at bounding box center [536, 421] width 17 height 17
click at [528, 419] on input "Select an option" at bounding box center [536, 421] width 17 height 17
click at [223, 493] on th at bounding box center [237, 485] width 295 height 64
click at [239, 489] on span "Select an option" at bounding box center [240, 485] width 17 height 17
click at [239, 489] on input "Select an option" at bounding box center [240, 485] width 17 height 17
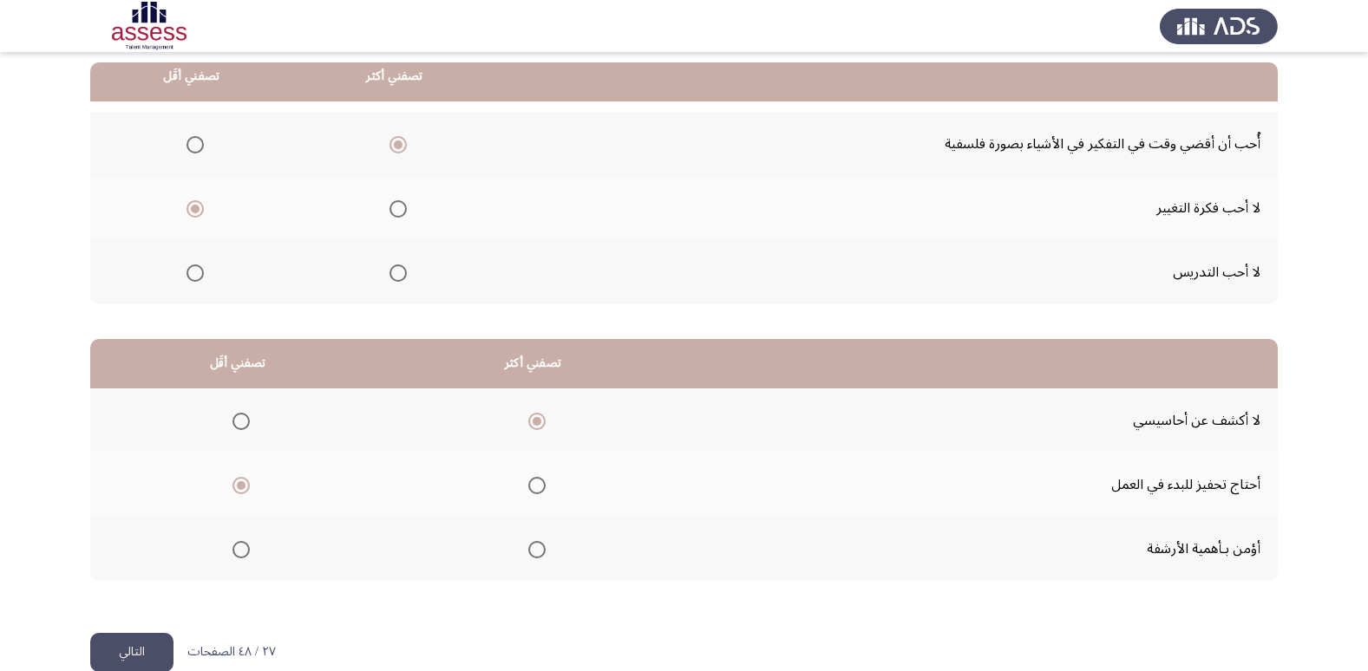
click at [142, 642] on button "التالي" at bounding box center [131, 652] width 83 height 39
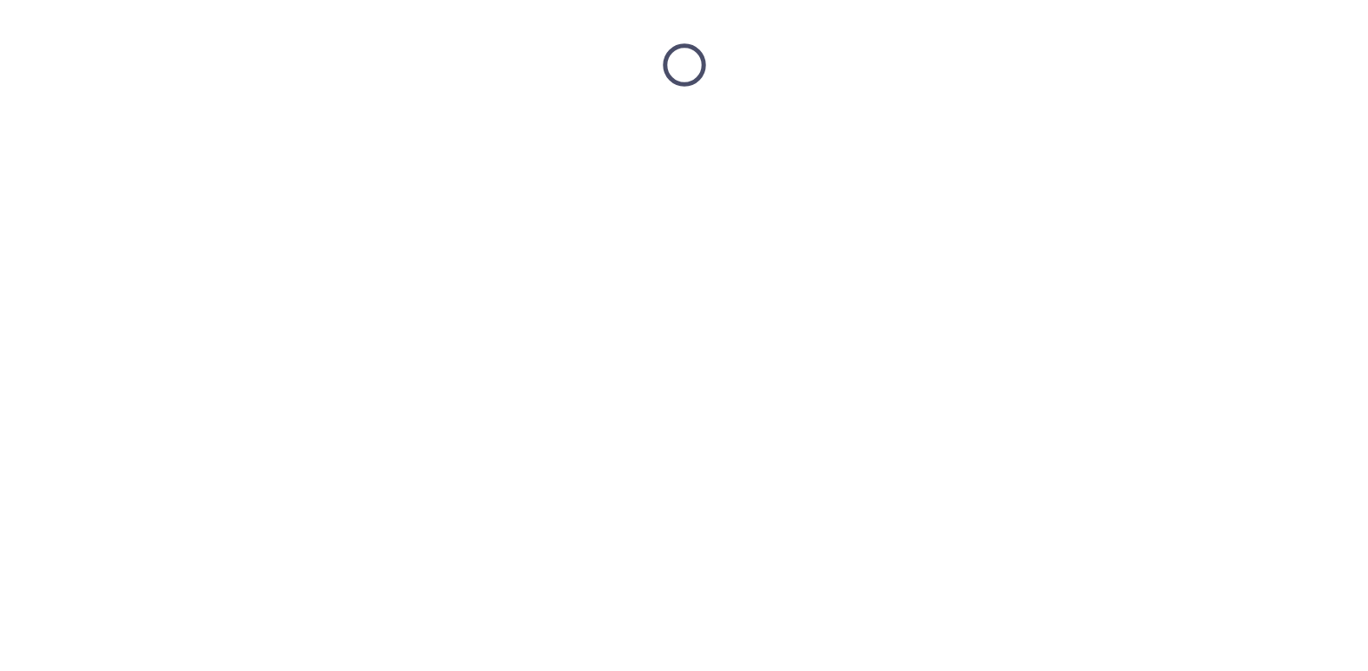
scroll to position [0, 0]
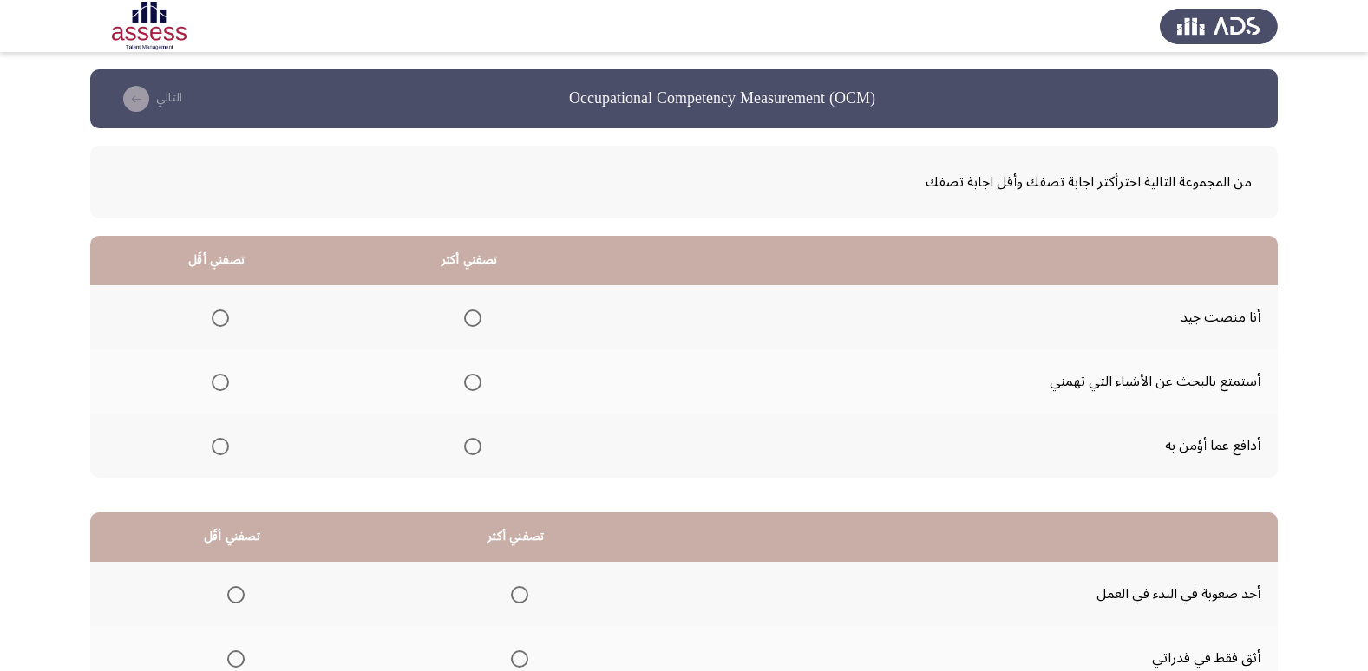
click at [466, 317] on span "Select an option" at bounding box center [472, 318] width 17 height 17
click at [466, 317] on input "Select an option" at bounding box center [472, 318] width 17 height 17
click at [218, 449] on span "Select an option" at bounding box center [220, 446] width 17 height 17
click at [218, 449] on input "Select an option" at bounding box center [220, 446] width 17 height 17
click at [212, 380] on span "Select an option" at bounding box center [220, 382] width 17 height 17
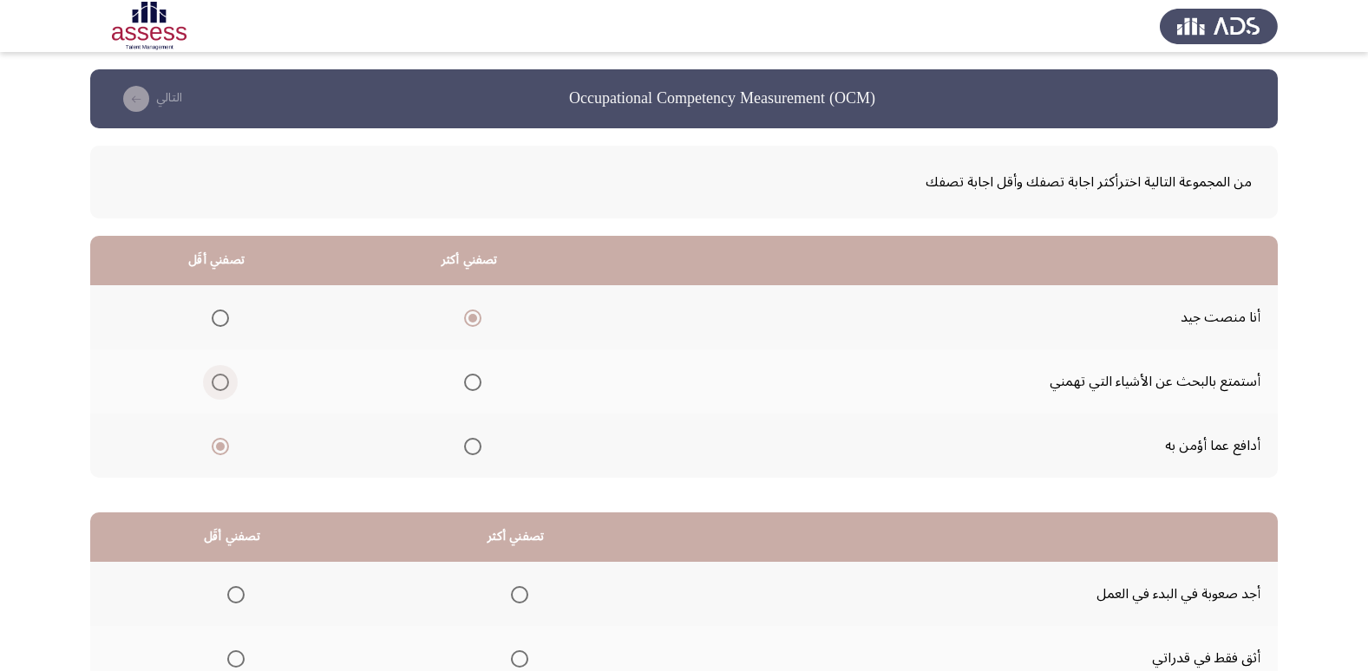
click at [212, 380] on input "Select an option" at bounding box center [220, 382] width 17 height 17
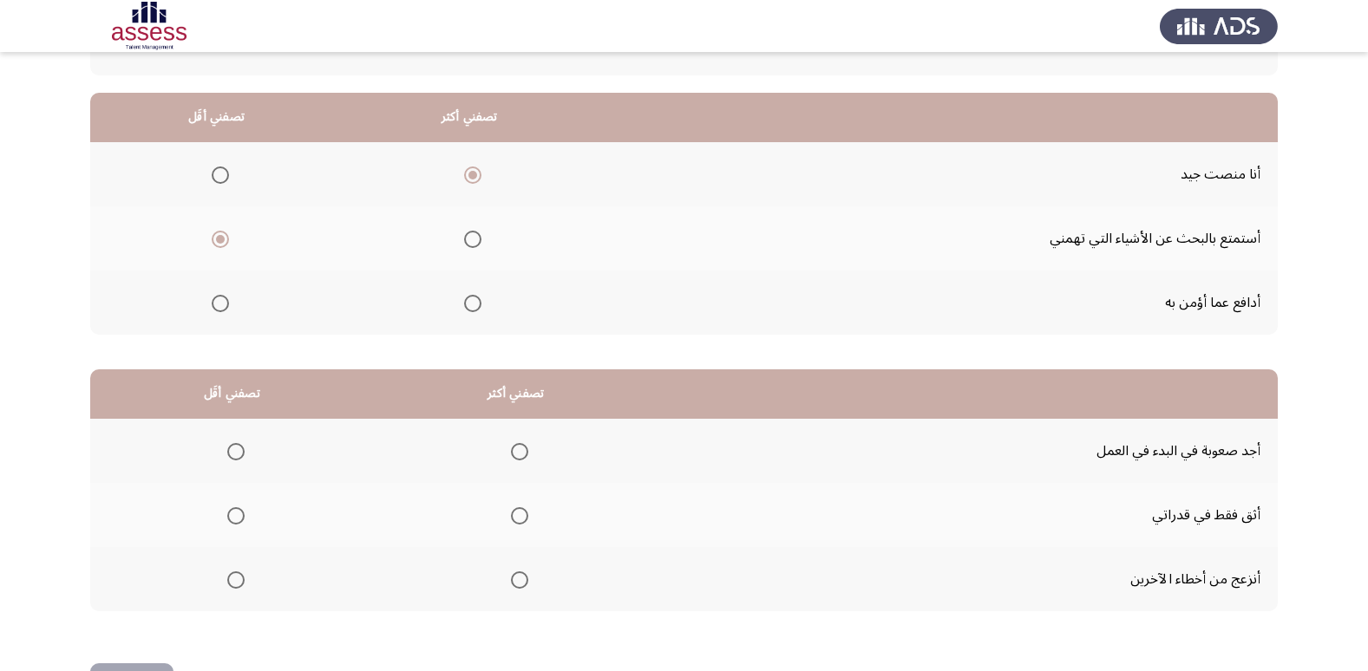
scroll to position [173, 0]
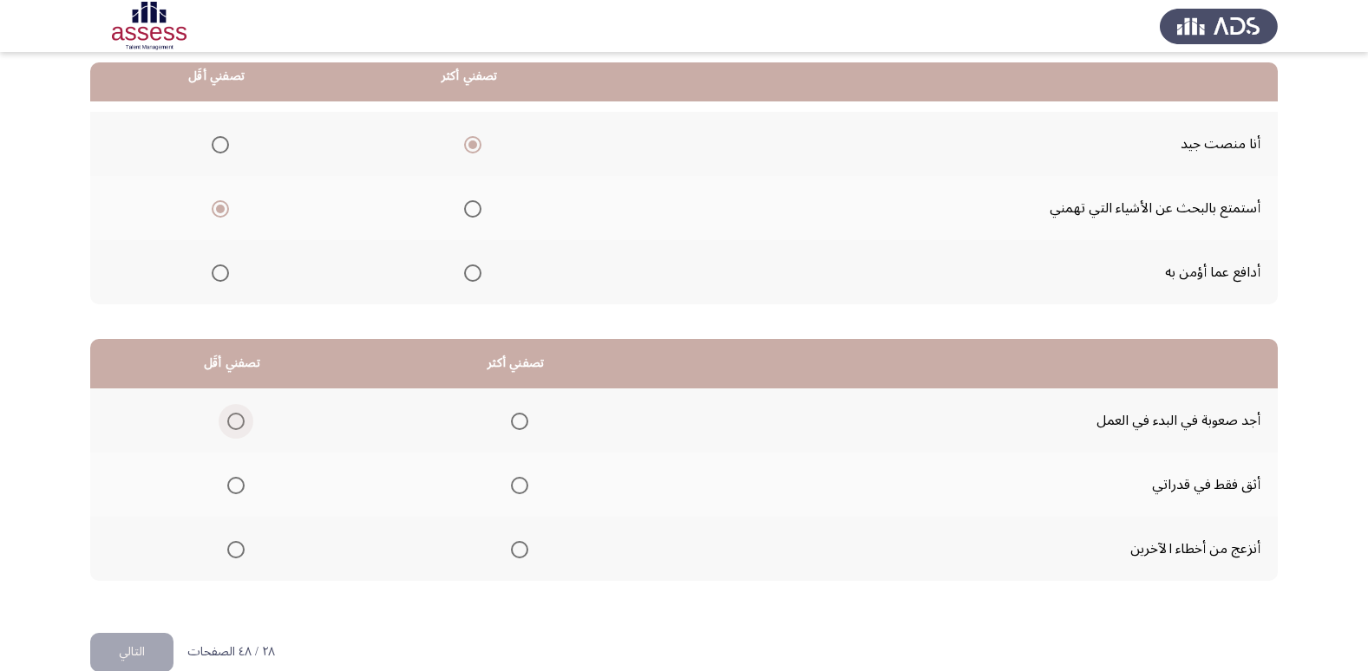
click at [239, 421] on span "Select an option" at bounding box center [235, 421] width 17 height 17
click at [239, 421] on input "Select an option" at bounding box center [235, 421] width 17 height 17
click at [515, 491] on span "Select an option" at bounding box center [519, 485] width 17 height 17
click at [515, 491] on input "Select an option" at bounding box center [519, 485] width 17 height 17
click at [109, 648] on button "التالي" at bounding box center [131, 652] width 83 height 39
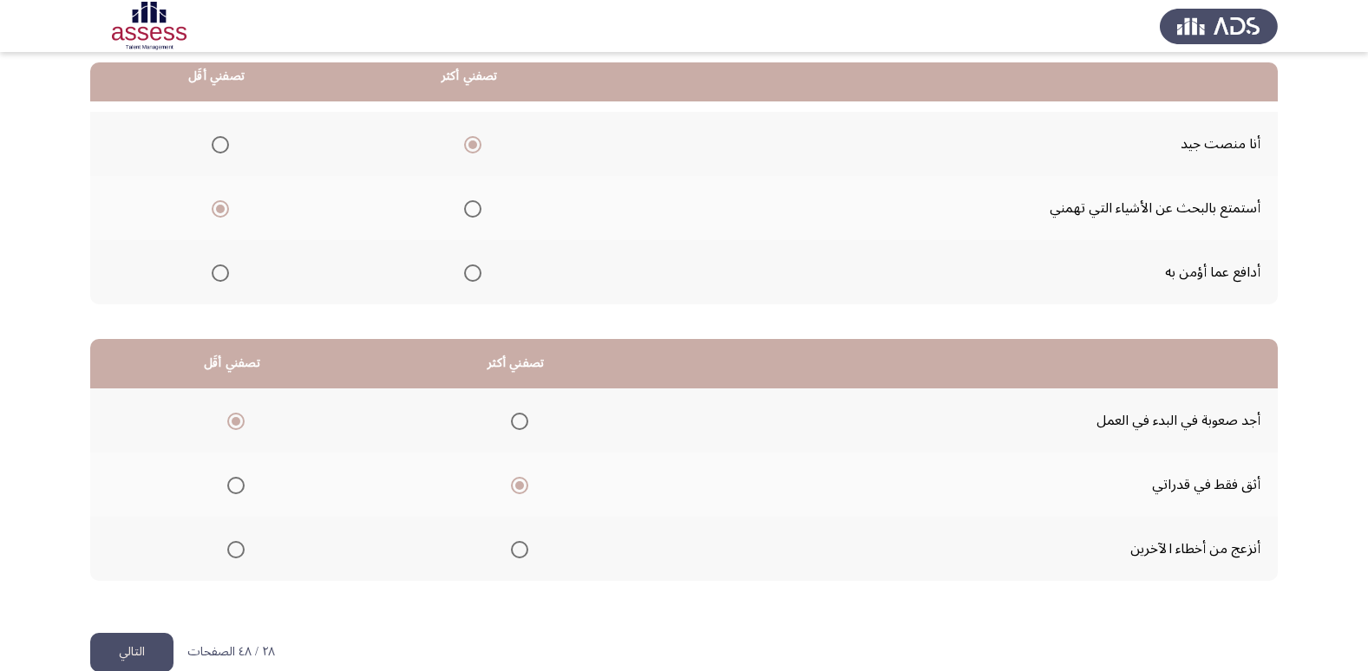
scroll to position [0, 0]
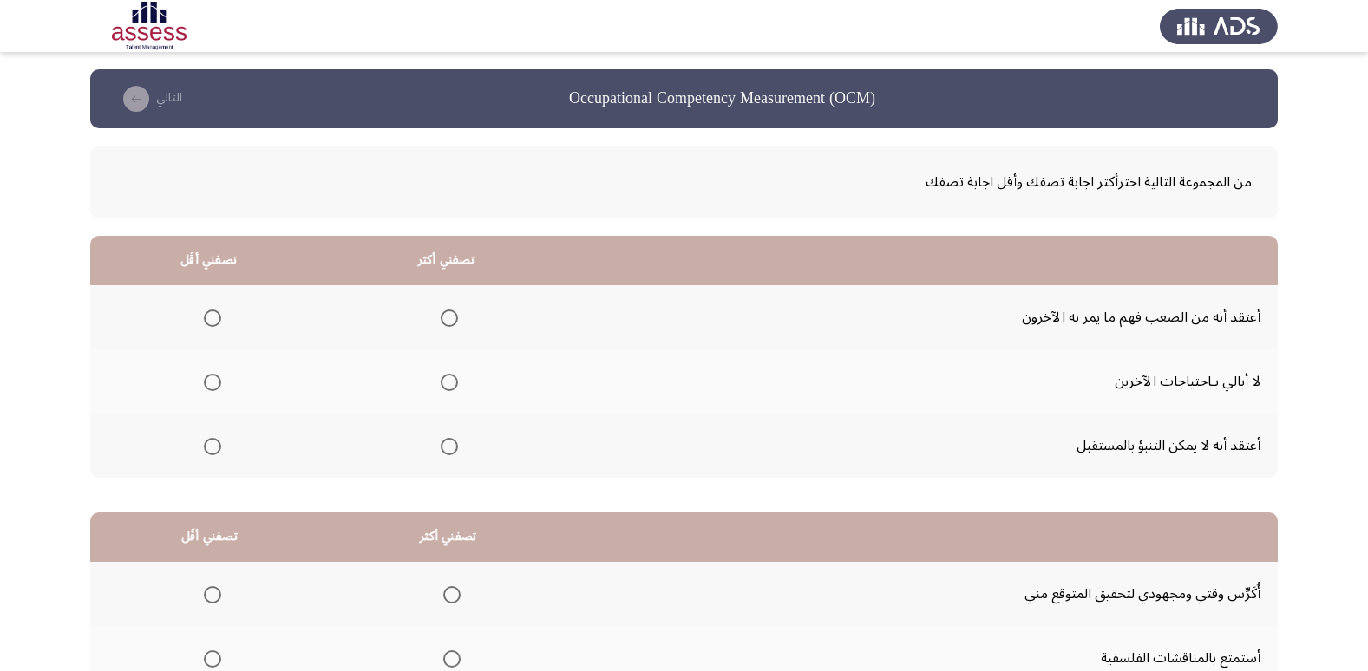
click at [439, 384] on label "Select an option" at bounding box center [446, 382] width 24 height 17
click at [441, 384] on input "Select an option" at bounding box center [449, 382] width 17 height 17
click at [212, 440] on span "Select an option" at bounding box center [212, 446] width 17 height 17
click at [212, 440] on input "Select an option" at bounding box center [212, 446] width 17 height 17
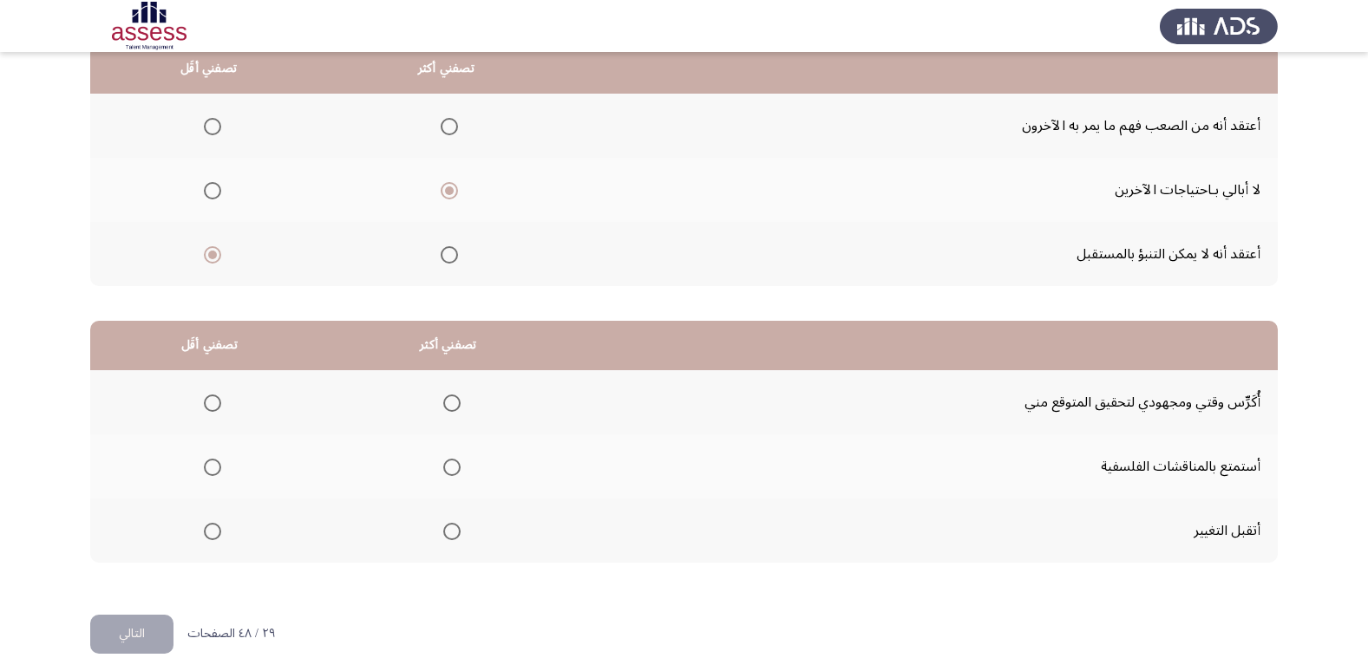
scroll to position [205, 0]
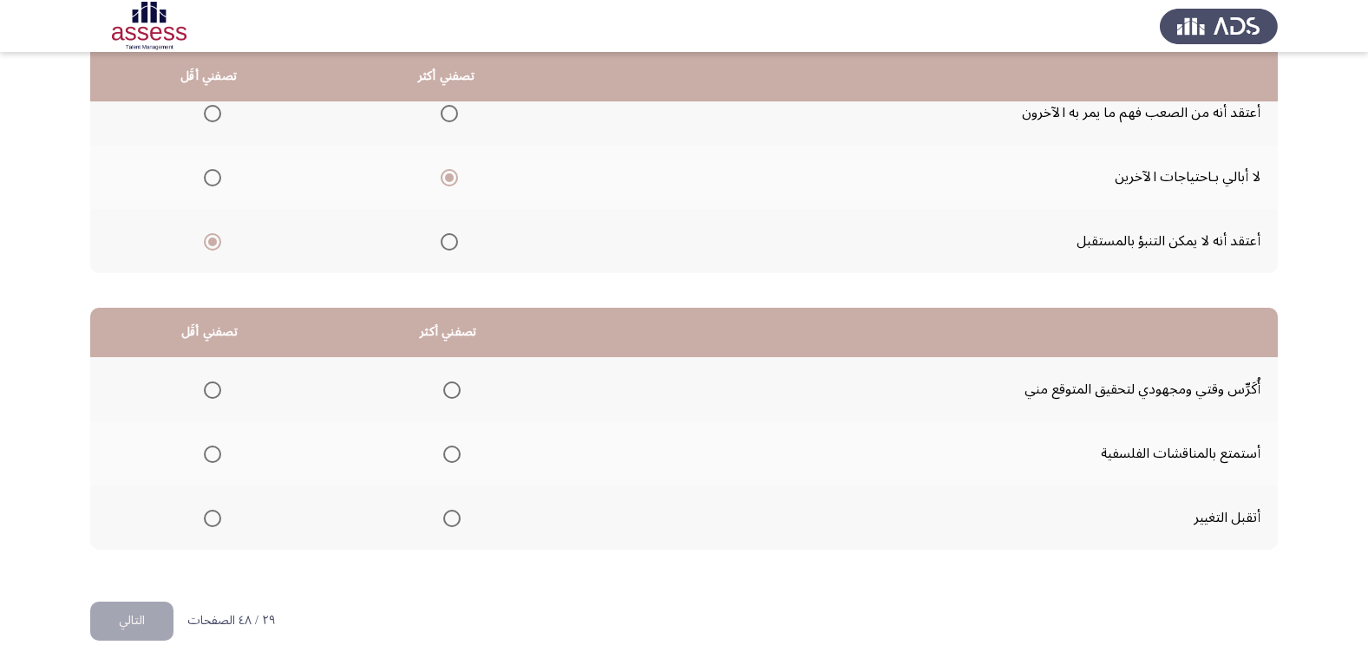
click at [451, 460] on span "Select an option" at bounding box center [451, 454] width 17 height 17
click at [451, 460] on input "Select an option" at bounding box center [451, 454] width 17 height 17
click at [212, 397] on span "Select an option" at bounding box center [212, 390] width 17 height 17
click at [212, 397] on input "Select an option" at bounding box center [212, 390] width 17 height 17
click at [206, 517] on span "Select an option" at bounding box center [212, 518] width 17 height 17
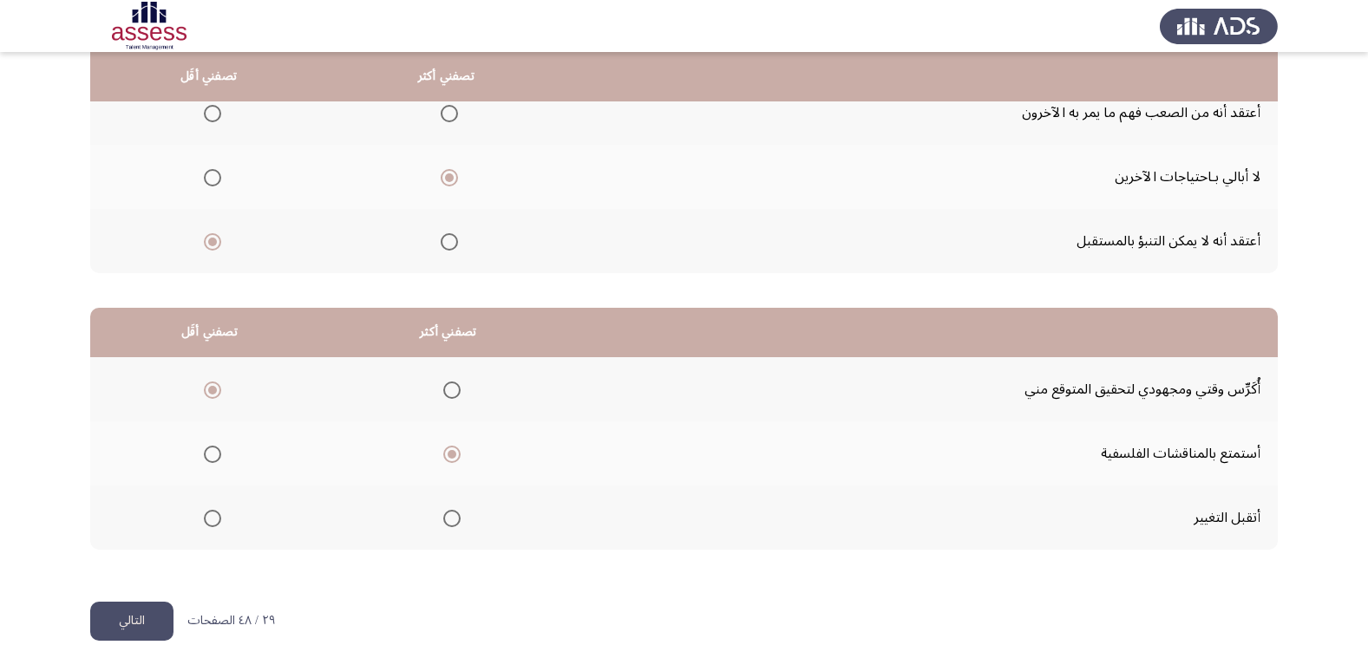
click at [206, 517] on input "Select an option" at bounding box center [212, 518] width 17 height 17
click at [140, 632] on button "التالي" at bounding box center [131, 621] width 83 height 39
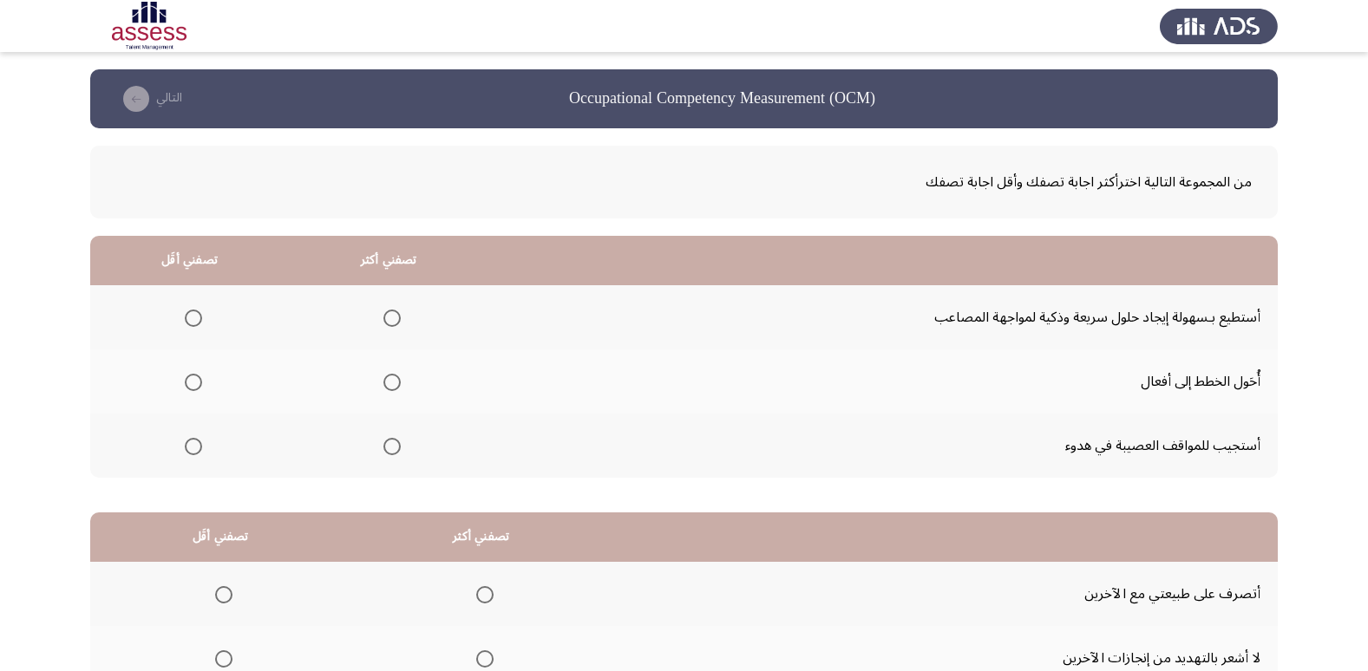
click at [404, 320] on th at bounding box center [389, 317] width 200 height 64
click at [383, 329] on mat-radio-group "Select an option" at bounding box center [388, 317] width 24 height 29
click at [390, 324] on span "Select an option" at bounding box center [391, 318] width 17 height 17
click at [390, 324] on input "Select an option" at bounding box center [391, 318] width 17 height 17
click at [193, 383] on span "Select an option" at bounding box center [193, 382] width 17 height 17
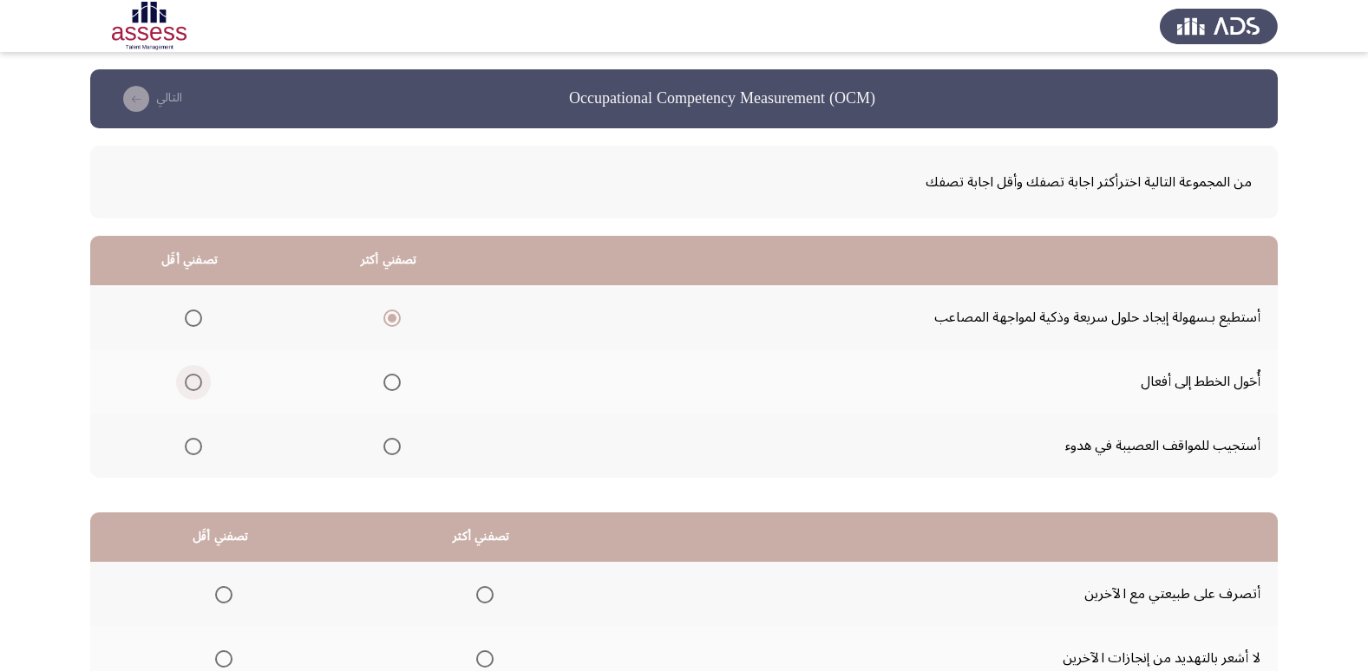
click at [193, 383] on input "Select an option" at bounding box center [193, 382] width 17 height 17
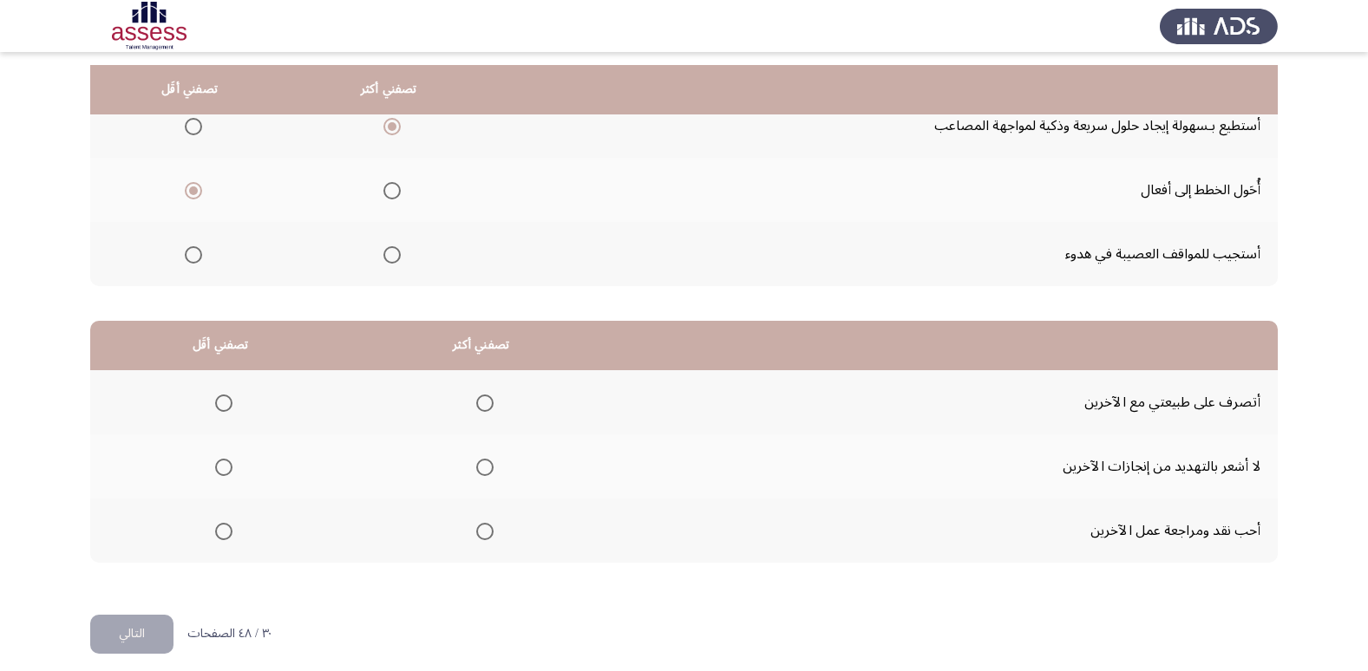
scroll to position [205, 0]
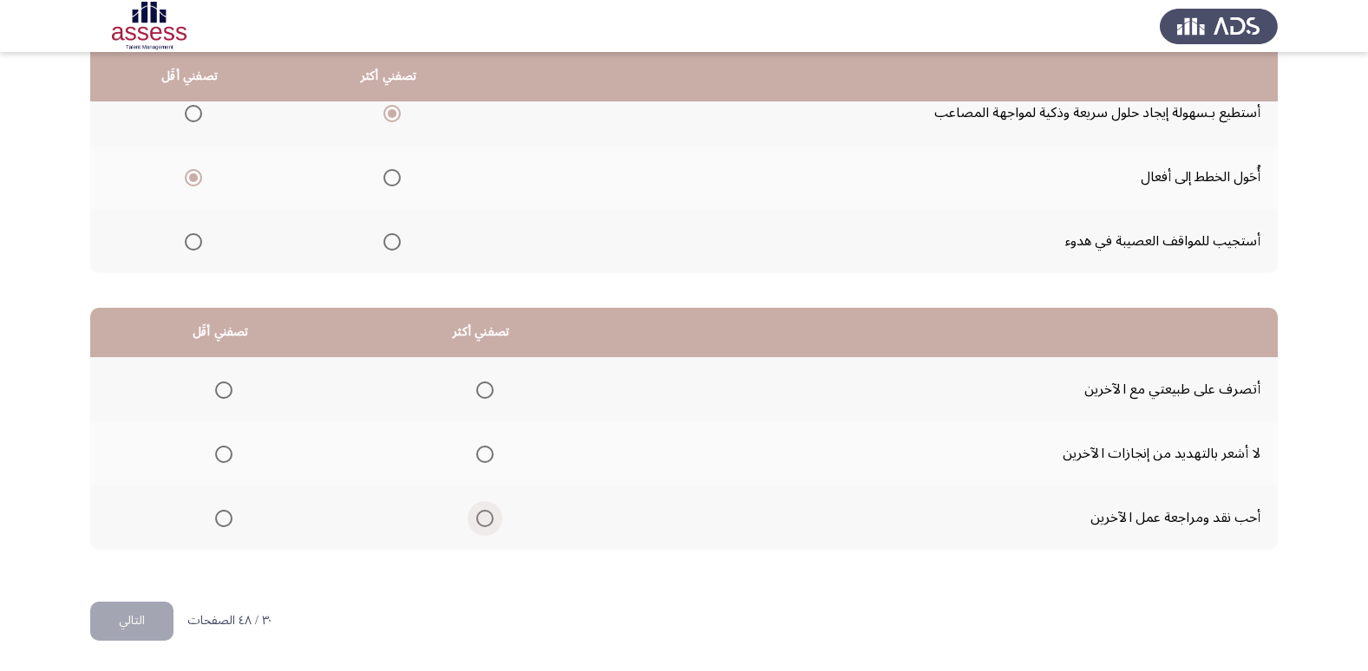
click at [486, 514] on span "Select an option" at bounding box center [484, 518] width 17 height 17
click at [486, 514] on input "Select an option" at bounding box center [484, 518] width 17 height 17
click at [213, 453] on label "Select an option" at bounding box center [220, 454] width 24 height 17
click at [215, 453] on input "Select an option" at bounding box center [223, 454] width 17 height 17
click at [161, 610] on button "التالي" at bounding box center [131, 621] width 83 height 39
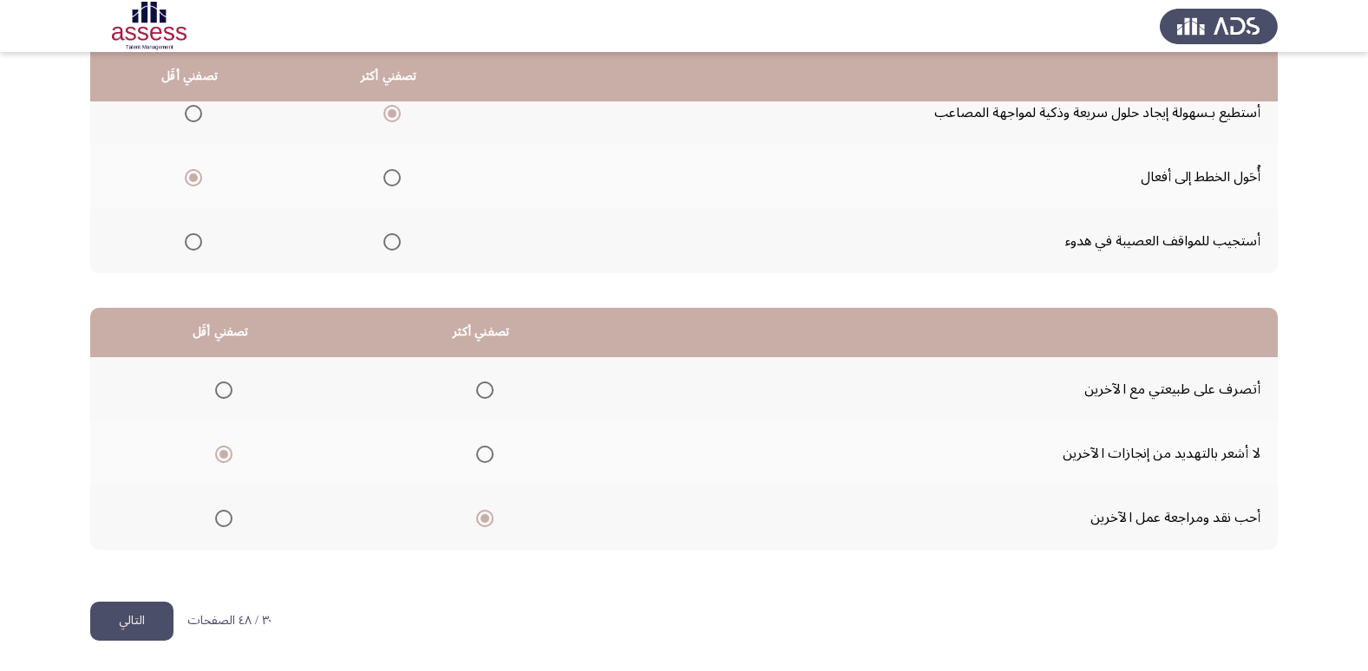
scroll to position [0, 0]
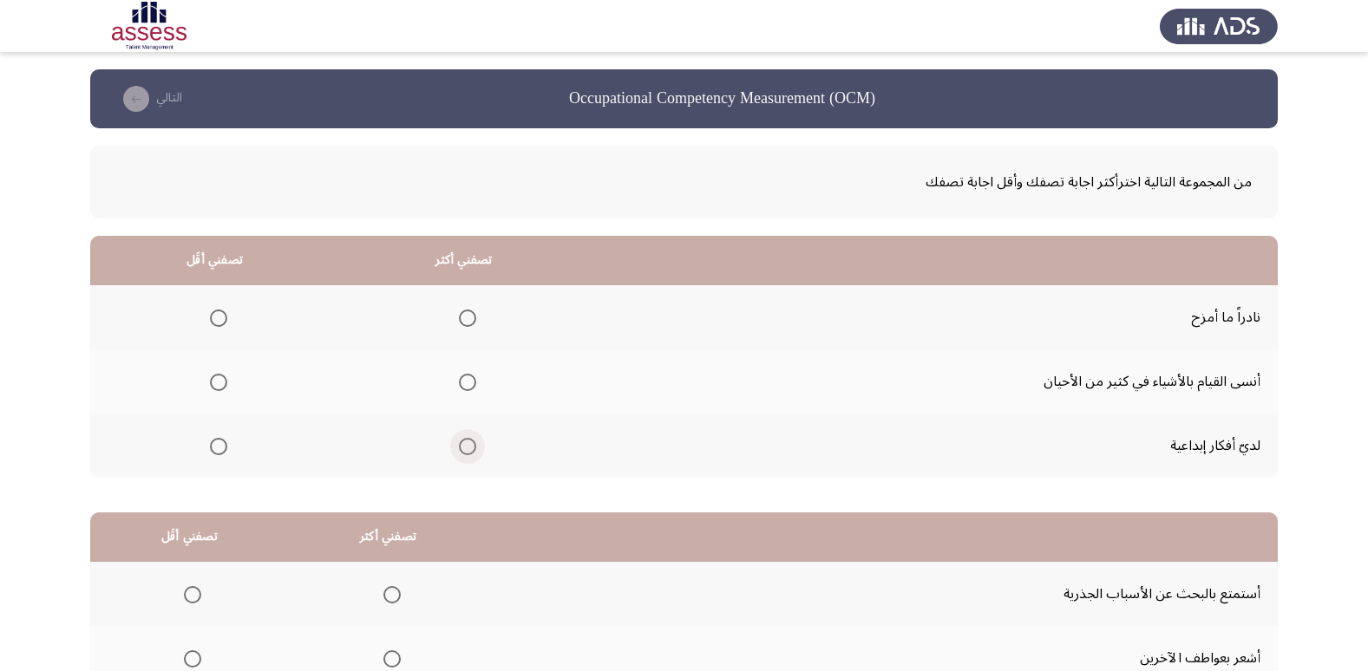
click at [452, 449] on label "Select an option" at bounding box center [464, 446] width 24 height 17
click at [459, 449] on input "Select an option" at bounding box center [467, 446] width 17 height 17
click at [213, 385] on span "Select an option" at bounding box center [218, 382] width 17 height 17
click at [213, 385] on input "Select an option" at bounding box center [218, 382] width 17 height 17
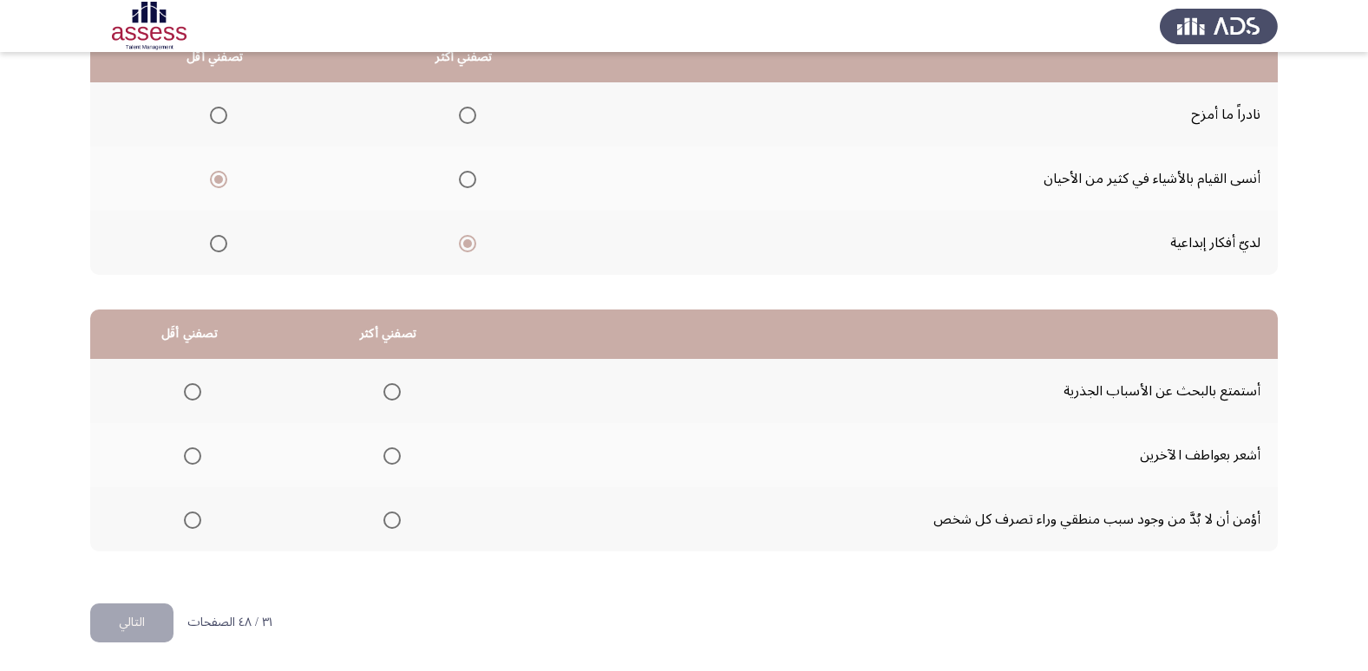
scroll to position [205, 0]
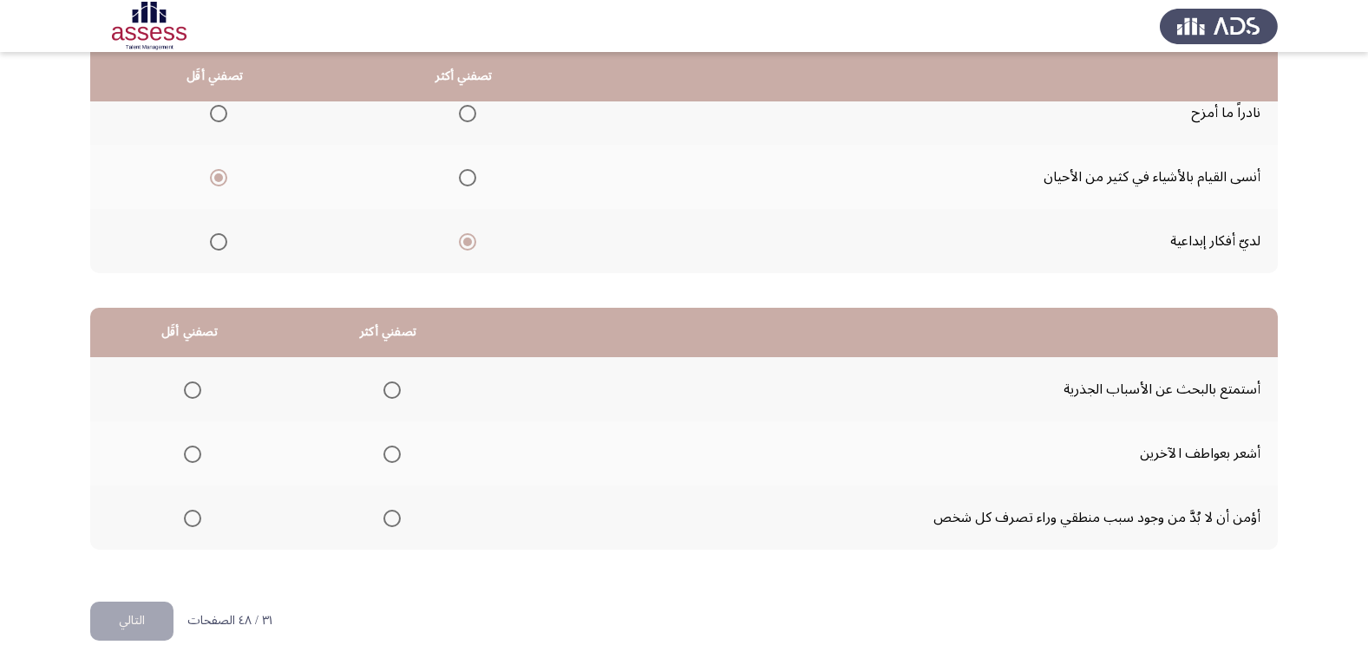
click at [386, 521] on span "Select an option" at bounding box center [391, 518] width 17 height 17
click at [386, 521] on input "Select an option" at bounding box center [391, 518] width 17 height 17
click at [196, 455] on span "Select an option" at bounding box center [192, 454] width 17 height 17
click at [196, 455] on input "Select an option" at bounding box center [192, 454] width 17 height 17
click at [163, 618] on button "التالي" at bounding box center [131, 621] width 83 height 39
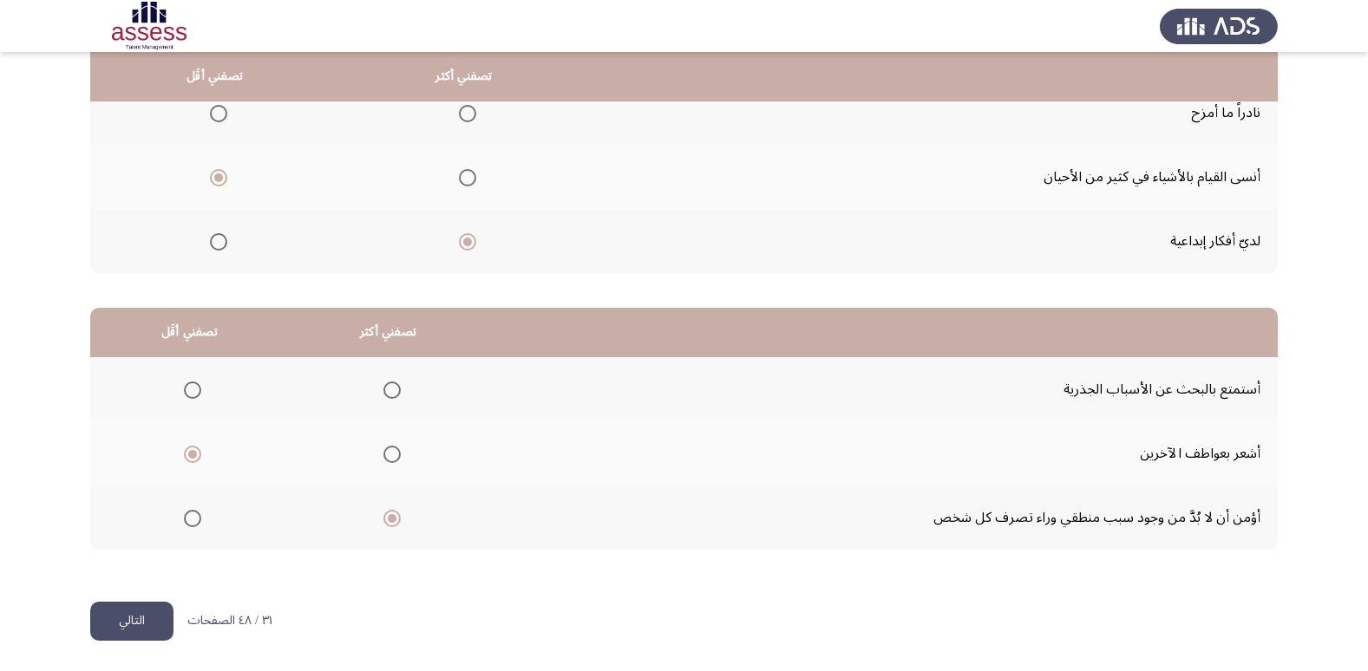
scroll to position [0, 0]
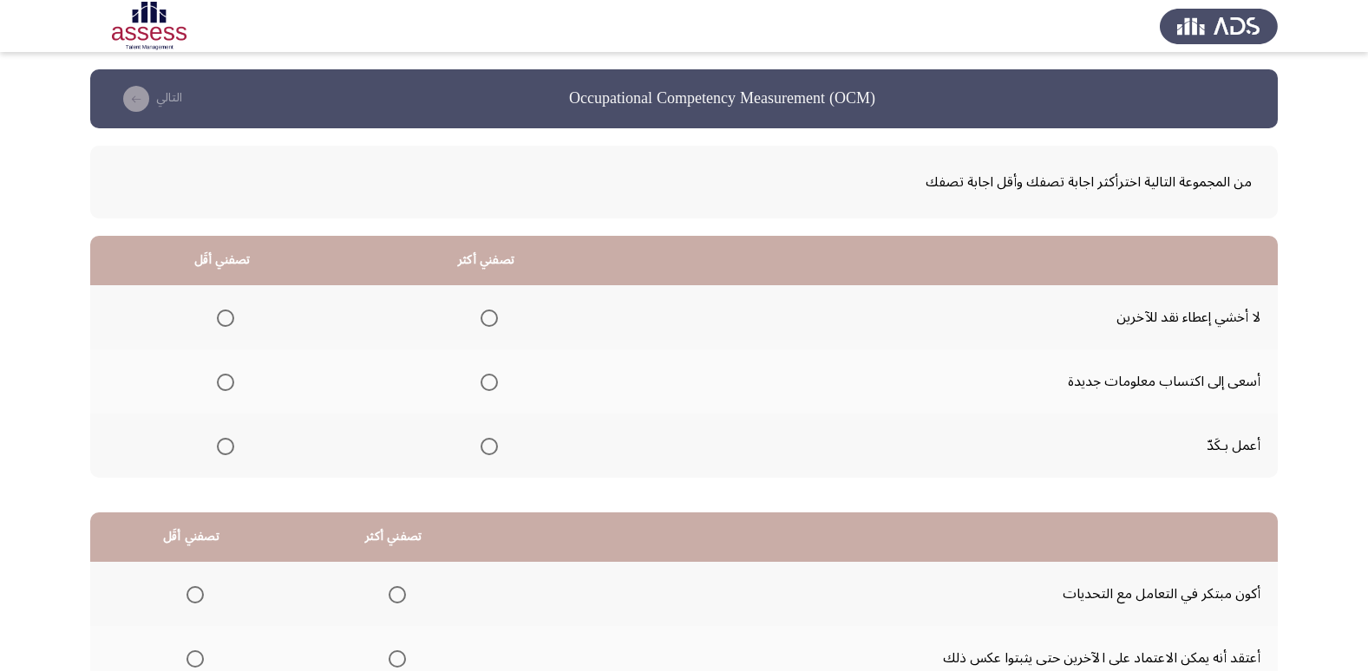
click at [493, 450] on span "Select an option" at bounding box center [489, 446] width 17 height 17
click at [493, 450] on input "Select an option" at bounding box center [489, 446] width 17 height 17
click at [230, 320] on span "Select an option" at bounding box center [225, 318] width 17 height 17
click at [230, 320] on input "Select an option" at bounding box center [225, 318] width 17 height 17
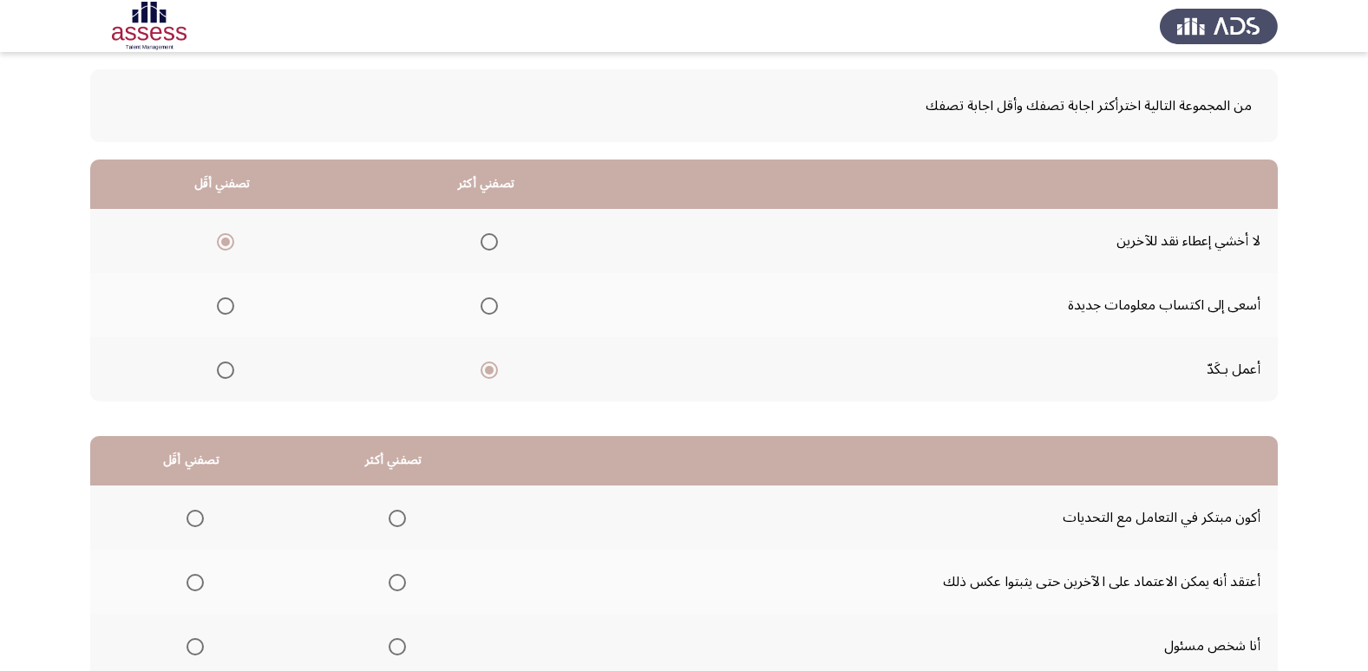
scroll to position [118, 0]
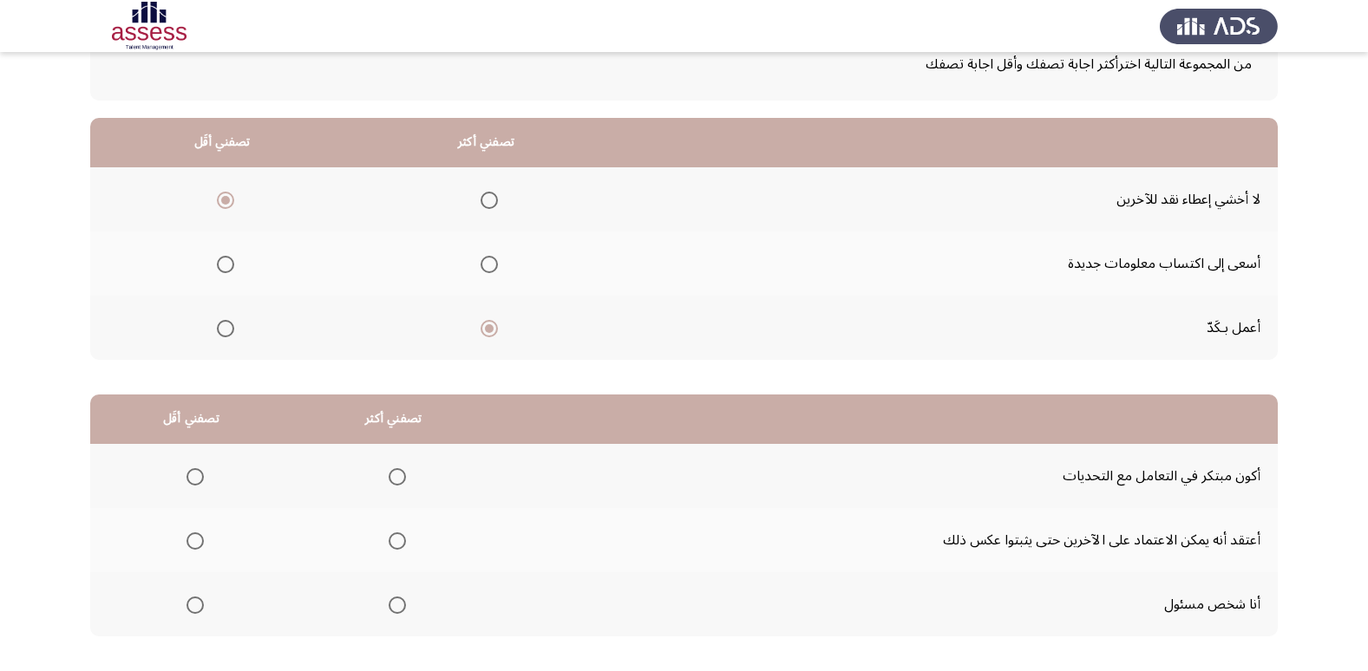
click at [481, 202] on span "Select an option" at bounding box center [489, 200] width 17 height 17
click at [481, 202] on input "Select an option" at bounding box center [489, 200] width 17 height 17
click at [224, 329] on span "Select an option" at bounding box center [225, 328] width 17 height 17
click at [224, 329] on input "Select an option" at bounding box center [225, 328] width 17 height 17
click at [231, 262] on span "Select an option" at bounding box center [225, 264] width 17 height 17
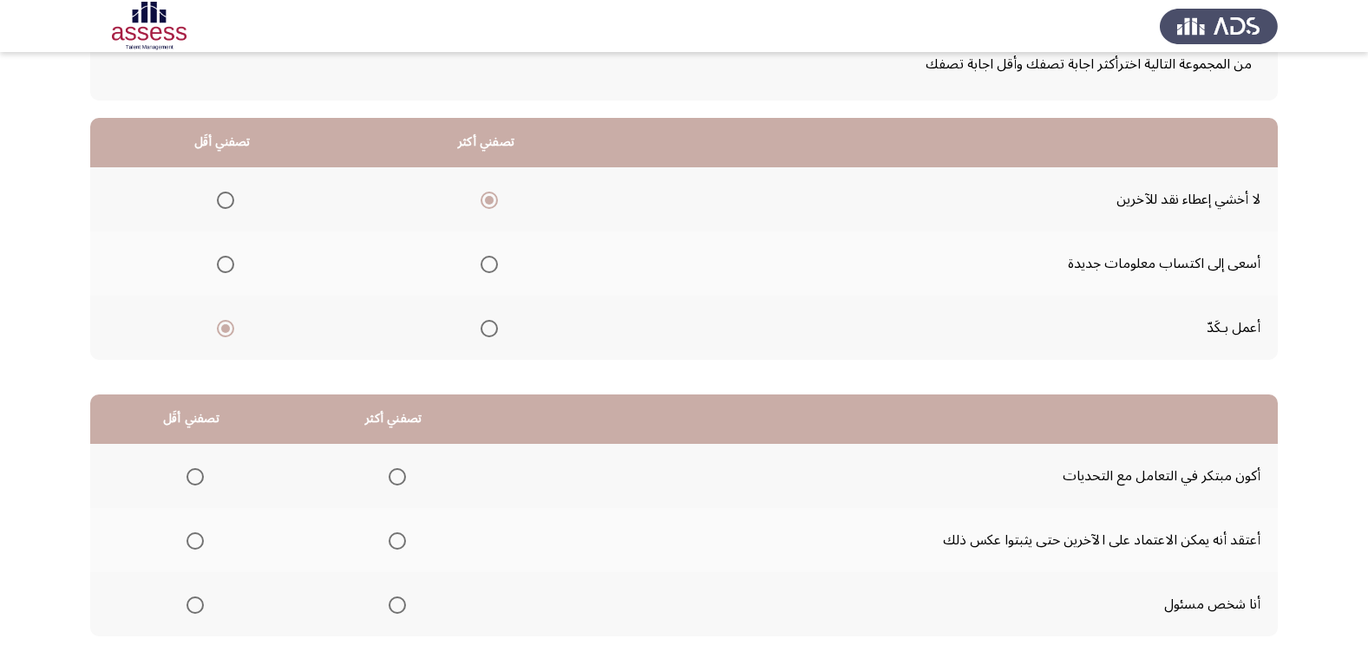
click at [231, 262] on input "Select an option" at bounding box center [225, 264] width 17 height 17
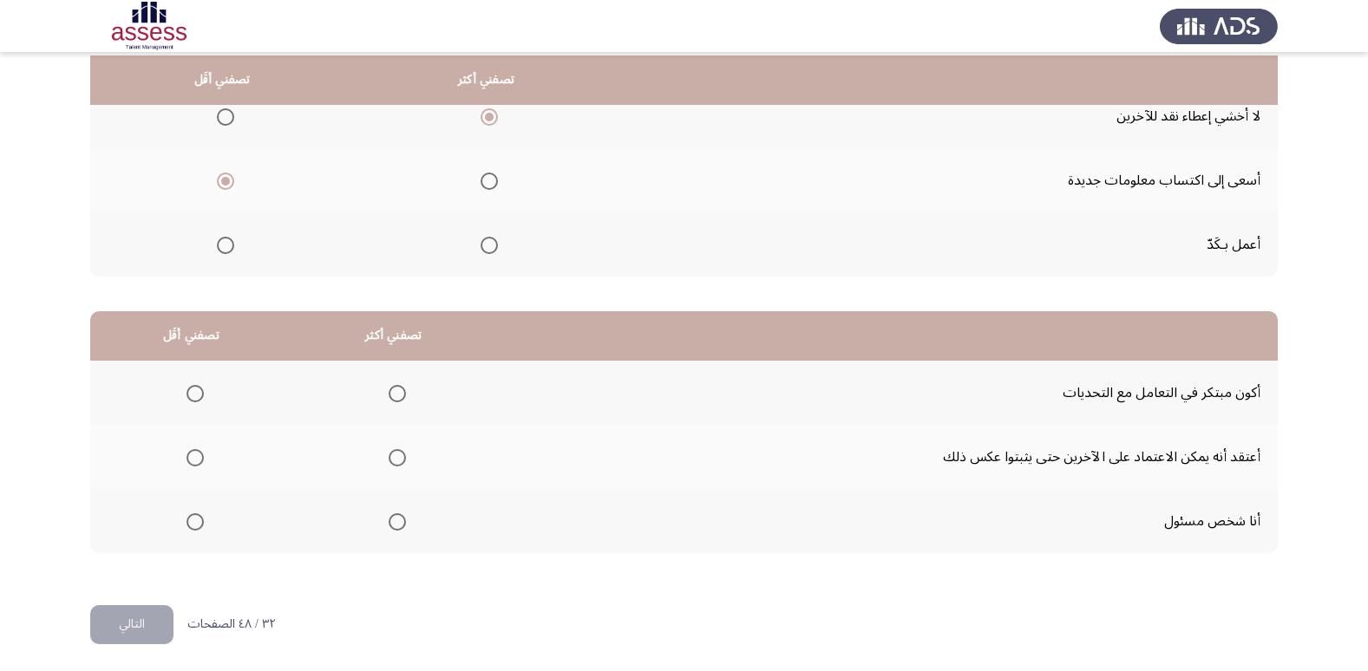
scroll to position [205, 0]
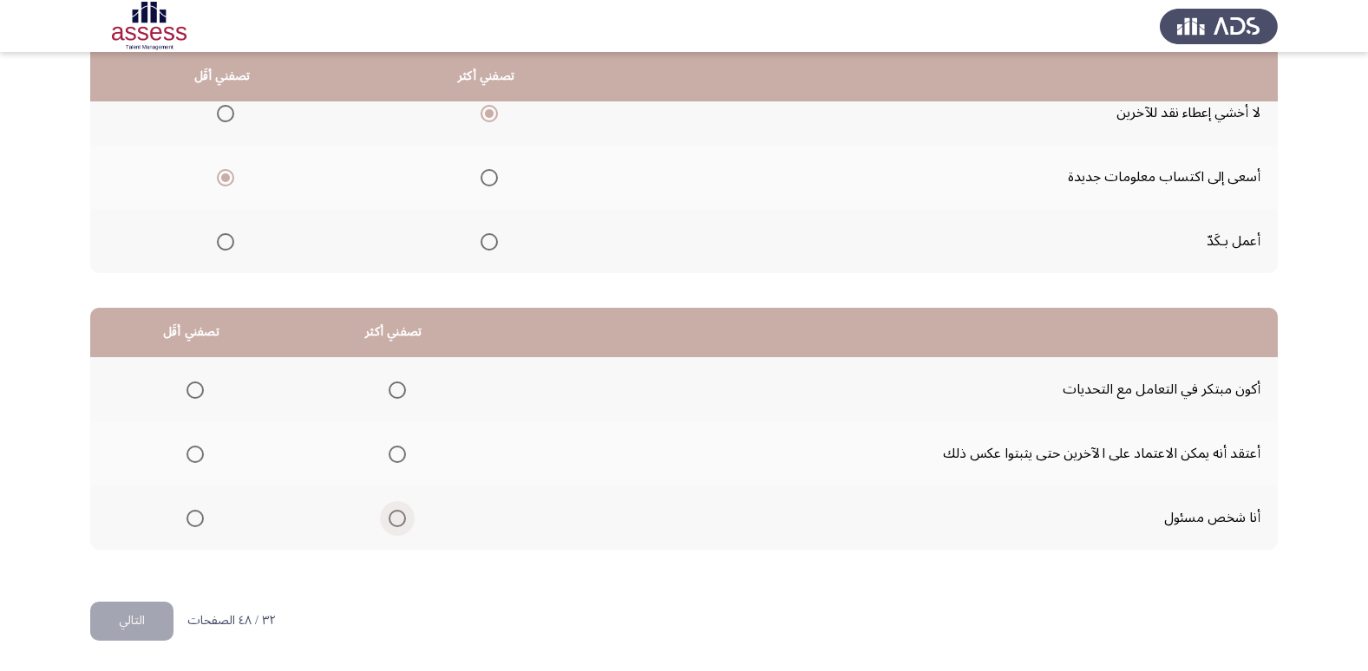
click at [398, 516] on span "Select an option" at bounding box center [397, 518] width 17 height 17
click at [398, 516] on input "Select an option" at bounding box center [397, 518] width 17 height 17
click at [198, 452] on span "Select an option" at bounding box center [194, 454] width 17 height 17
click at [198, 452] on input "Select an option" at bounding box center [194, 454] width 17 height 17
click at [160, 623] on button "التالي" at bounding box center [131, 621] width 83 height 39
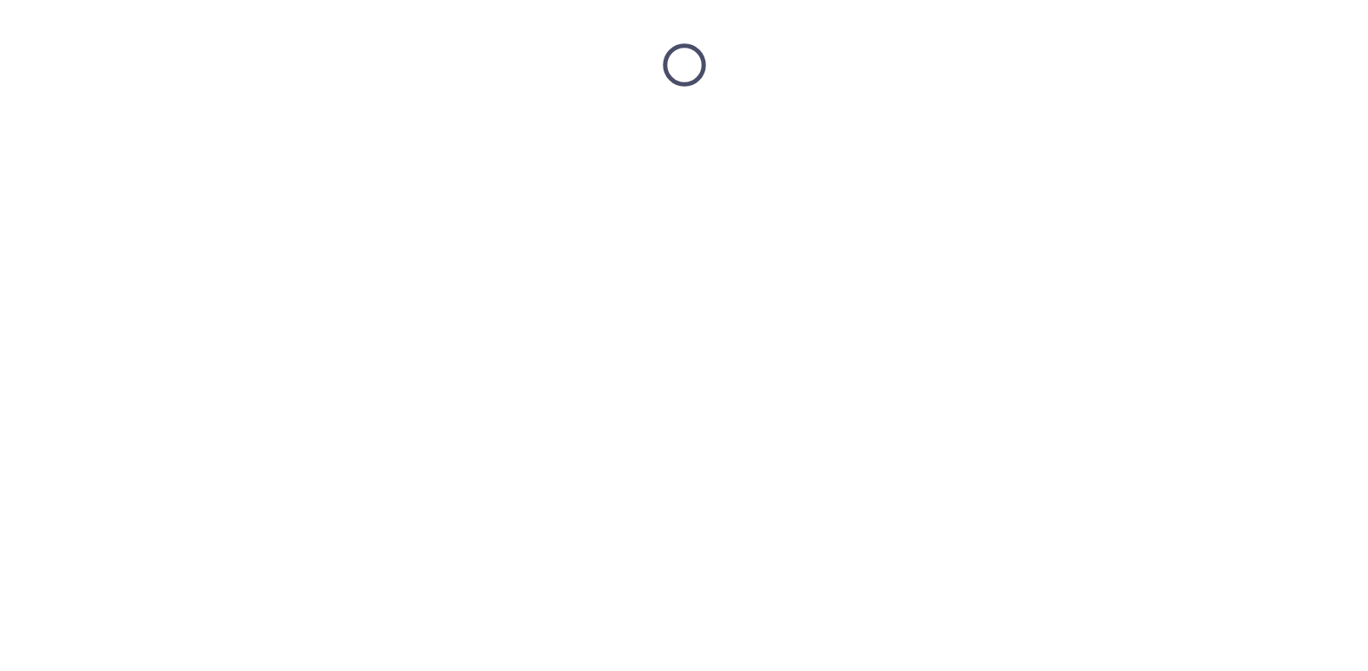
scroll to position [0, 0]
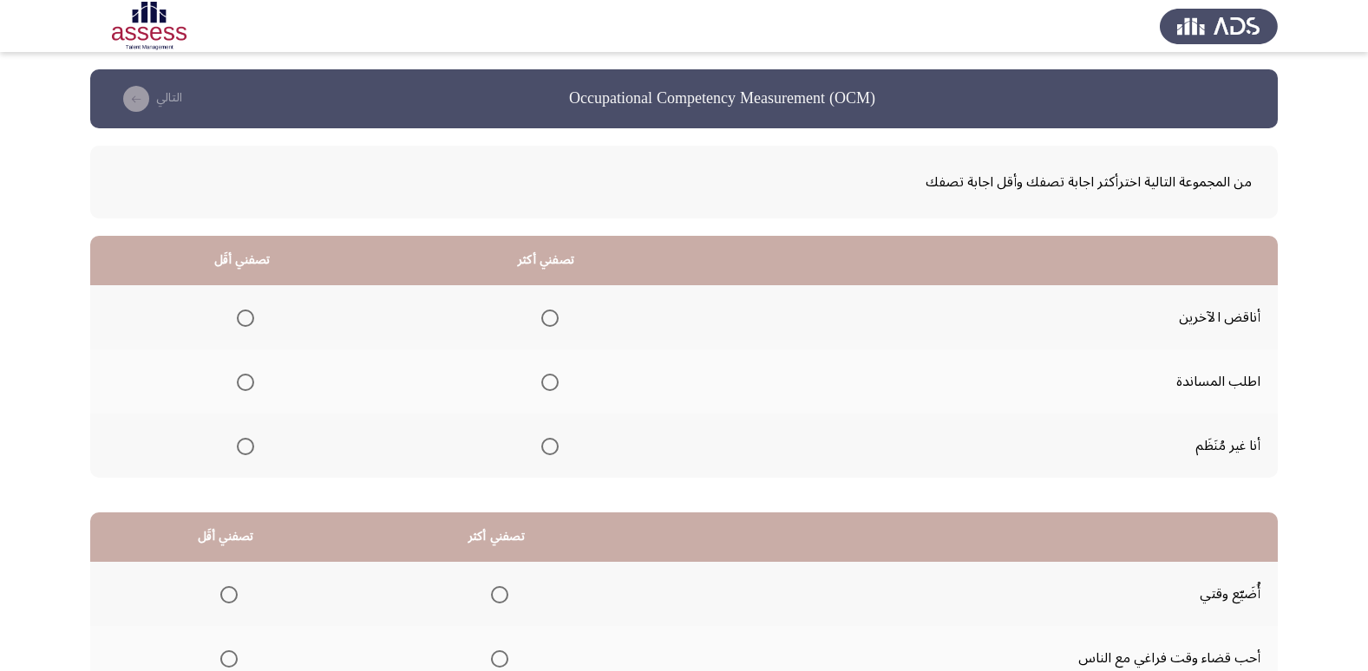
click at [546, 381] on span "Select an option" at bounding box center [549, 382] width 17 height 17
click at [546, 381] on input "Select an option" at bounding box center [549, 382] width 17 height 17
click at [239, 448] on span "Select an option" at bounding box center [245, 446] width 17 height 17
click at [239, 448] on input "Select an option" at bounding box center [245, 446] width 17 height 17
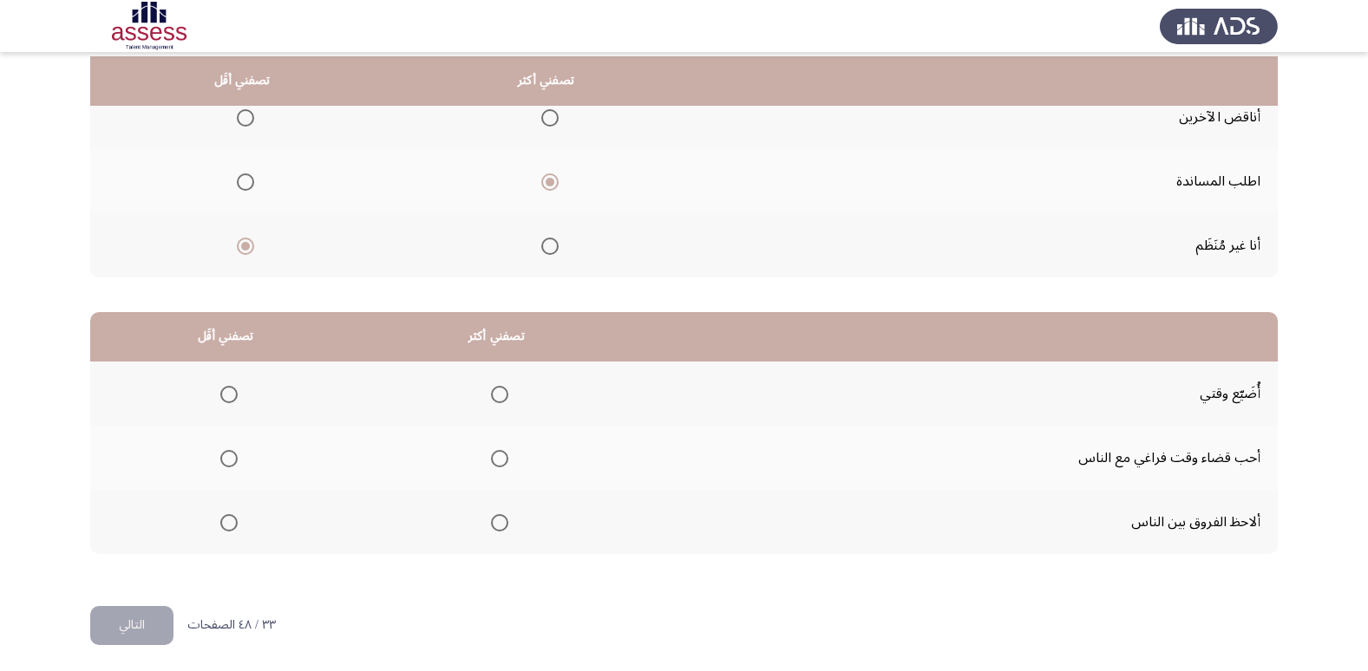
scroll to position [205, 0]
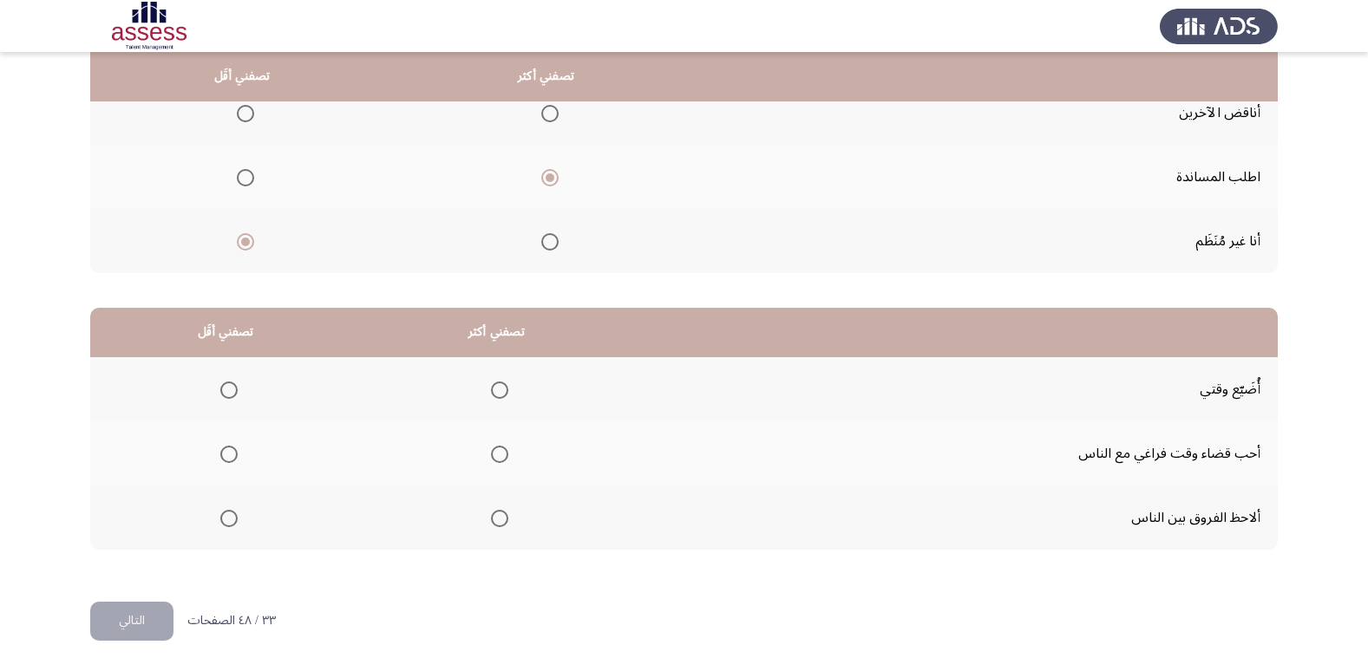
click at [212, 391] on th at bounding box center [225, 389] width 271 height 64
click at [231, 392] on span "Select an option" at bounding box center [228, 390] width 17 height 17
click at [231, 392] on input "Select an option" at bounding box center [228, 390] width 17 height 17
click at [498, 459] on span "Select an option" at bounding box center [499, 454] width 17 height 17
click at [498, 459] on input "Select an option" at bounding box center [499, 454] width 17 height 17
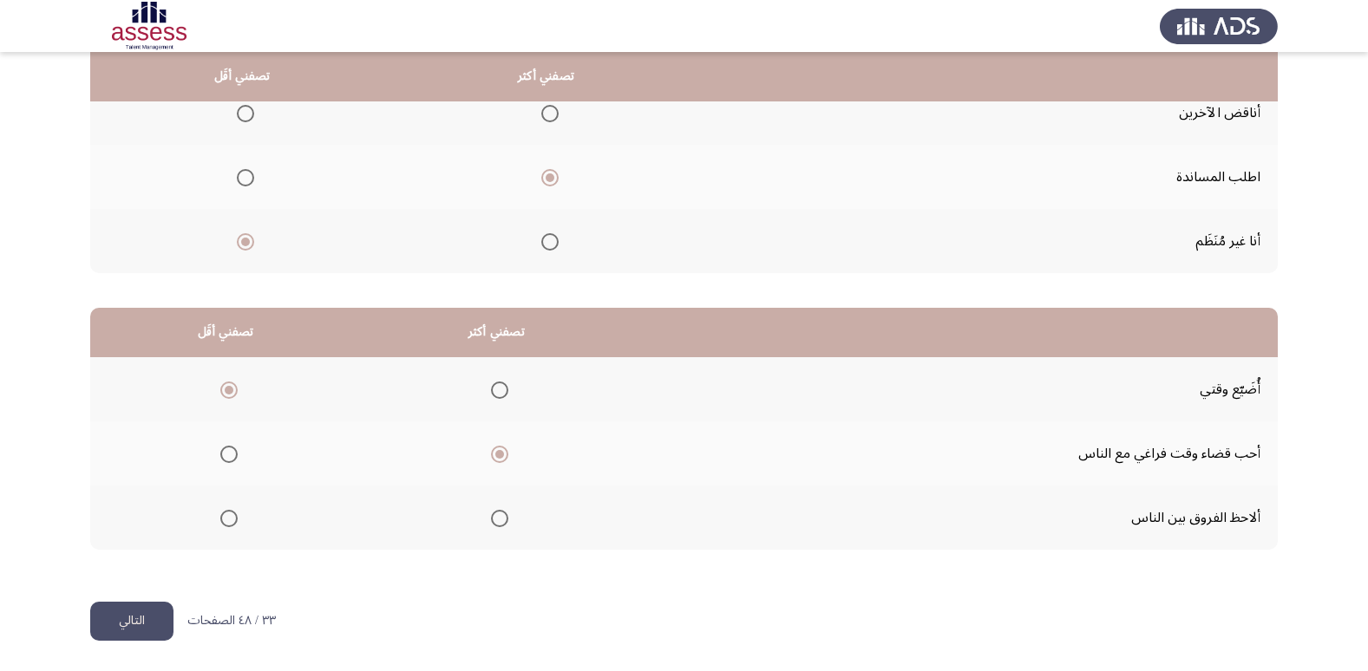
click at [146, 602] on button "التالي" at bounding box center [131, 621] width 83 height 39
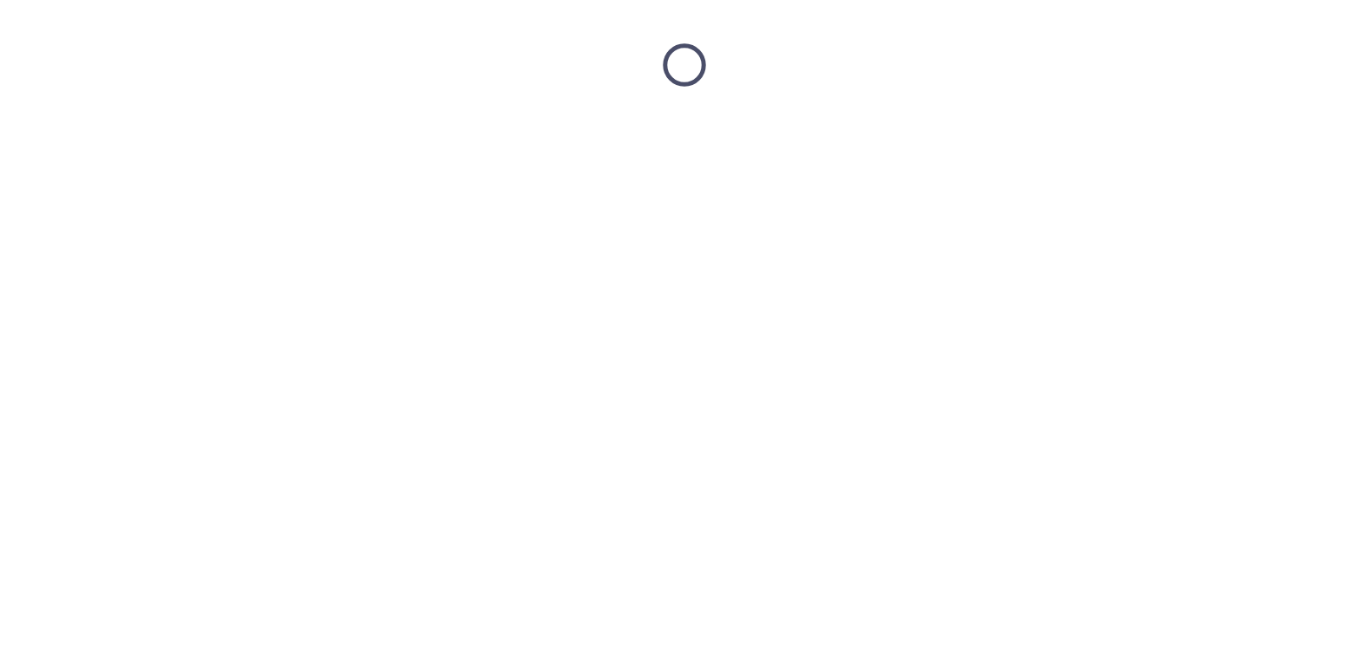
scroll to position [0, 0]
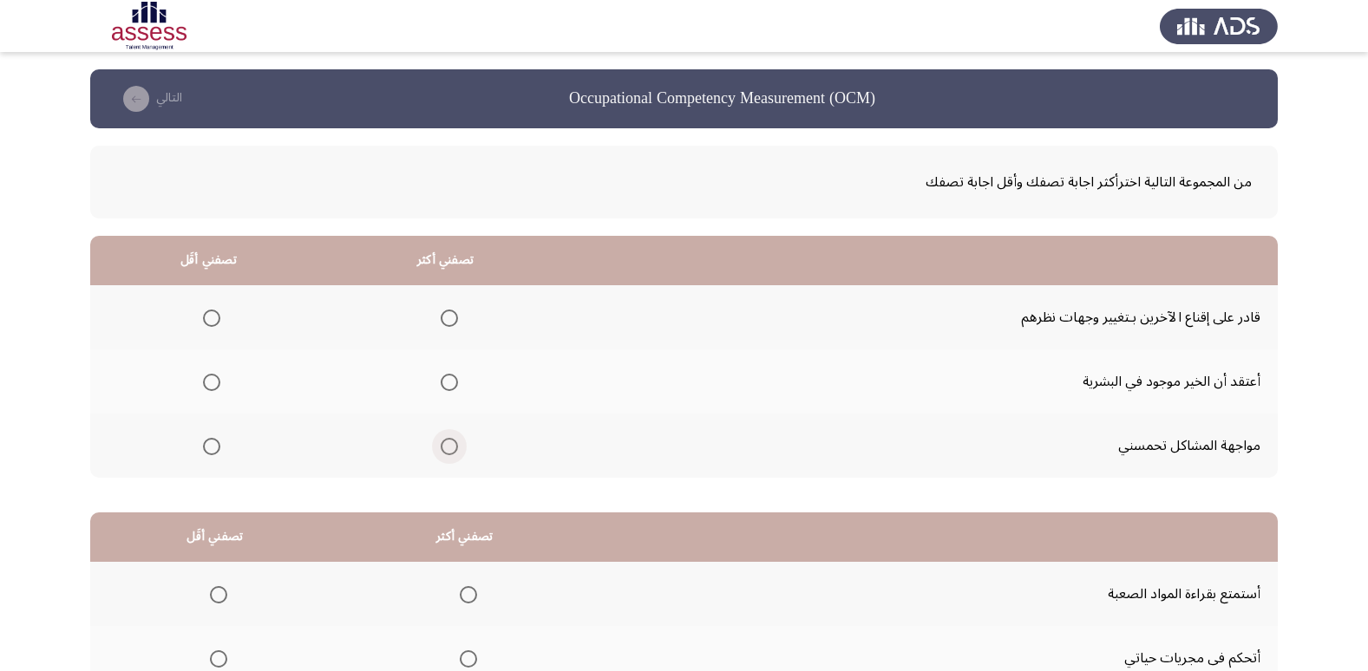
click at [443, 449] on span "Select an option" at bounding box center [449, 446] width 17 height 17
click at [443, 449] on input "Select an option" at bounding box center [449, 446] width 17 height 17
click at [212, 377] on span "Select an option" at bounding box center [211, 382] width 17 height 17
click at [212, 377] on input "Select an option" at bounding box center [211, 382] width 17 height 17
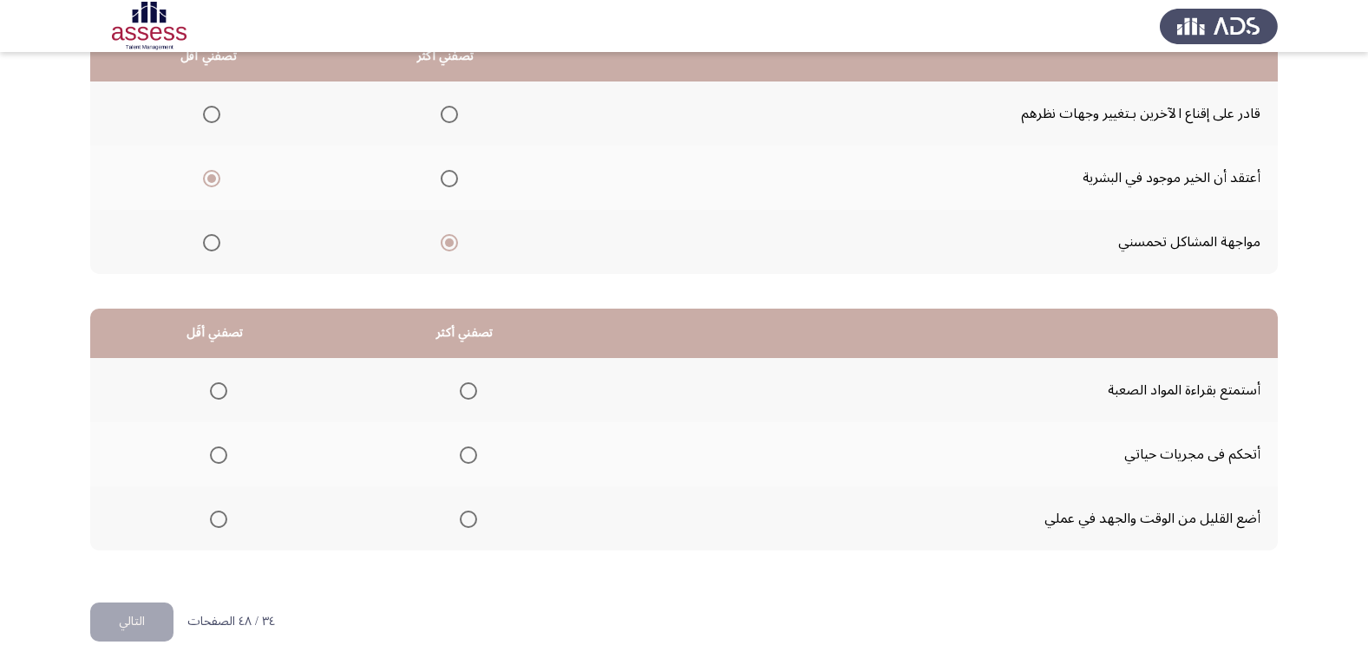
scroll to position [205, 0]
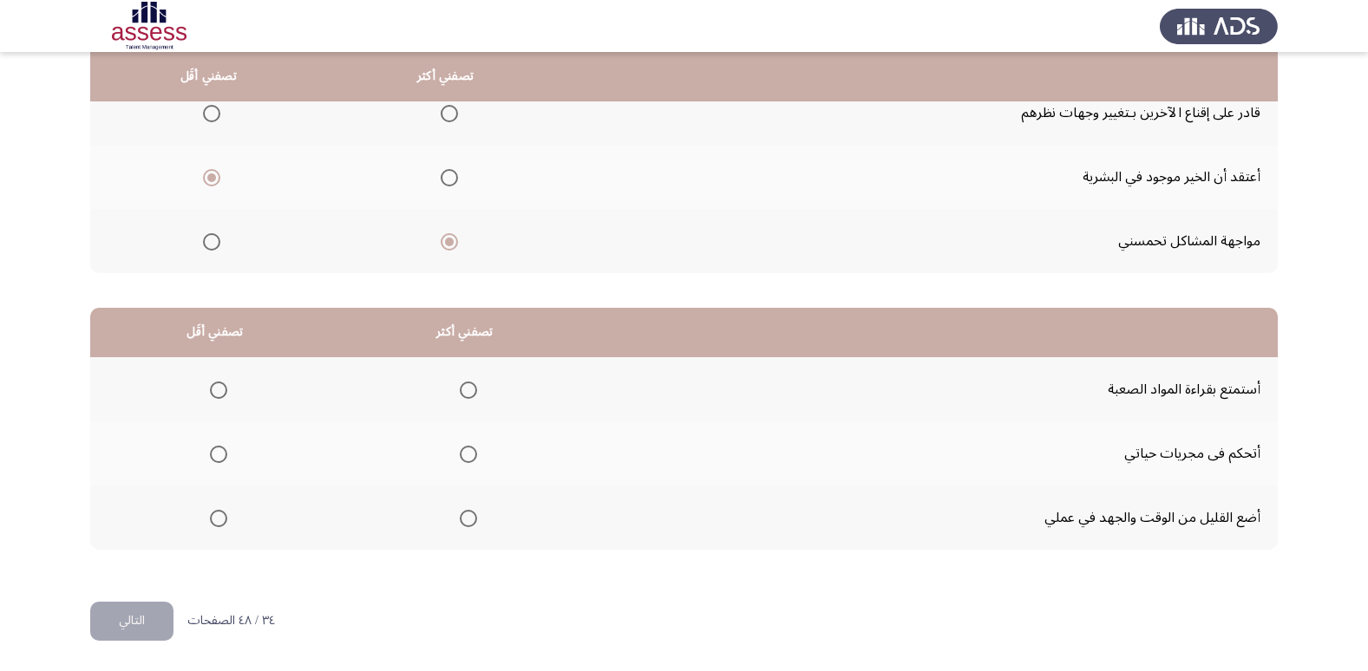
click at [226, 517] on span "Select an option" at bounding box center [218, 518] width 17 height 17
click at [226, 517] on input "Select an option" at bounding box center [218, 518] width 17 height 17
click at [475, 462] on span "Select an option" at bounding box center [468, 454] width 17 height 17
click at [475, 462] on input "Select an option" at bounding box center [468, 454] width 17 height 17
click at [124, 607] on button "التالي" at bounding box center [131, 621] width 83 height 39
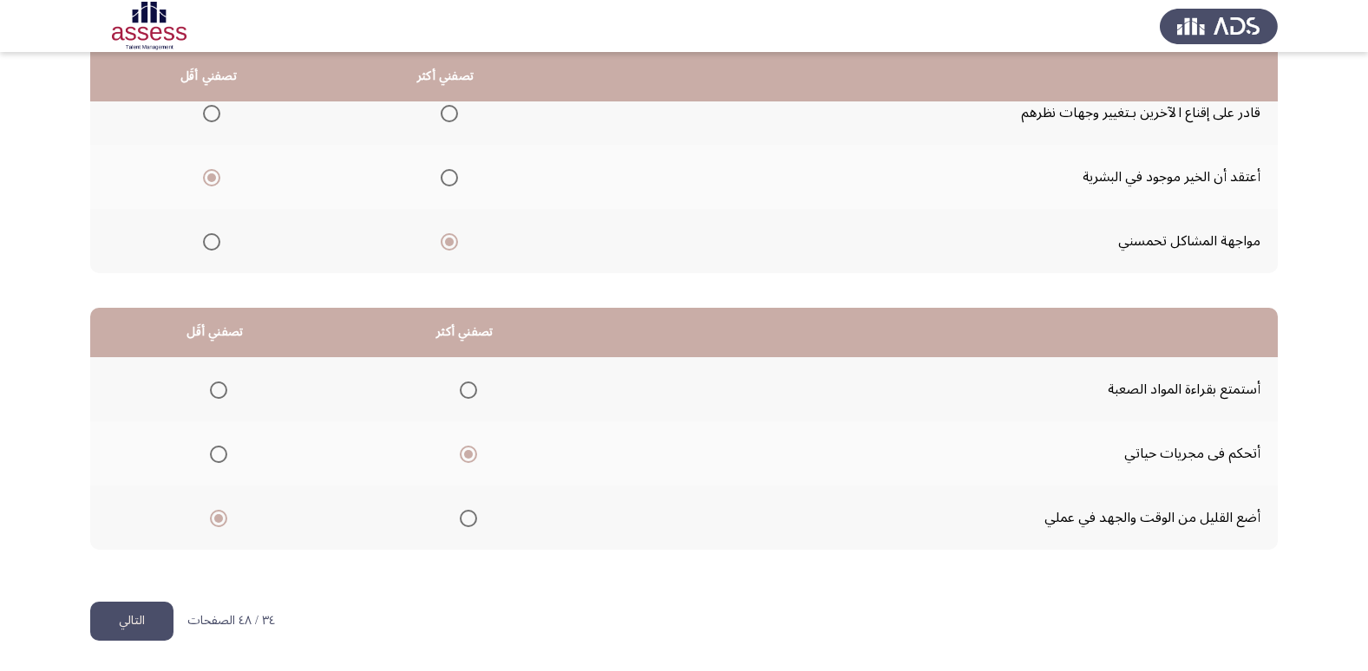
scroll to position [0, 0]
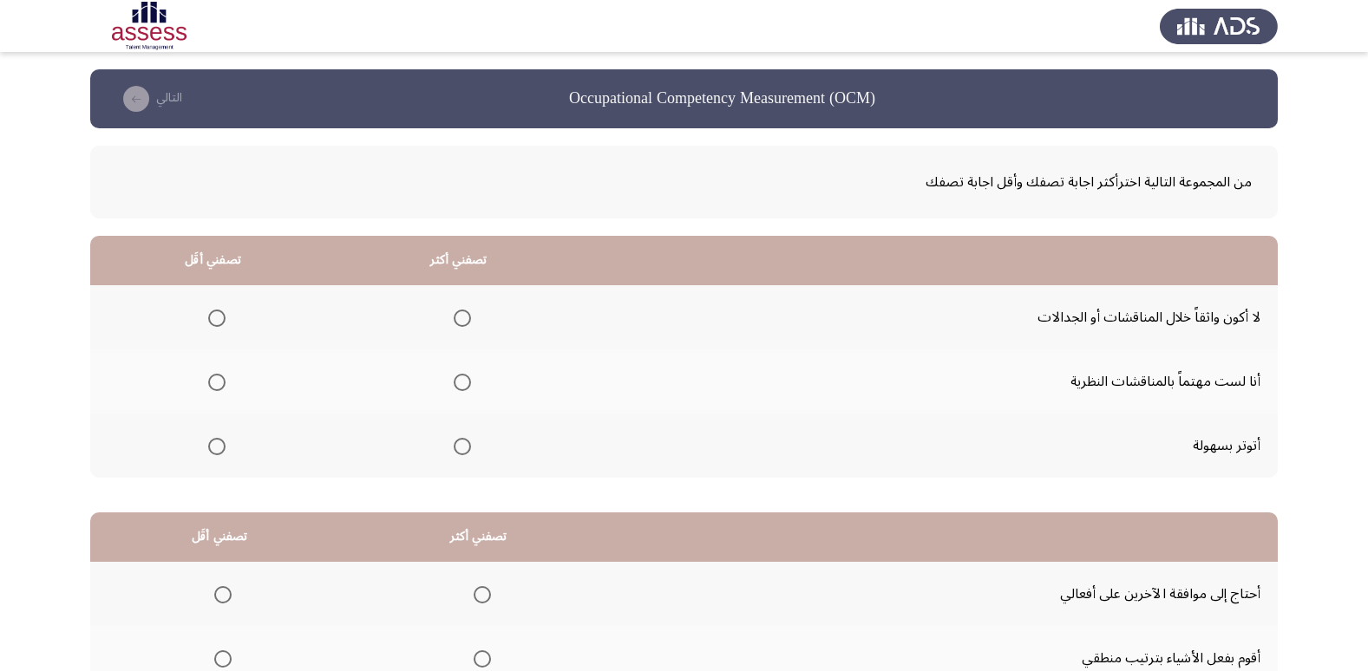
click at [208, 448] on span "Select an option" at bounding box center [216, 446] width 17 height 17
click at [208, 448] on input "Select an option" at bounding box center [216, 446] width 17 height 17
click at [465, 319] on span "Select an option" at bounding box center [462, 318] width 17 height 17
click at [465, 319] on input "Select an option" at bounding box center [462, 318] width 17 height 17
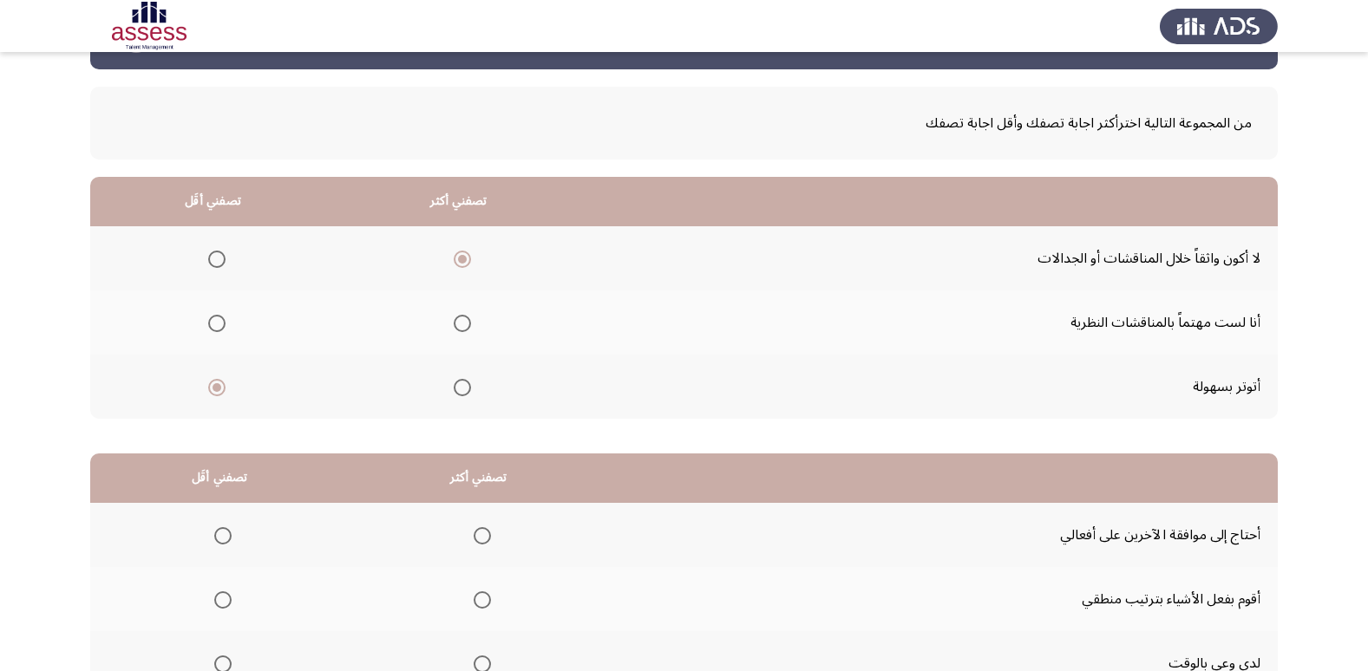
scroll to position [87, 0]
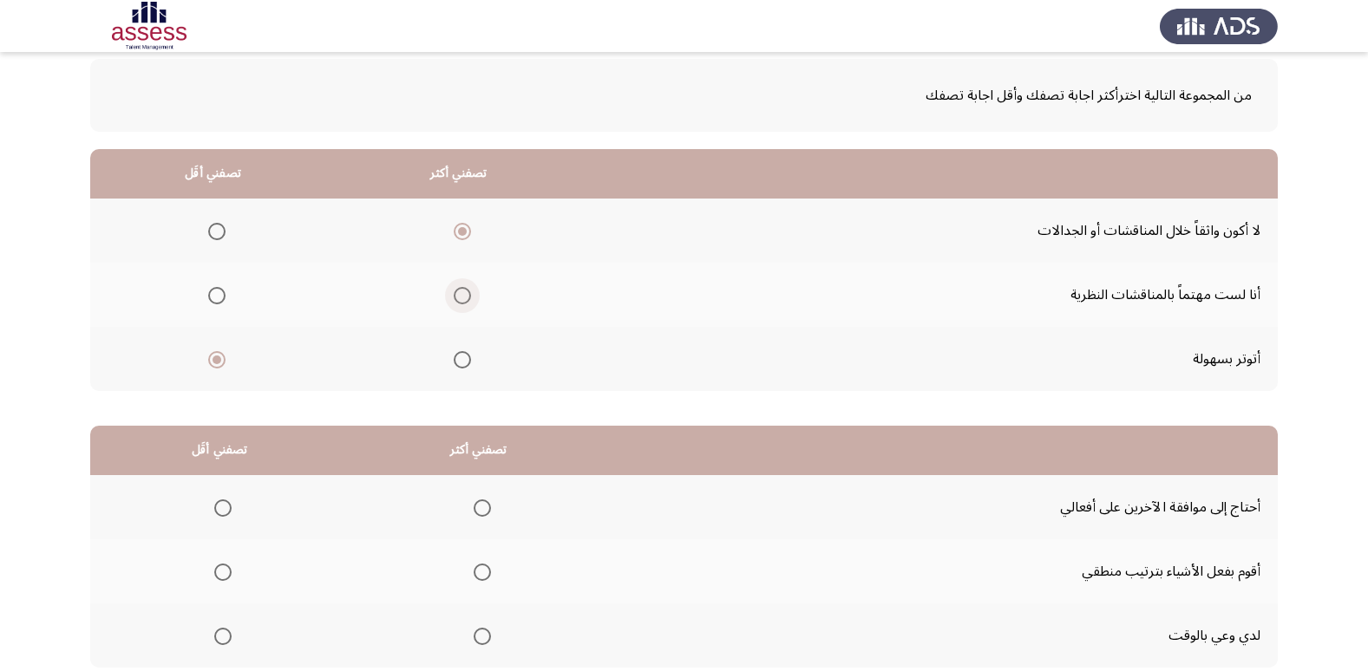
click at [461, 299] on span "Select an option" at bounding box center [462, 295] width 17 height 17
click at [461, 299] on input "Select an option" at bounding box center [462, 295] width 17 height 17
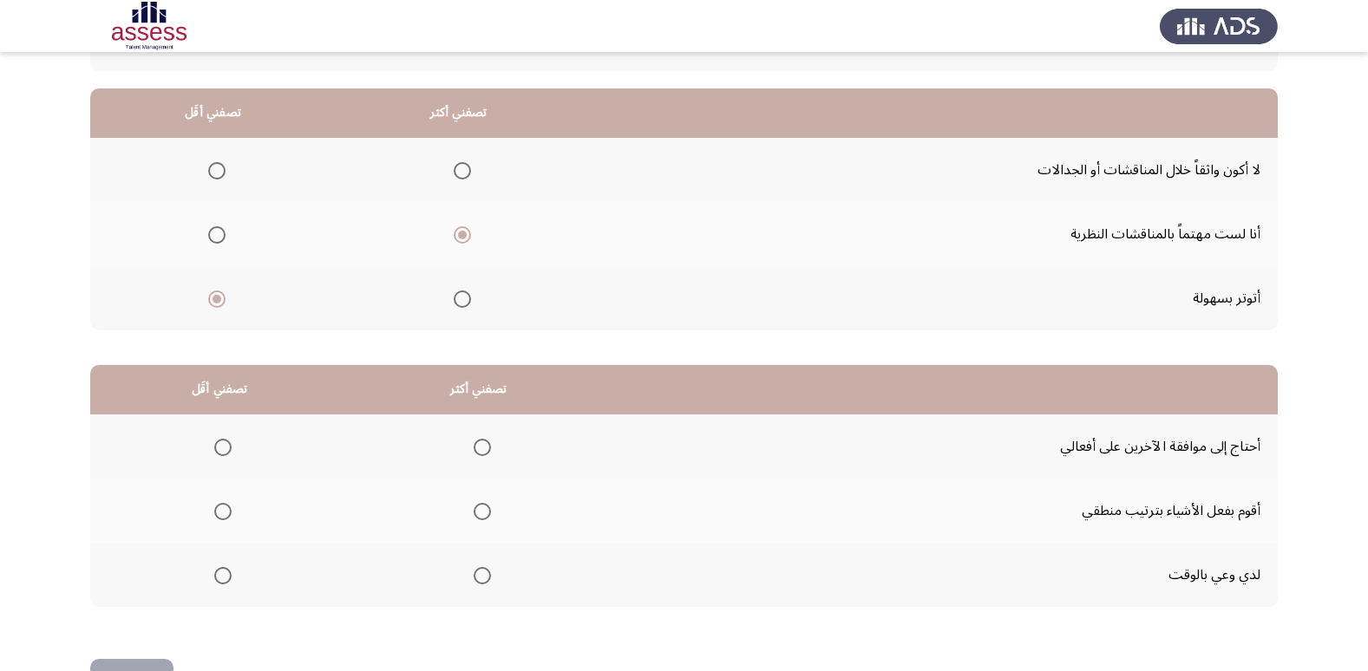
scroll to position [205, 0]
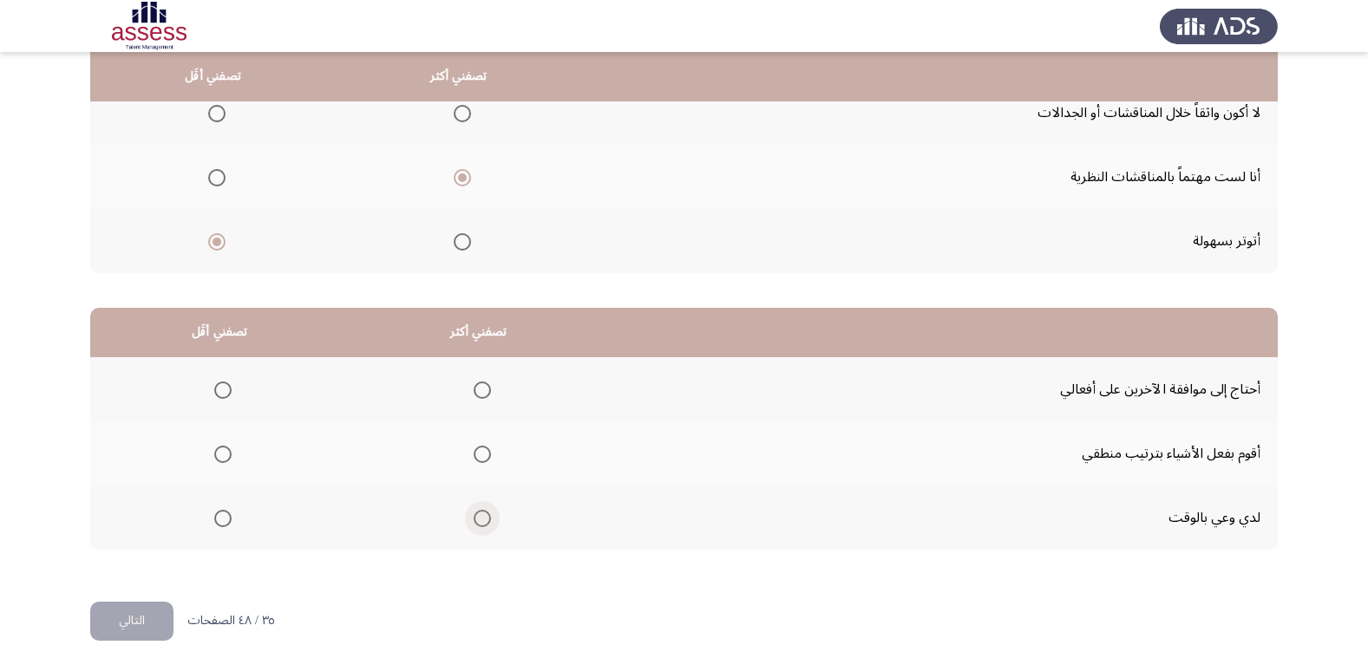
click at [482, 519] on span "Select an option" at bounding box center [482, 519] width 0 height 0
click at [480, 518] on input "Select an option" at bounding box center [482, 518] width 17 height 17
click at [477, 452] on span "Select an option" at bounding box center [482, 454] width 17 height 17
click at [477, 452] on input "Select an option" at bounding box center [482, 454] width 17 height 17
click at [231, 402] on mat-radio-group "Select an option" at bounding box center [219, 389] width 24 height 29
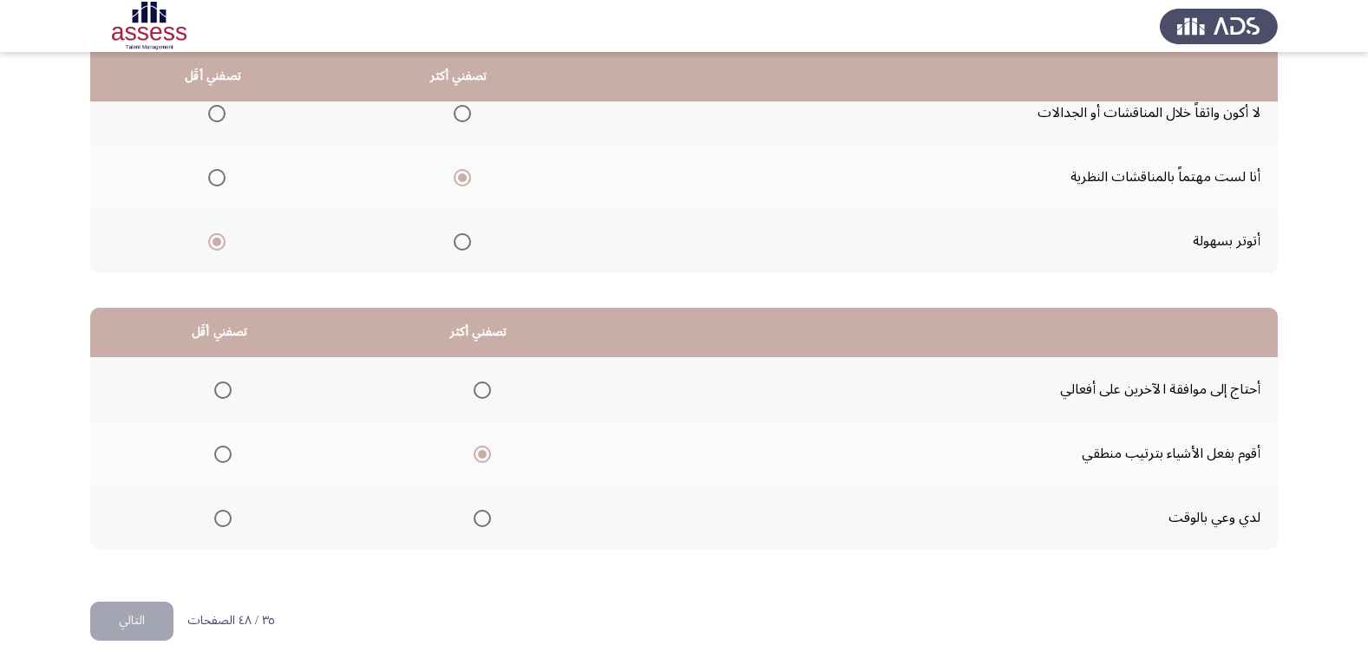
click at [231, 396] on span "Select an option" at bounding box center [222, 390] width 17 height 17
click at [231, 396] on input "Select an option" at bounding box center [222, 390] width 17 height 17
click at [127, 608] on button "التالي" at bounding box center [131, 621] width 83 height 39
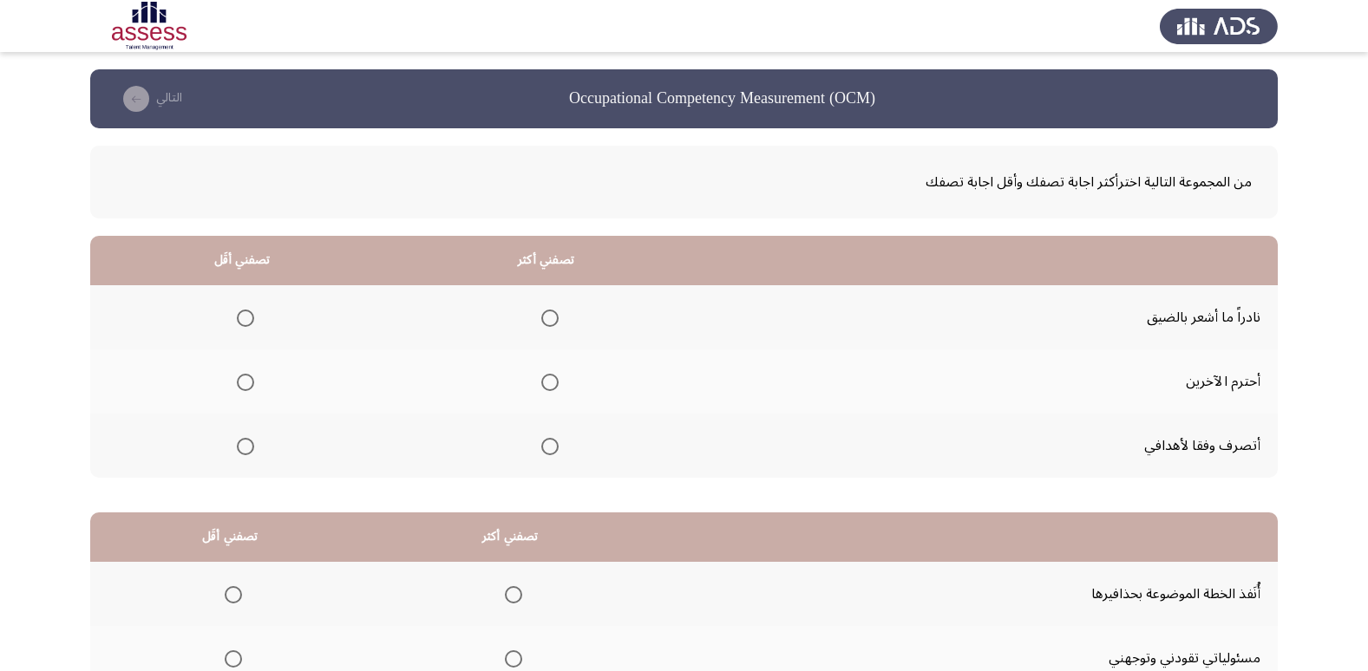
click at [544, 449] on span "Select an option" at bounding box center [549, 446] width 17 height 17
click at [544, 449] on input "Select an option" at bounding box center [549, 446] width 17 height 17
click at [244, 320] on span "Select an option" at bounding box center [245, 318] width 17 height 17
click at [244, 320] on input "Select an option" at bounding box center [245, 318] width 17 height 17
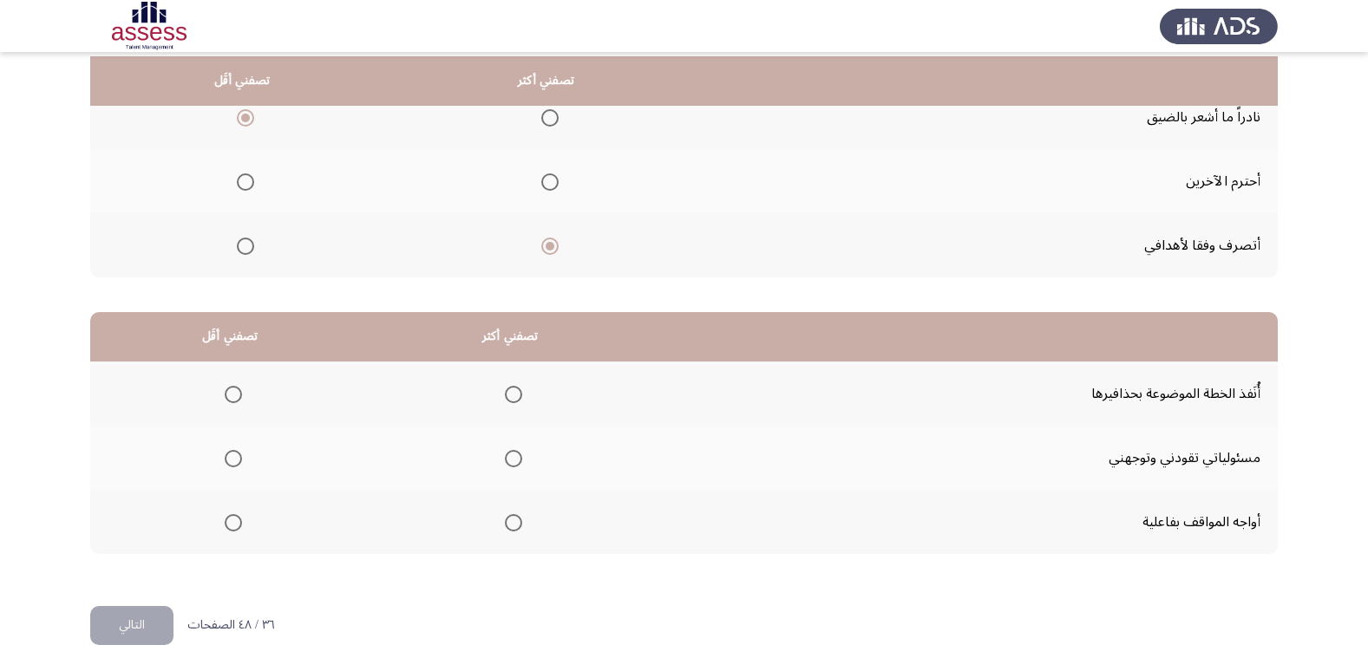
scroll to position [205, 0]
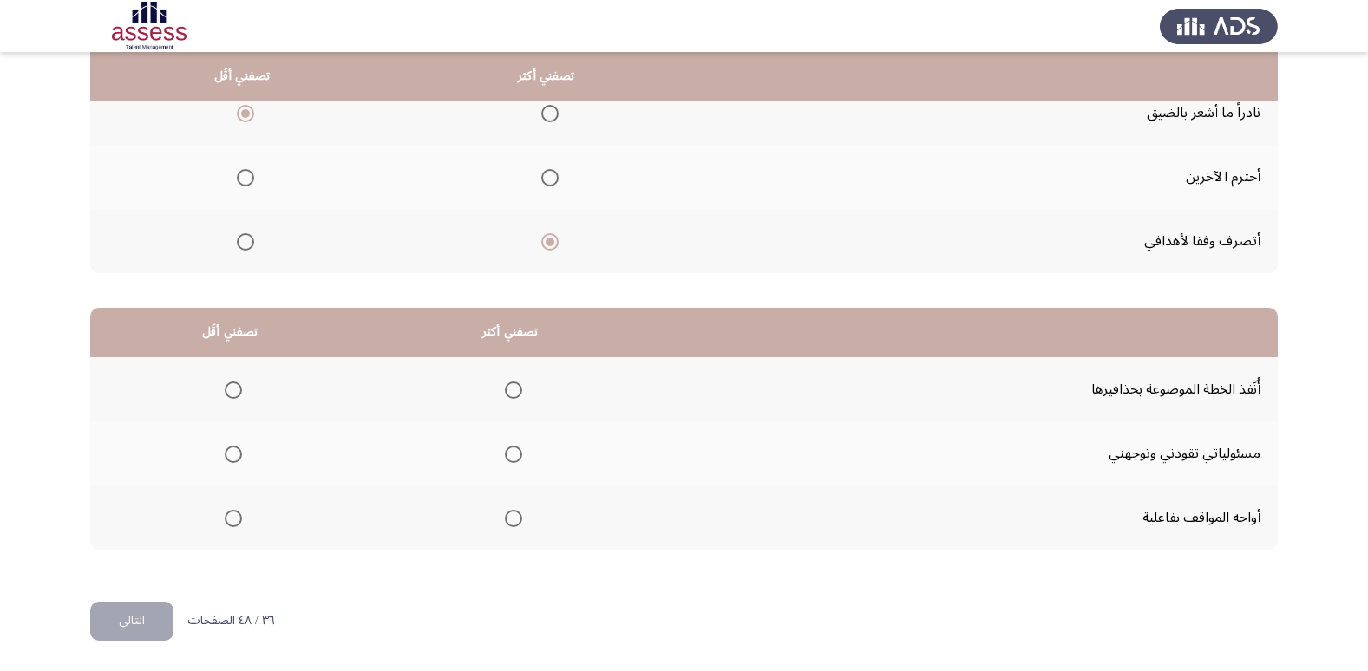
click at [543, 124] on mat-radio-group "Select an option" at bounding box center [546, 112] width 24 height 29
click at [546, 118] on span "Select an option" at bounding box center [549, 113] width 17 height 17
click at [546, 118] on input "Select an option" at bounding box center [549, 113] width 17 height 17
click at [240, 174] on span "Select an option" at bounding box center [245, 177] width 17 height 17
click at [240, 174] on input "Select an option" at bounding box center [245, 177] width 17 height 17
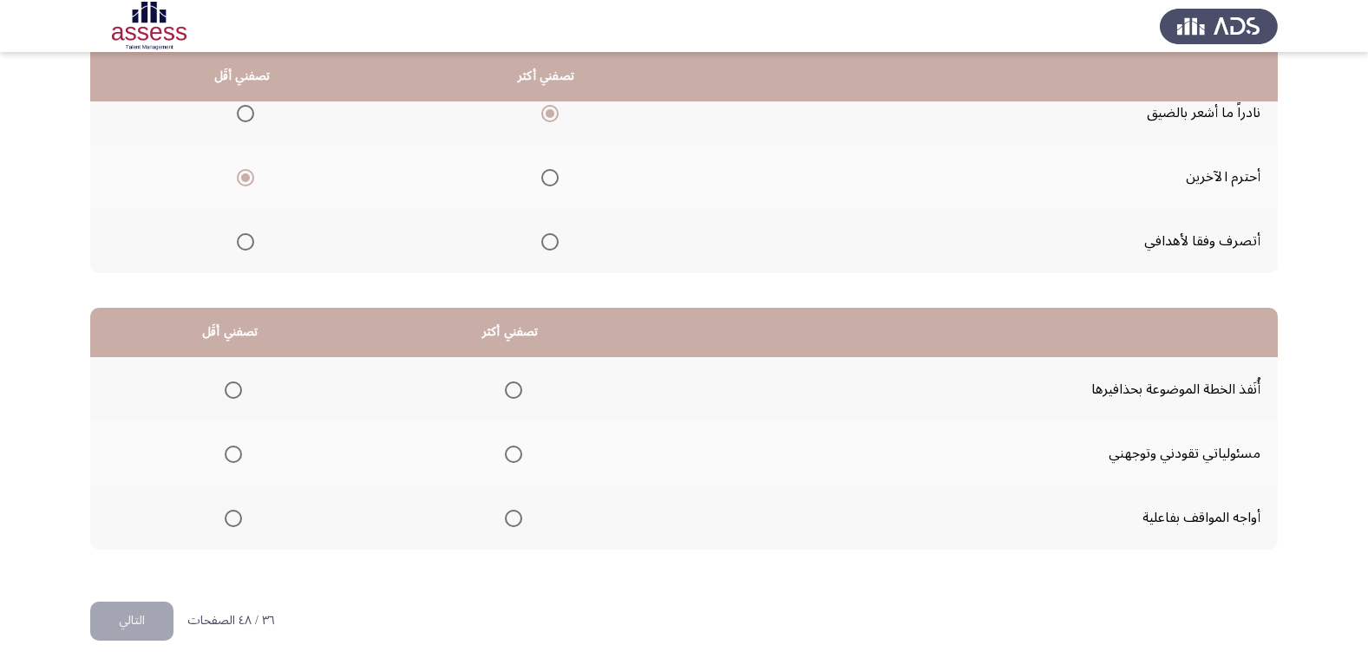
click at [505, 461] on span "Select an option" at bounding box center [513, 454] width 17 height 17
click at [505, 461] on input "Select an option" at bounding box center [513, 454] width 17 height 17
click at [220, 517] on label "Select an option" at bounding box center [230, 518] width 24 height 17
click at [225, 517] on input "Select an option" at bounding box center [233, 518] width 17 height 17
click at [103, 607] on button "التالي" at bounding box center [131, 621] width 83 height 39
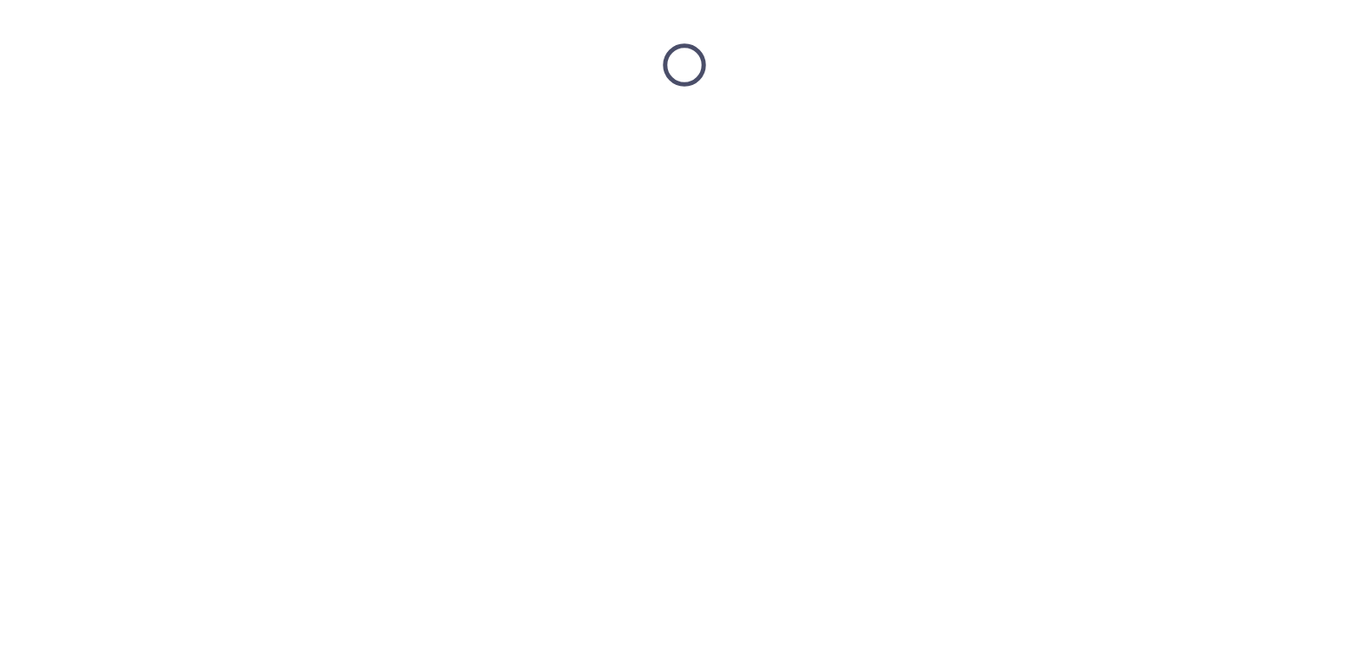
scroll to position [0, 0]
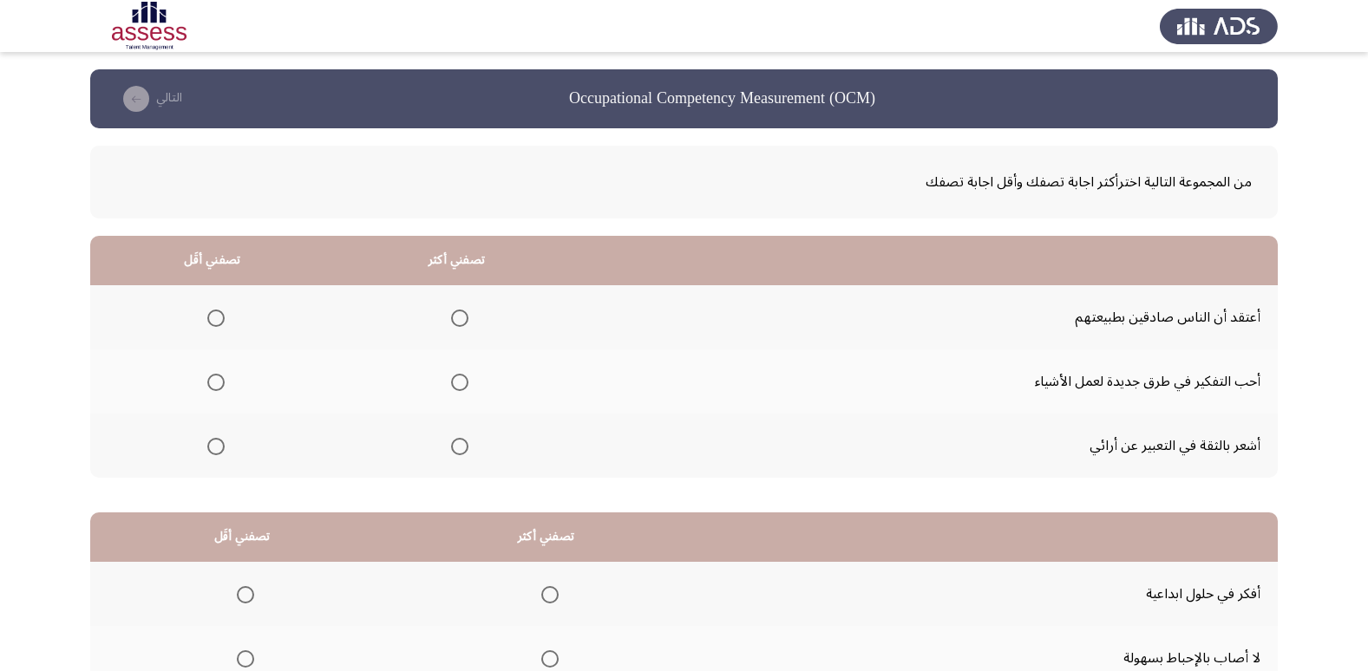
click at [219, 320] on span "Select an option" at bounding box center [215, 318] width 17 height 17
click at [219, 320] on input "Select an option" at bounding box center [215, 318] width 17 height 17
click at [453, 446] on span "Select an option" at bounding box center [459, 446] width 17 height 17
click at [453, 446] on input "Select an option" at bounding box center [459, 446] width 17 height 17
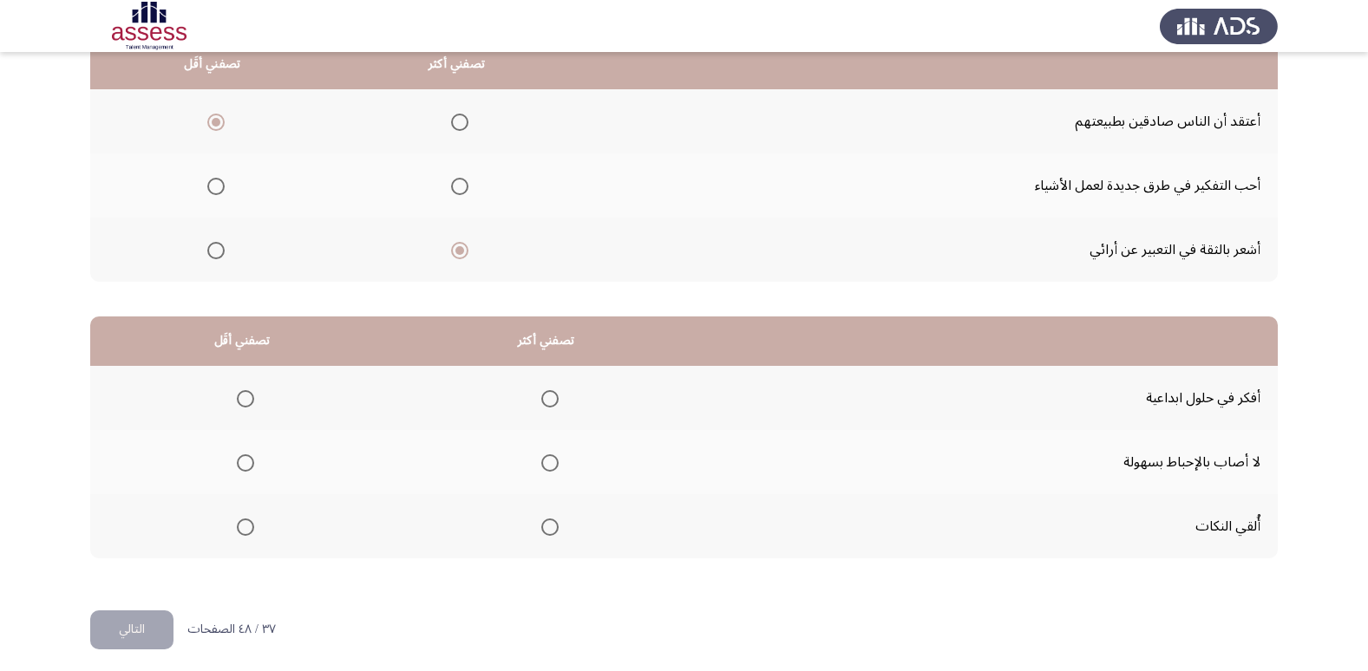
scroll to position [205, 0]
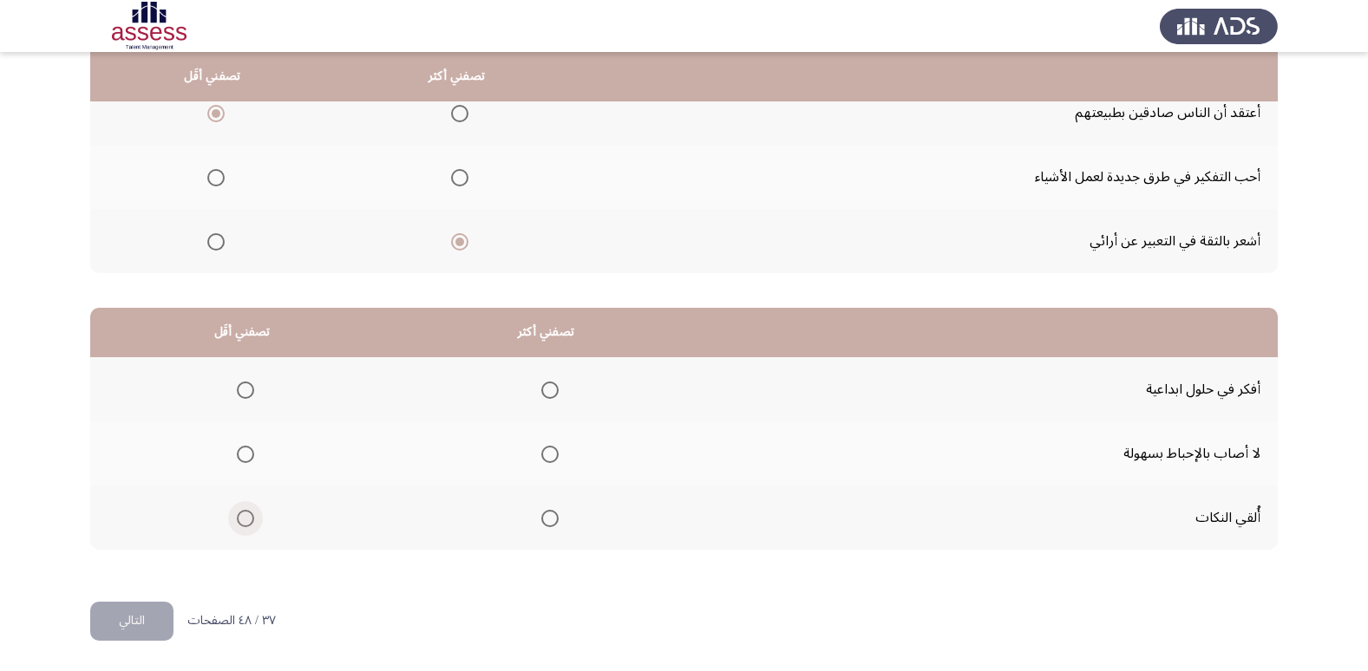
click at [245, 517] on span "Select an option" at bounding box center [245, 518] width 17 height 17
click at [245, 517] on input "Select an option" at bounding box center [245, 518] width 17 height 17
click at [545, 446] on span "Select an option" at bounding box center [549, 454] width 17 height 17
click at [545, 446] on input "Select an option" at bounding box center [549, 454] width 17 height 17
click at [130, 633] on button "التالي" at bounding box center [131, 621] width 83 height 39
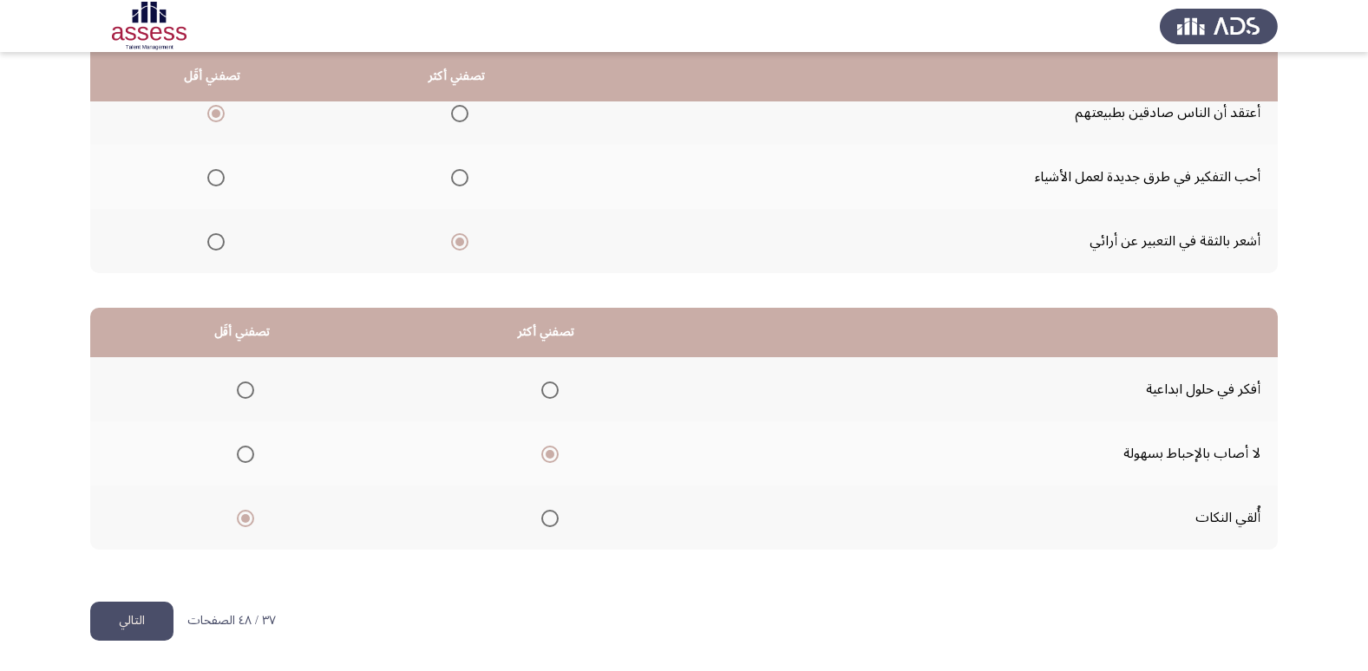
scroll to position [0, 0]
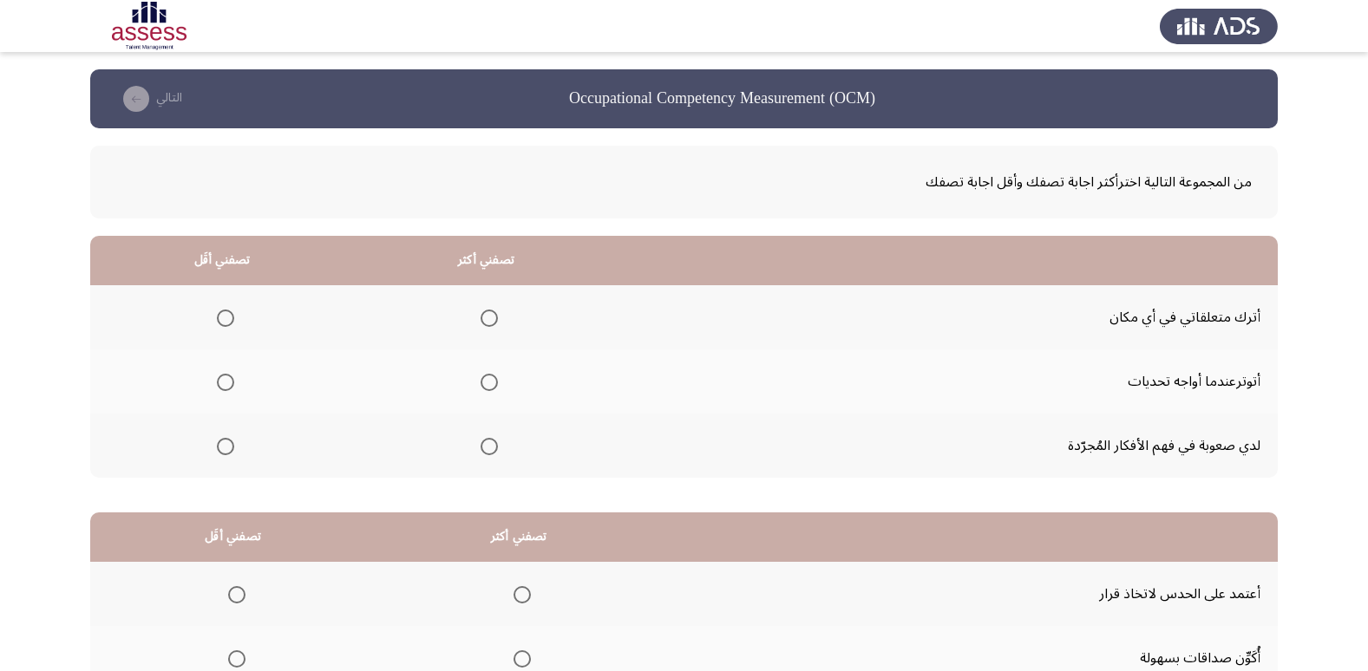
click at [219, 380] on span "Select an option" at bounding box center [225, 382] width 17 height 17
click at [219, 380] on input "Select an option" at bounding box center [225, 382] width 17 height 17
click at [491, 446] on span "Select an option" at bounding box center [489, 446] width 17 height 17
click at [491, 446] on input "Select an option" at bounding box center [489, 446] width 17 height 17
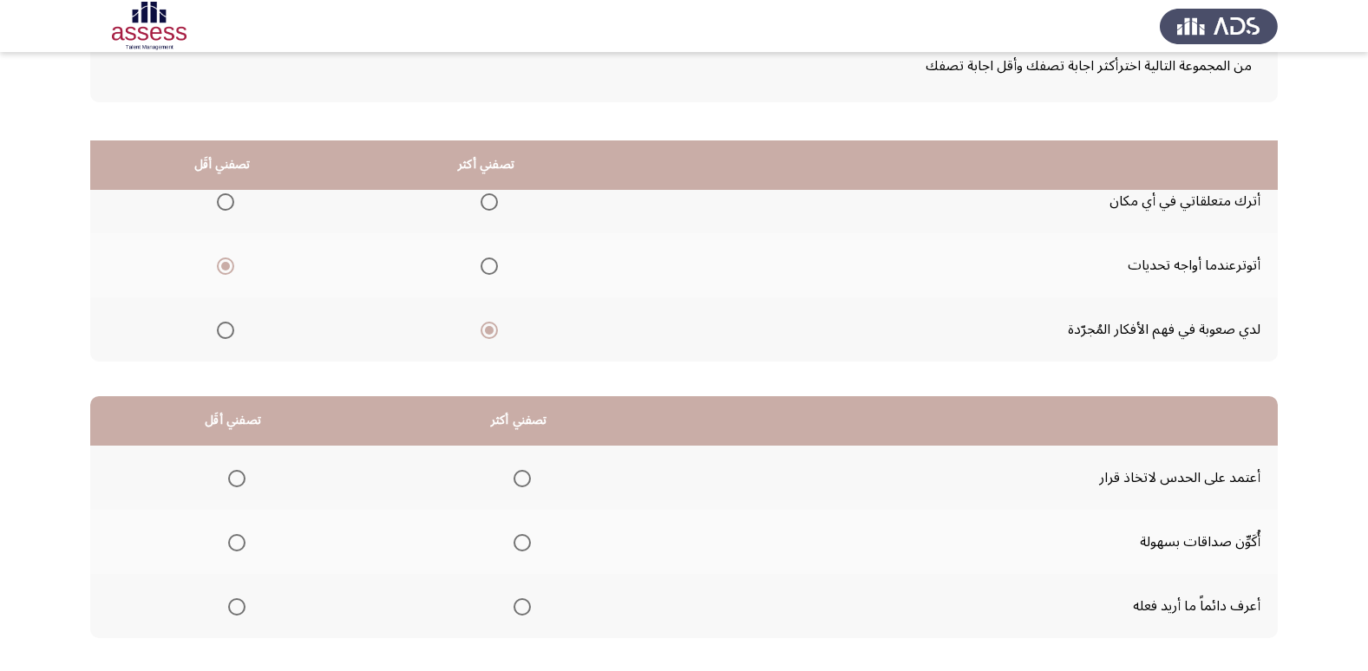
scroll to position [205, 0]
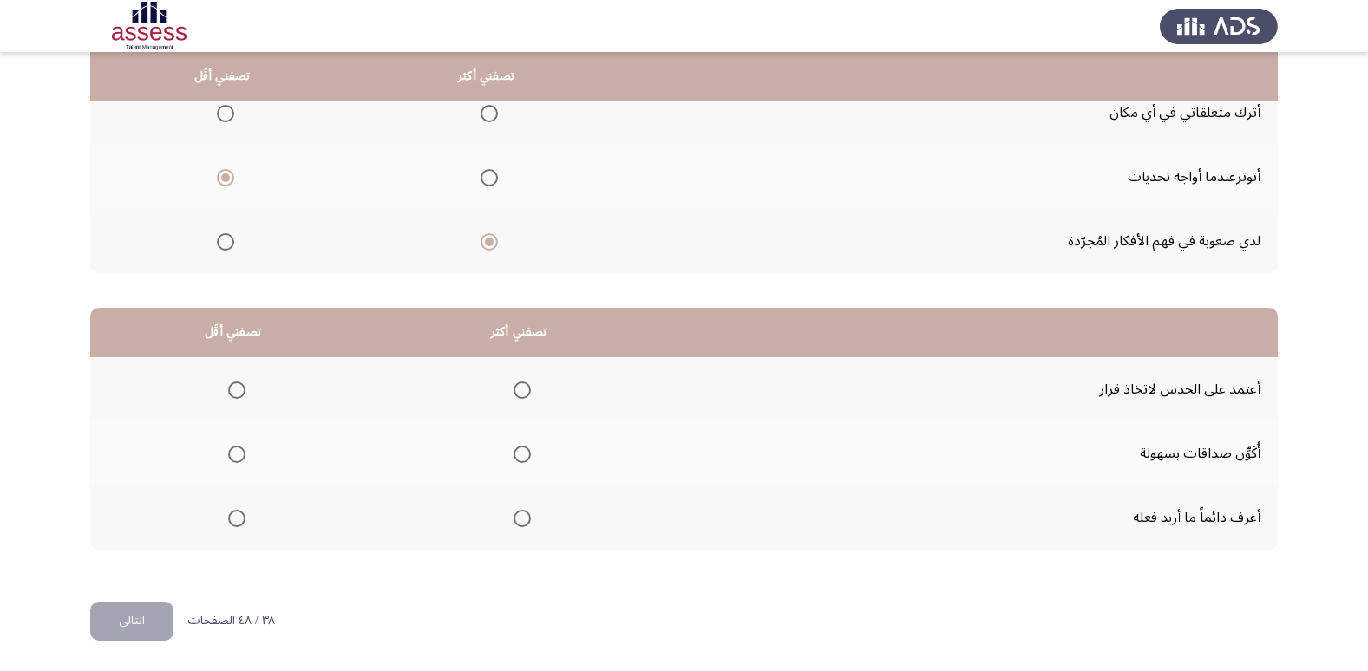
click at [518, 524] on span "Select an option" at bounding box center [522, 518] width 17 height 17
click at [518, 524] on input "Select an option" at bounding box center [522, 518] width 17 height 17
click at [239, 387] on span "Select an option" at bounding box center [236, 390] width 17 height 17
click at [239, 387] on input "Select an option" at bounding box center [236, 390] width 17 height 17
click at [239, 451] on span "Select an option" at bounding box center [236, 454] width 17 height 17
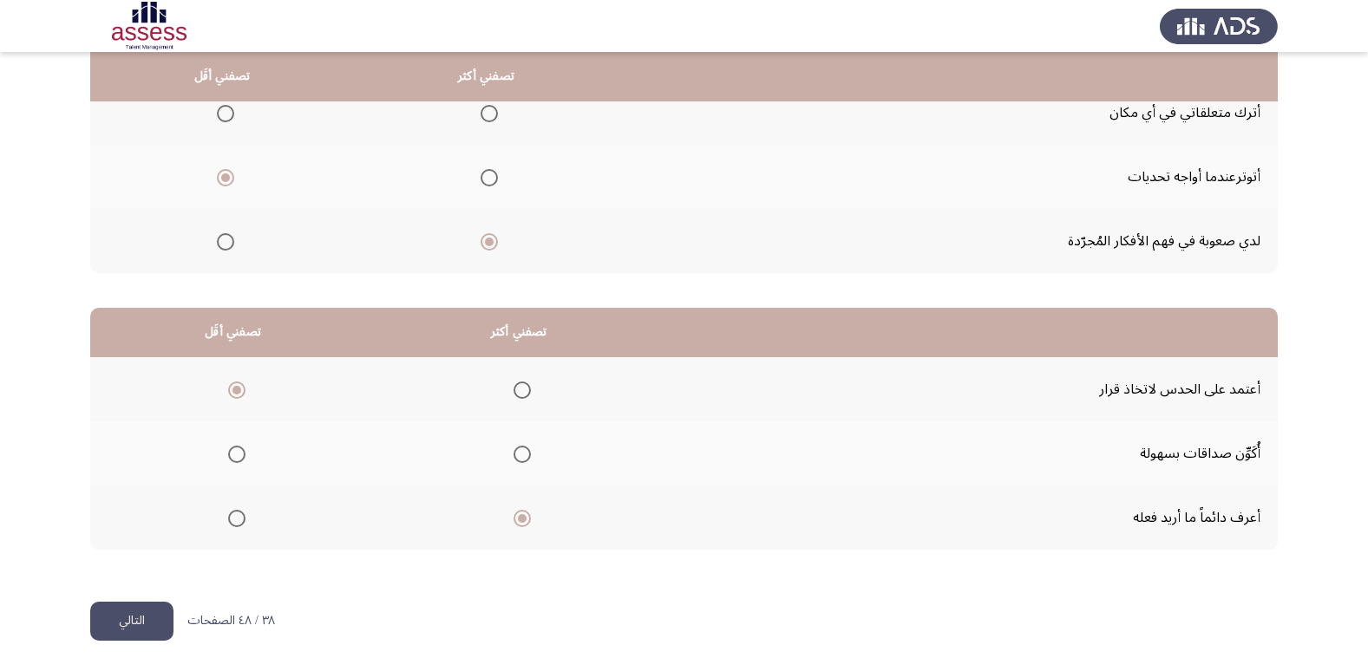
click at [239, 451] on input "Select an option" at bounding box center [236, 454] width 17 height 17
click at [126, 616] on button "التالي" at bounding box center [131, 621] width 83 height 39
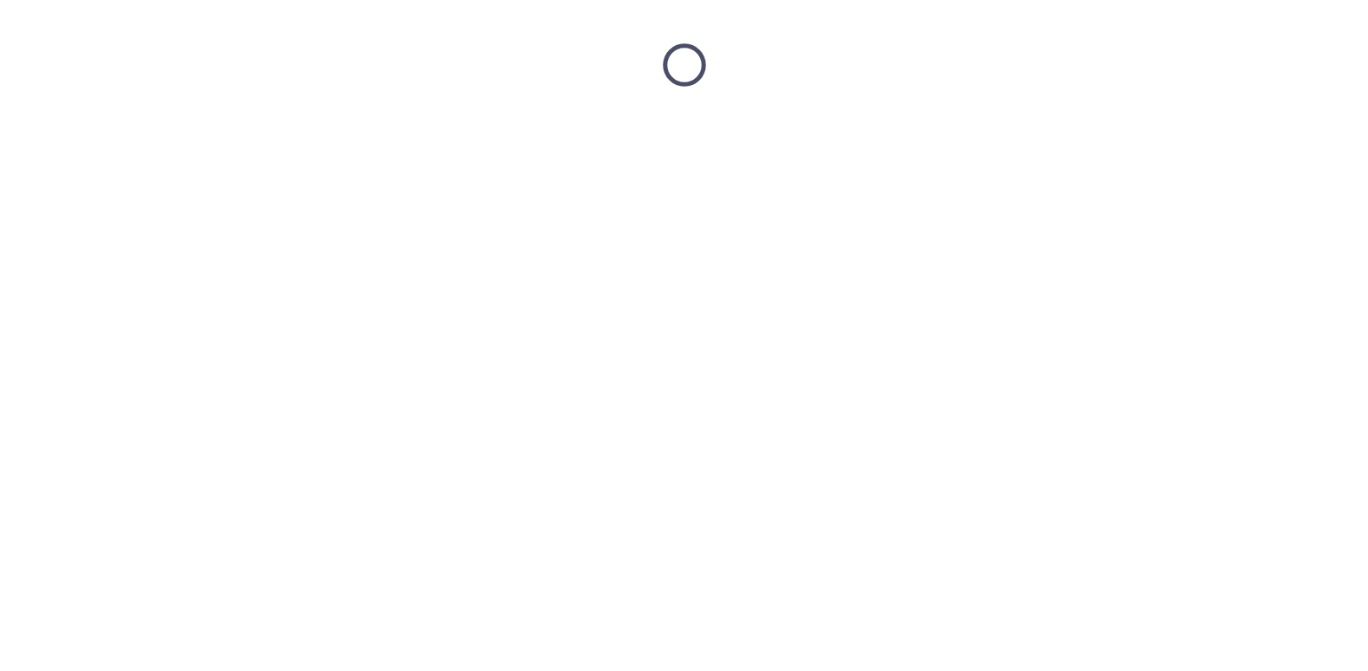
scroll to position [0, 0]
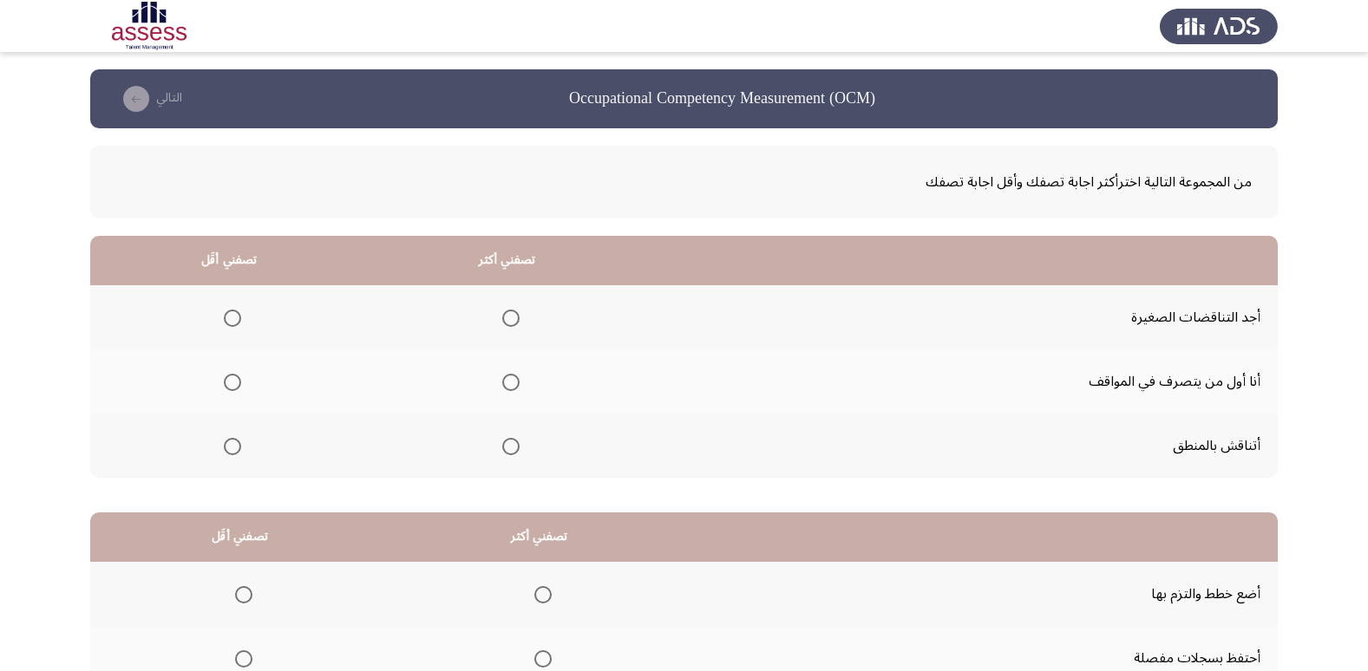
click at [234, 322] on span "Select an option" at bounding box center [232, 318] width 17 height 17
click at [234, 322] on input "Select an option" at bounding box center [232, 318] width 17 height 17
click at [507, 449] on span "Select an option" at bounding box center [510, 446] width 17 height 17
click at [507, 449] on input "Select an option" at bounding box center [510, 446] width 17 height 17
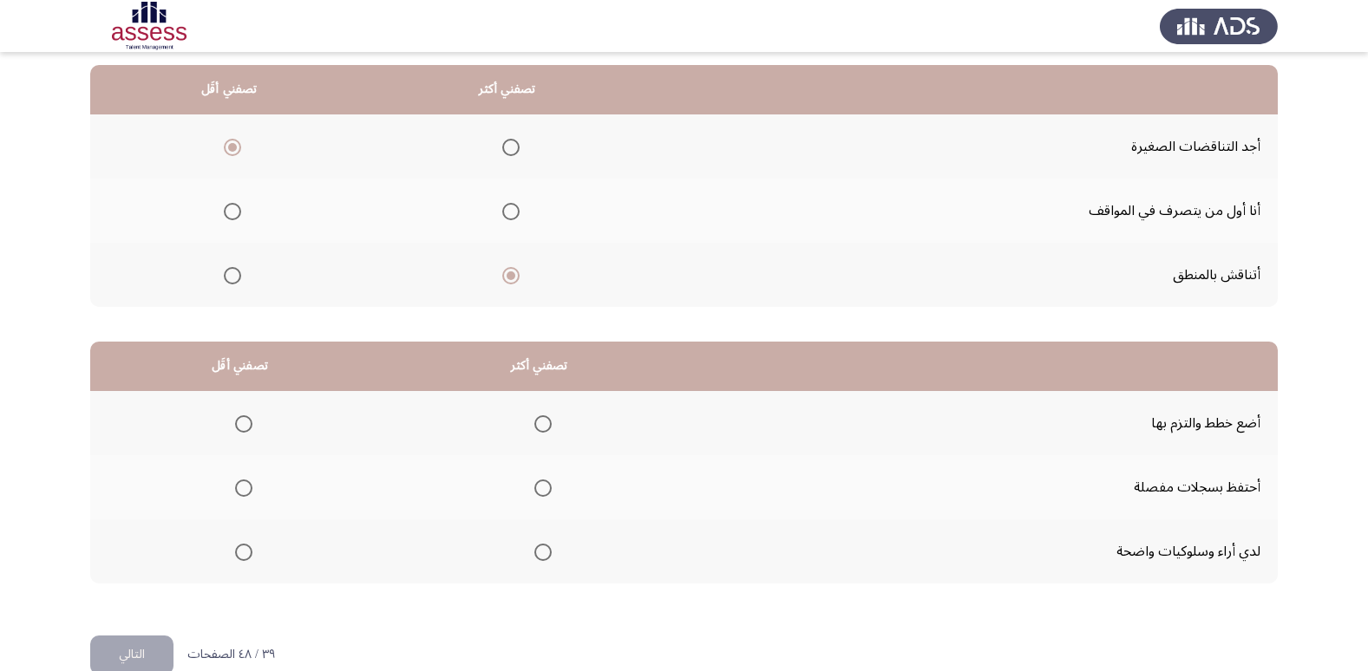
scroll to position [173, 0]
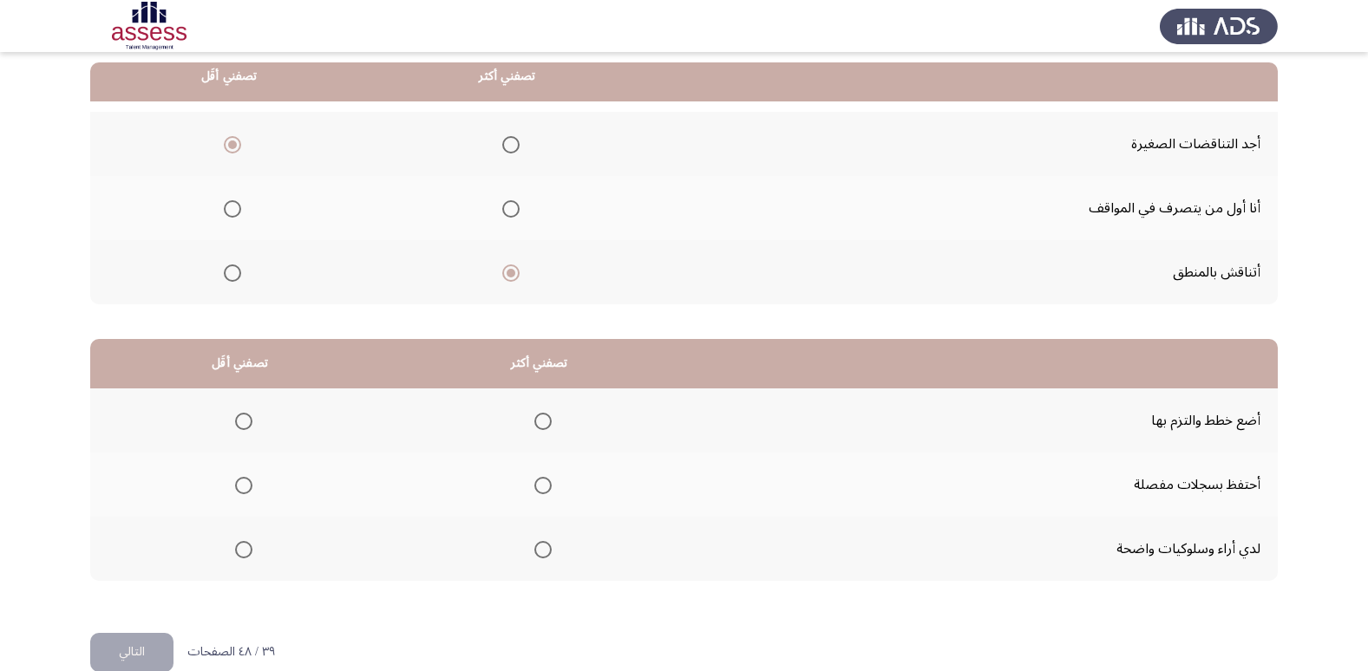
click at [232, 545] on label "Select an option" at bounding box center [240, 549] width 24 height 17
click at [235, 545] on input "Select an option" at bounding box center [243, 549] width 17 height 17
click at [534, 422] on span "Select an option" at bounding box center [542, 421] width 17 height 17
click at [534, 422] on input "Select an option" at bounding box center [542, 421] width 17 height 17
click at [116, 658] on button "التالي" at bounding box center [131, 652] width 83 height 39
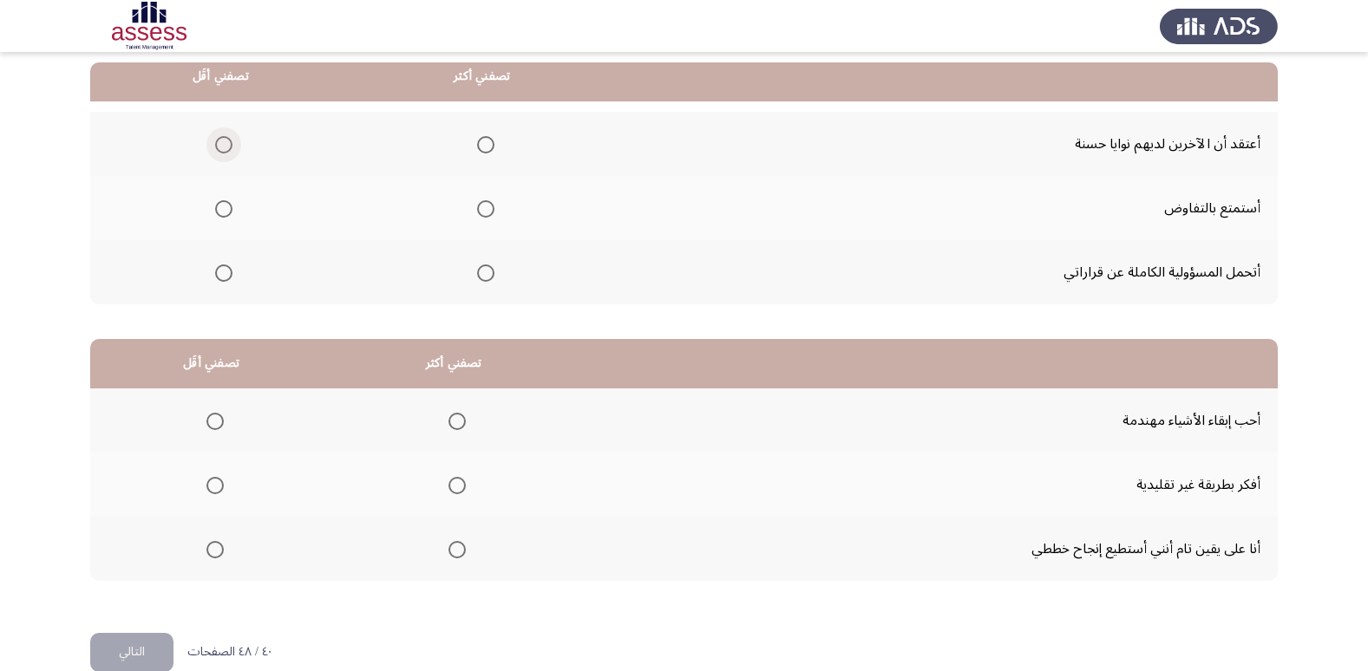
click at [228, 137] on span "Select an option" at bounding box center [223, 144] width 17 height 17
click at [228, 137] on input "Select an option" at bounding box center [223, 144] width 17 height 17
click at [483, 213] on span "Select an option" at bounding box center [485, 208] width 17 height 17
click at [483, 213] on input "Select an option" at bounding box center [485, 208] width 17 height 17
click at [449, 483] on span "Select an option" at bounding box center [456, 485] width 17 height 17
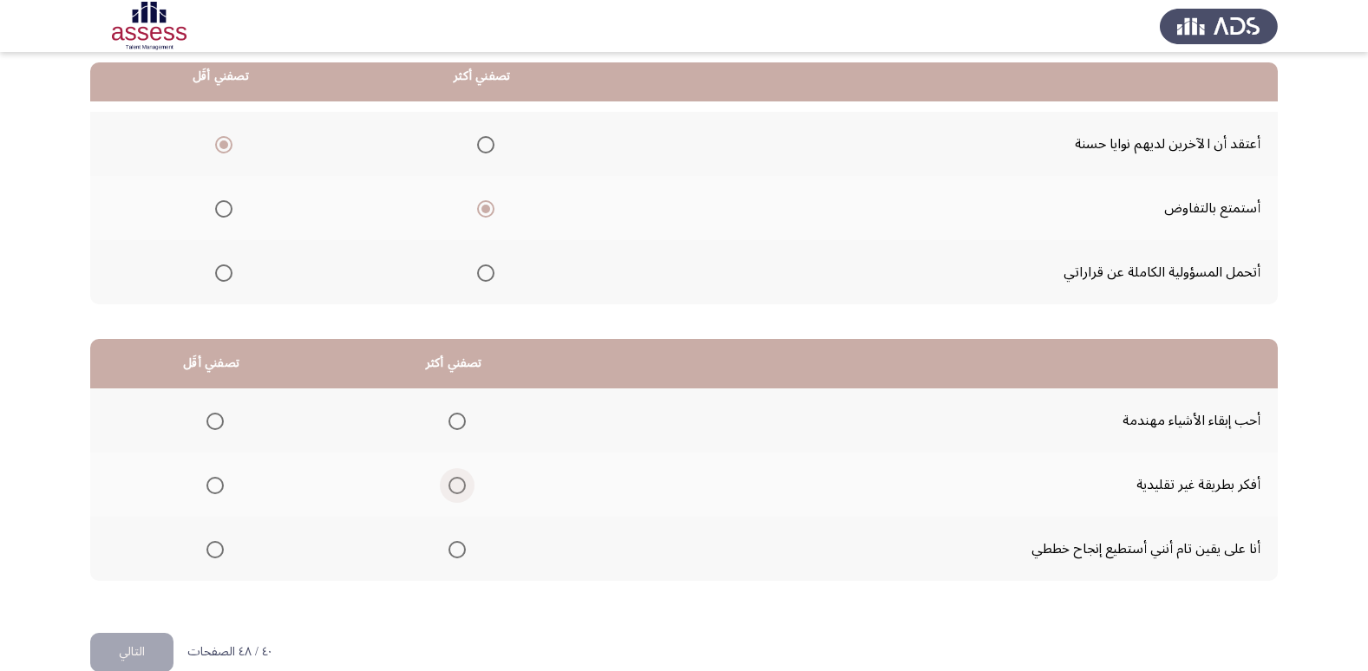
click at [449, 483] on input "Select an option" at bounding box center [456, 485] width 17 height 17
click at [207, 421] on span "Select an option" at bounding box center [214, 421] width 17 height 17
click at [207, 421] on input "Select an option" at bounding box center [214, 421] width 17 height 17
click at [154, 638] on button "التالي" at bounding box center [131, 652] width 83 height 39
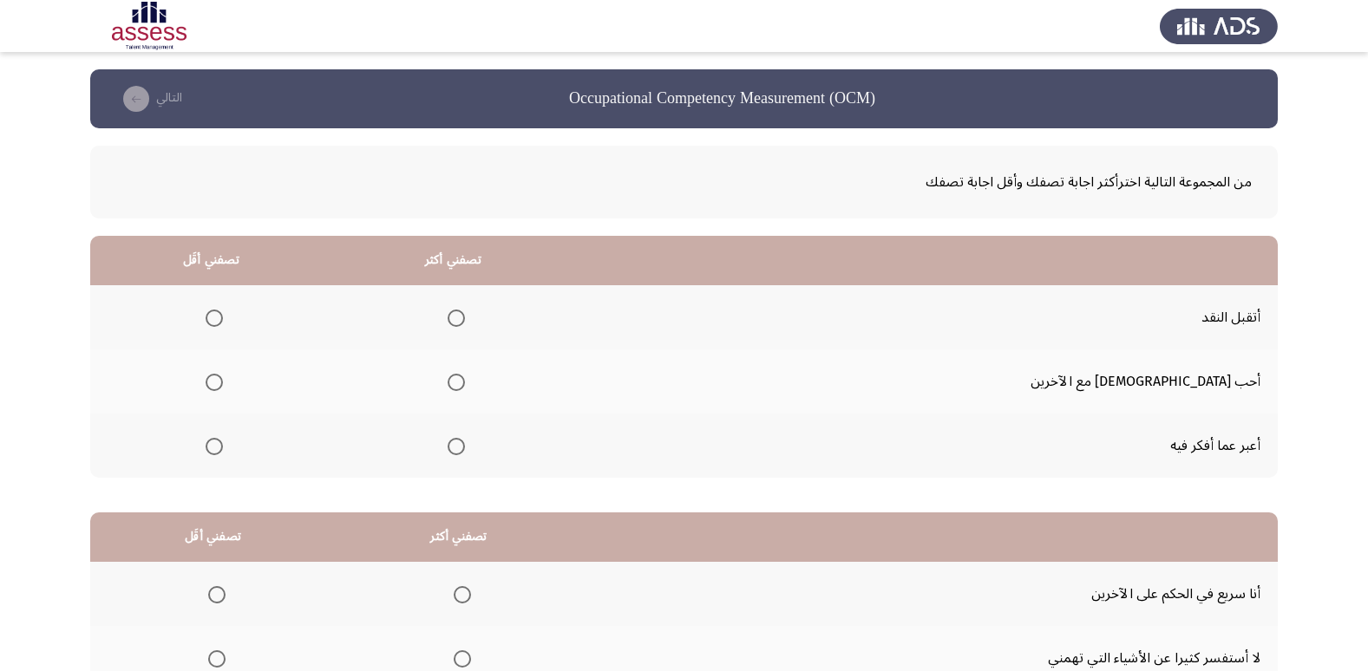
click at [465, 329] on mat-radio-group "Select an option" at bounding box center [453, 317] width 24 height 29
click at [465, 322] on span "Select an option" at bounding box center [456, 318] width 17 height 17
click at [465, 322] on input "Select an option" at bounding box center [456, 318] width 17 height 17
click at [223, 386] on span "Select an option" at bounding box center [214, 382] width 17 height 17
click at [223, 386] on input "Select an option" at bounding box center [214, 382] width 17 height 17
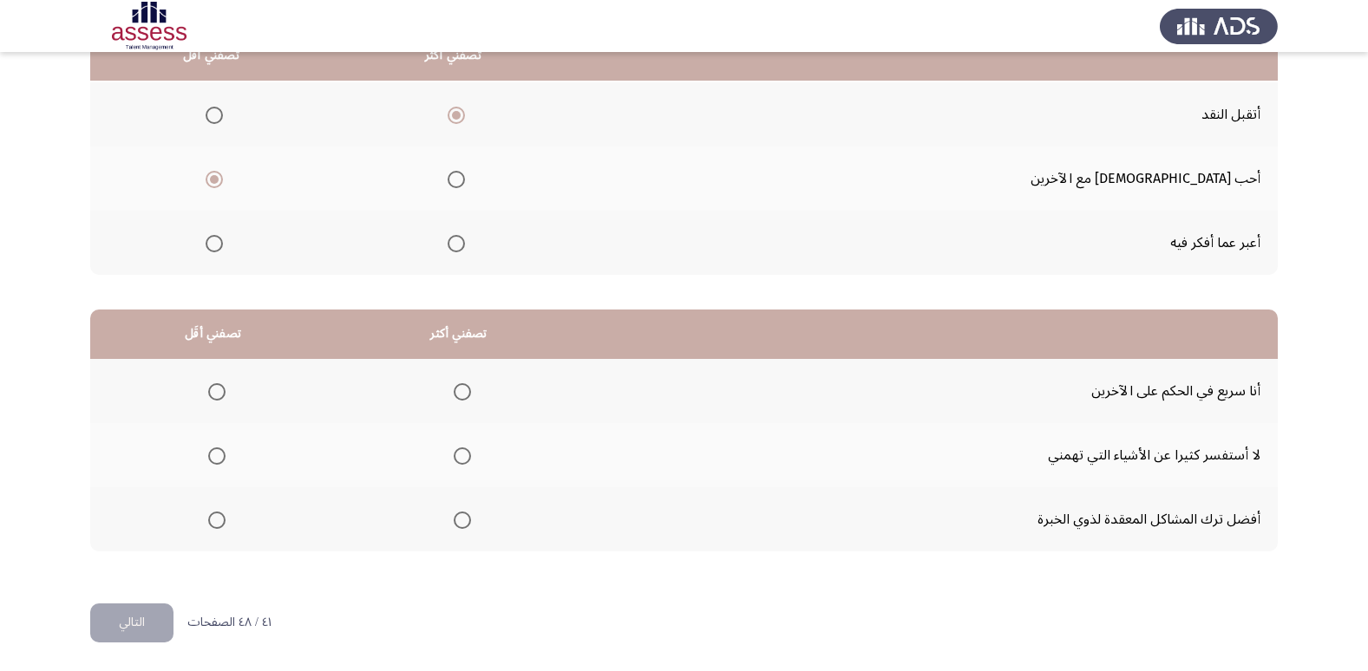
scroll to position [205, 0]
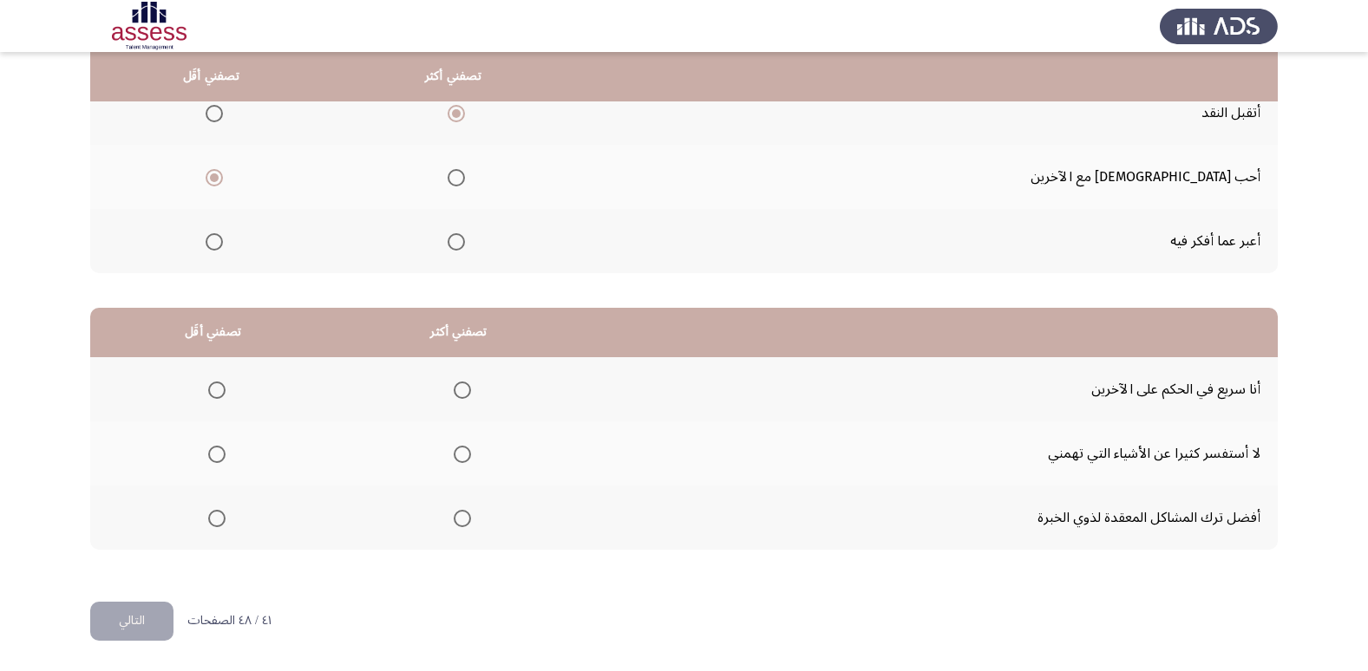
click at [224, 389] on span "Select an option" at bounding box center [216, 390] width 17 height 17
click at [224, 389] on input "Select an option" at bounding box center [216, 390] width 17 height 17
click at [468, 458] on span "Select an option" at bounding box center [462, 454] width 17 height 17
click at [468, 458] on input "Select an option" at bounding box center [462, 454] width 17 height 17
click at [107, 624] on button "التالي" at bounding box center [131, 621] width 83 height 39
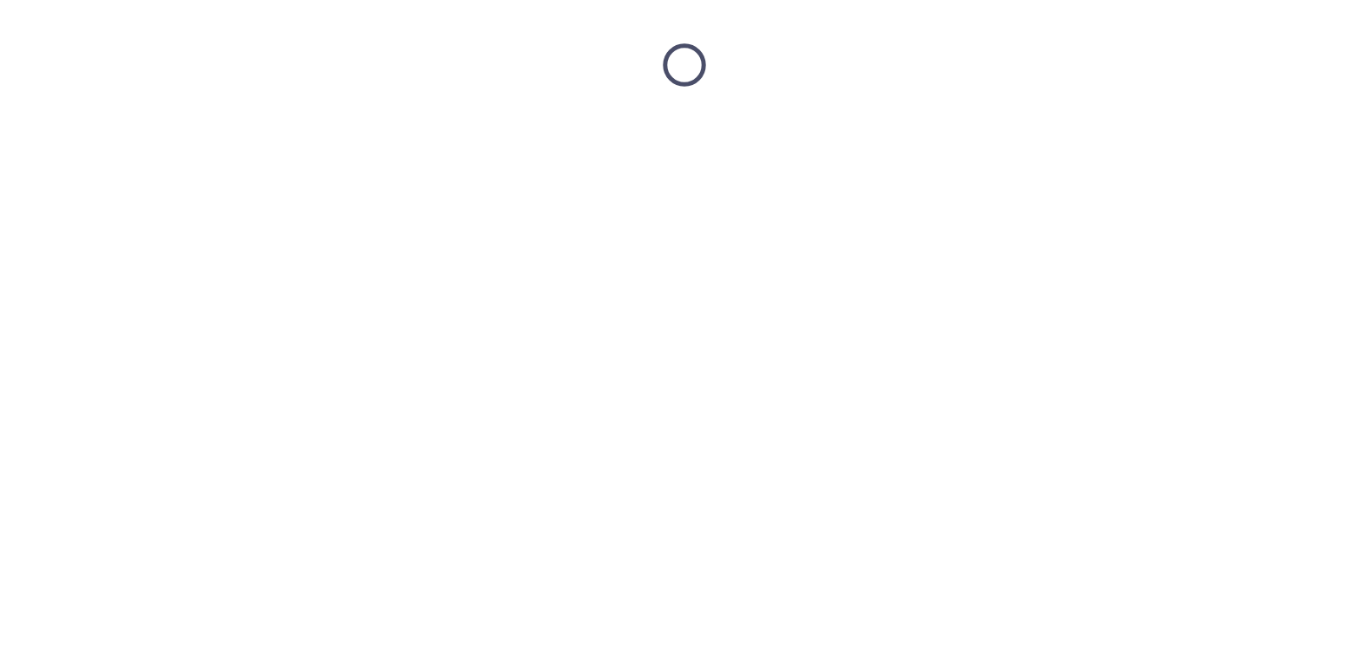
scroll to position [0, 0]
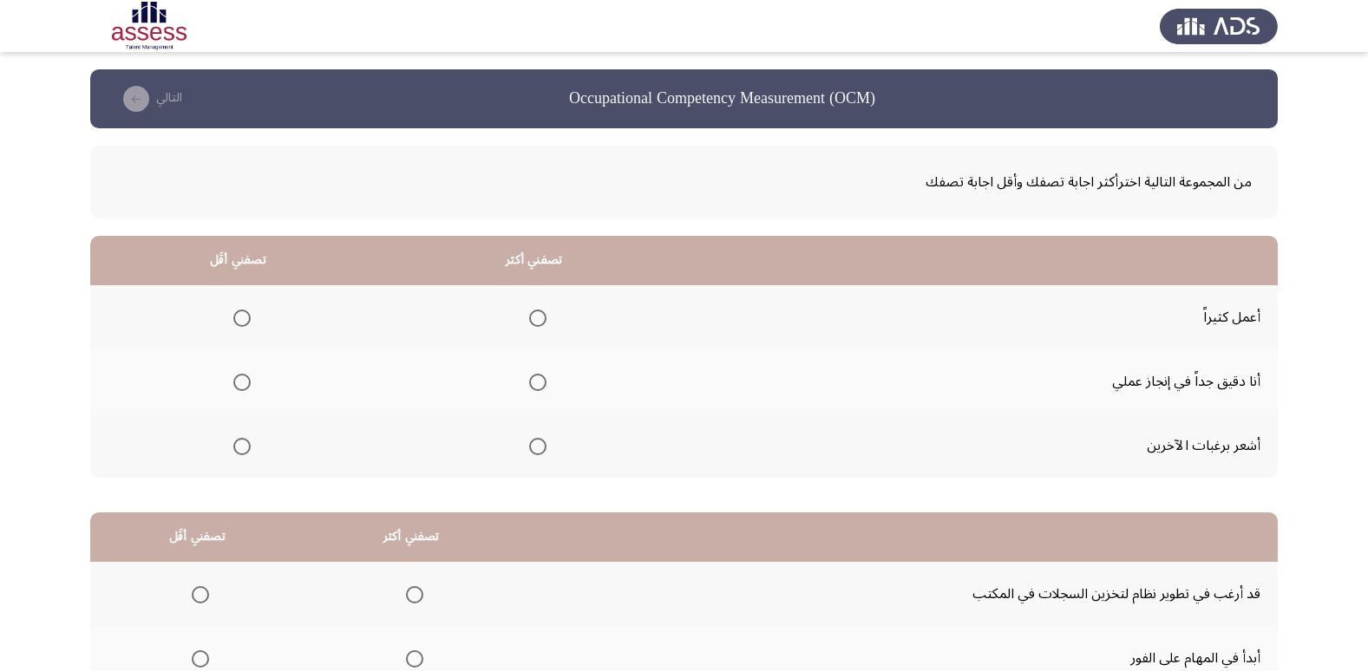
click at [533, 388] on span "Select an option" at bounding box center [537, 382] width 17 height 17
click at [533, 388] on input "Select an option" at bounding box center [537, 382] width 17 height 17
click at [231, 451] on label "Select an option" at bounding box center [238, 446] width 24 height 17
click at [233, 451] on input "Select an option" at bounding box center [241, 446] width 17 height 17
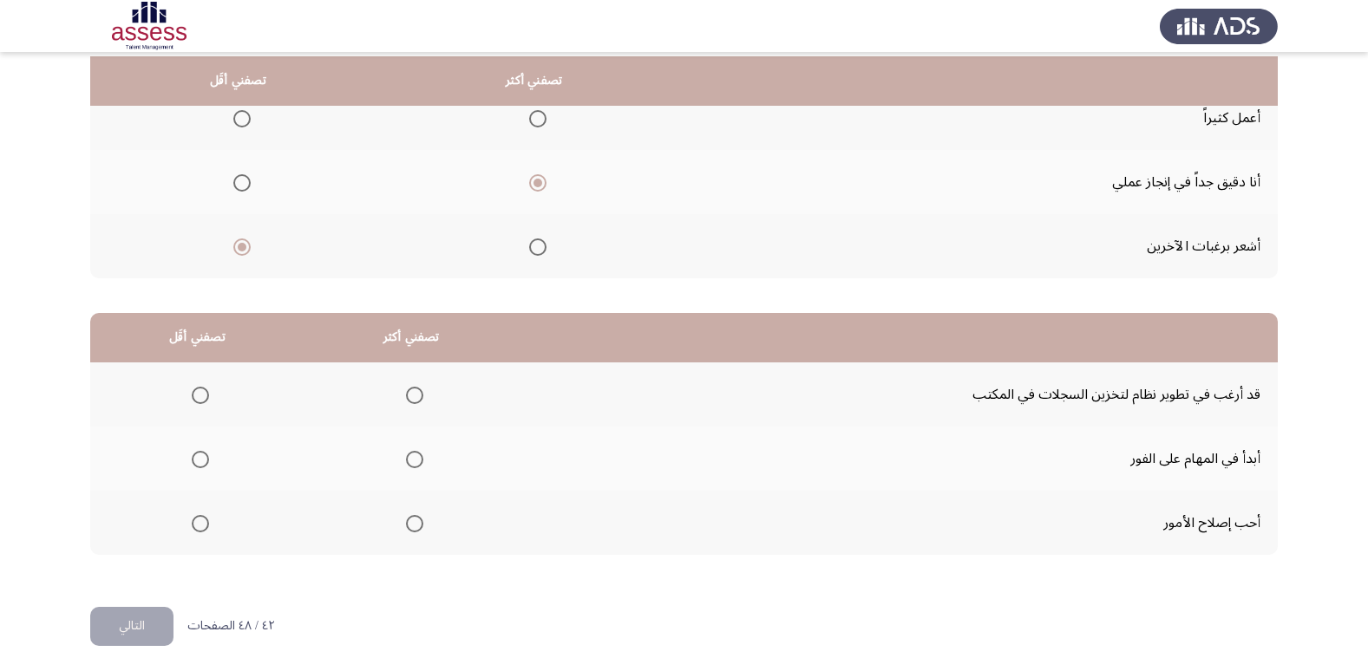
scroll to position [205, 0]
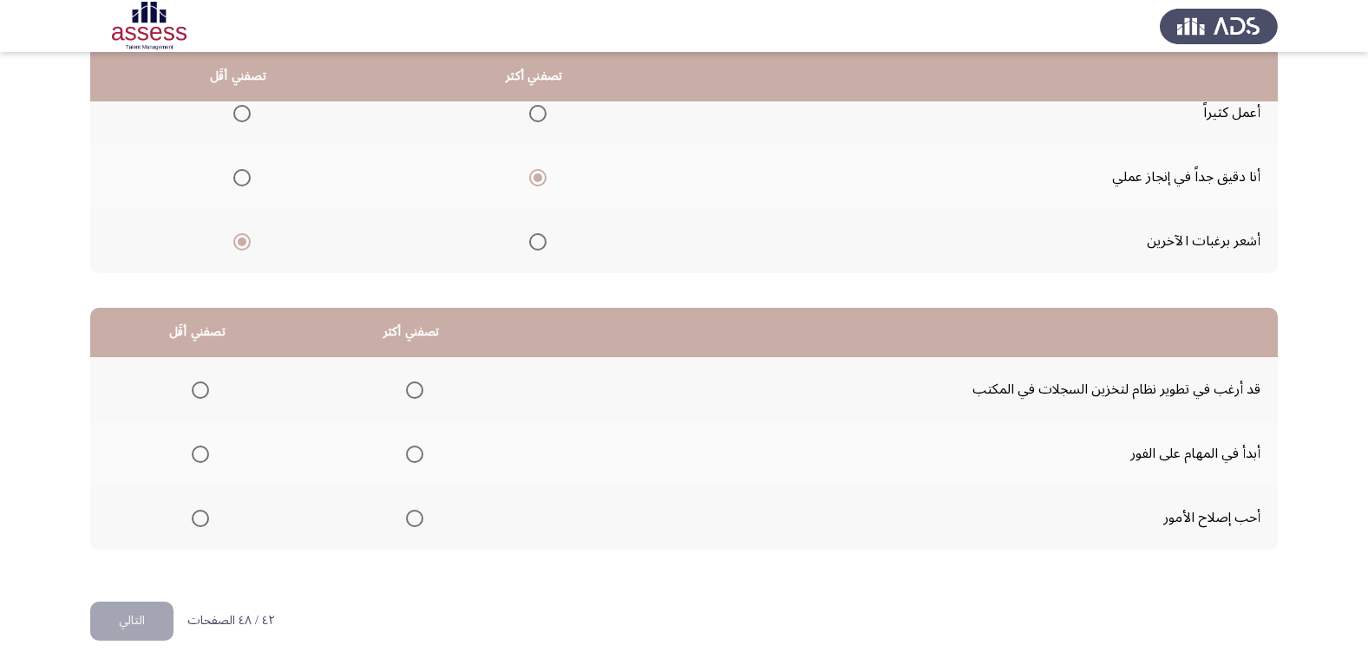
click at [409, 524] on span "Select an option" at bounding box center [414, 518] width 17 height 17
click at [409, 524] on input "Select an option" at bounding box center [414, 518] width 17 height 17
click at [212, 454] on th at bounding box center [197, 454] width 214 height 64
click at [201, 454] on span "Select an option" at bounding box center [200, 454] width 17 height 17
click at [201, 454] on input "Select an option" at bounding box center [200, 454] width 17 height 17
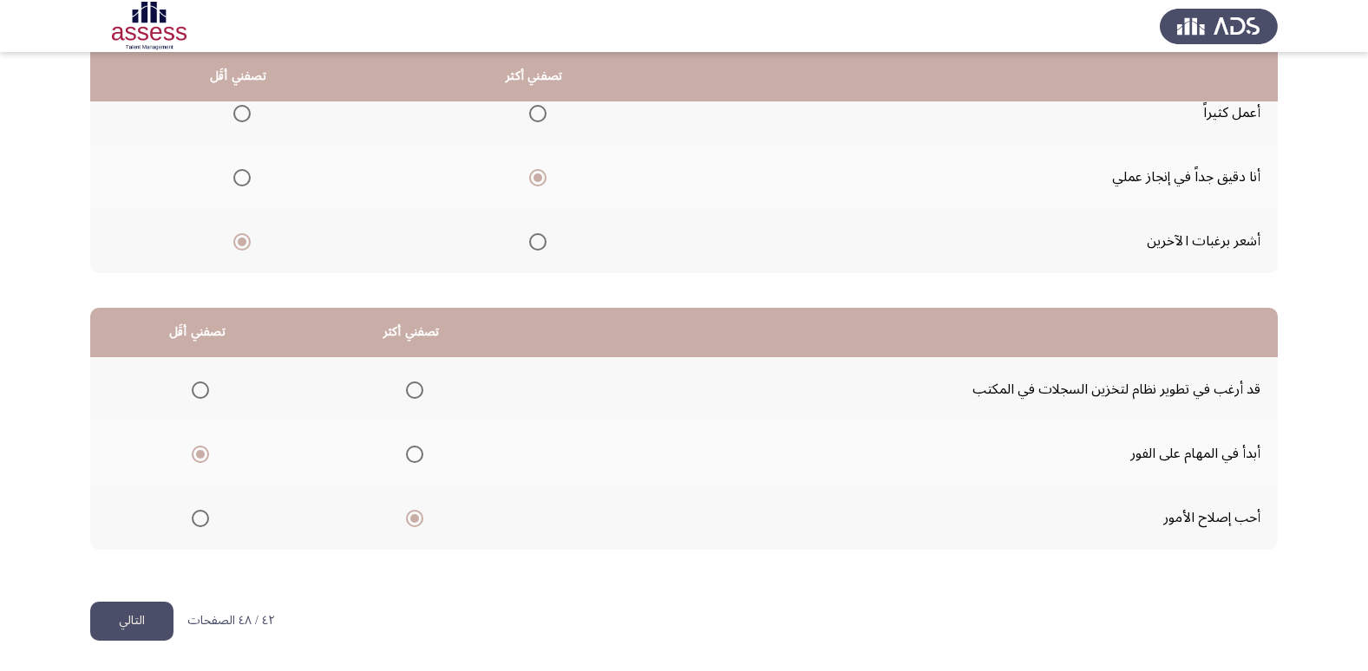
click at [139, 616] on button "التالي" at bounding box center [131, 621] width 83 height 39
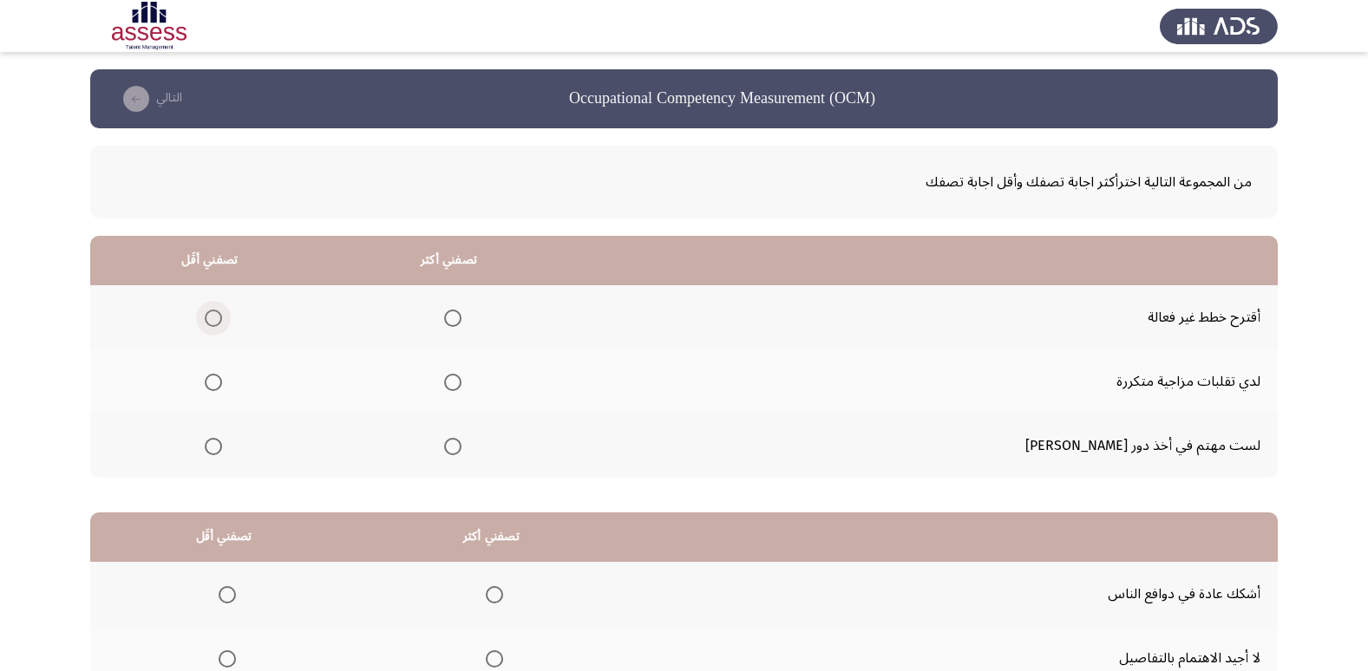
click at [222, 322] on span "Select an option" at bounding box center [213, 318] width 17 height 17
click at [222, 322] on input "Select an option" at bounding box center [213, 318] width 17 height 17
click at [461, 448] on span "Select an option" at bounding box center [452, 446] width 17 height 17
click at [461, 448] on input "Select an option" at bounding box center [452, 446] width 17 height 17
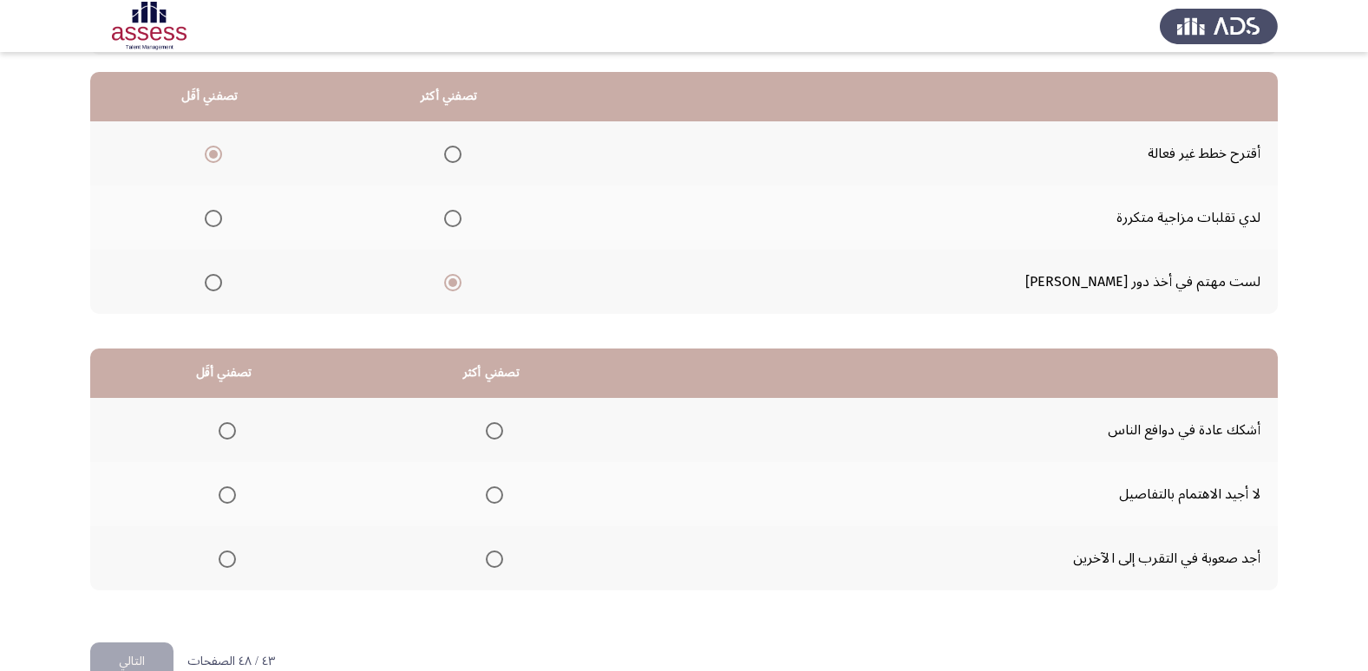
scroll to position [205, 0]
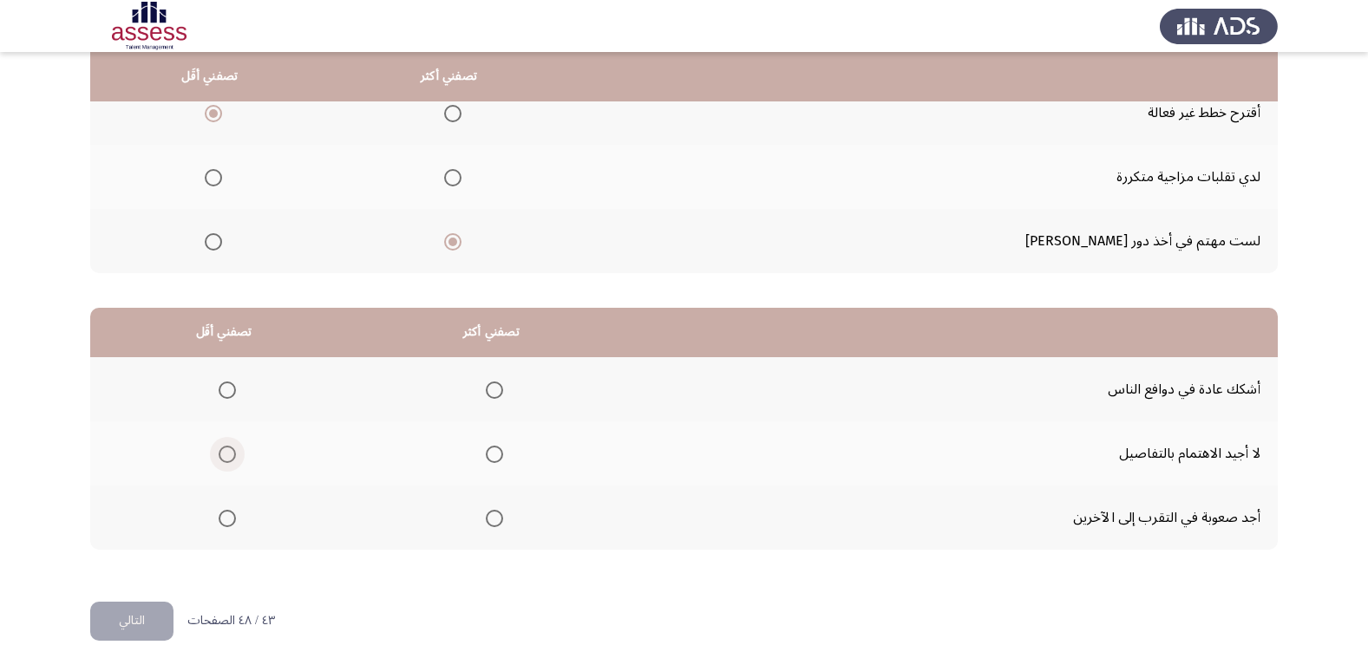
click at [220, 453] on span "Select an option" at bounding box center [227, 454] width 17 height 17
click at [220, 453] on input "Select an option" at bounding box center [227, 454] width 17 height 17
click at [525, 512] on th at bounding box center [491, 518] width 268 height 64
drag, startPoint x: 496, startPoint y: 520, endPoint x: 370, endPoint y: 554, distance: 130.5
click at [494, 519] on span "Select an option" at bounding box center [494, 518] width 17 height 17
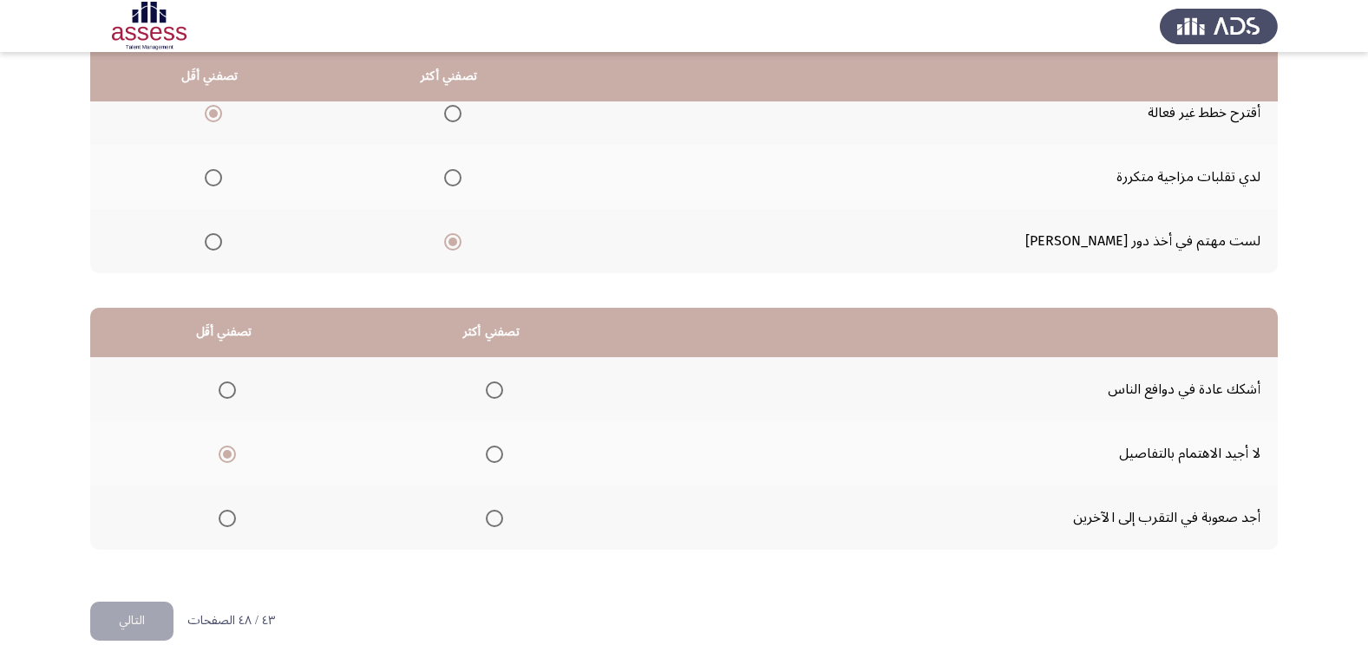
click at [494, 519] on input "Select an option" at bounding box center [494, 518] width 17 height 17
click at [120, 607] on button "التالي" at bounding box center [131, 621] width 83 height 39
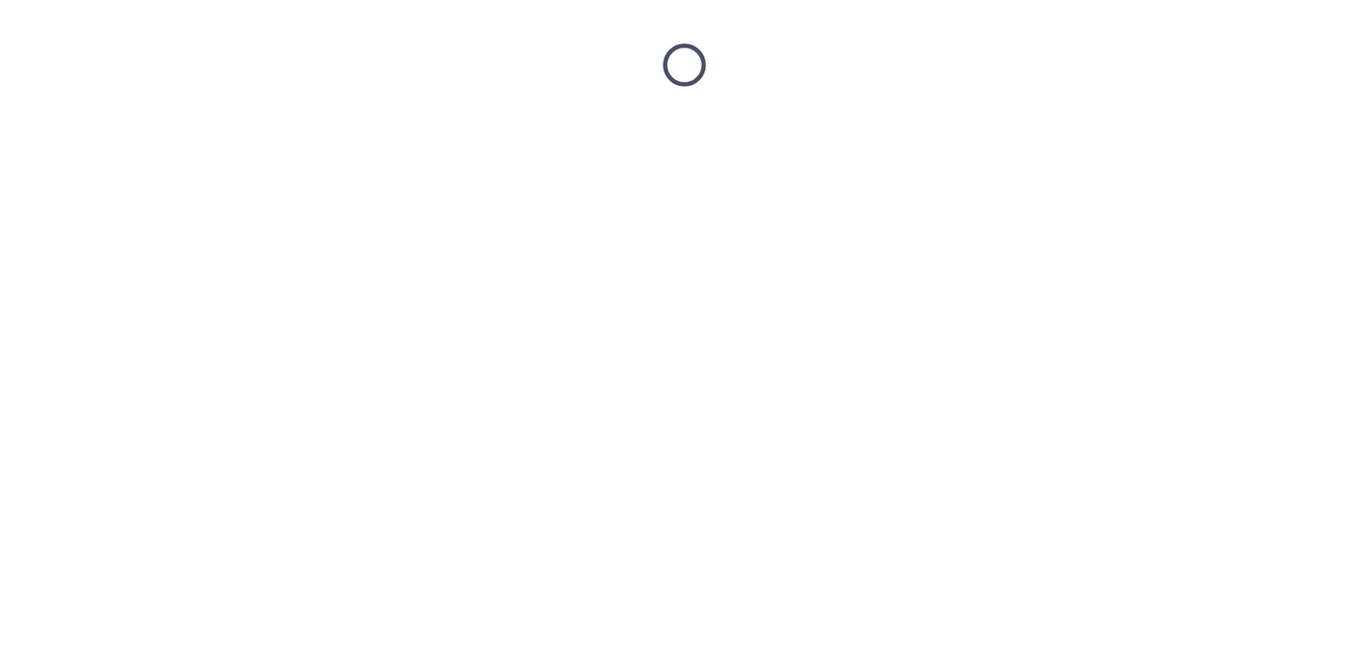
scroll to position [0, 0]
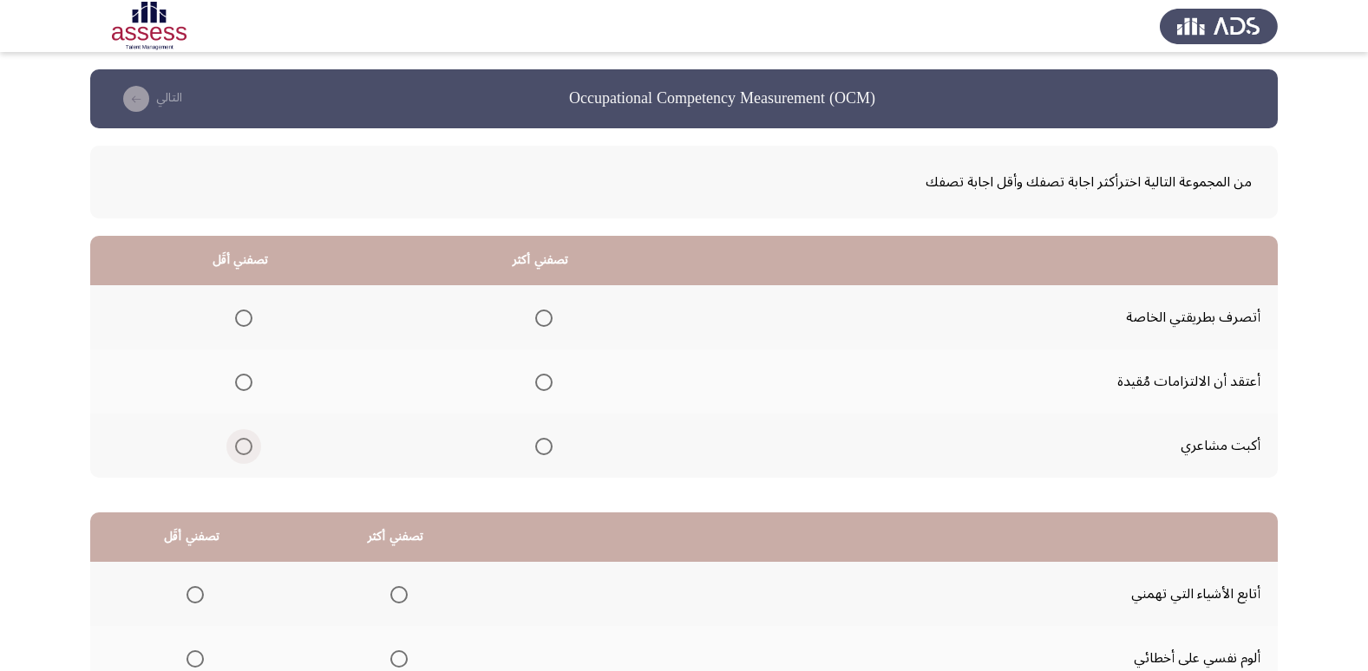
click at [243, 451] on span "Select an option" at bounding box center [243, 446] width 17 height 17
click at [243, 451] on input "Select an option" at bounding box center [243, 446] width 17 height 17
click at [552, 386] on span "Select an option" at bounding box center [543, 382] width 17 height 17
click at [552, 386] on input "Select an option" at bounding box center [543, 382] width 17 height 17
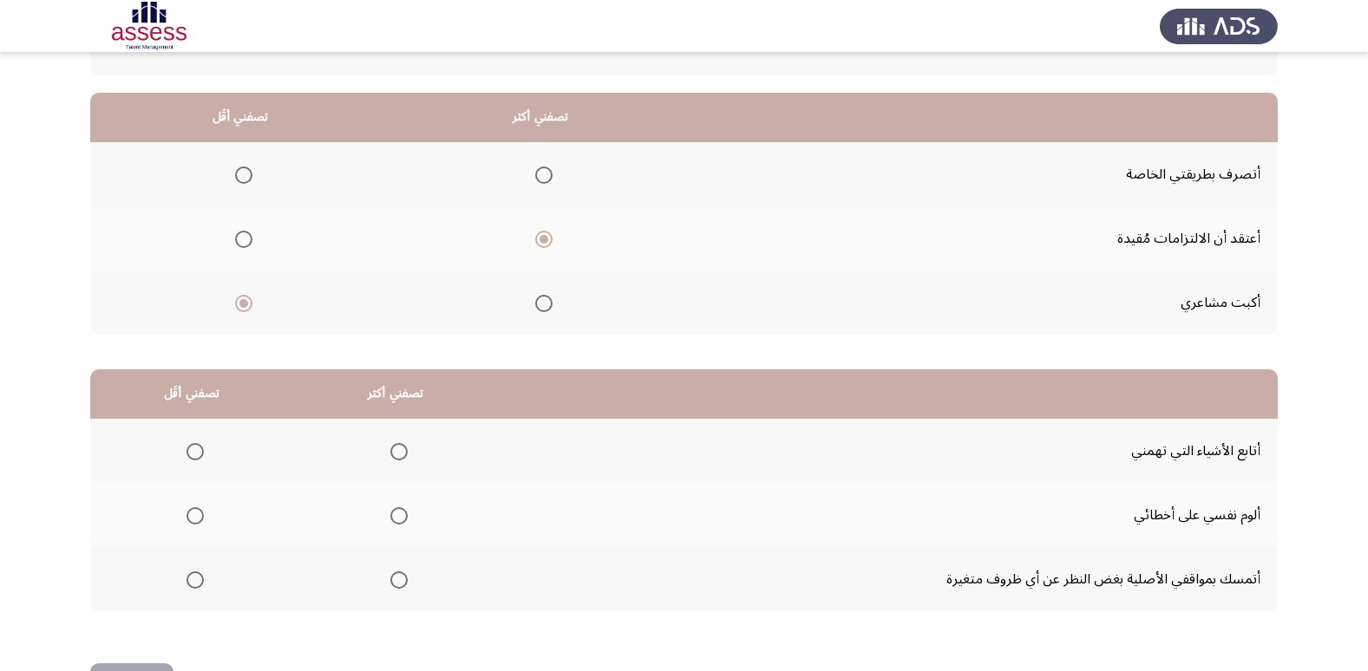
scroll to position [173, 0]
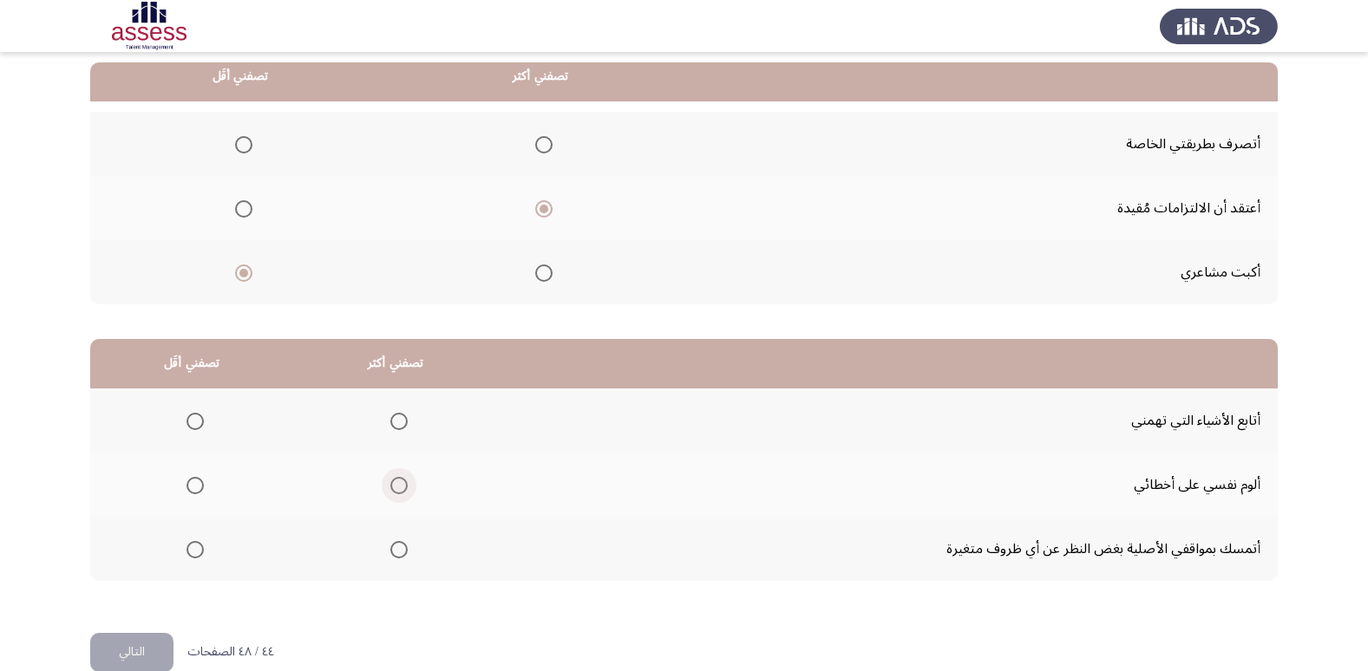
click at [392, 486] on span "Select an option" at bounding box center [398, 485] width 17 height 17
click at [392, 486] on input "Select an option" at bounding box center [398, 485] width 17 height 17
click at [188, 544] on span "Select an option" at bounding box center [194, 549] width 17 height 17
click at [188, 544] on input "Select an option" at bounding box center [194, 549] width 17 height 17
click at [138, 641] on button "التالي" at bounding box center [131, 652] width 83 height 39
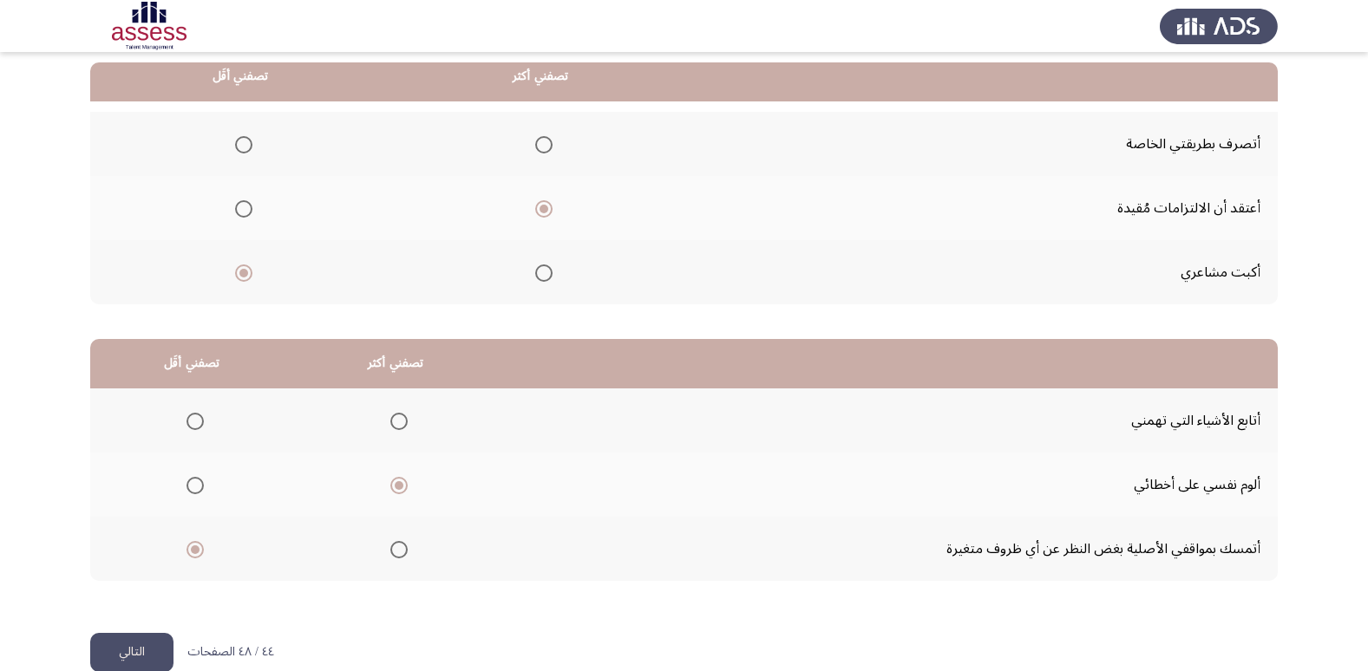
scroll to position [0, 0]
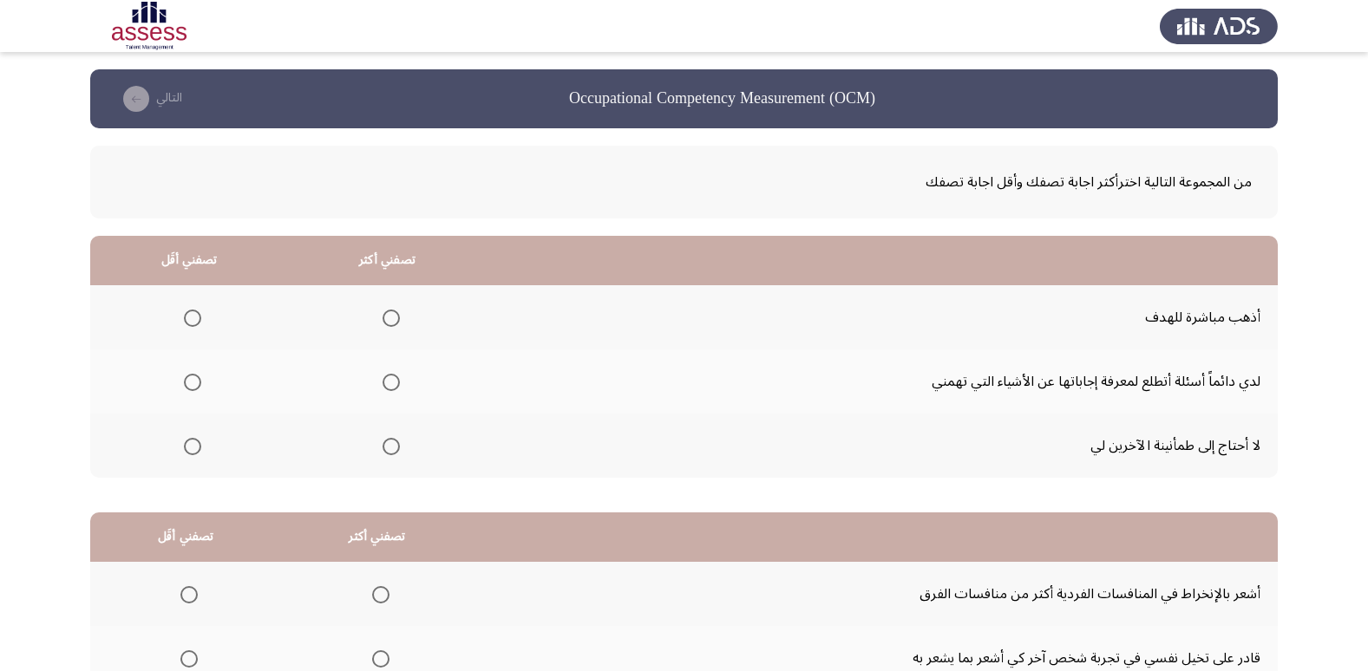
drag, startPoint x: 204, startPoint y: 445, endPoint x: 186, endPoint y: 445, distance: 18.2
click at [188, 445] on th at bounding box center [189, 446] width 198 height 64
click at [186, 445] on span "Select an option" at bounding box center [192, 446] width 17 height 17
click at [186, 445] on input "Select an option" at bounding box center [192, 446] width 17 height 17
click at [376, 368] on mat-radio-group "Select an option" at bounding box center [388, 381] width 24 height 29
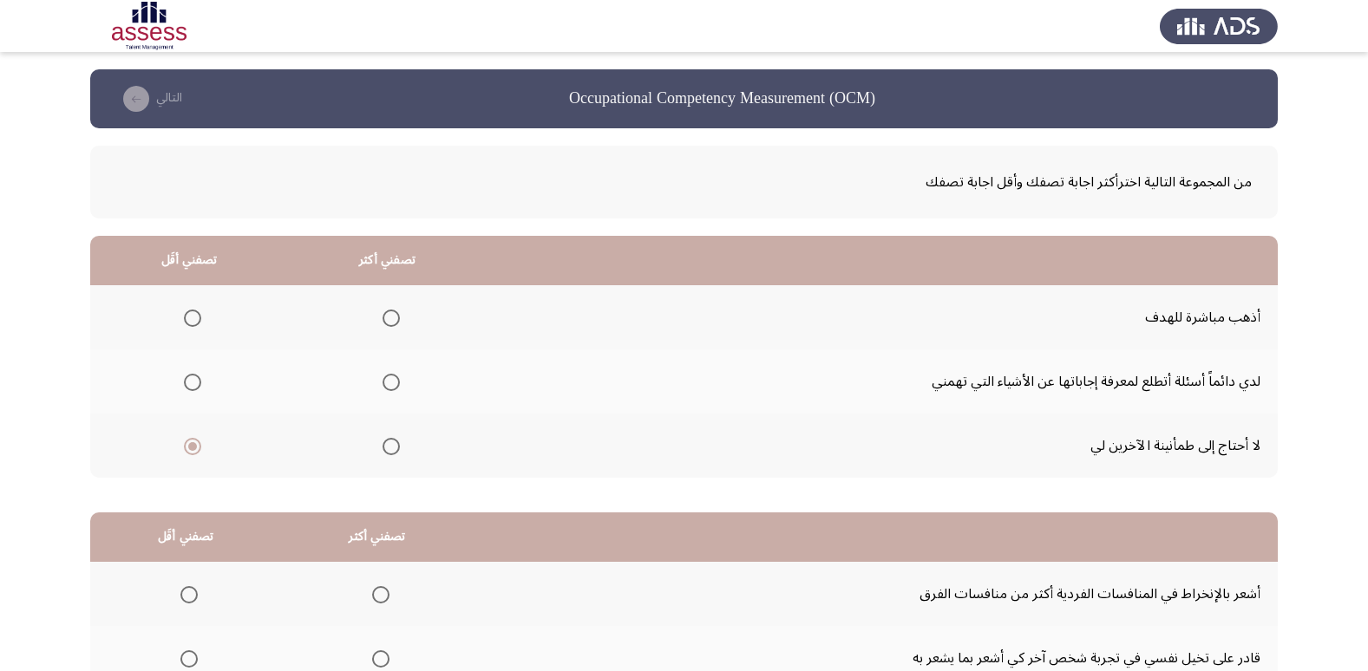
click at [383, 307] on mat-radio-group "Select an option" at bounding box center [388, 317] width 24 height 29
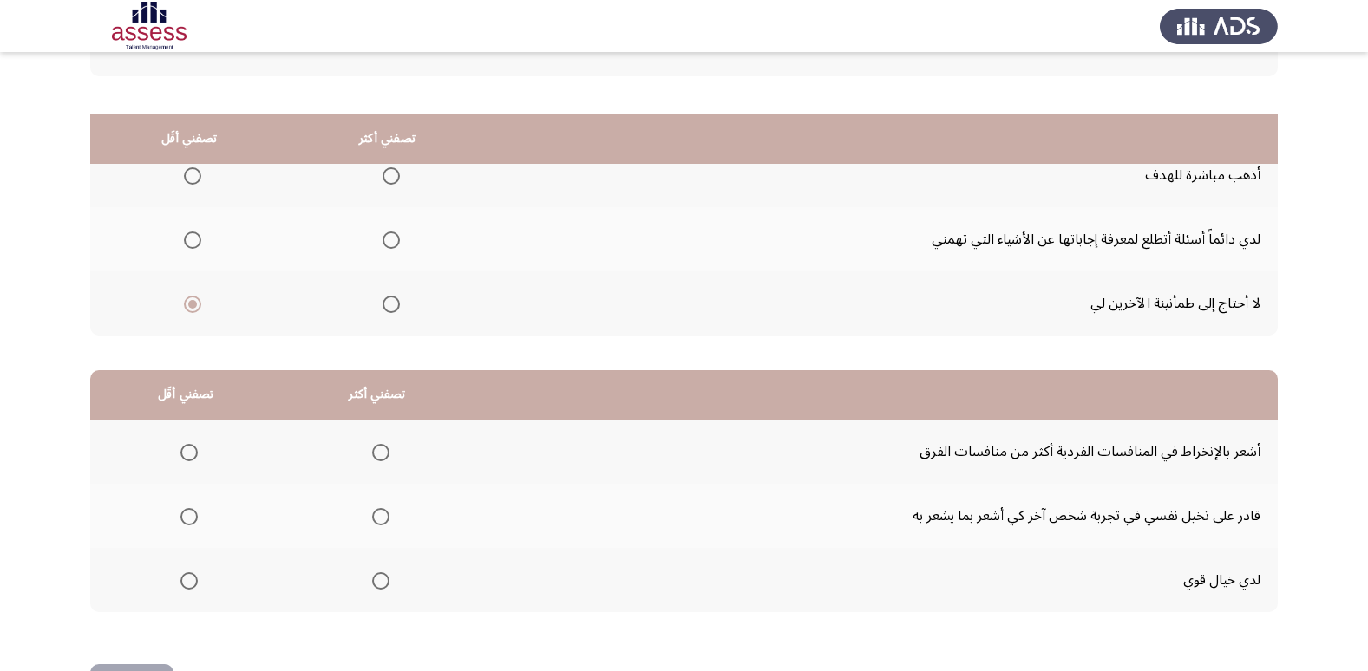
scroll to position [205, 0]
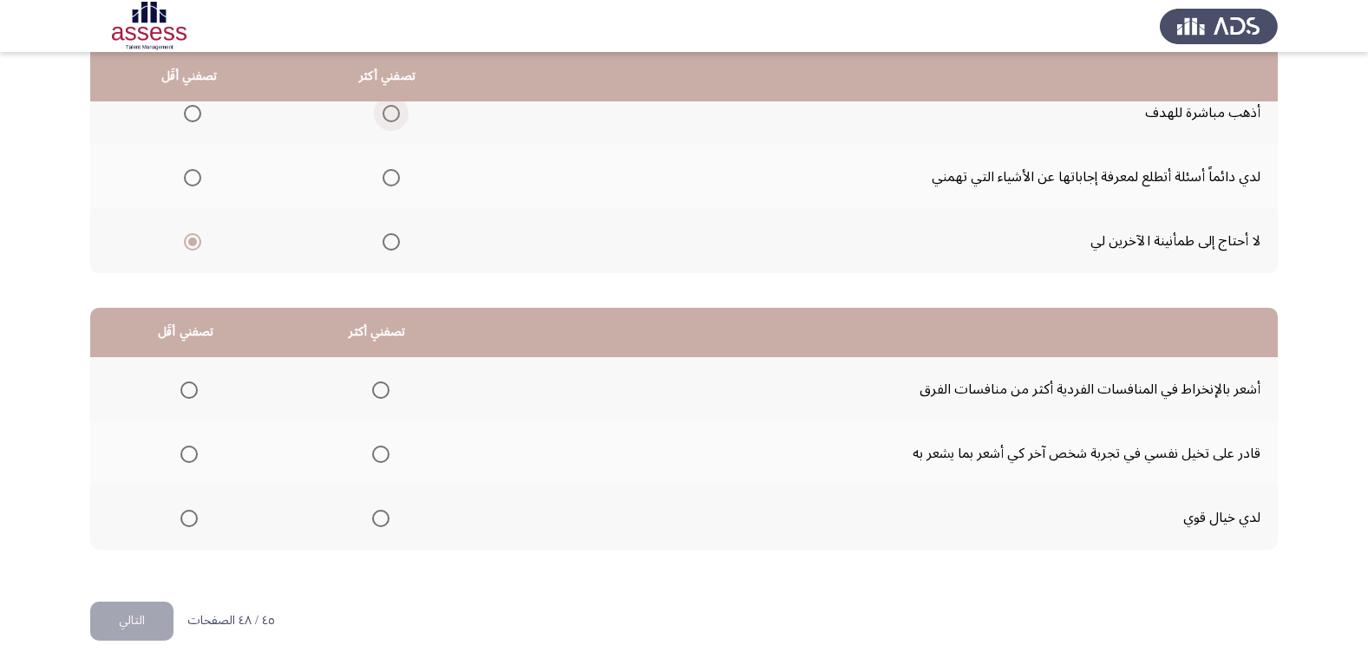
click at [389, 110] on span "Select an option" at bounding box center [391, 113] width 17 height 17
click at [389, 110] on input "Select an option" at bounding box center [391, 113] width 17 height 17
click at [379, 386] on span "Select an option" at bounding box center [380, 390] width 17 height 17
click at [379, 386] on input "Select an option" at bounding box center [380, 390] width 17 height 17
click at [382, 456] on span "Select an option" at bounding box center [380, 454] width 17 height 17
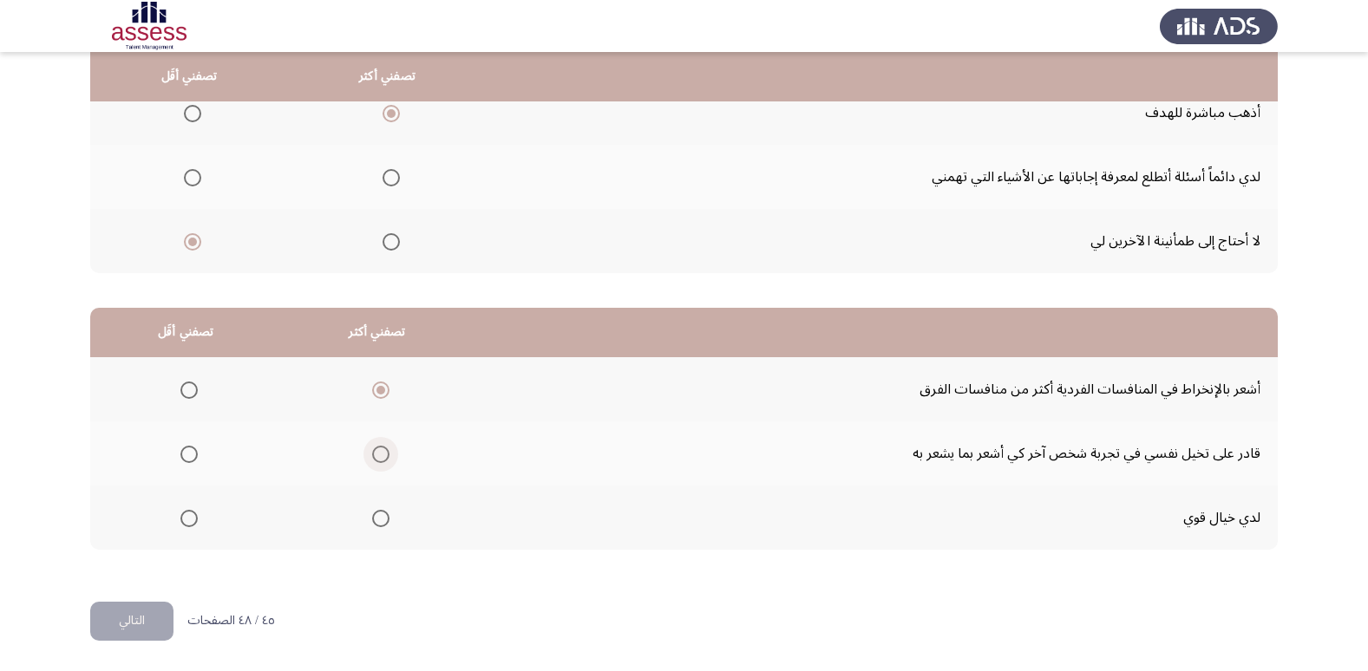
click at [382, 456] on input "Select an option" at bounding box center [380, 454] width 17 height 17
click at [186, 389] on span "Select an option" at bounding box center [188, 390] width 17 height 17
click at [186, 389] on input "Select an option" at bounding box center [188, 390] width 17 height 17
click at [123, 606] on button "التالي" at bounding box center [131, 621] width 83 height 39
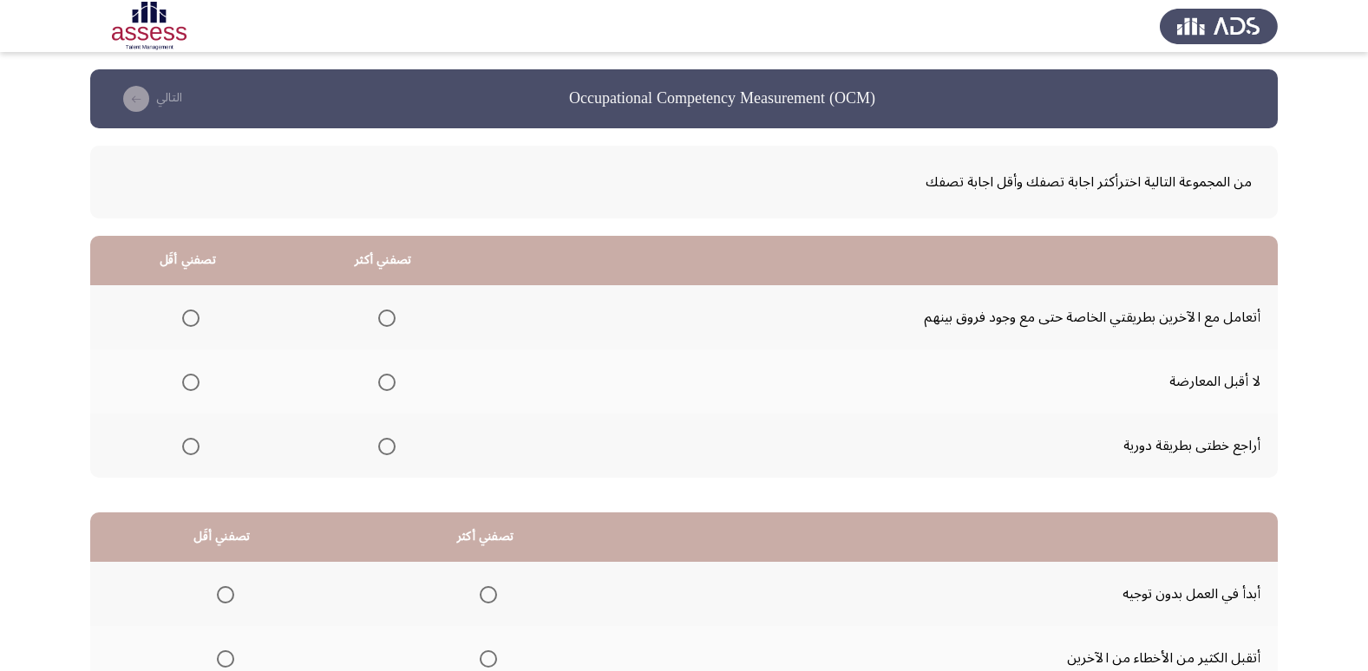
click at [191, 379] on span "Select an option" at bounding box center [190, 382] width 17 height 17
click at [191, 379] on input "Select an option" at bounding box center [190, 382] width 17 height 17
click at [384, 317] on span "Select an option" at bounding box center [386, 318] width 17 height 17
click at [384, 317] on input "Select an option" at bounding box center [386, 318] width 17 height 17
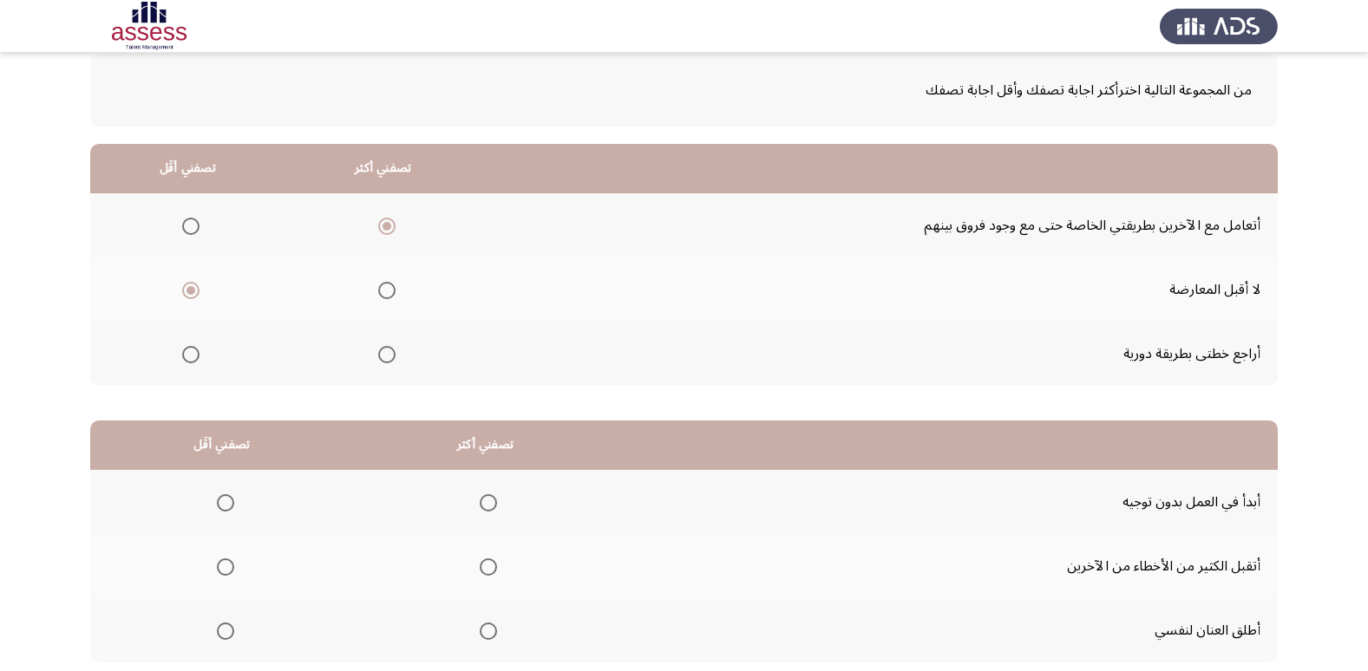
scroll to position [205, 0]
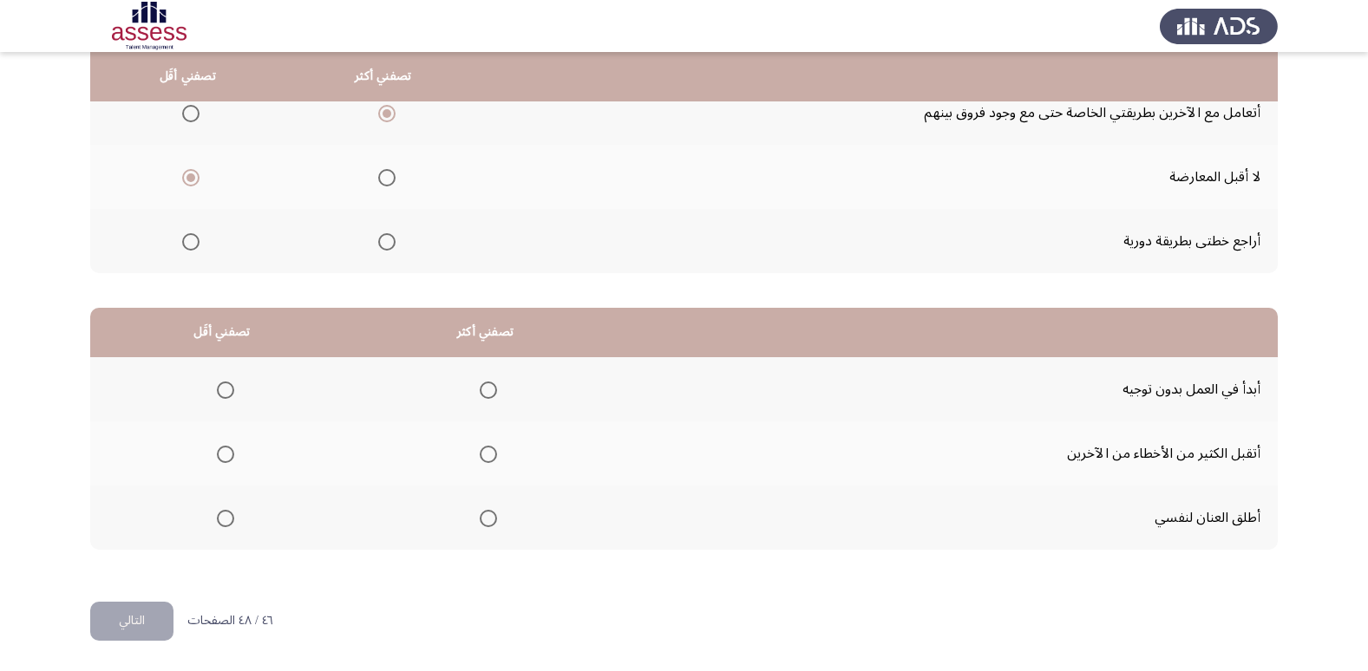
click at [217, 383] on span "Select an option" at bounding box center [225, 390] width 17 height 17
click at [217, 383] on input "Select an option" at bounding box center [225, 390] width 17 height 17
click at [497, 454] on th at bounding box center [485, 454] width 264 height 64
click at [494, 454] on span "Select an option" at bounding box center [488, 454] width 17 height 17
click at [494, 454] on input "Select an option" at bounding box center [488, 454] width 17 height 17
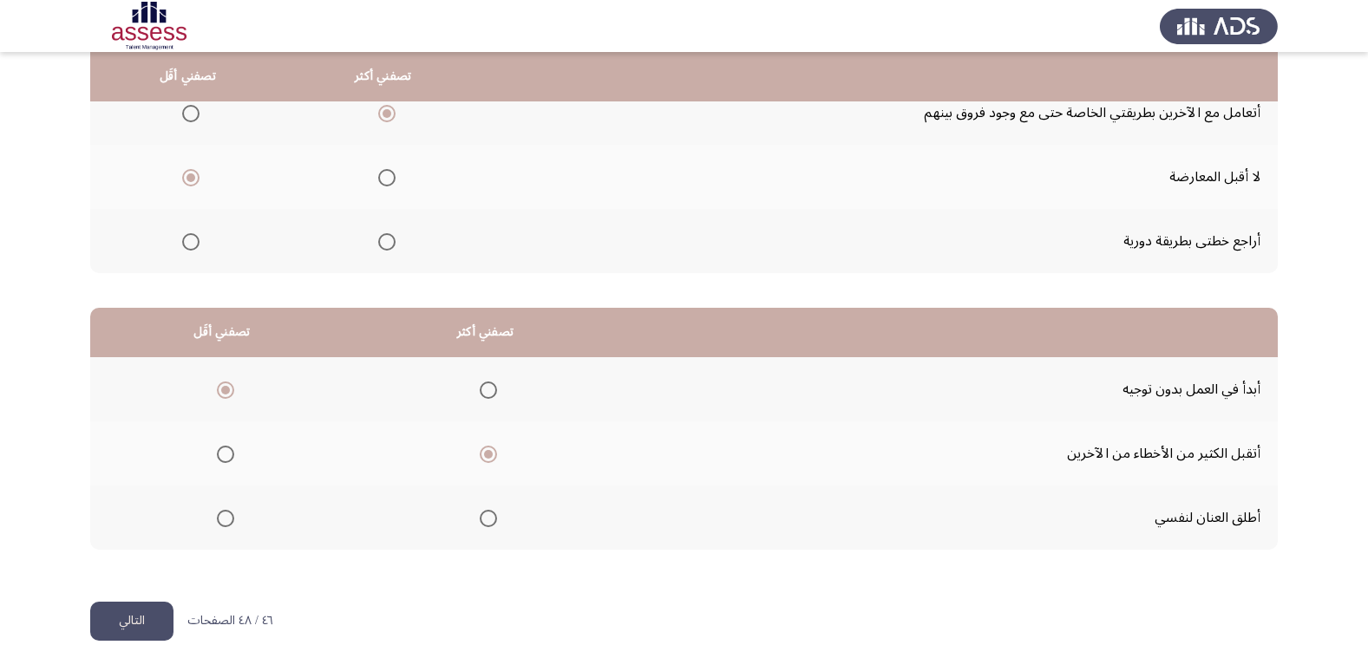
click at [123, 623] on button "التالي" at bounding box center [131, 621] width 83 height 39
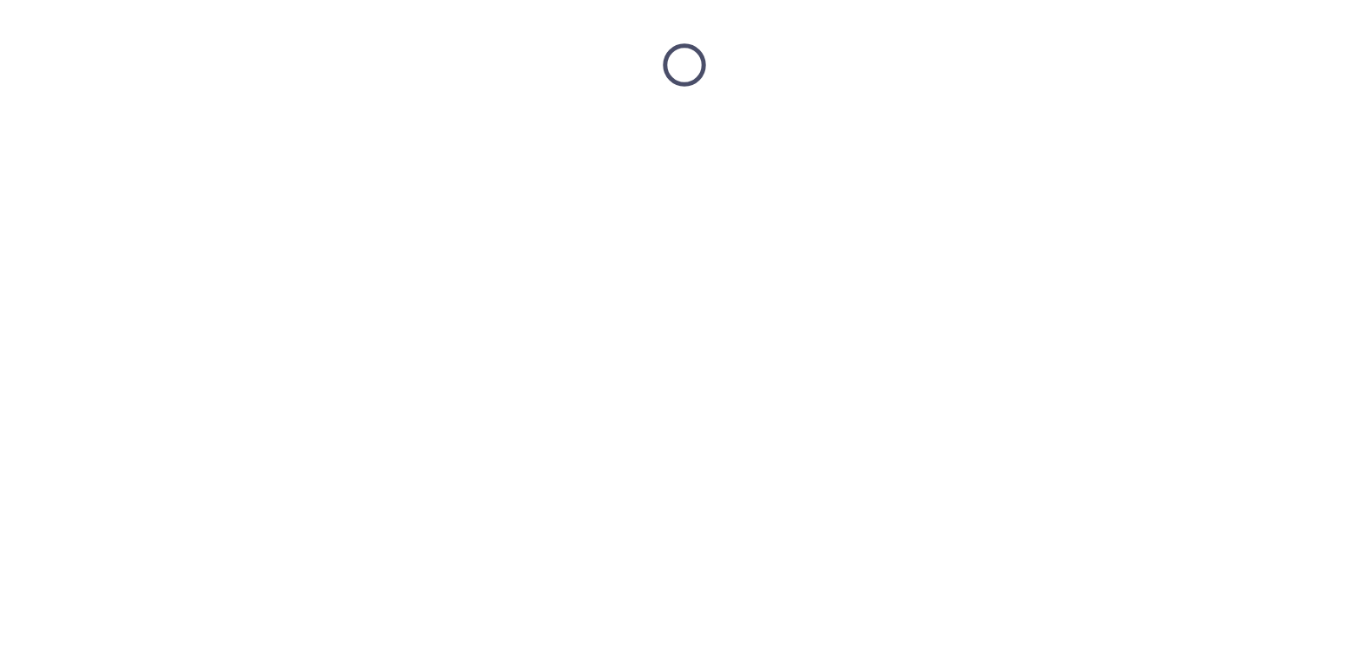
scroll to position [0, 0]
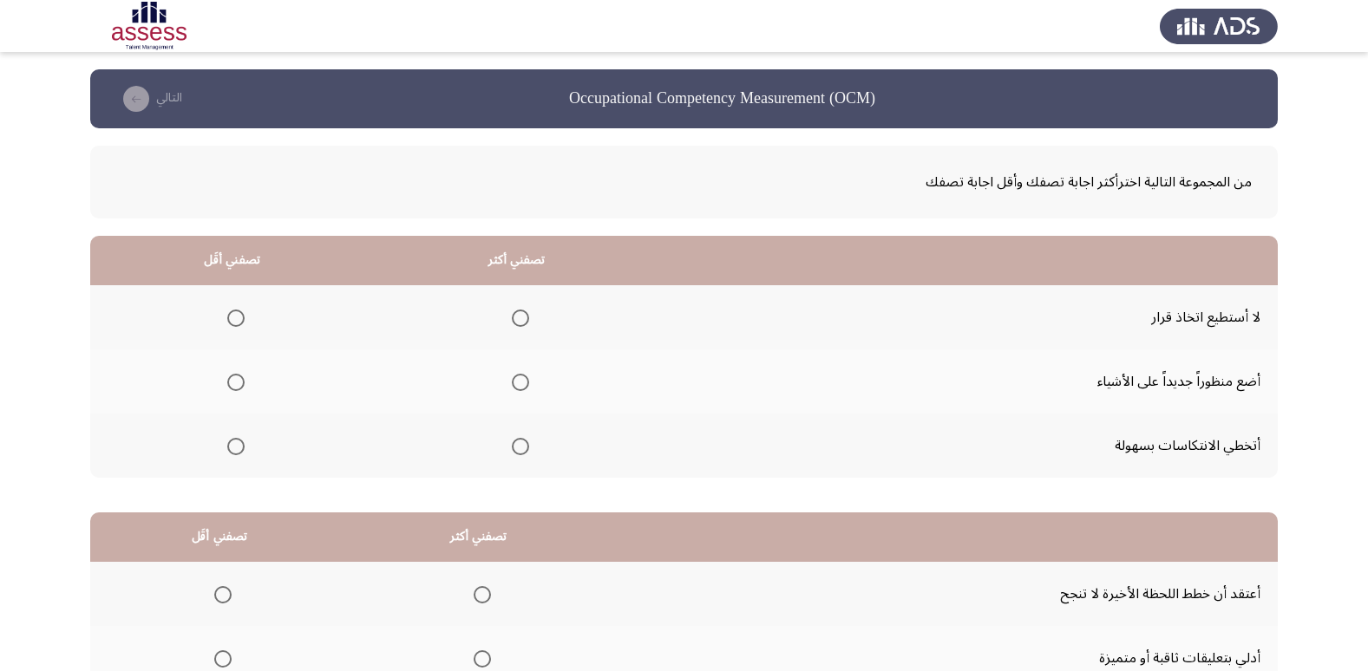
click at [238, 319] on span "Select an option" at bounding box center [235, 318] width 17 height 17
click at [238, 319] on input "Select an option" at bounding box center [235, 318] width 17 height 17
click at [514, 383] on span "Select an option" at bounding box center [520, 382] width 17 height 17
click at [514, 383] on input "Select an option" at bounding box center [520, 382] width 17 height 17
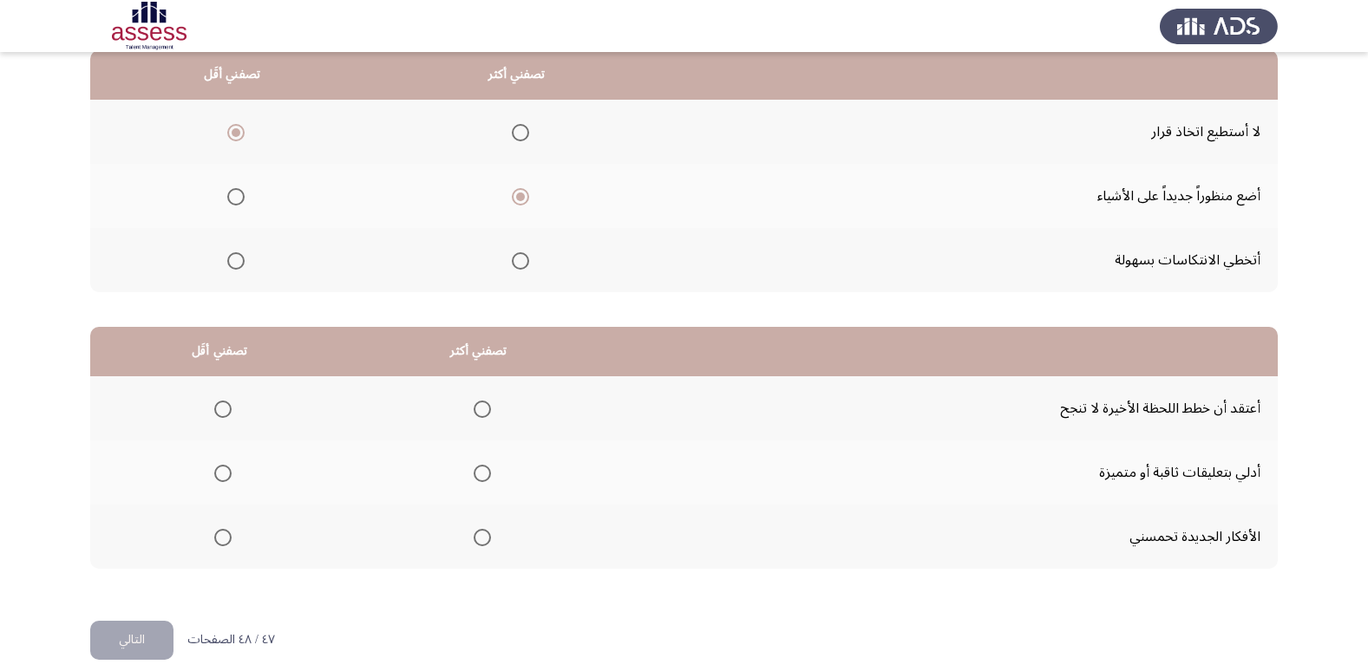
scroll to position [205, 0]
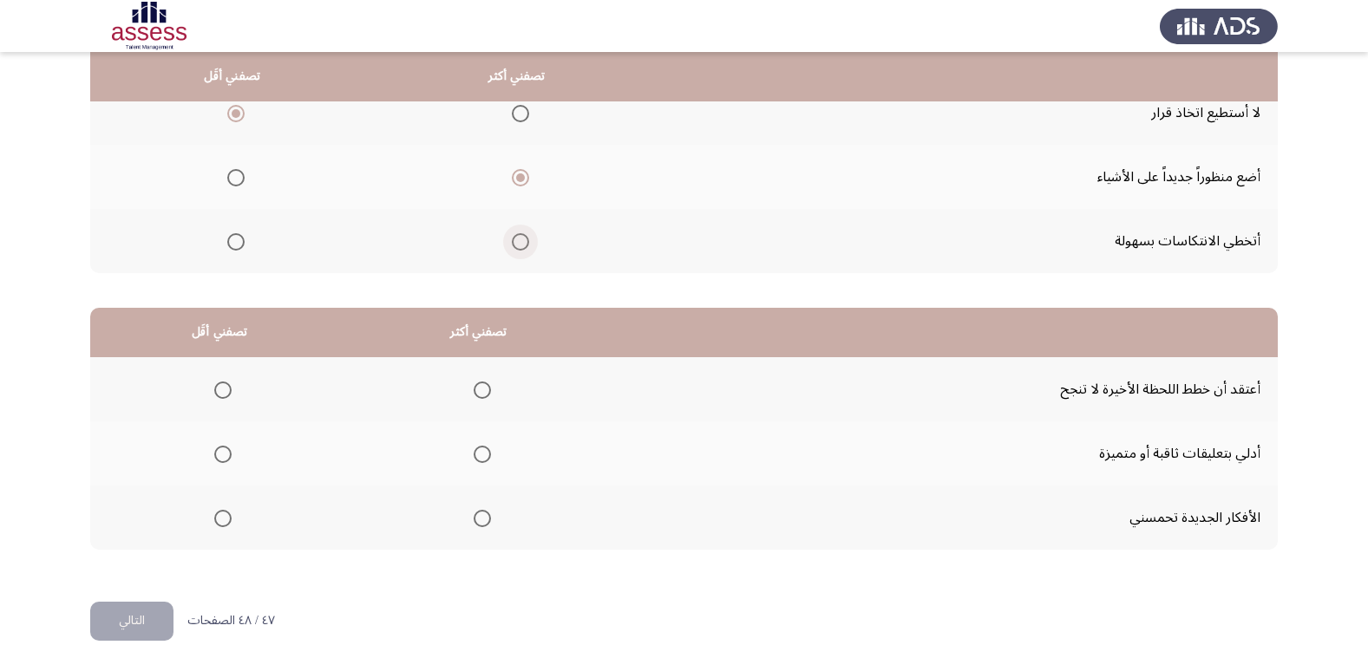
click at [518, 246] on span "Select an option" at bounding box center [520, 241] width 17 height 17
click at [518, 246] on input "Select an option" at bounding box center [520, 241] width 17 height 17
click at [484, 520] on span "Select an option" at bounding box center [482, 518] width 17 height 17
click at [484, 520] on input "Select an option" at bounding box center [482, 518] width 17 height 17
click at [222, 395] on span "Select an option" at bounding box center [222, 390] width 17 height 17
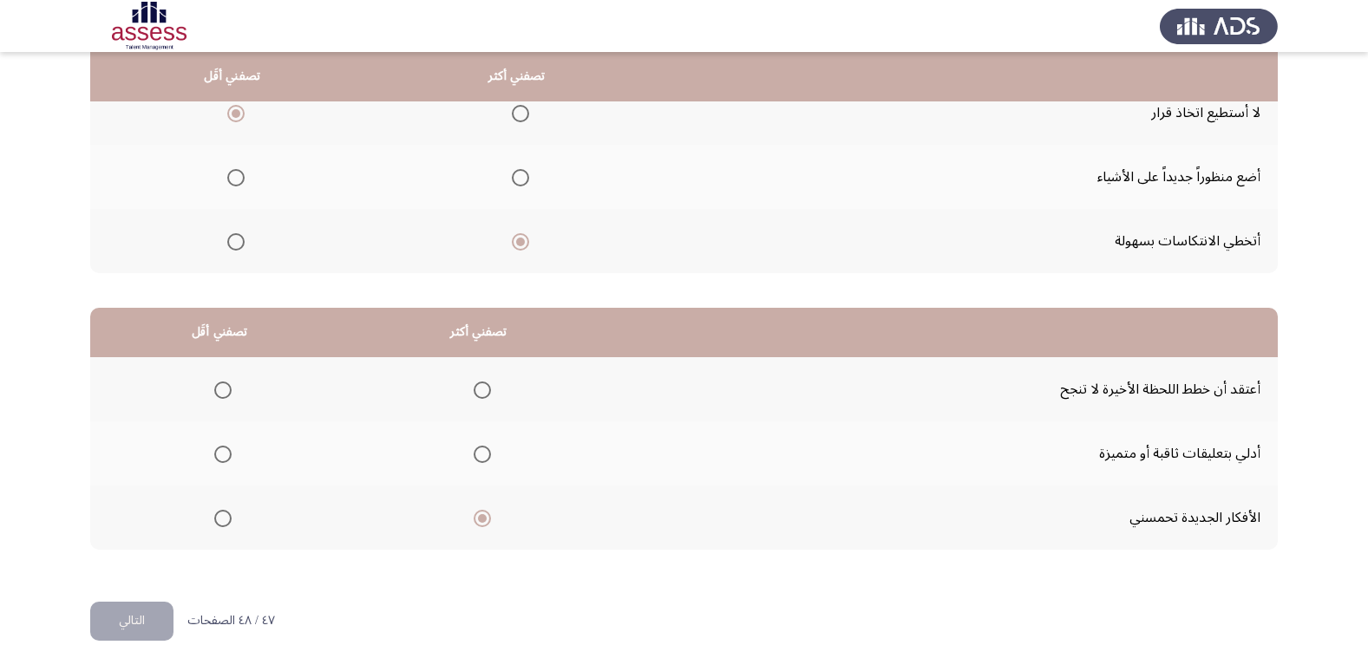
click at [222, 395] on input "Select an option" at bounding box center [222, 390] width 17 height 17
click at [147, 610] on button "التالي" at bounding box center [131, 621] width 83 height 39
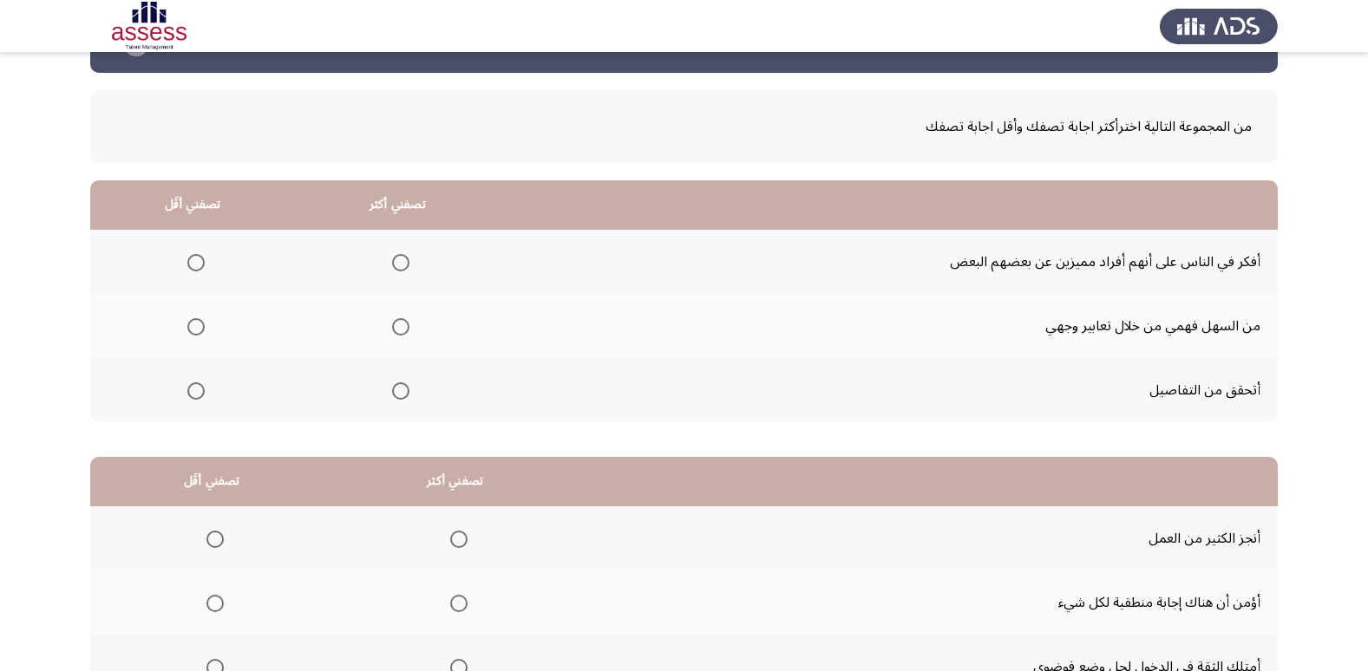
scroll to position [87, 0]
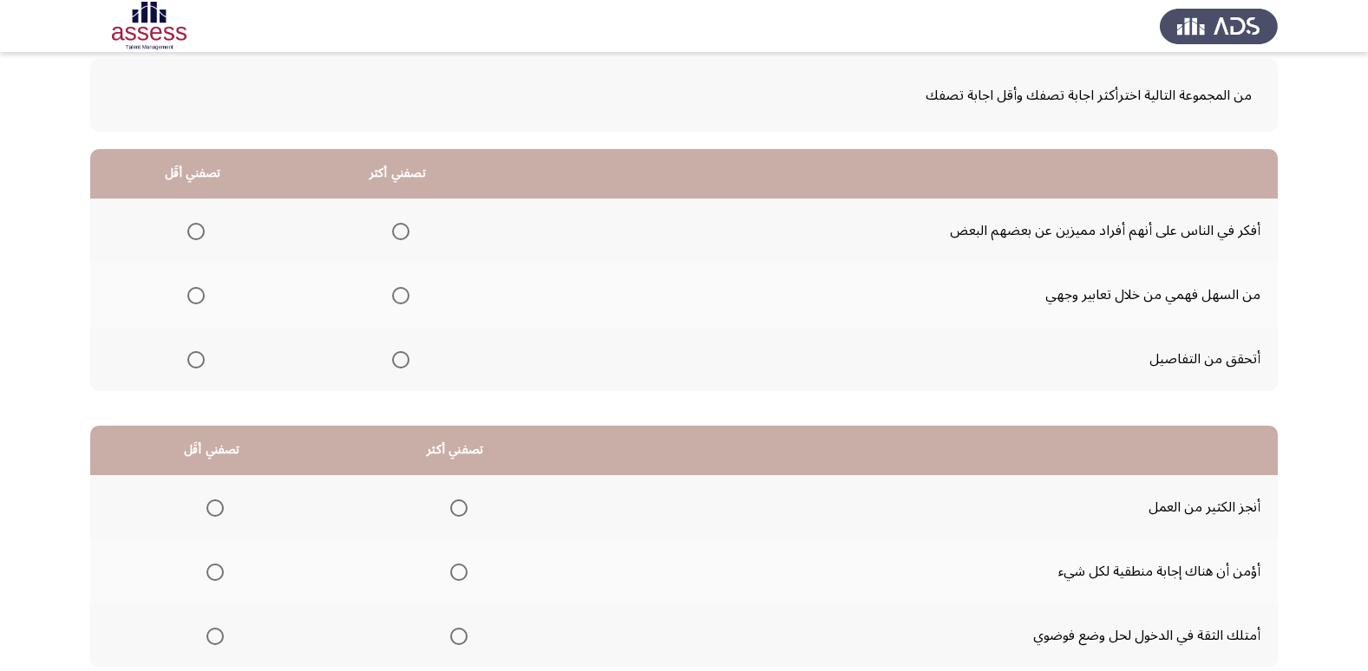
click at [395, 368] on mat-radio-group "Select an option" at bounding box center [397, 358] width 24 height 29
click at [397, 366] on span "Select an option" at bounding box center [400, 359] width 17 height 17
click at [397, 366] on input "Select an option" at bounding box center [400, 359] width 17 height 17
click at [195, 293] on span "Select an option" at bounding box center [195, 295] width 17 height 17
click at [195, 293] on input "Select an option" at bounding box center [195, 295] width 17 height 17
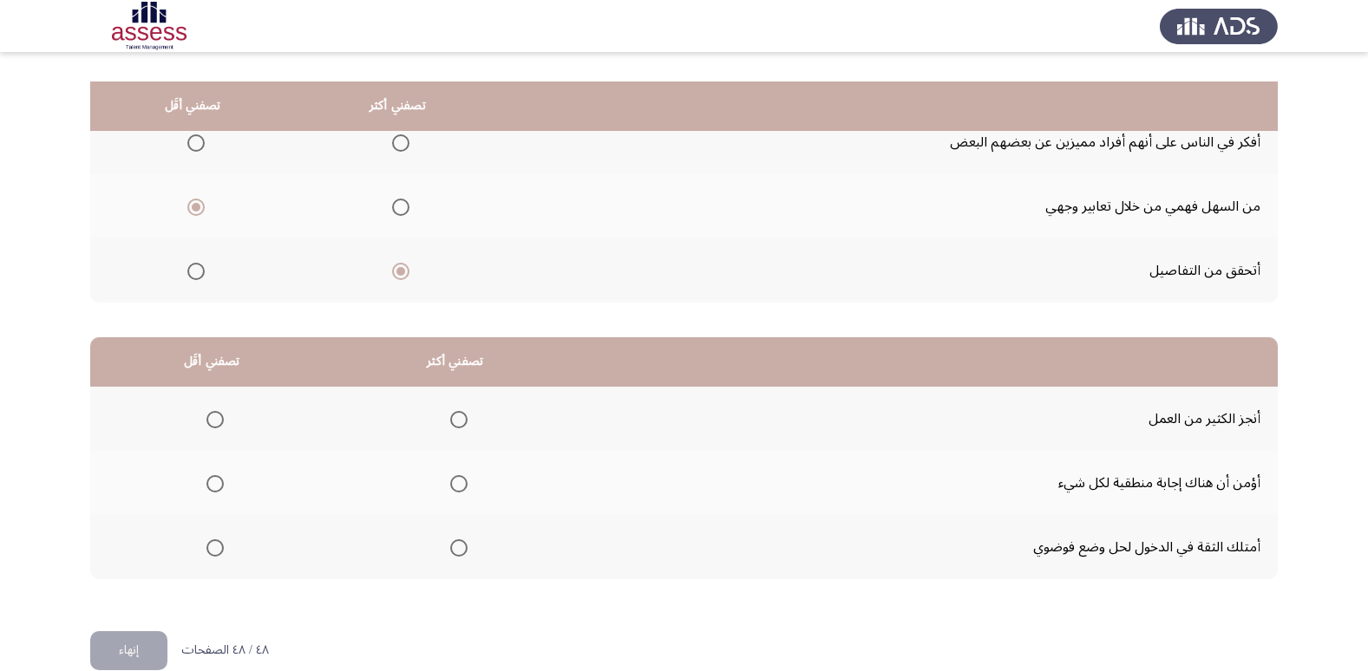
scroll to position [205, 0]
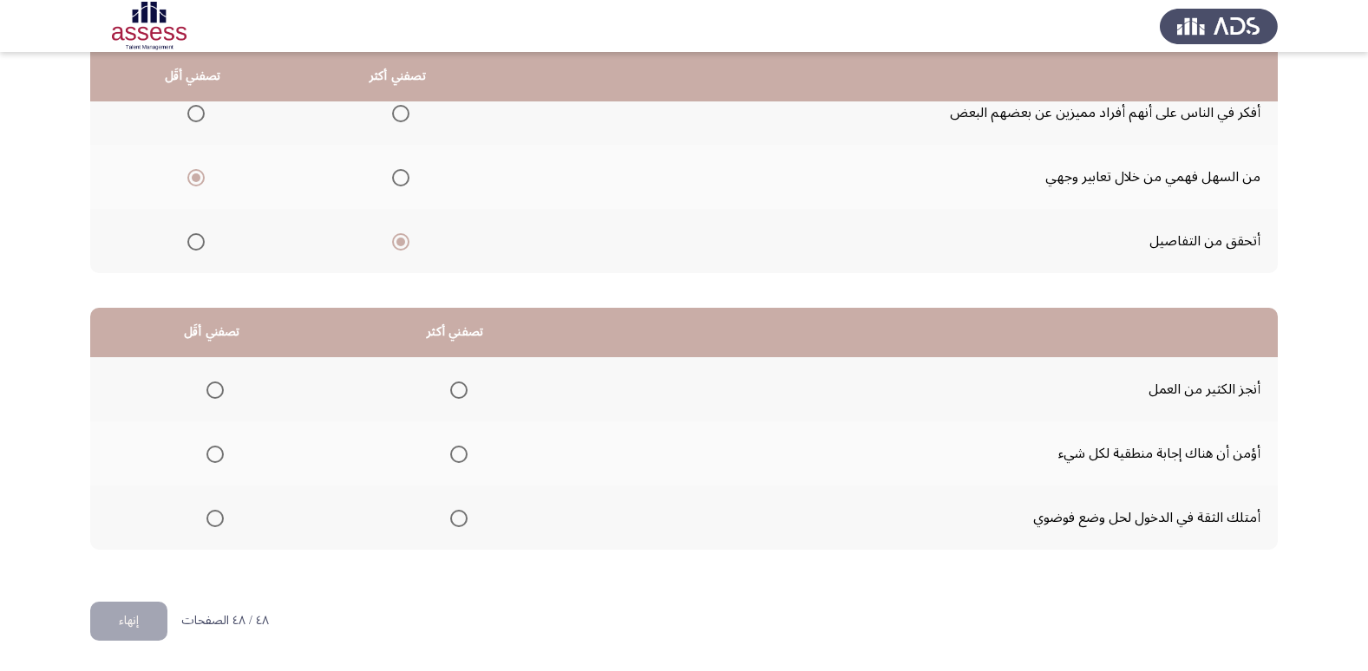
click at [461, 517] on span "Select an option" at bounding box center [458, 518] width 17 height 17
click at [461, 517] on input "Select an option" at bounding box center [458, 518] width 17 height 17
click at [208, 455] on span "Select an option" at bounding box center [214, 454] width 17 height 17
click at [208, 455] on input "Select an option" at bounding box center [214, 454] width 17 height 17
click at [217, 395] on span "Select an option" at bounding box center [214, 390] width 17 height 17
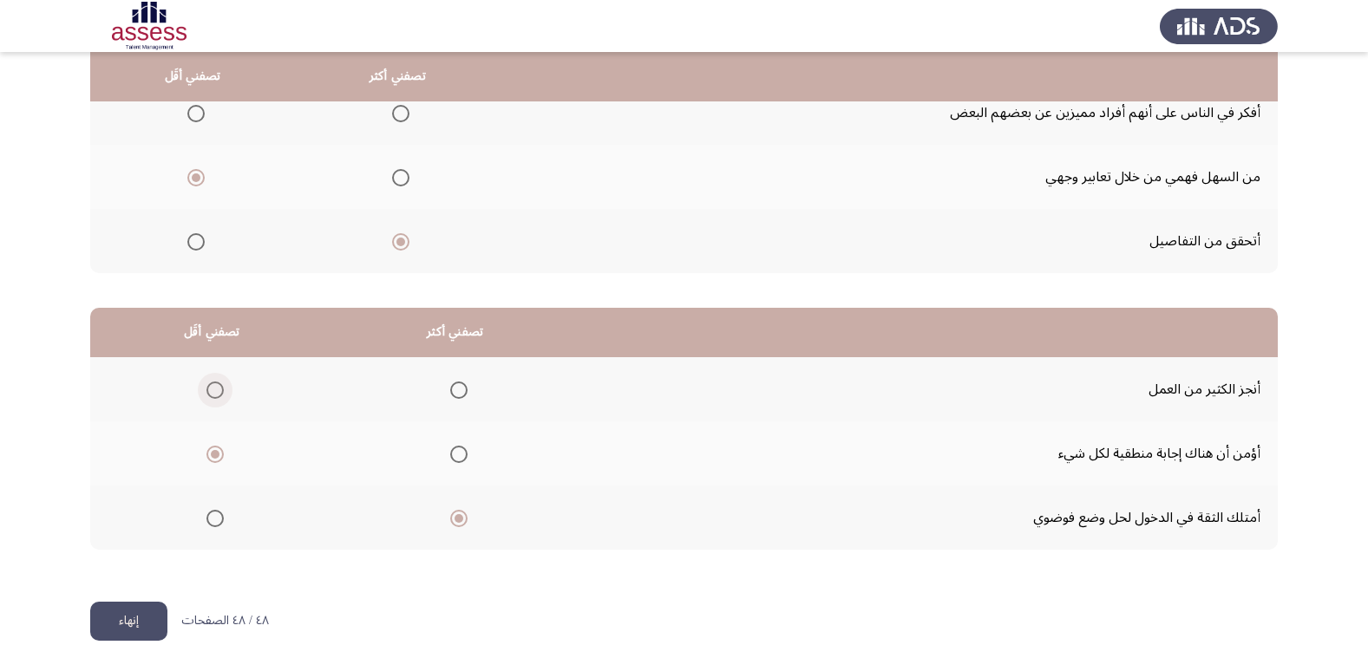
click at [217, 395] on input "Select an option" at bounding box center [214, 390] width 17 height 17
click at [142, 618] on button "إنهاء" at bounding box center [128, 621] width 77 height 39
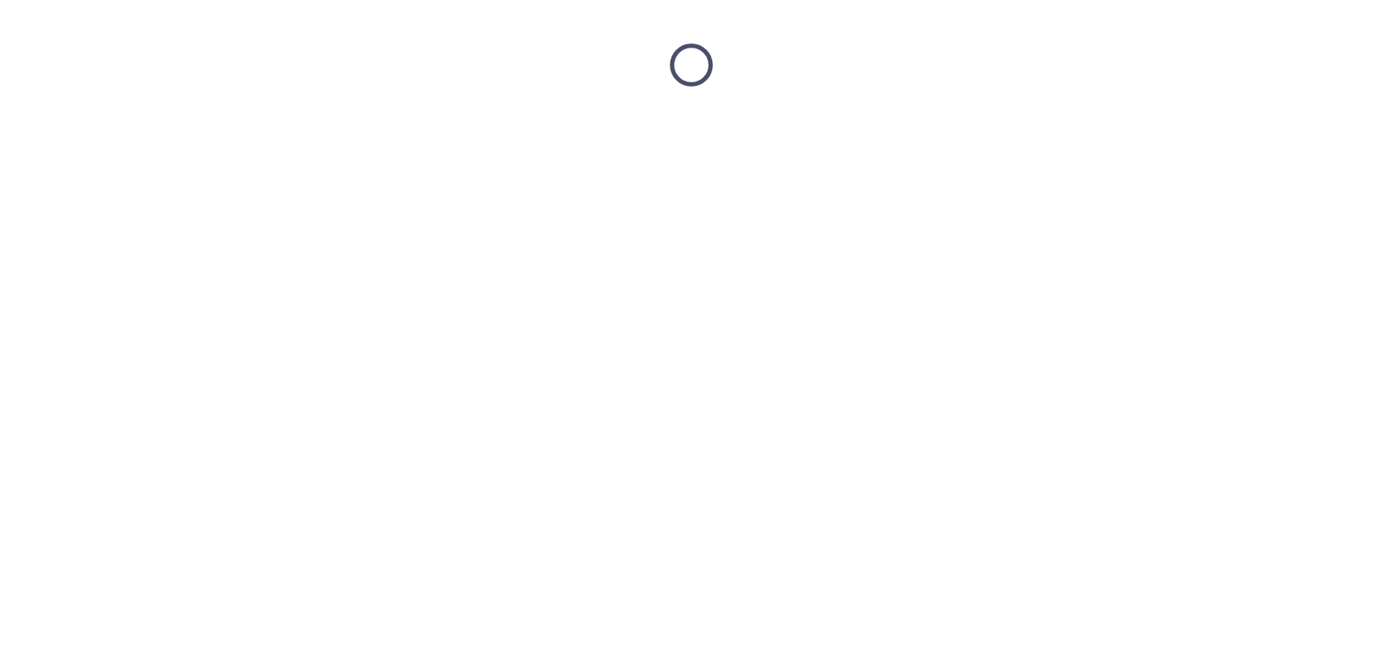
scroll to position [0, 0]
